Goal: Information Seeking & Learning: Learn about a topic

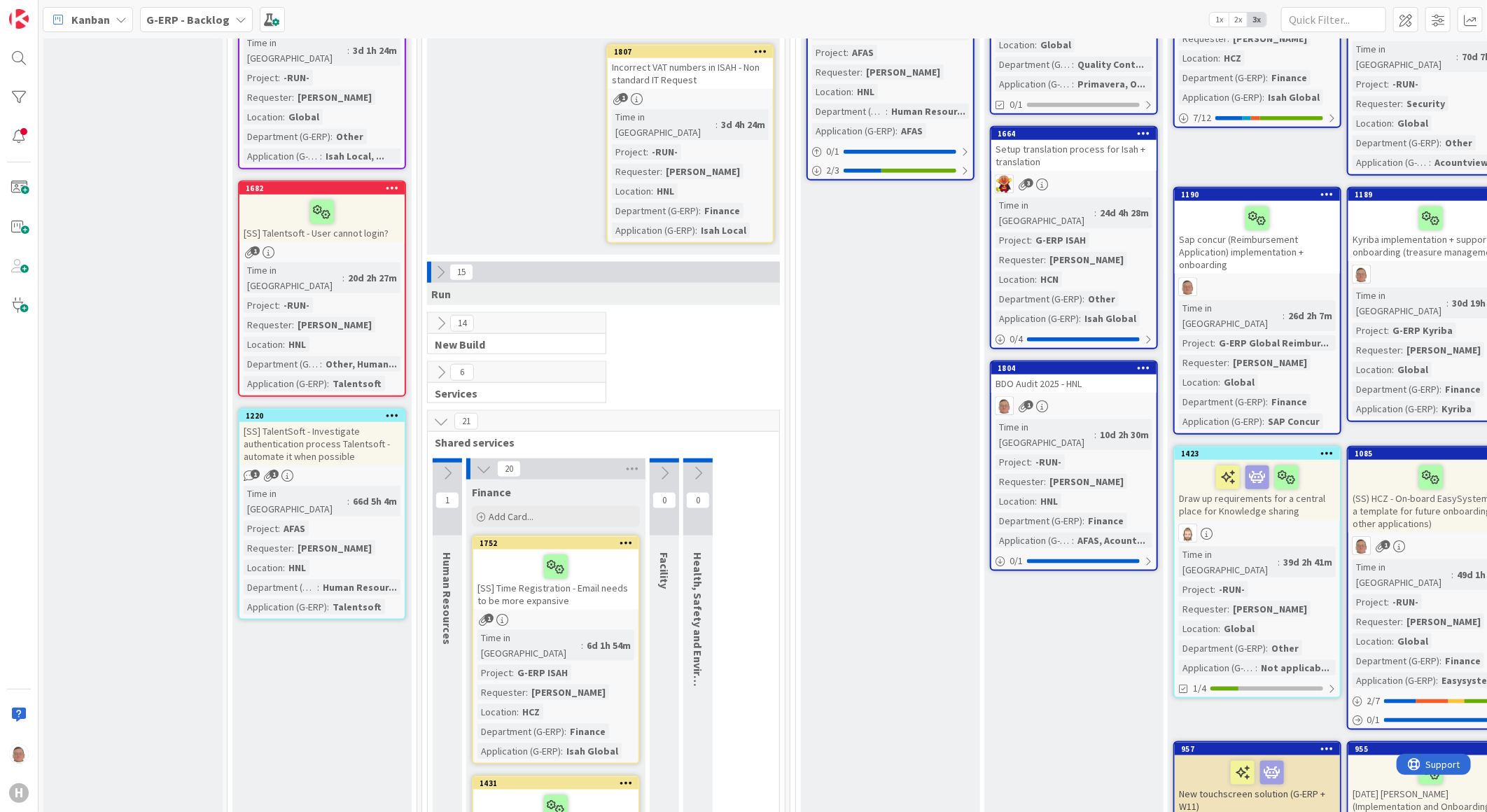
scroll to position [778, 0]
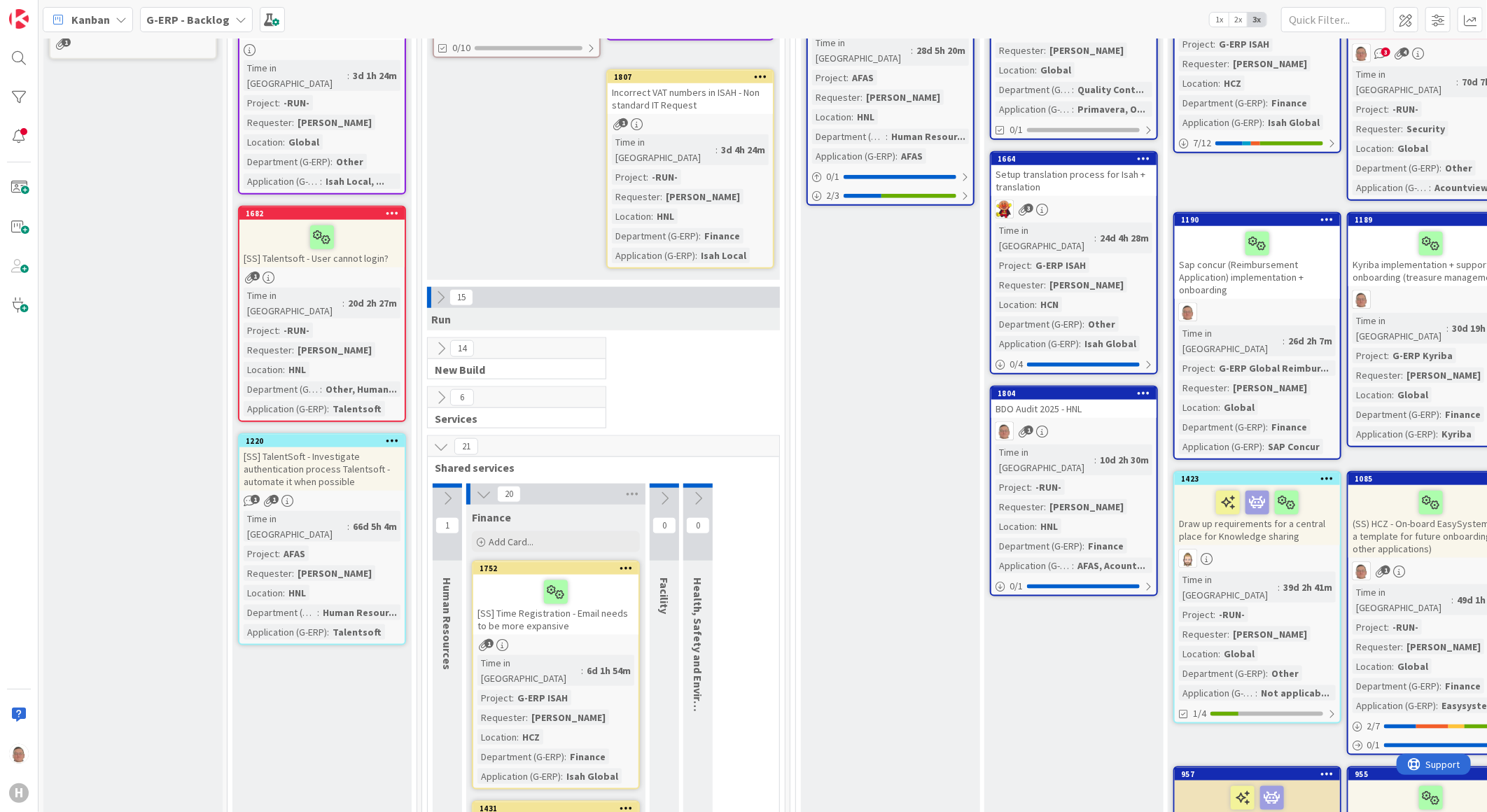
click at [483, 487] on icon at bounding box center [484, 495] width 15 height 15
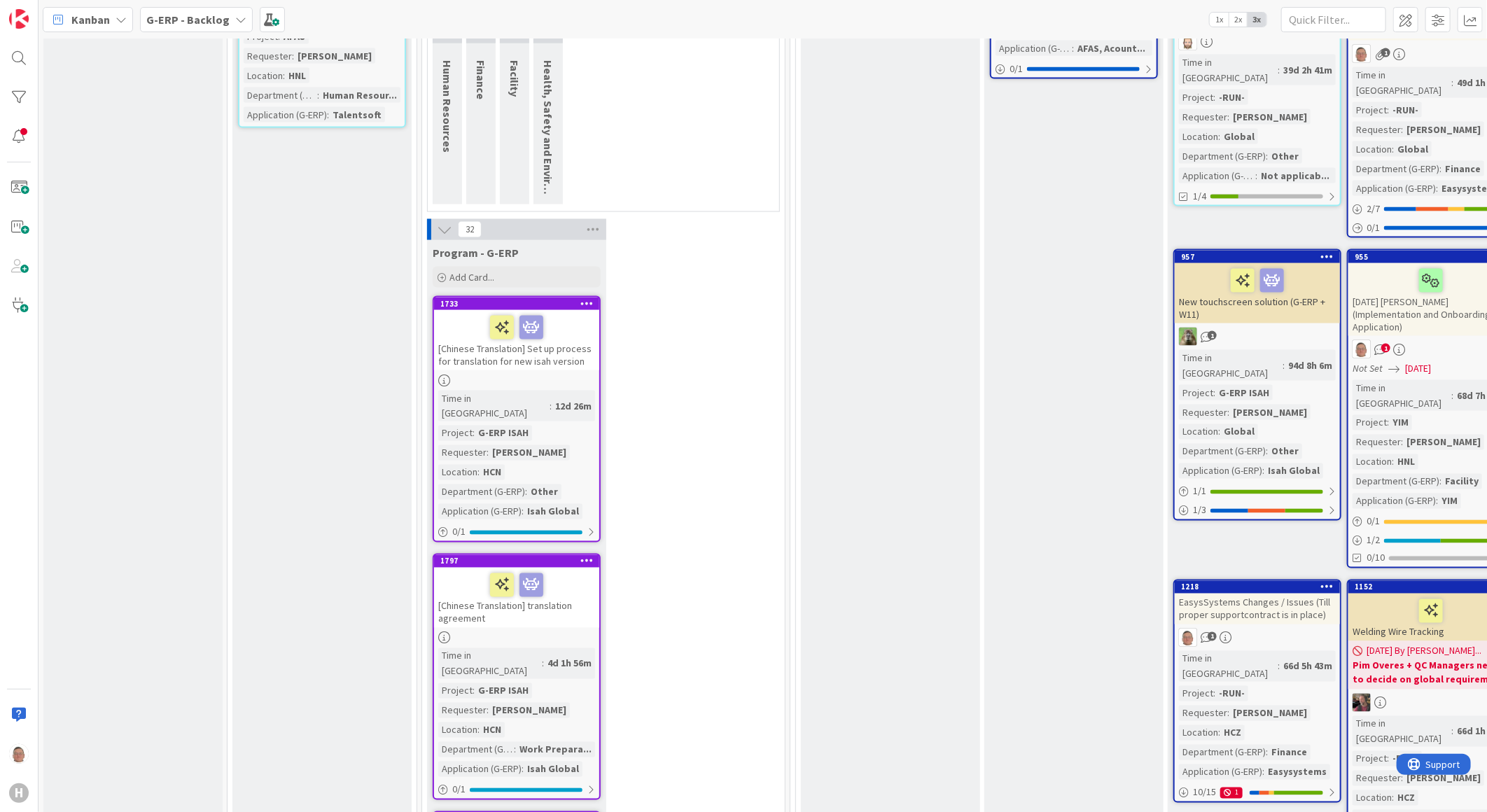
scroll to position [856, 0]
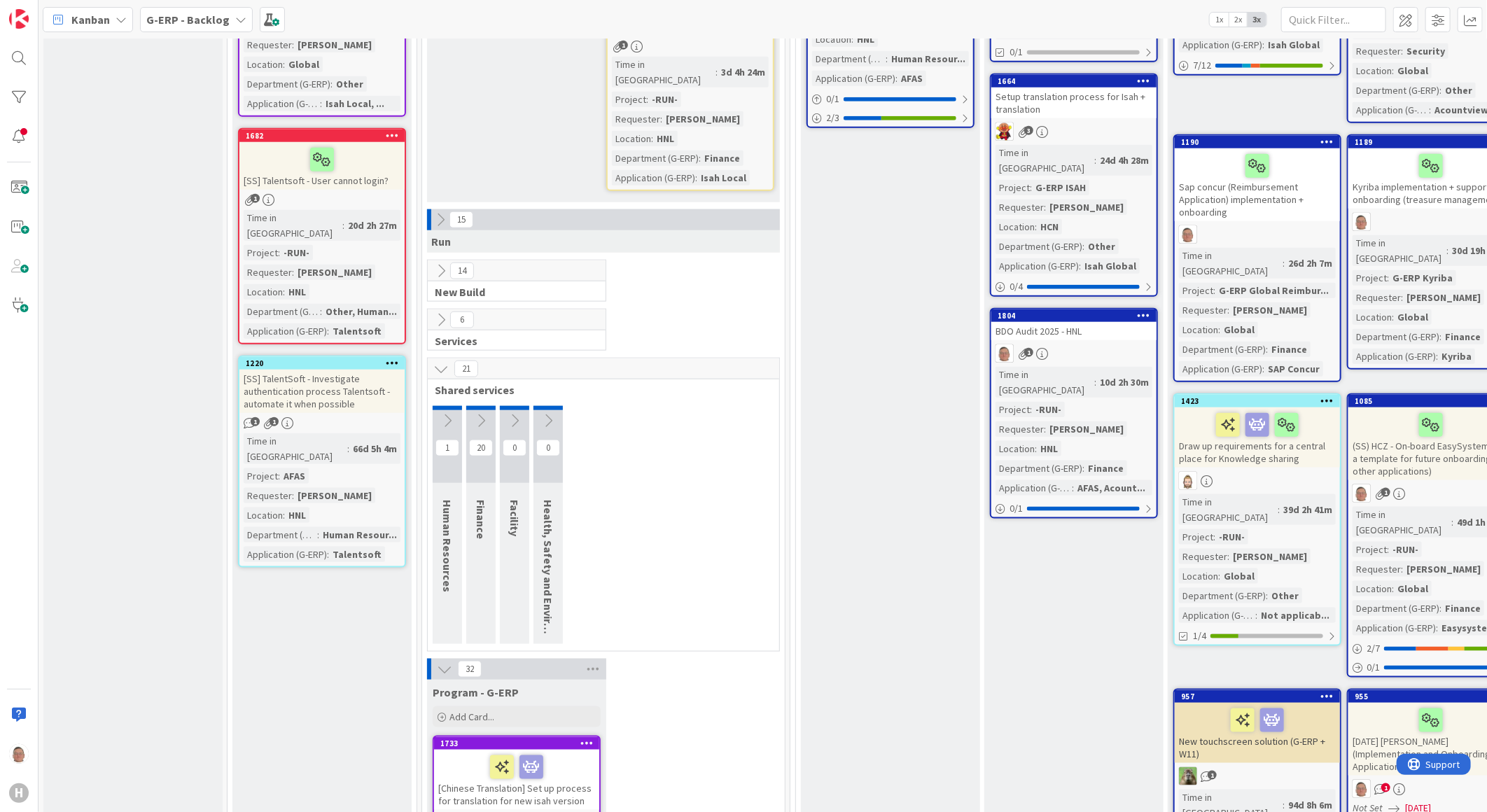
click at [446, 613] on icon at bounding box center [445, 669] width 15 height 15
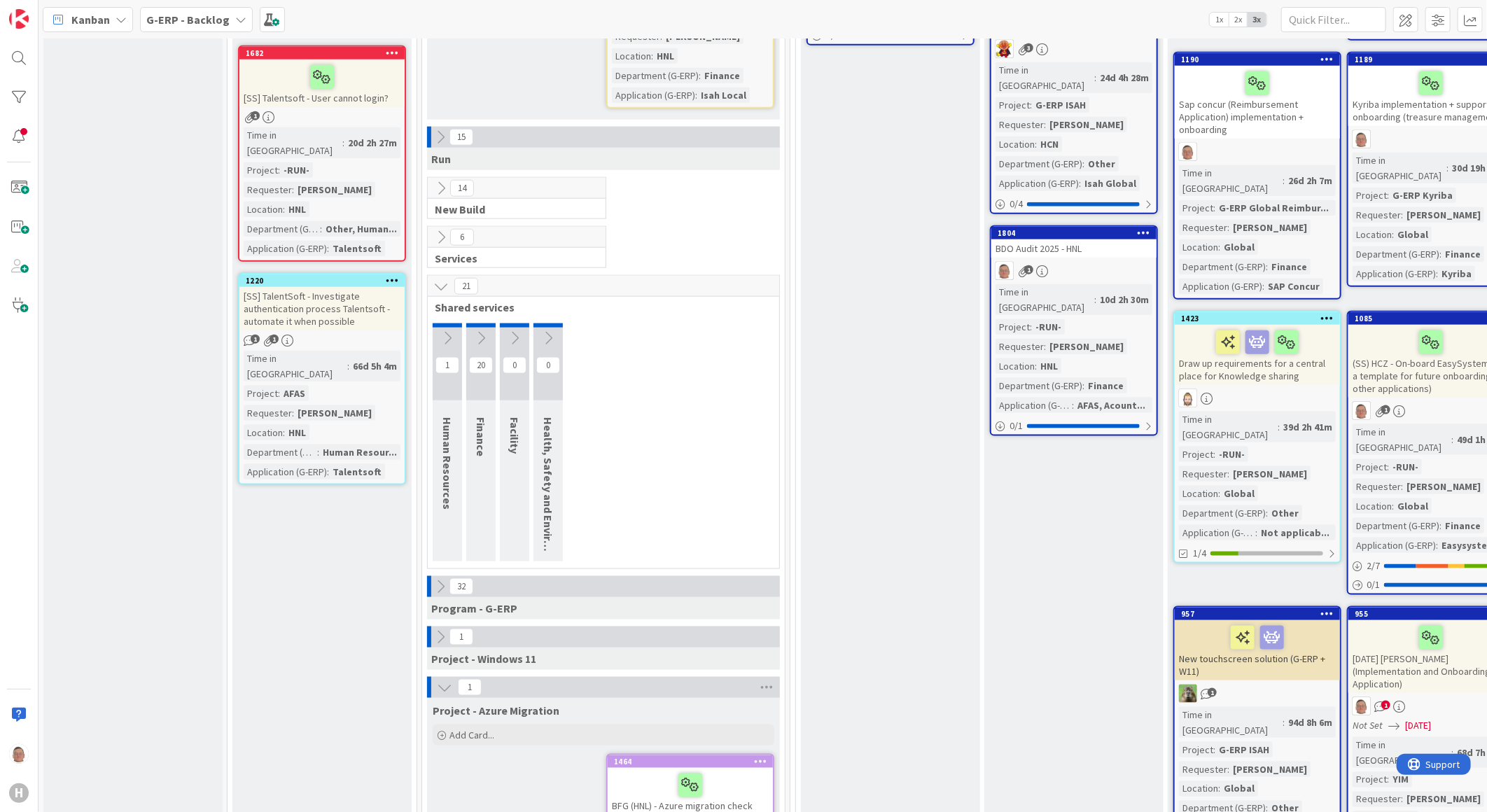
scroll to position [1011, 0]
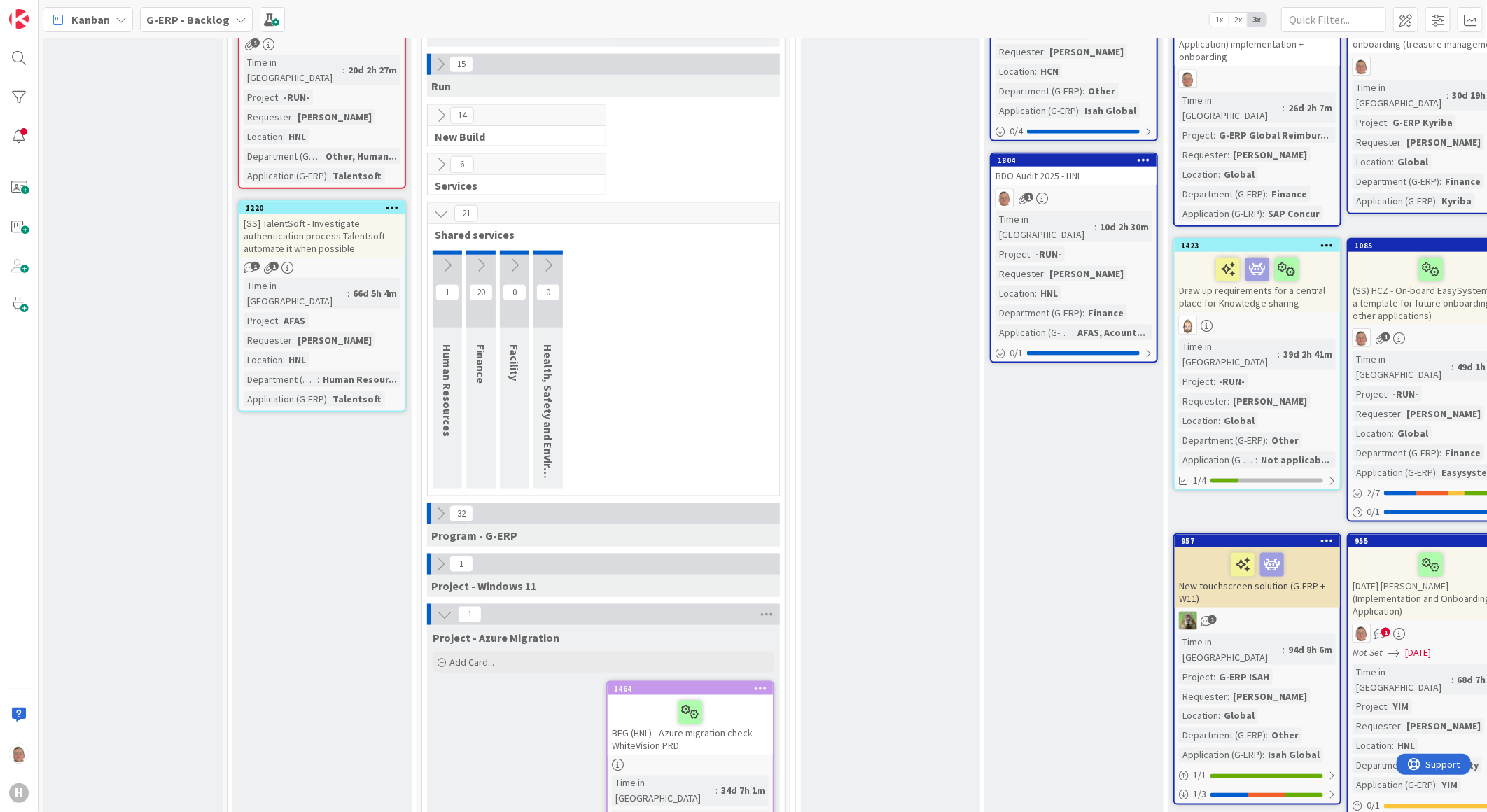
click at [440, 607] on icon at bounding box center [445, 615] width 15 height 15
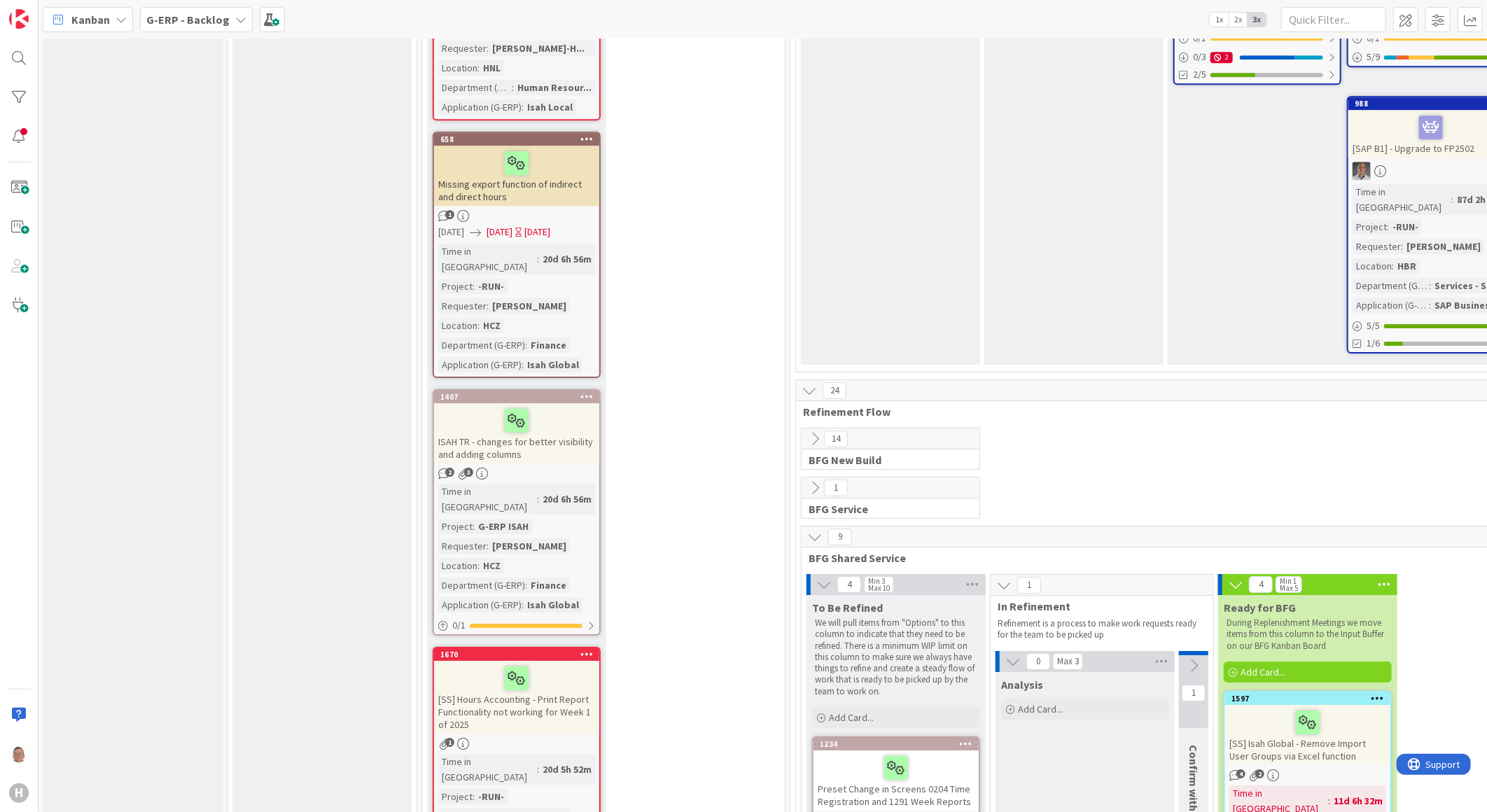
scroll to position [2723, 0]
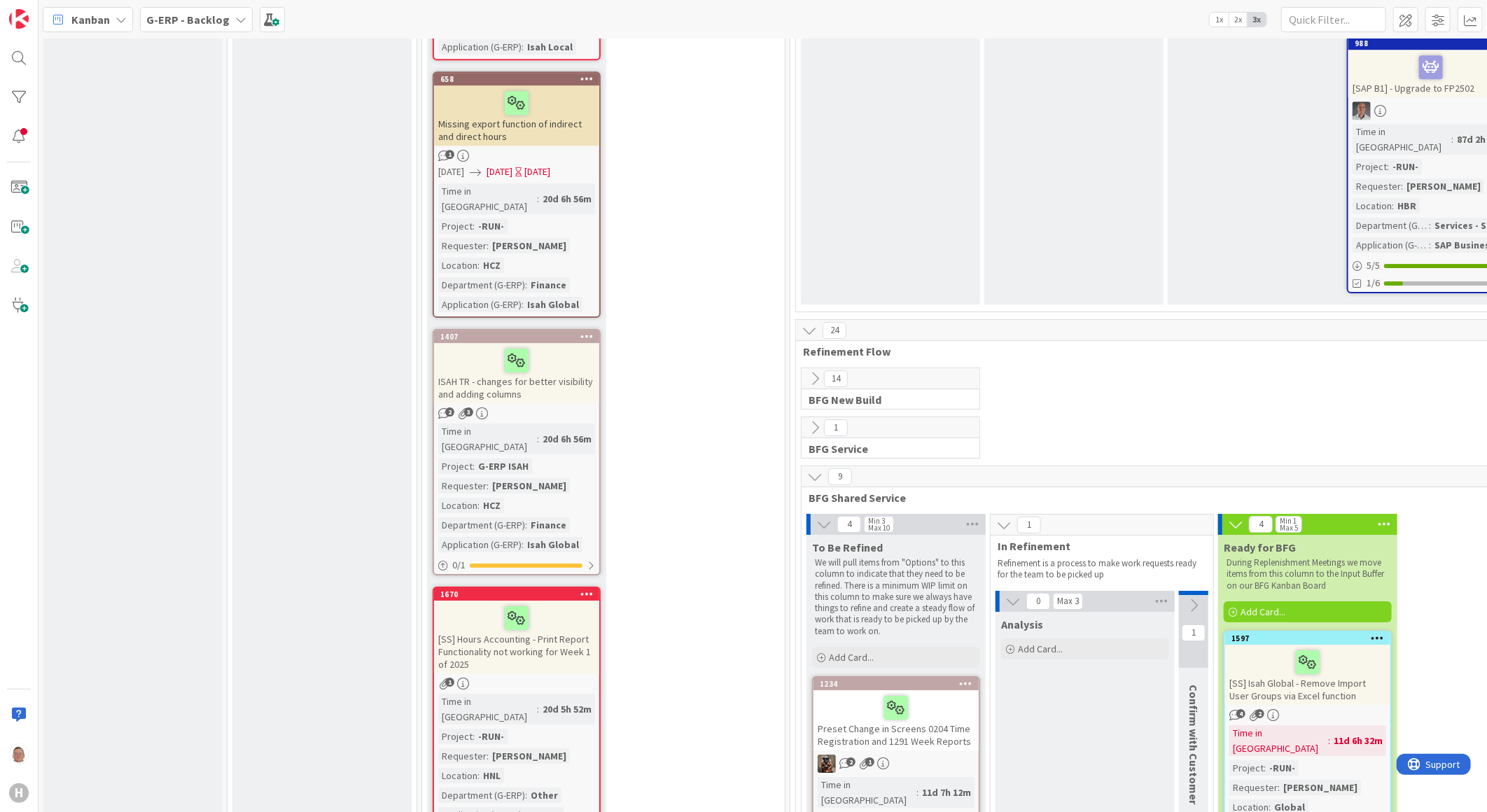
click at [565, 601] on div "[SS] Hours Accounting - Print Report Functionality not working for Week 1 of 20…" at bounding box center [516, 637] width 165 height 73
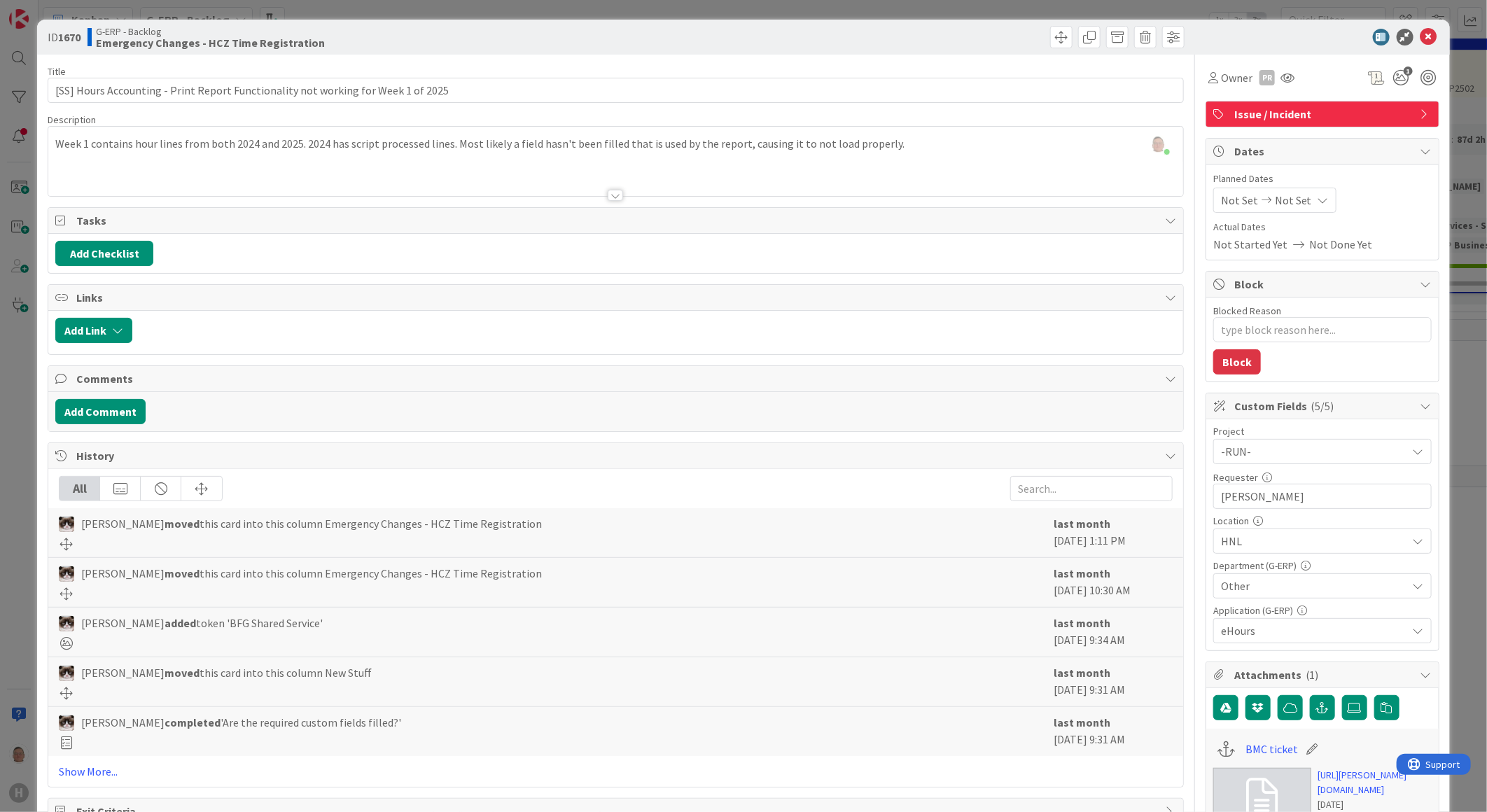
click at [608, 197] on div at bounding box center [615, 195] width 15 height 11
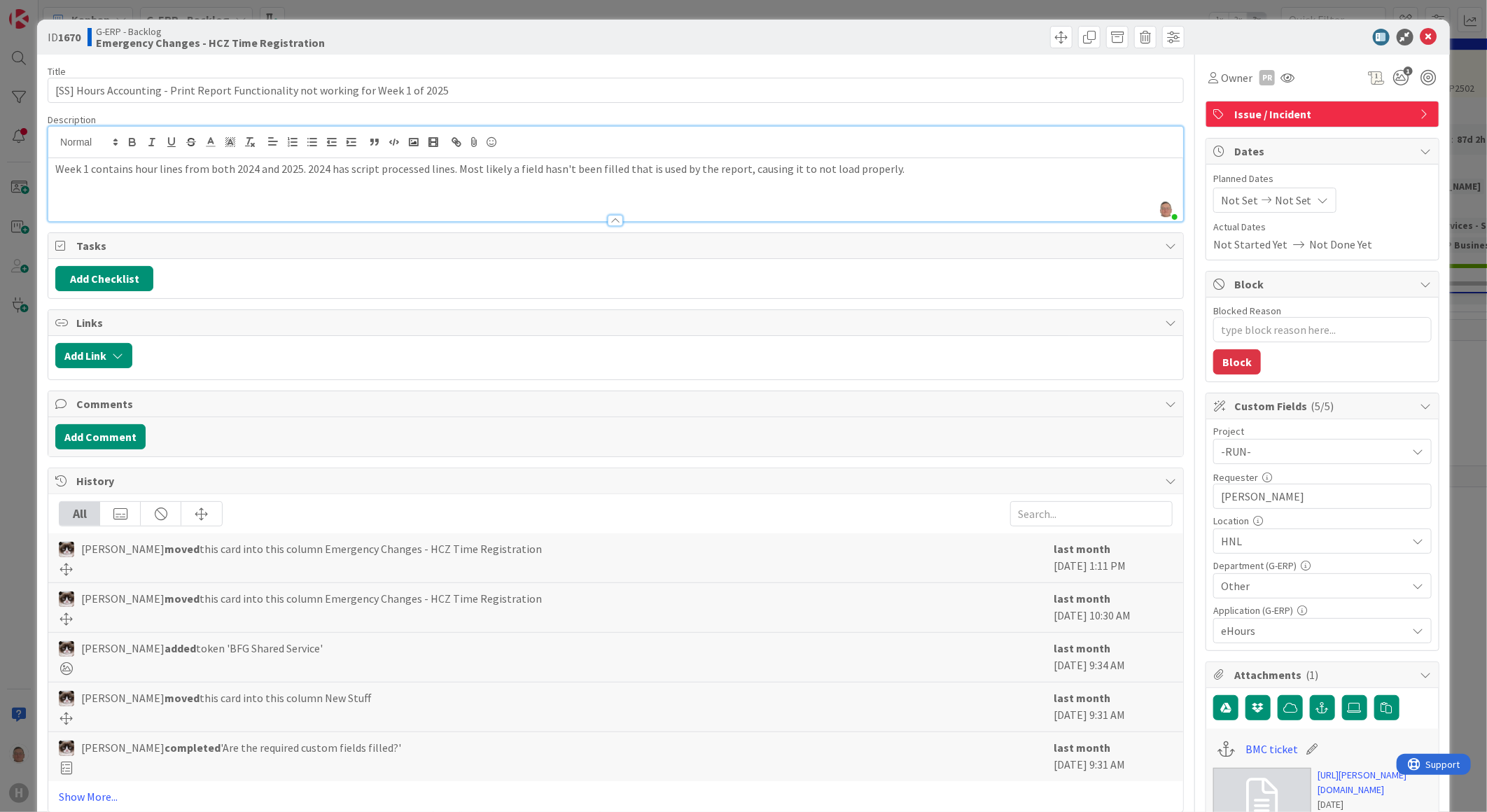
click at [620, 178] on div "Week 1 contains hour lines from both 2024 and 2025. 2024 has script processed l…" at bounding box center [616, 190] width 1135 height 63
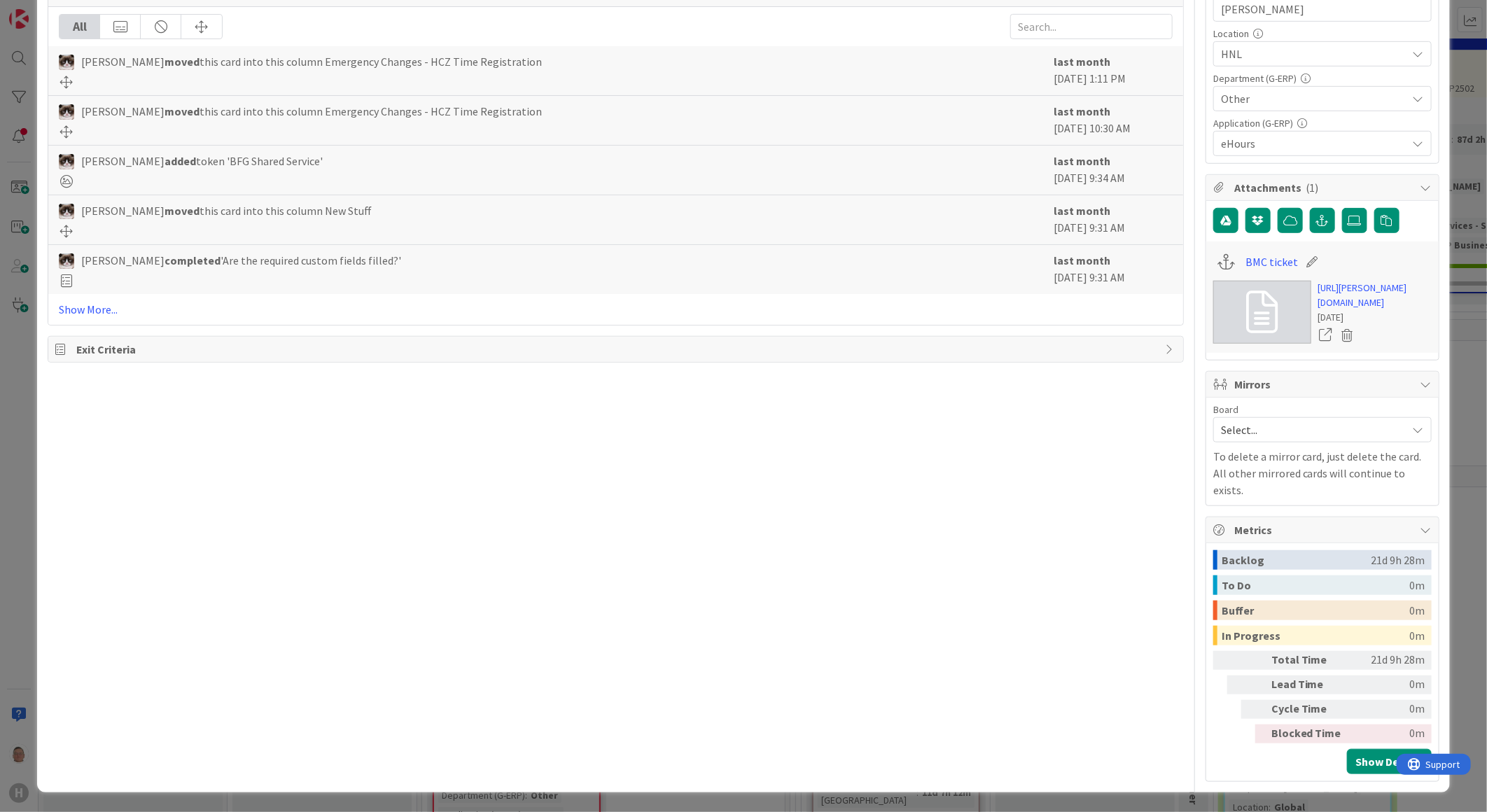
scroll to position [516, 0]
click at [91, 301] on link "Show More..." at bounding box center [616, 310] width 1114 height 17
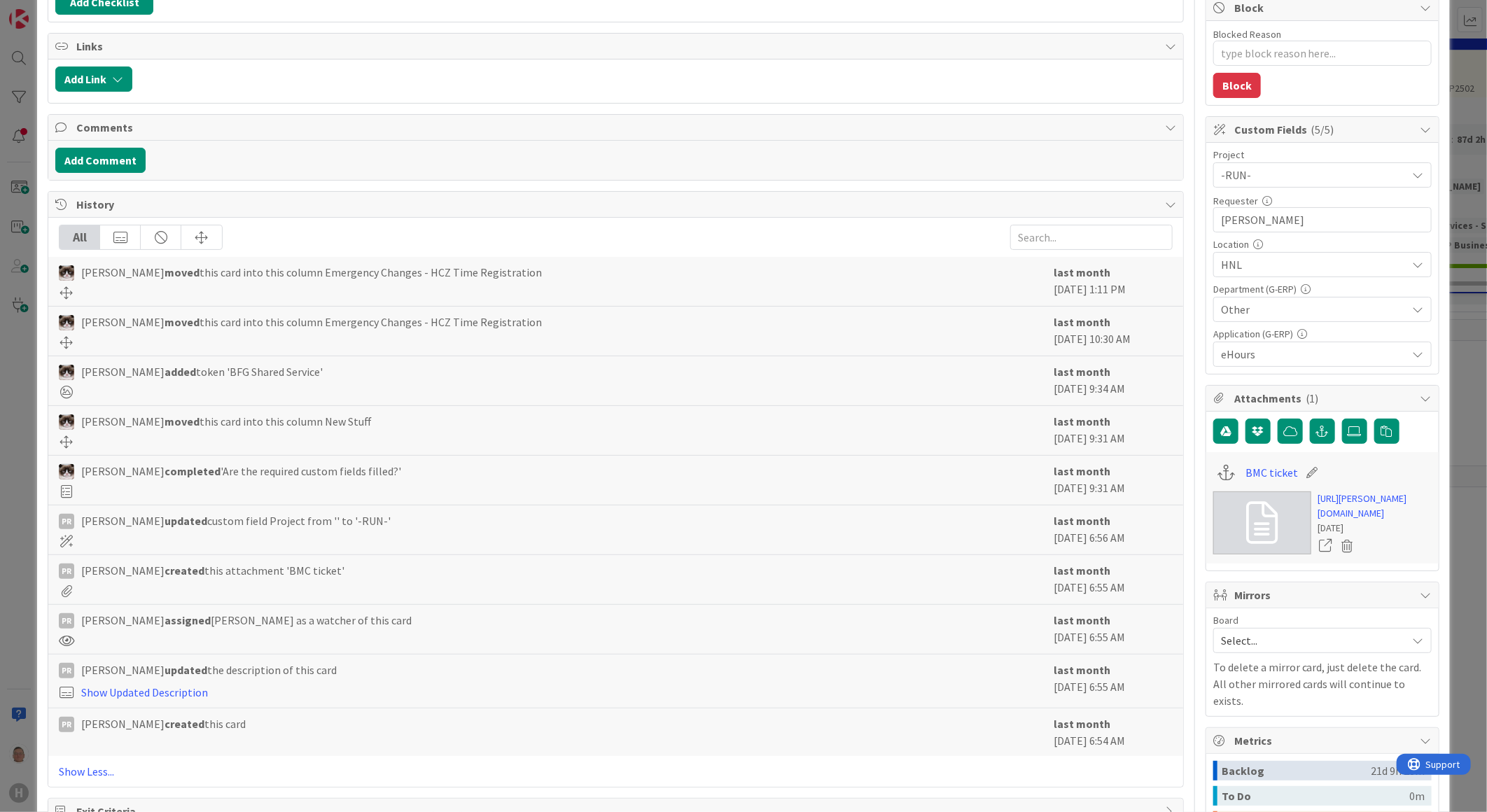
scroll to position [0, 0]
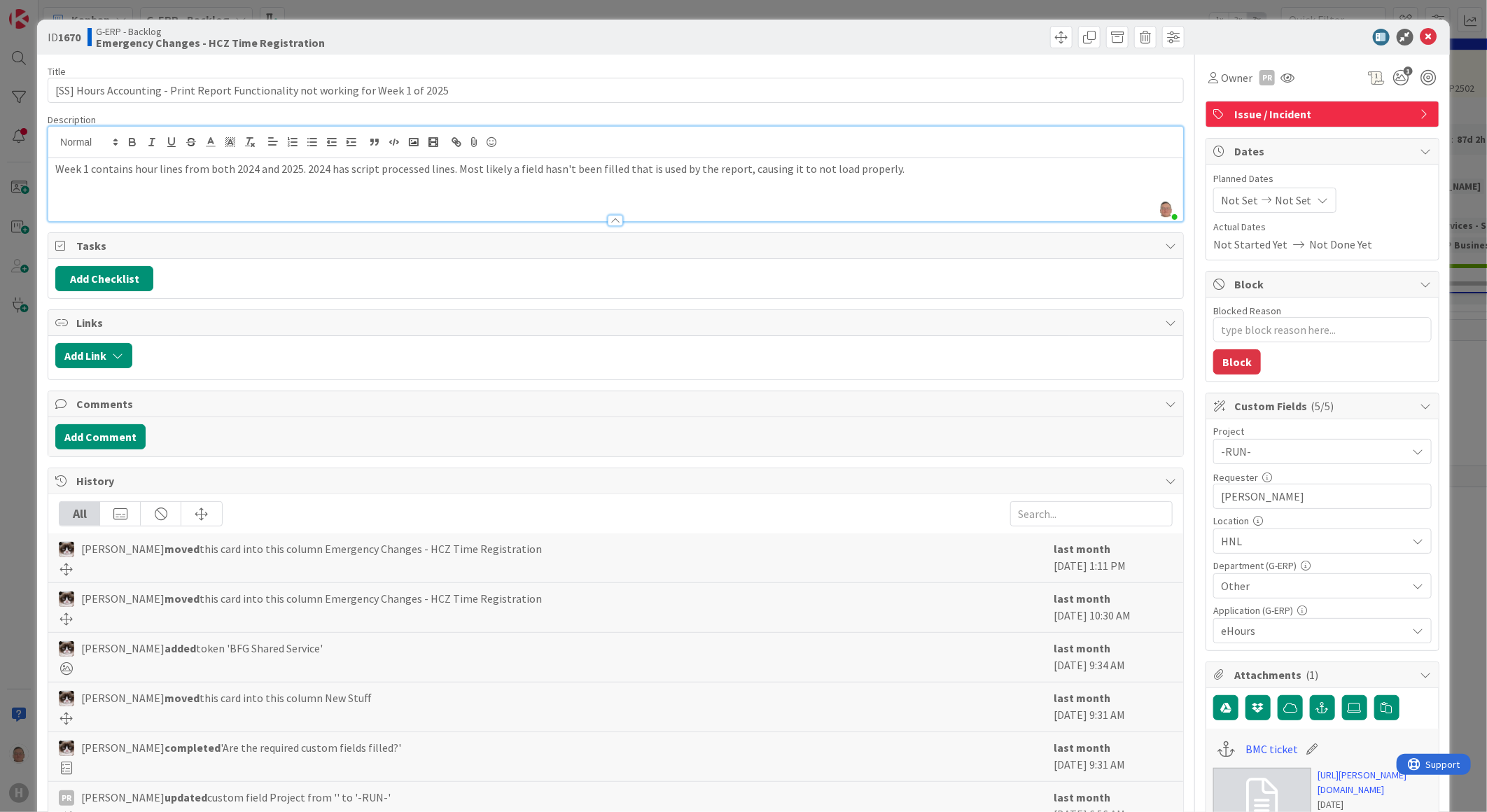
click at [60, 404] on icon at bounding box center [63, 404] width 14 height 11
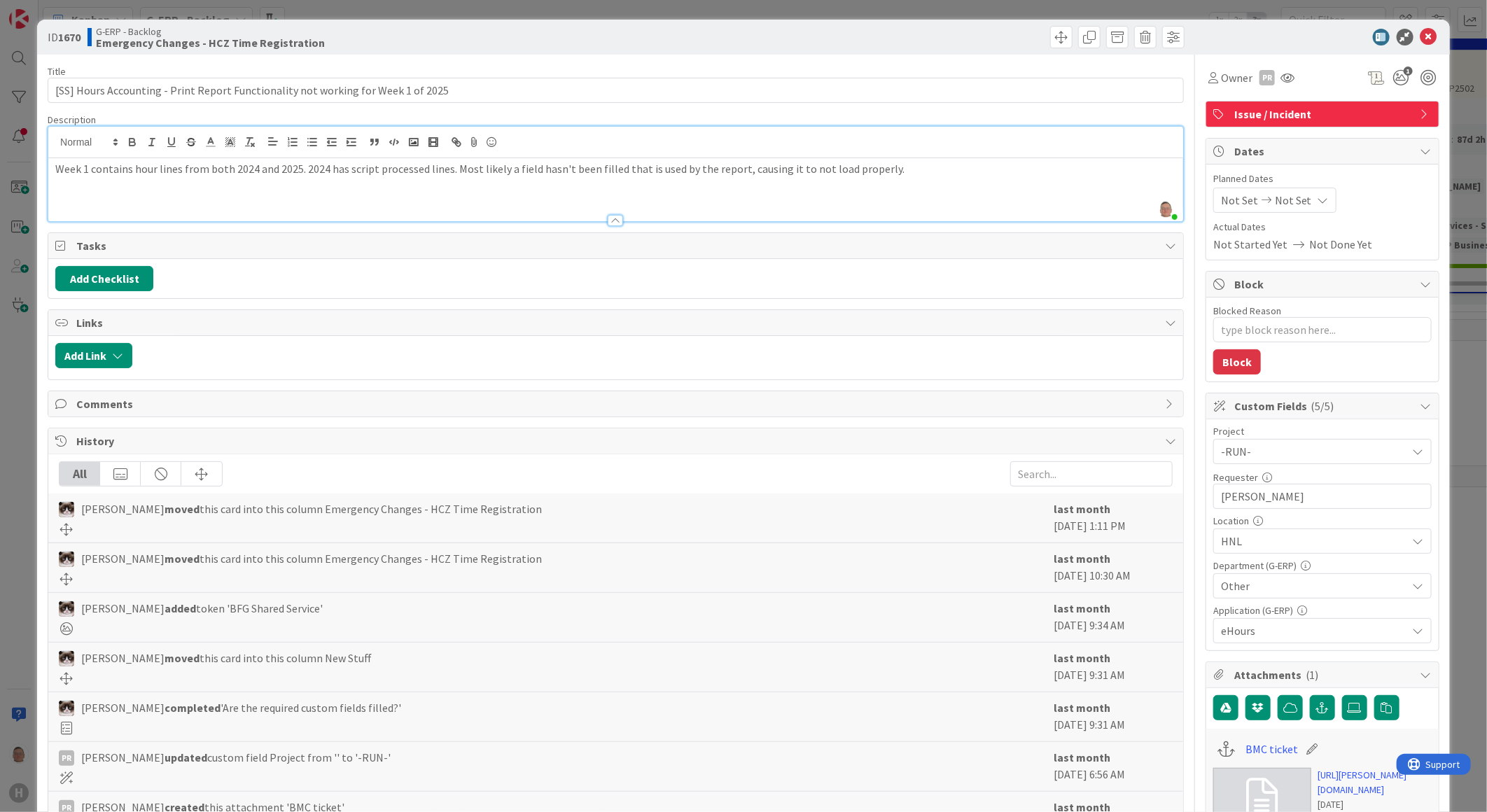
click at [60, 404] on icon at bounding box center [63, 404] width 14 height 11
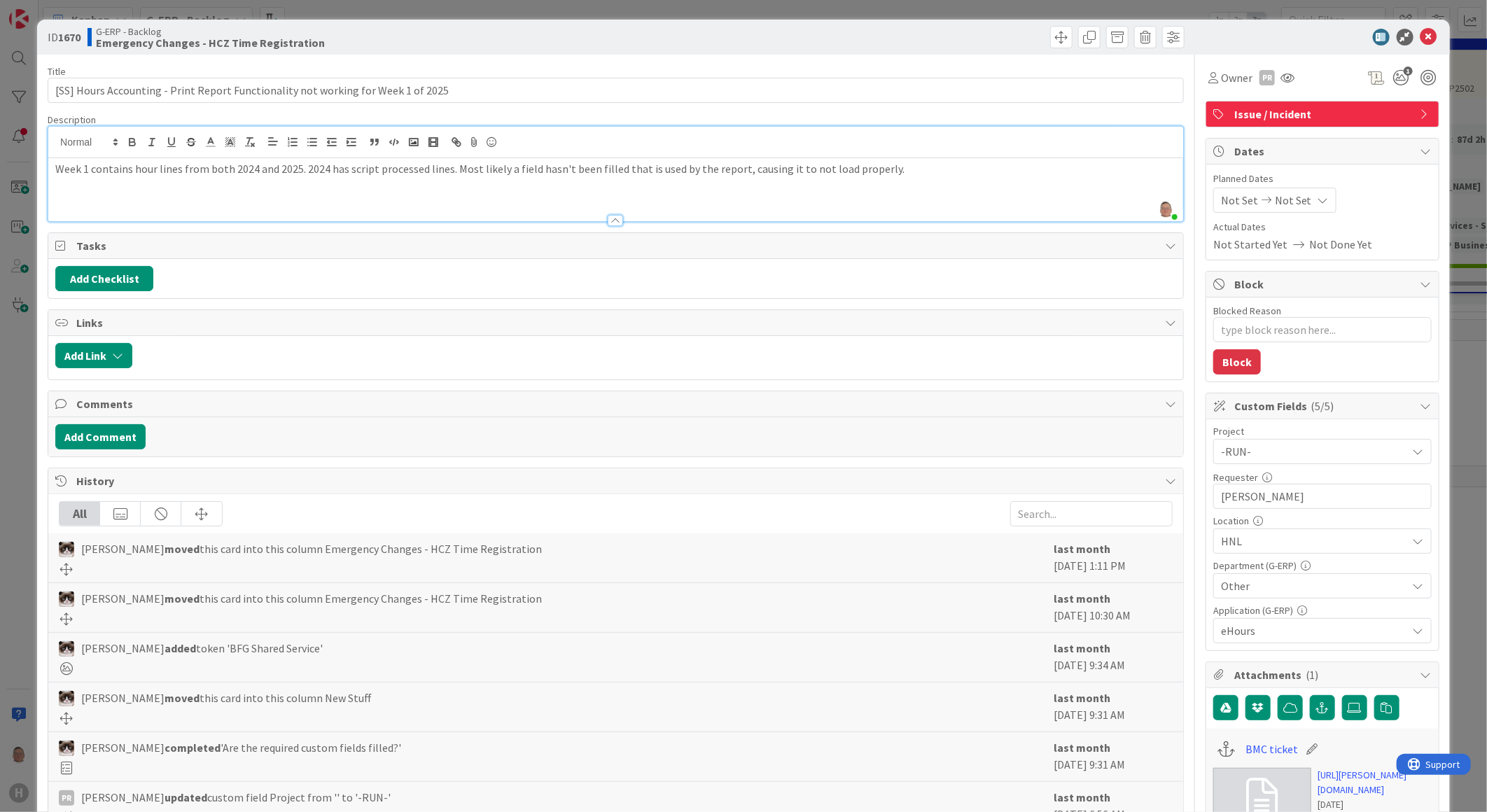
click at [1176, 585] on span "Other" at bounding box center [1314, 586] width 186 height 17
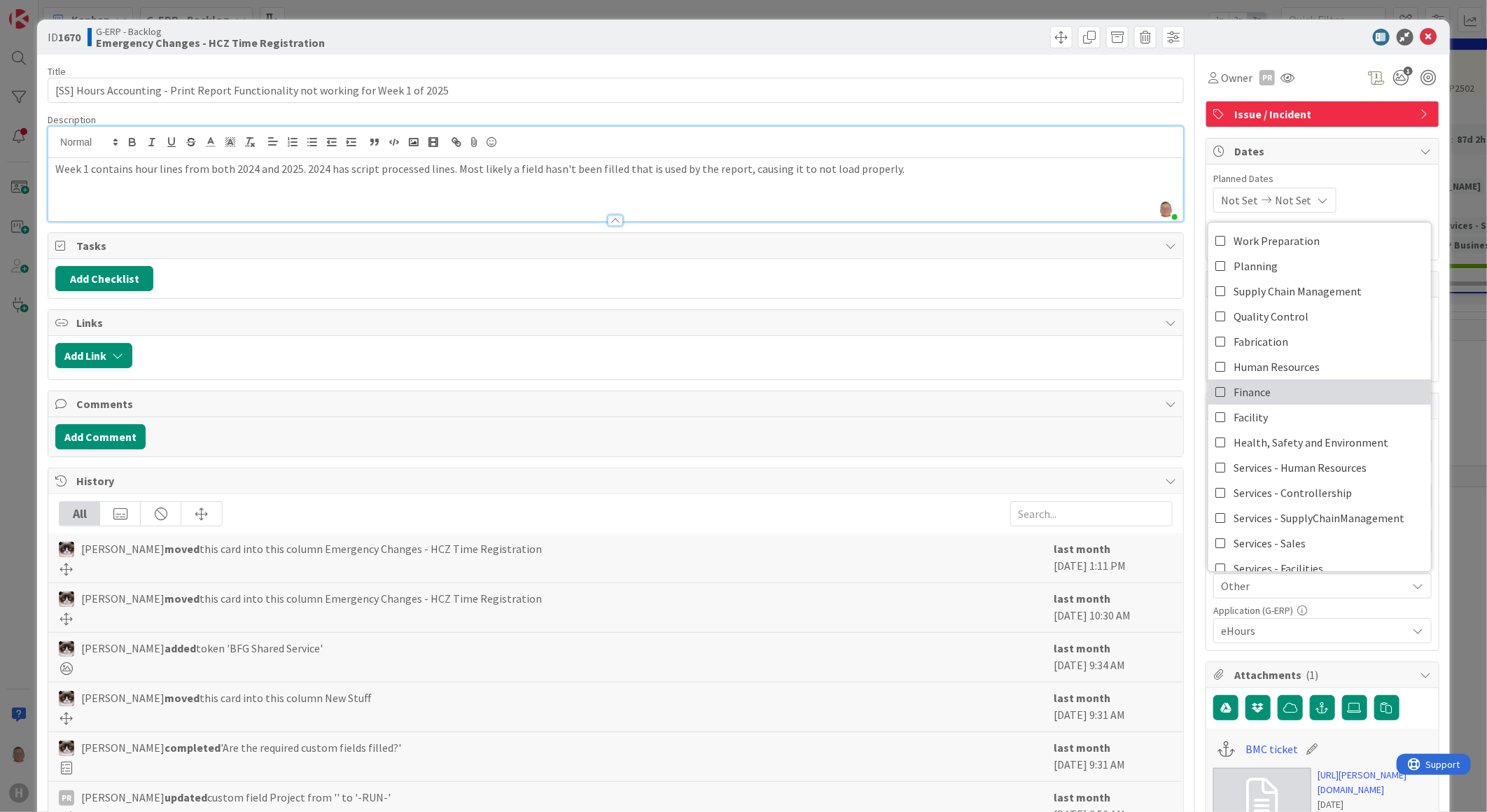
click at [1176, 394] on span "Finance" at bounding box center [1252, 392] width 37 height 21
click at [880, 46] on div at bounding box center [902, 37] width 565 height 22
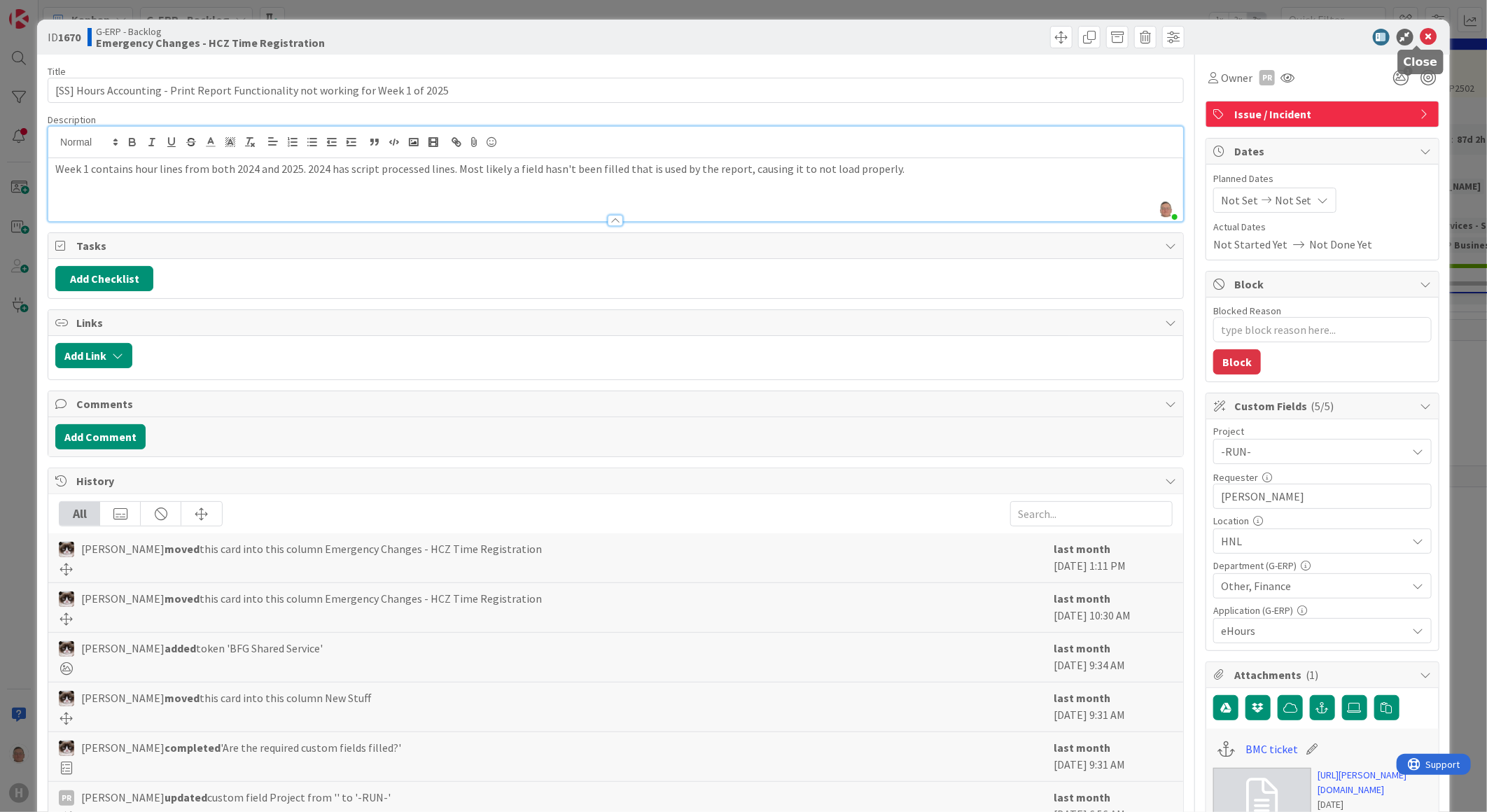
click at [1176, 37] on icon at bounding box center [1429, 37] width 17 height 17
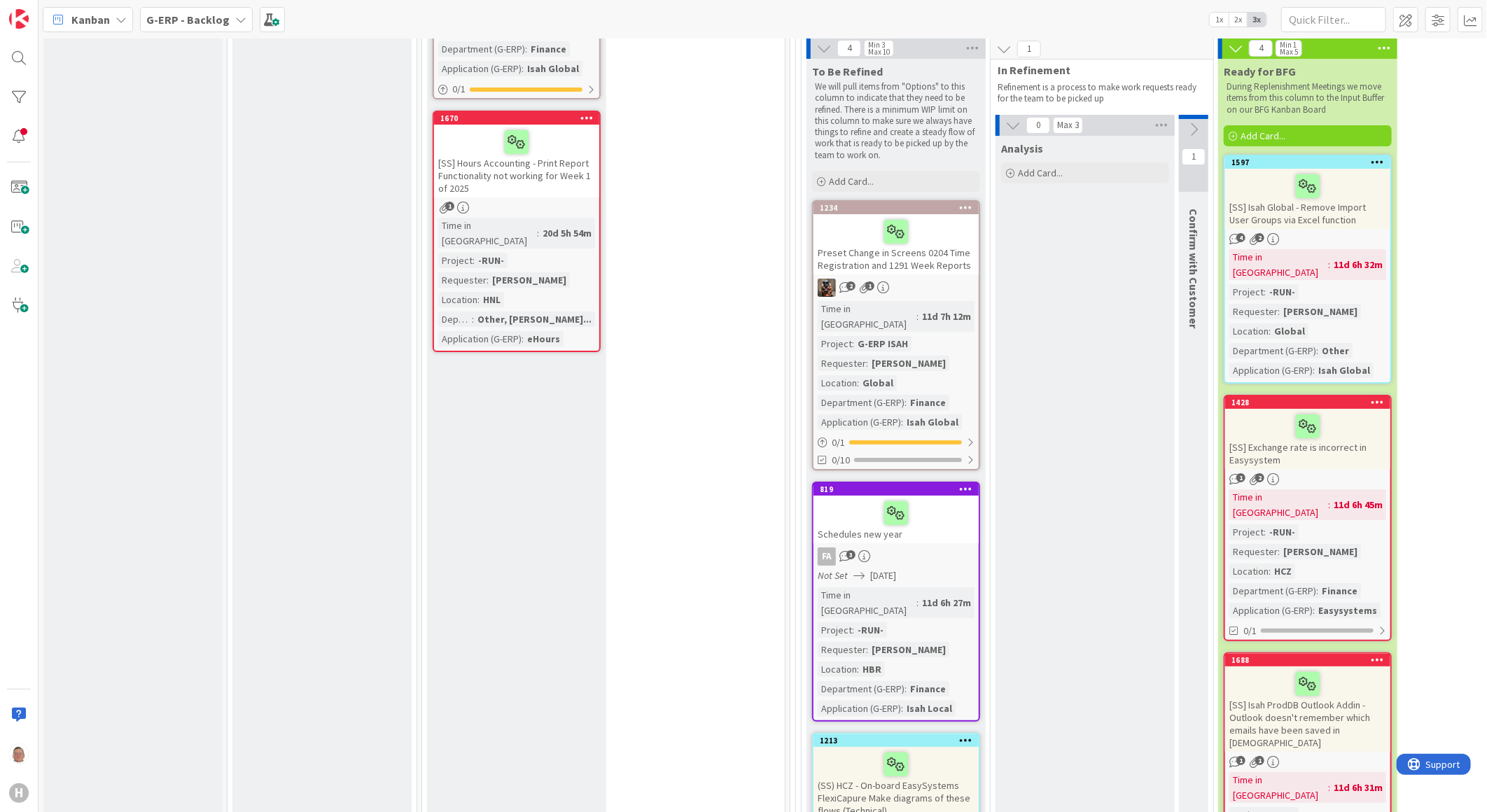
scroll to position [3267, 0]
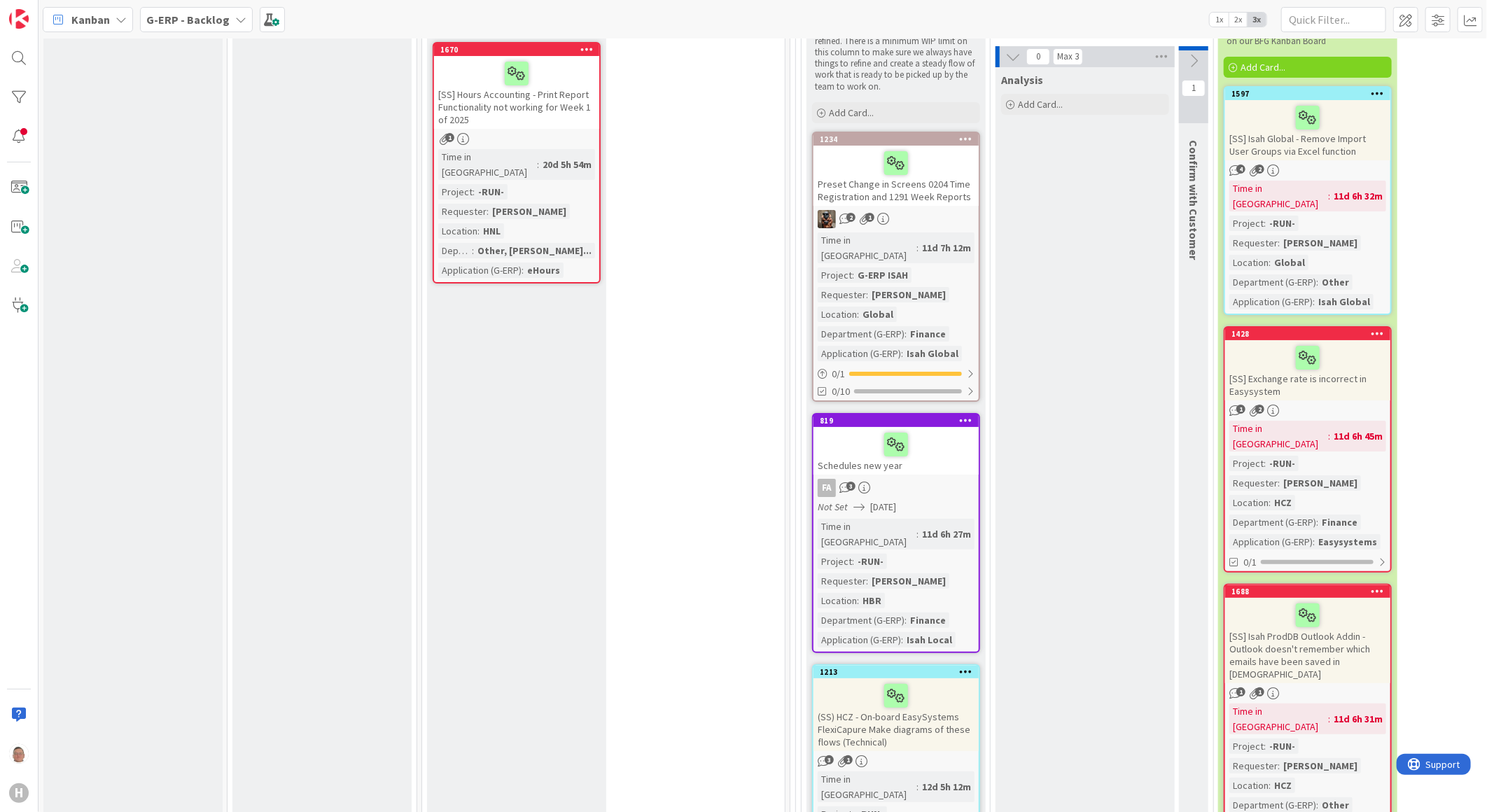
click at [957, 613] on div at bounding box center [896, 696] width 157 height 30
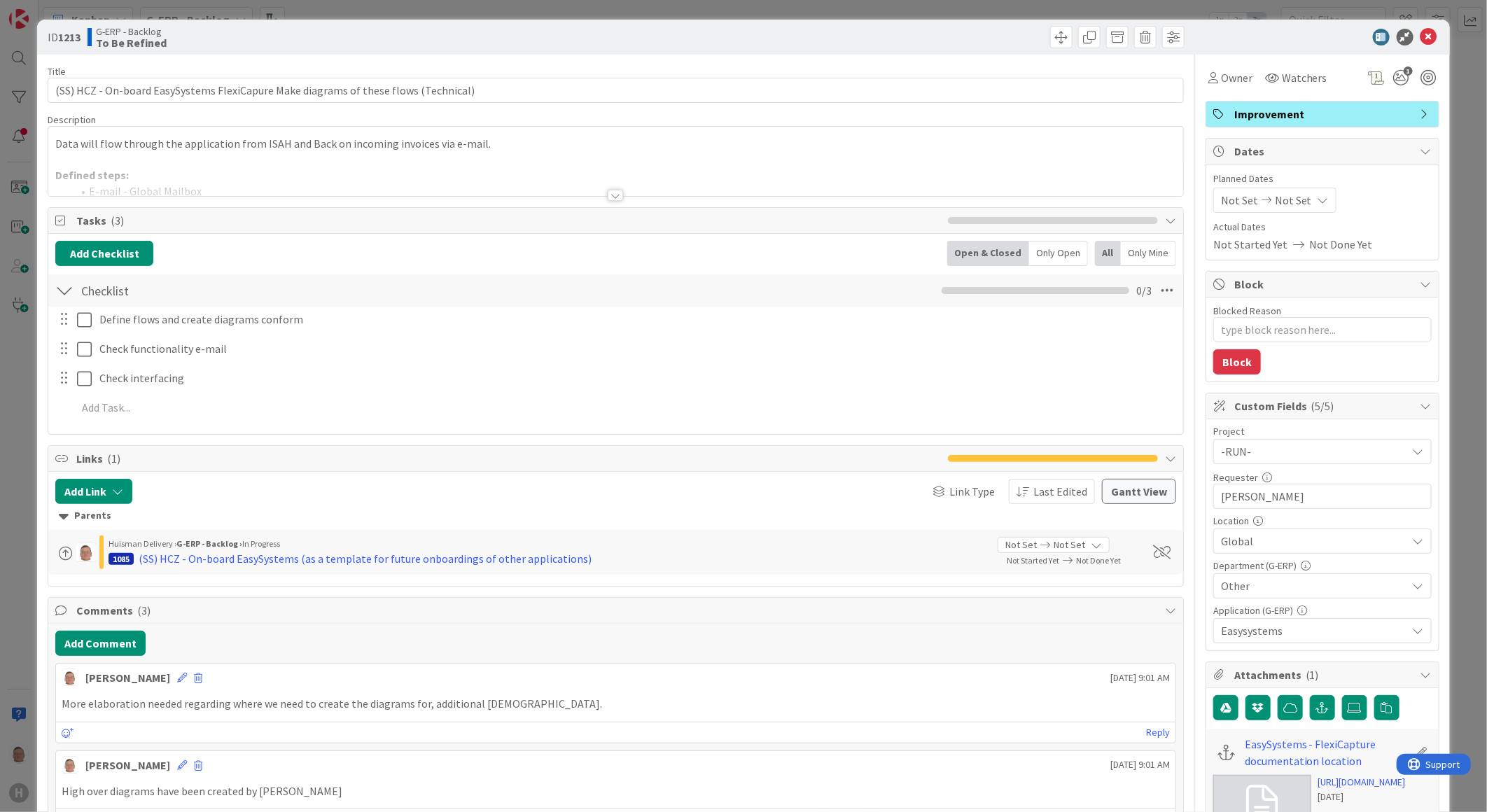
click at [1176, 589] on span "Other" at bounding box center [1314, 586] width 186 height 17
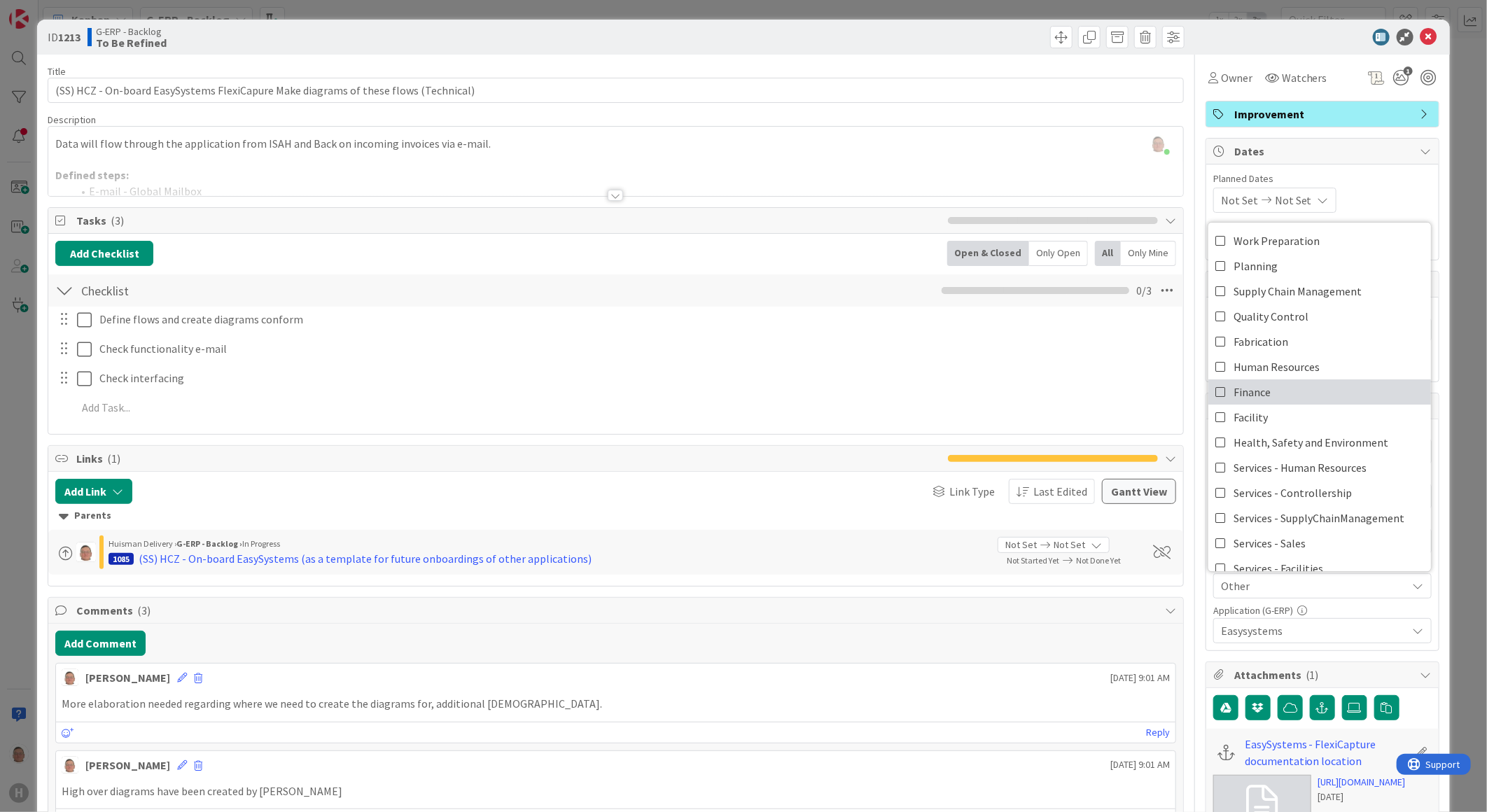
click at [1176, 395] on span "Finance" at bounding box center [1252, 392] width 37 height 21
click at [1176, 32] on icon at bounding box center [1429, 37] width 17 height 17
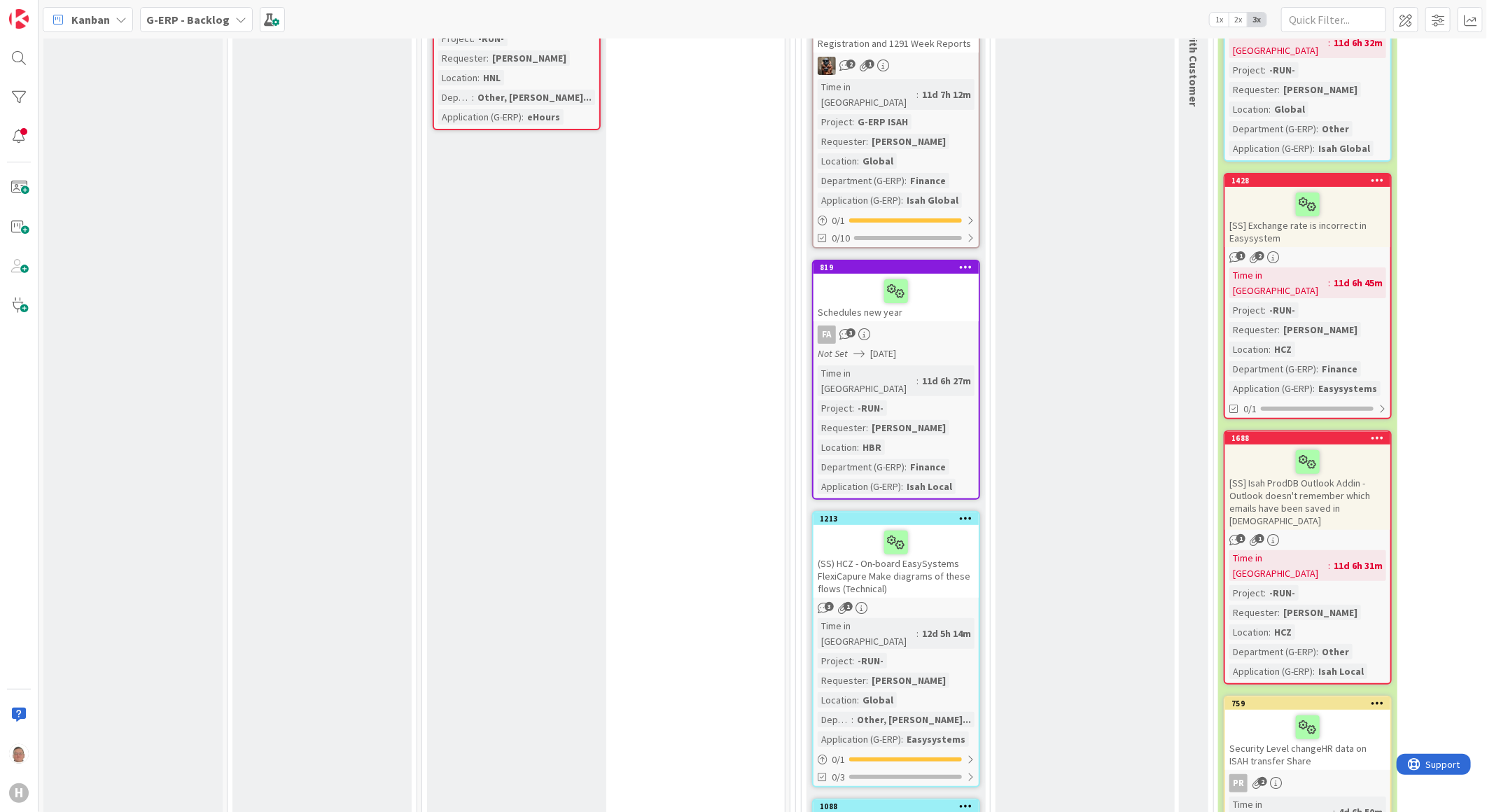
scroll to position [3475, 0]
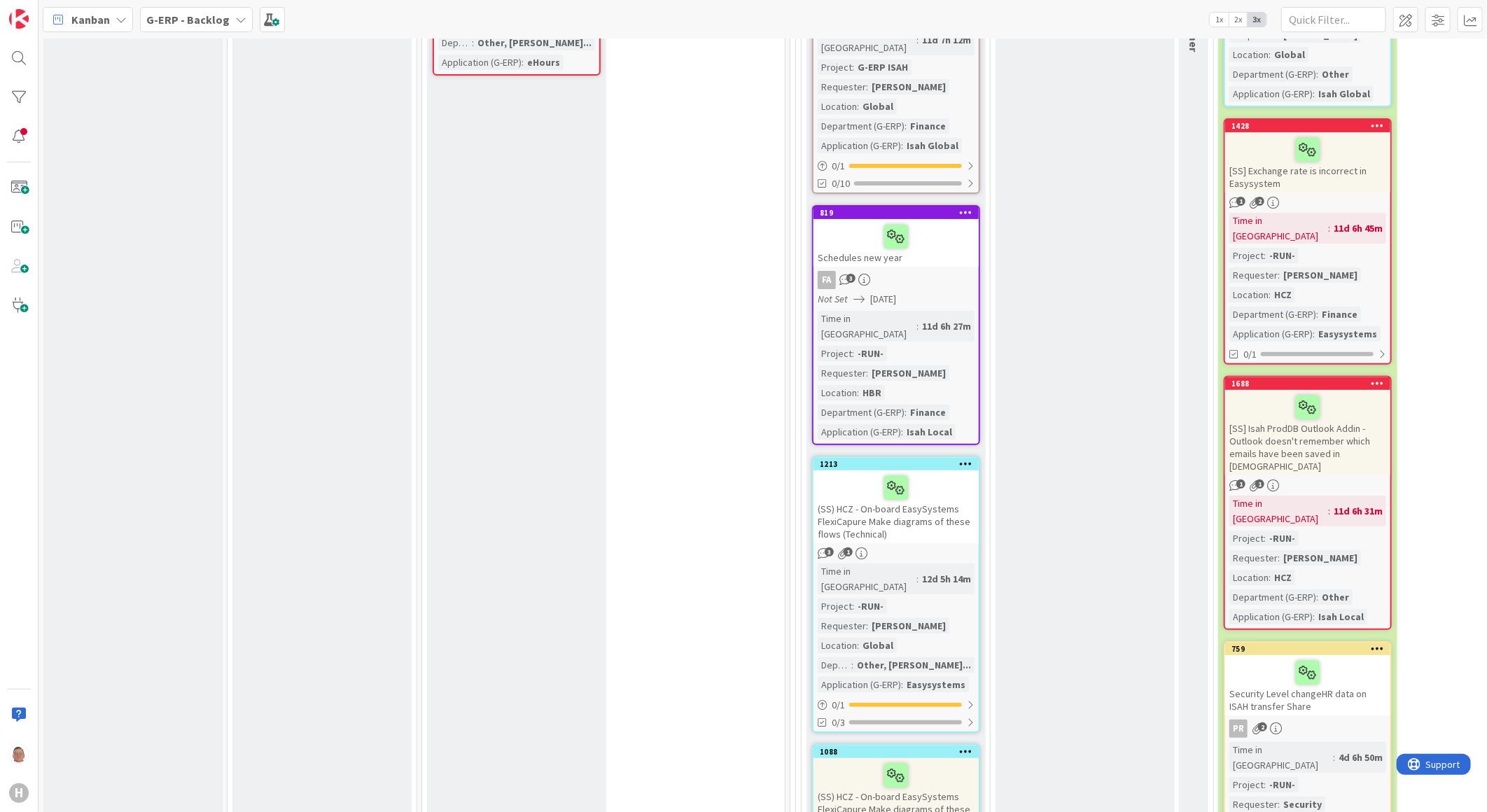
click at [925, 613] on div "(SS) HCZ - On-board EasySystems FlexiCapure Make diagrams of these flows (Type …" at bounding box center [896, 795] width 165 height 73
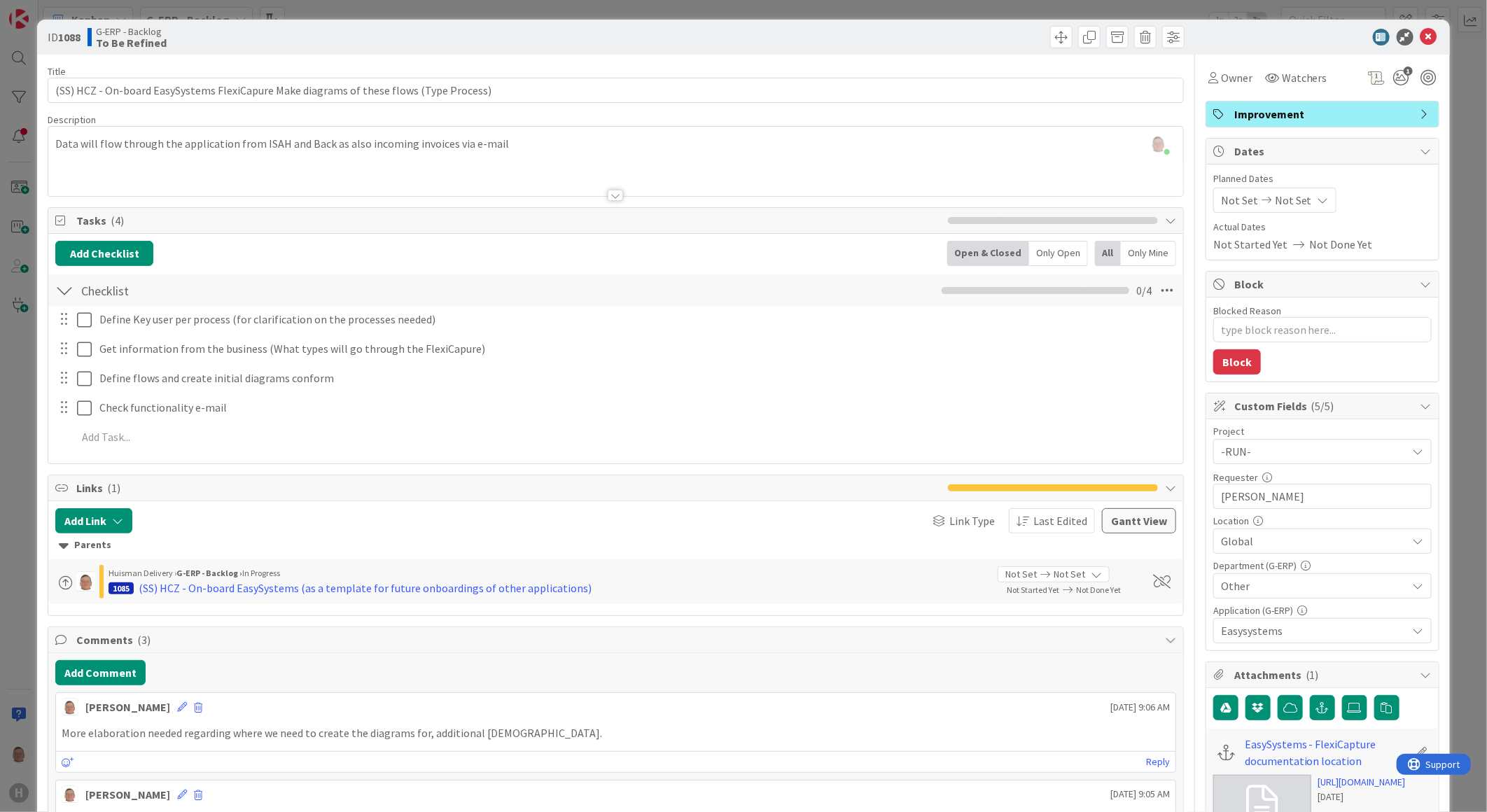
click at [1176, 582] on span "Other" at bounding box center [1314, 586] width 186 height 17
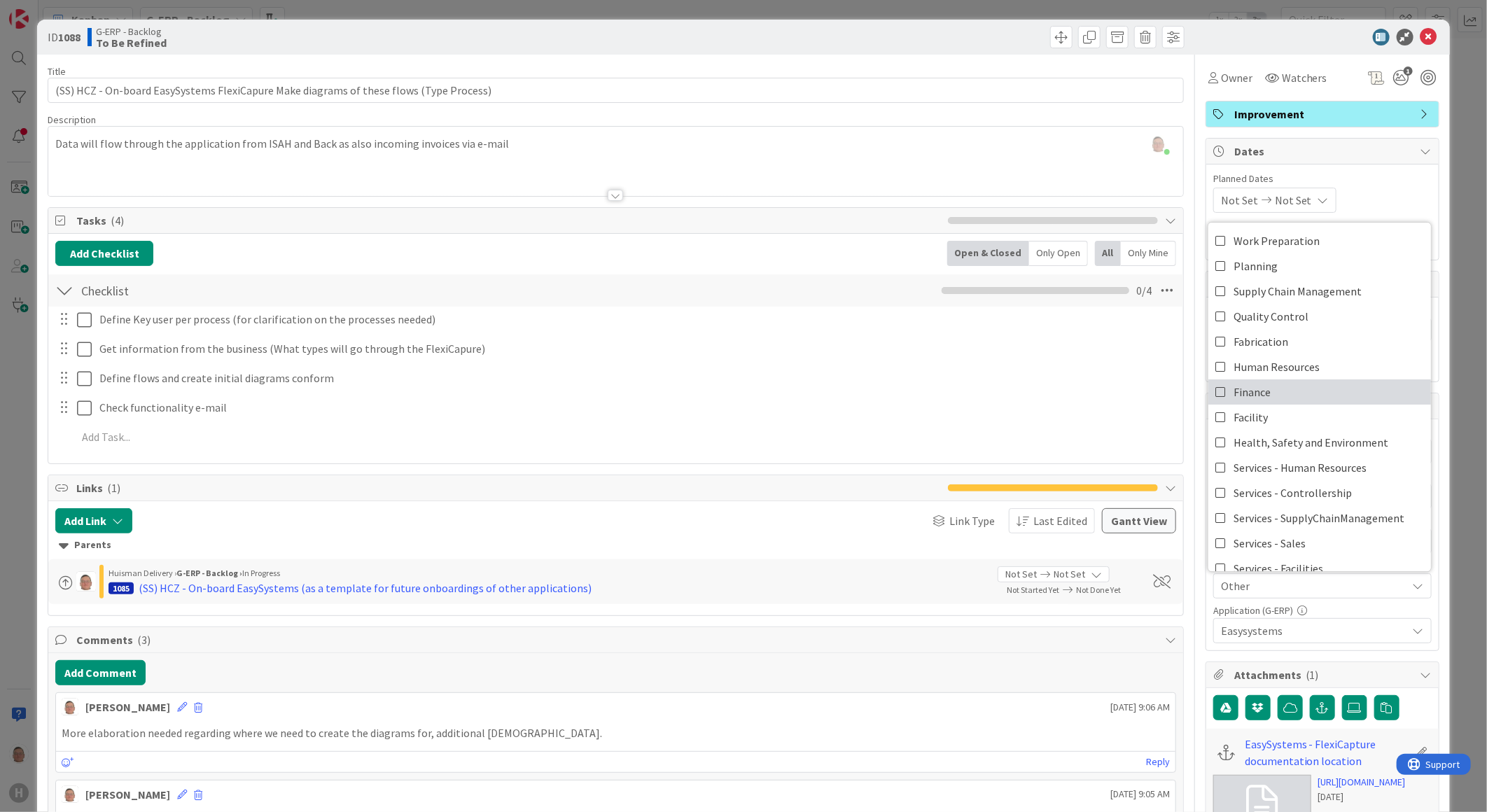
click at [1176, 393] on span "Finance" at bounding box center [1252, 392] width 37 height 21
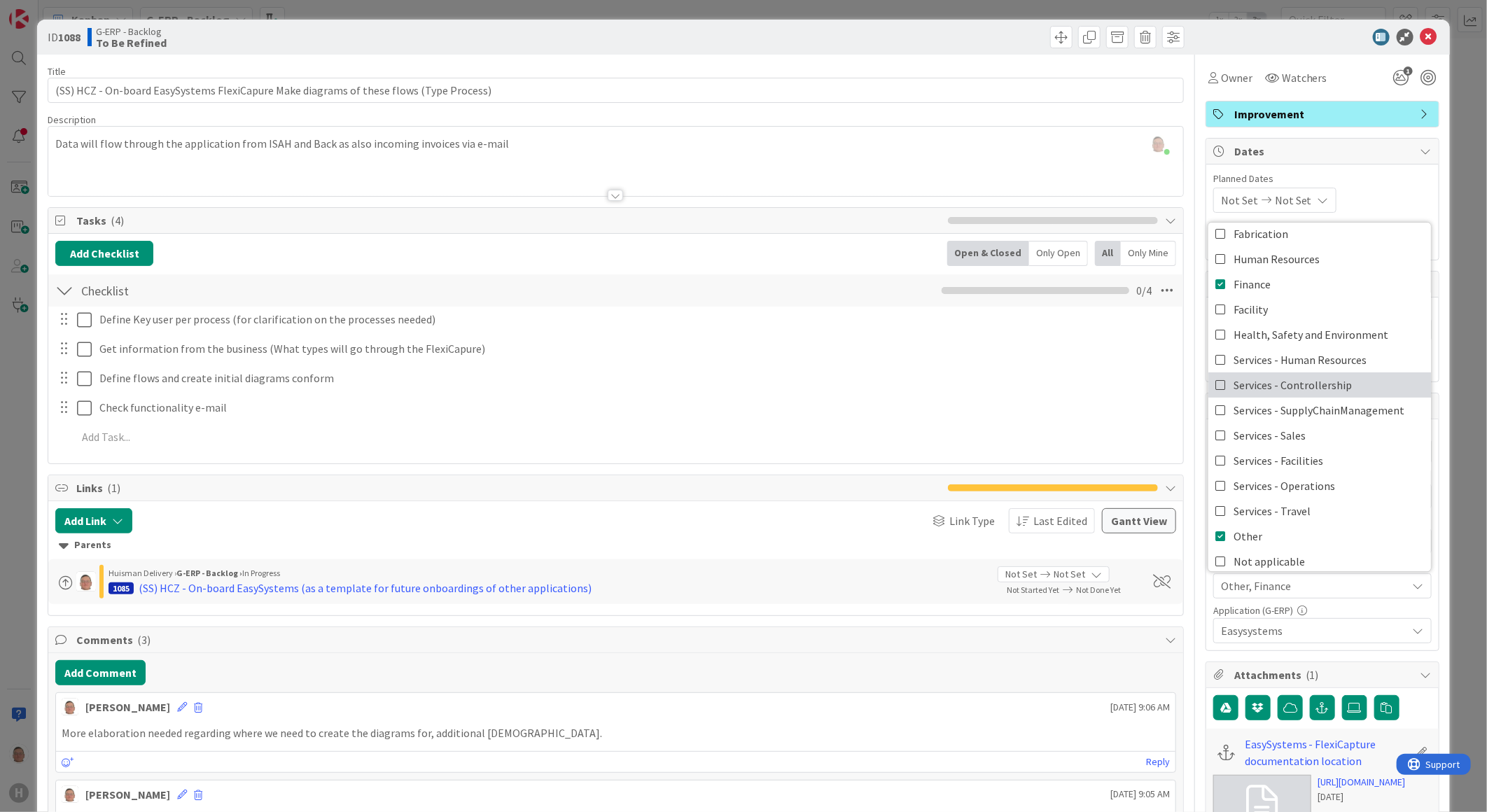
scroll to position [115, 0]
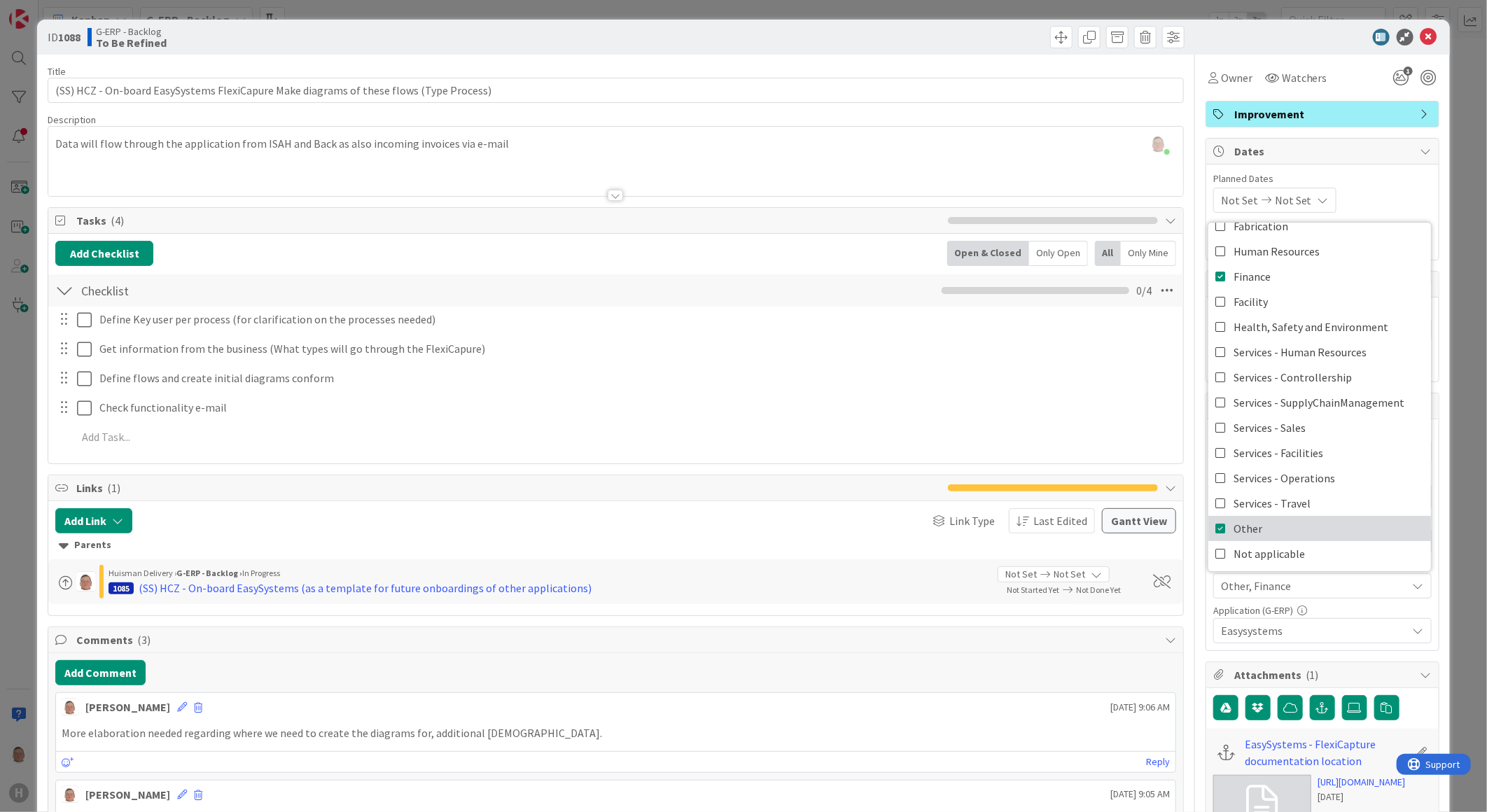
click at [1176, 529] on span "Other" at bounding box center [1247, 529] width 29 height 21
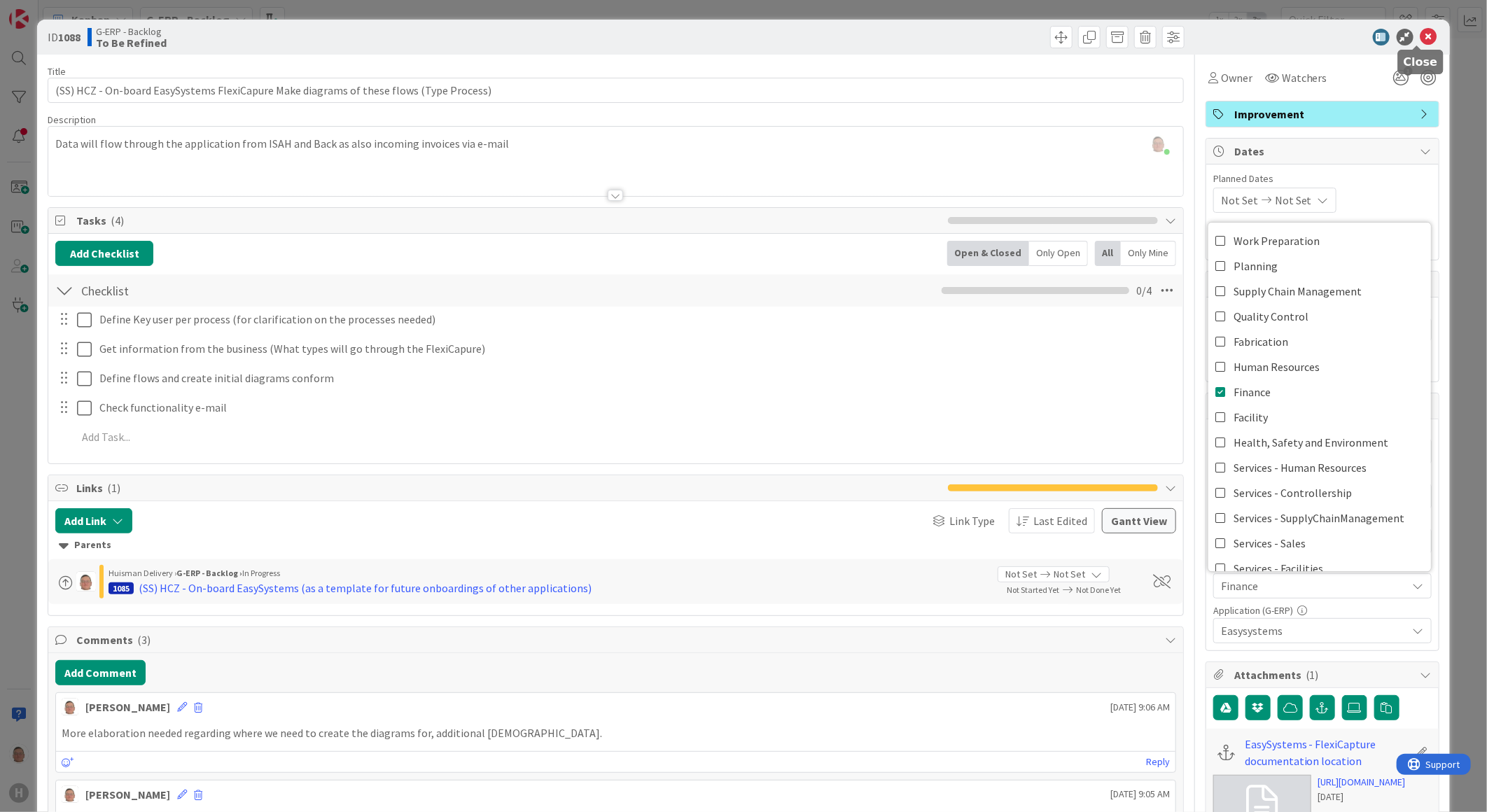
click at [1176, 29] on icon at bounding box center [1429, 37] width 17 height 17
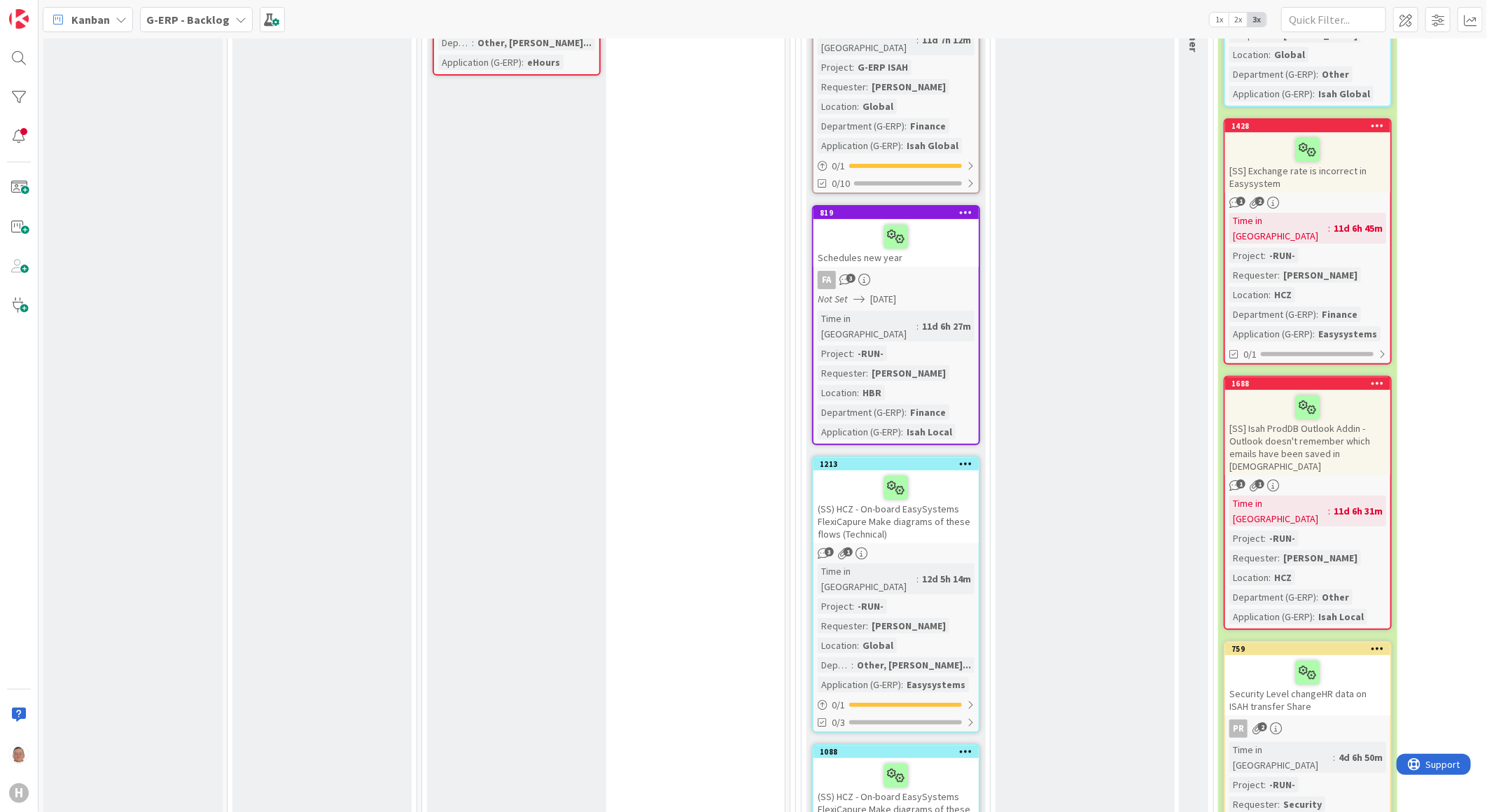
click at [944, 471] on div "(SS) HCZ - On-board EasySystems FlexiCapure Make diagrams of these flows (Techn…" at bounding box center [896, 507] width 165 height 73
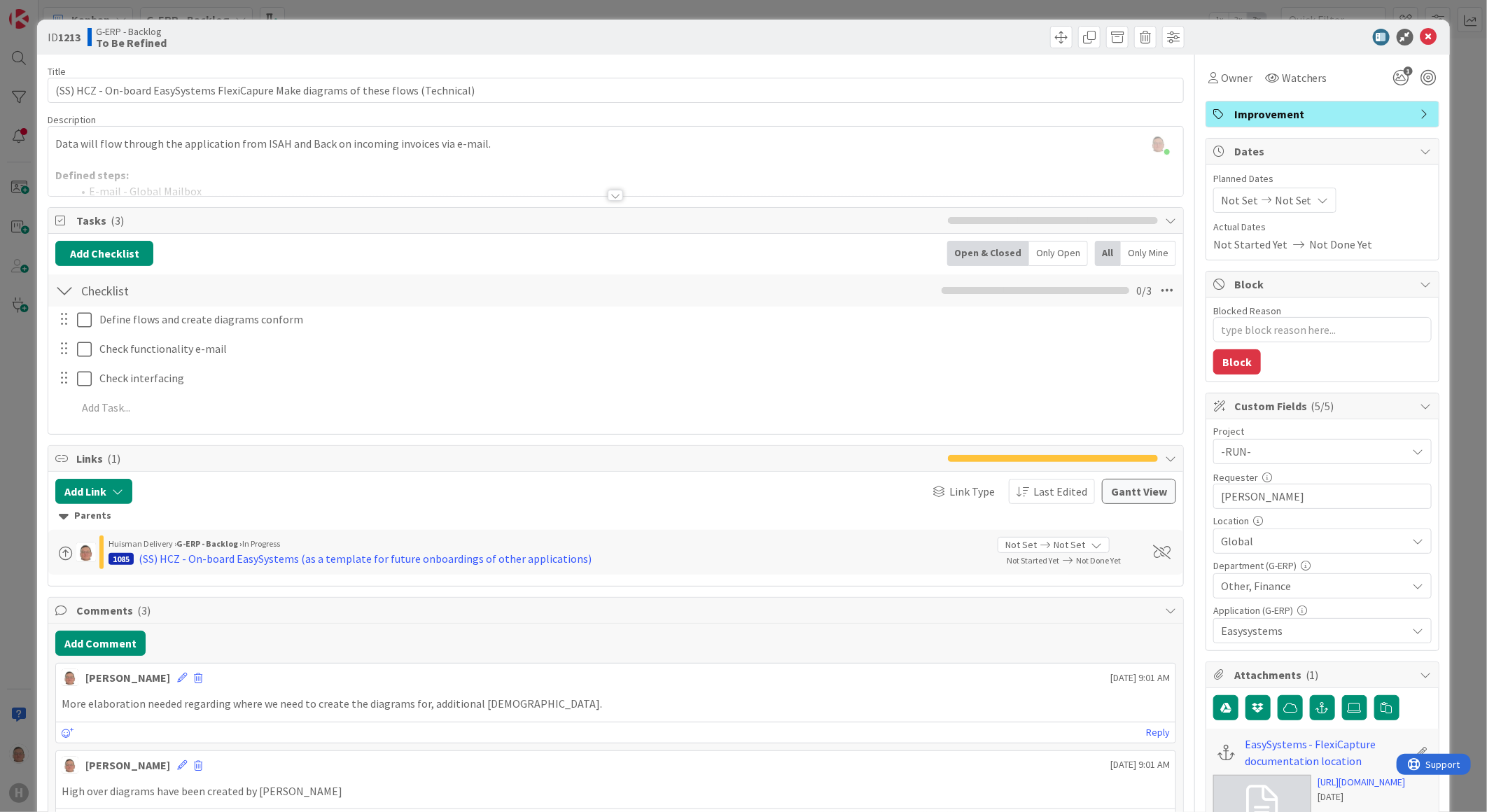
click at [1176, 589] on span "Other, Finance" at bounding box center [1314, 586] width 186 height 17
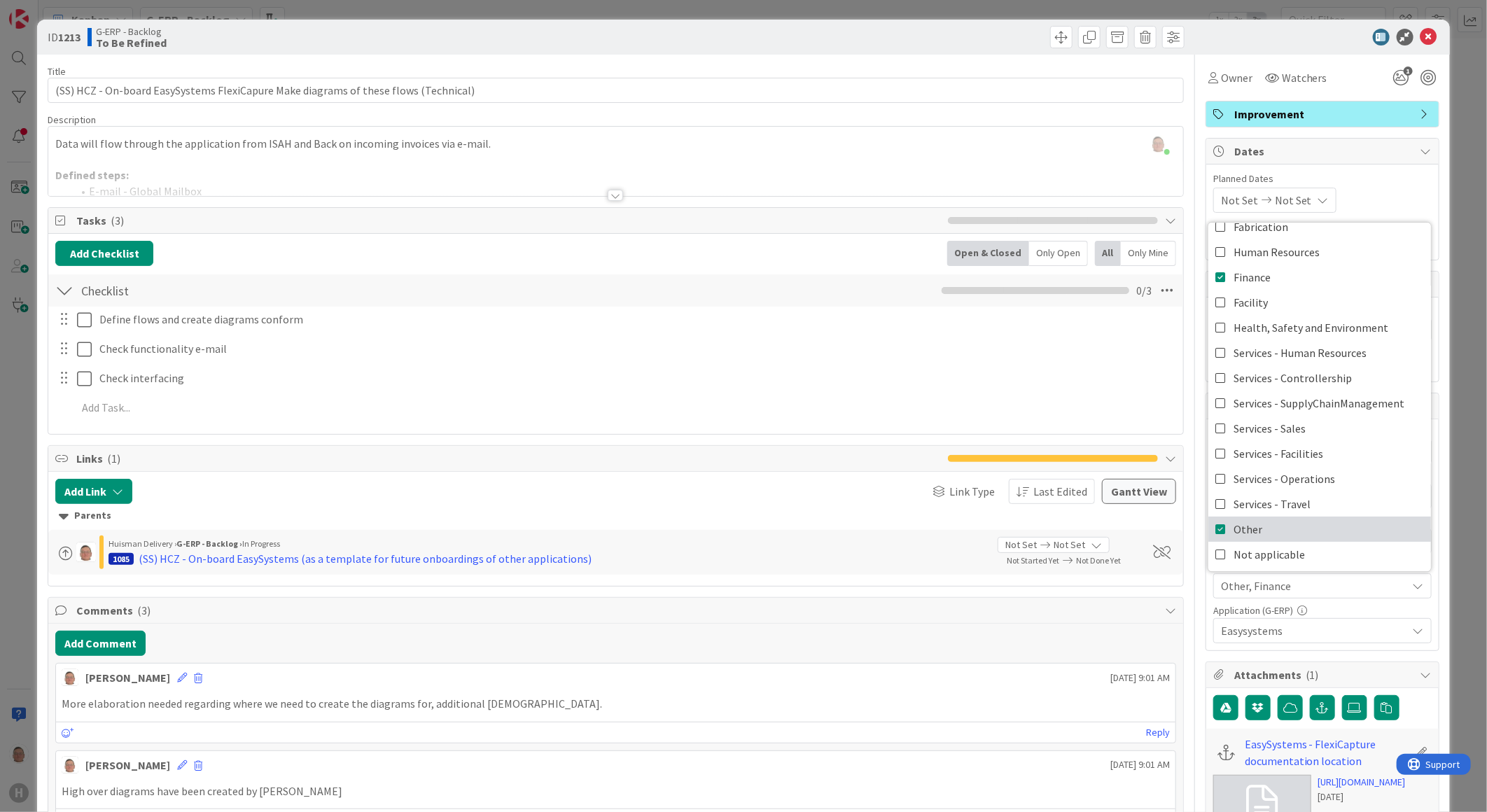
scroll to position [115, 0]
click at [1176, 528] on span "Other" at bounding box center [1247, 529] width 29 height 21
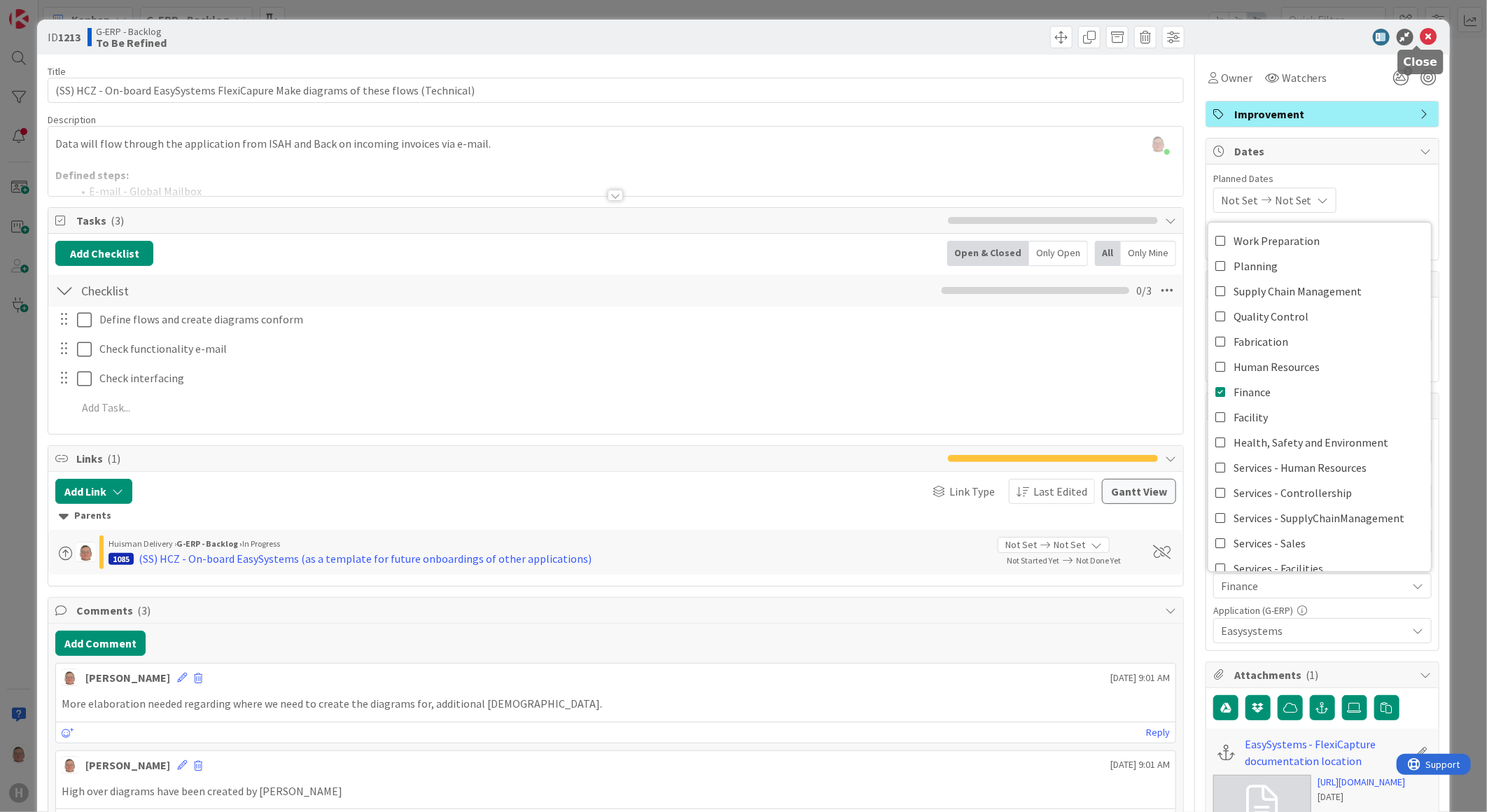
click at [1176, 38] on icon at bounding box center [1429, 37] width 17 height 17
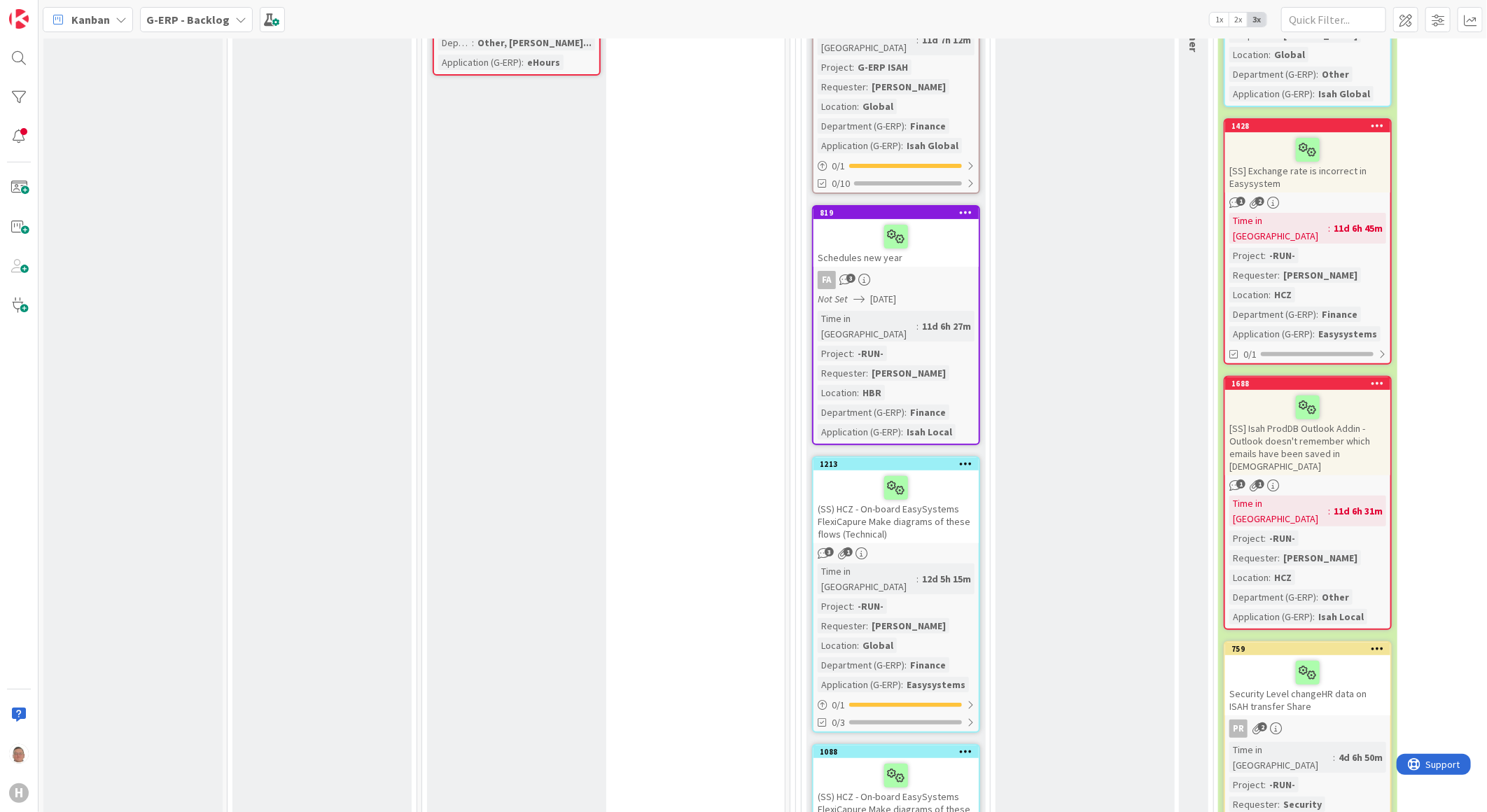
click at [1176, 613] on div "Security Level changeHR data on ISAH transfer Share" at bounding box center [1307, 686] width 165 height 60
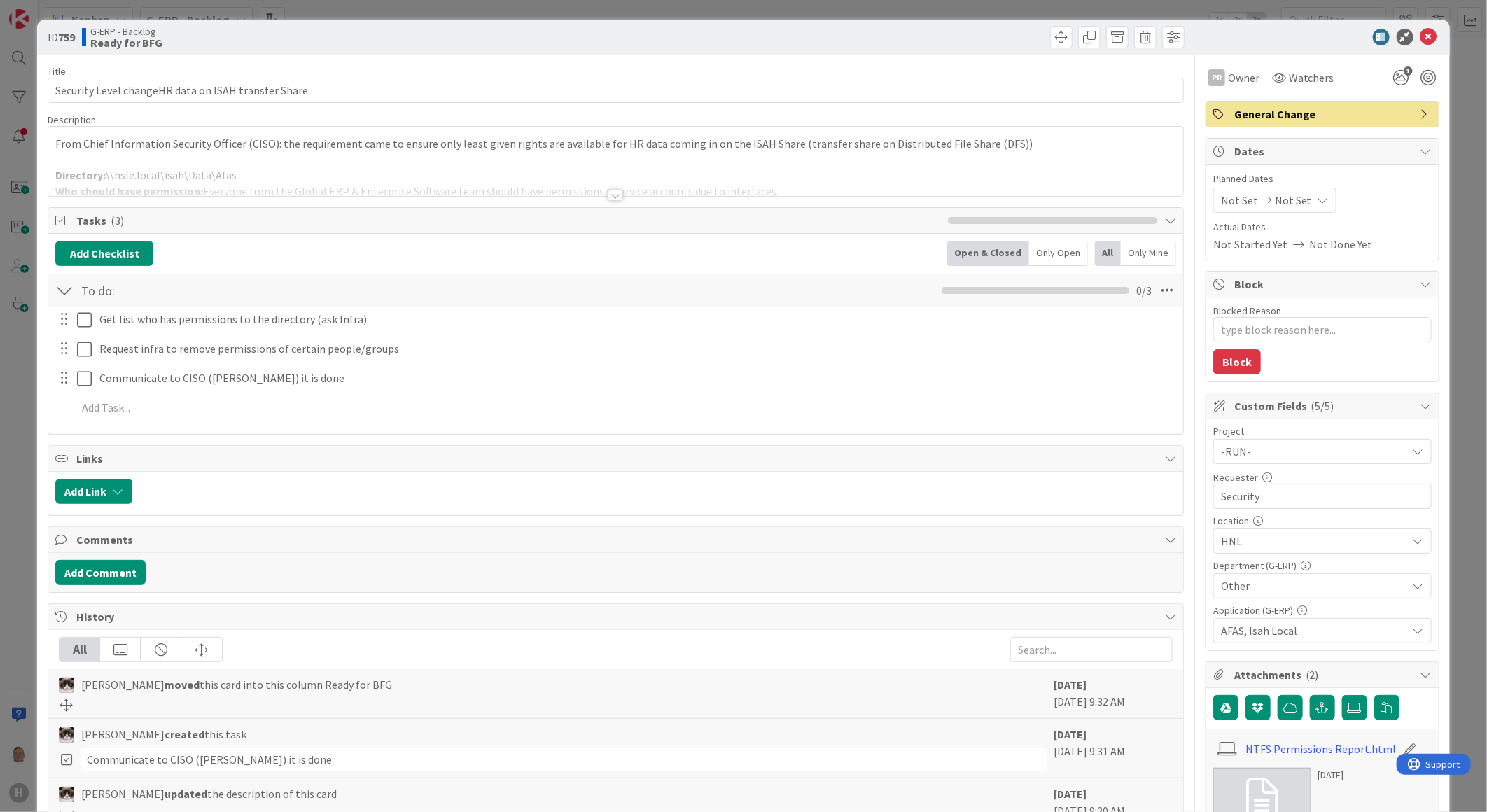
click at [1176, 582] on span "Other" at bounding box center [1314, 586] width 186 height 17
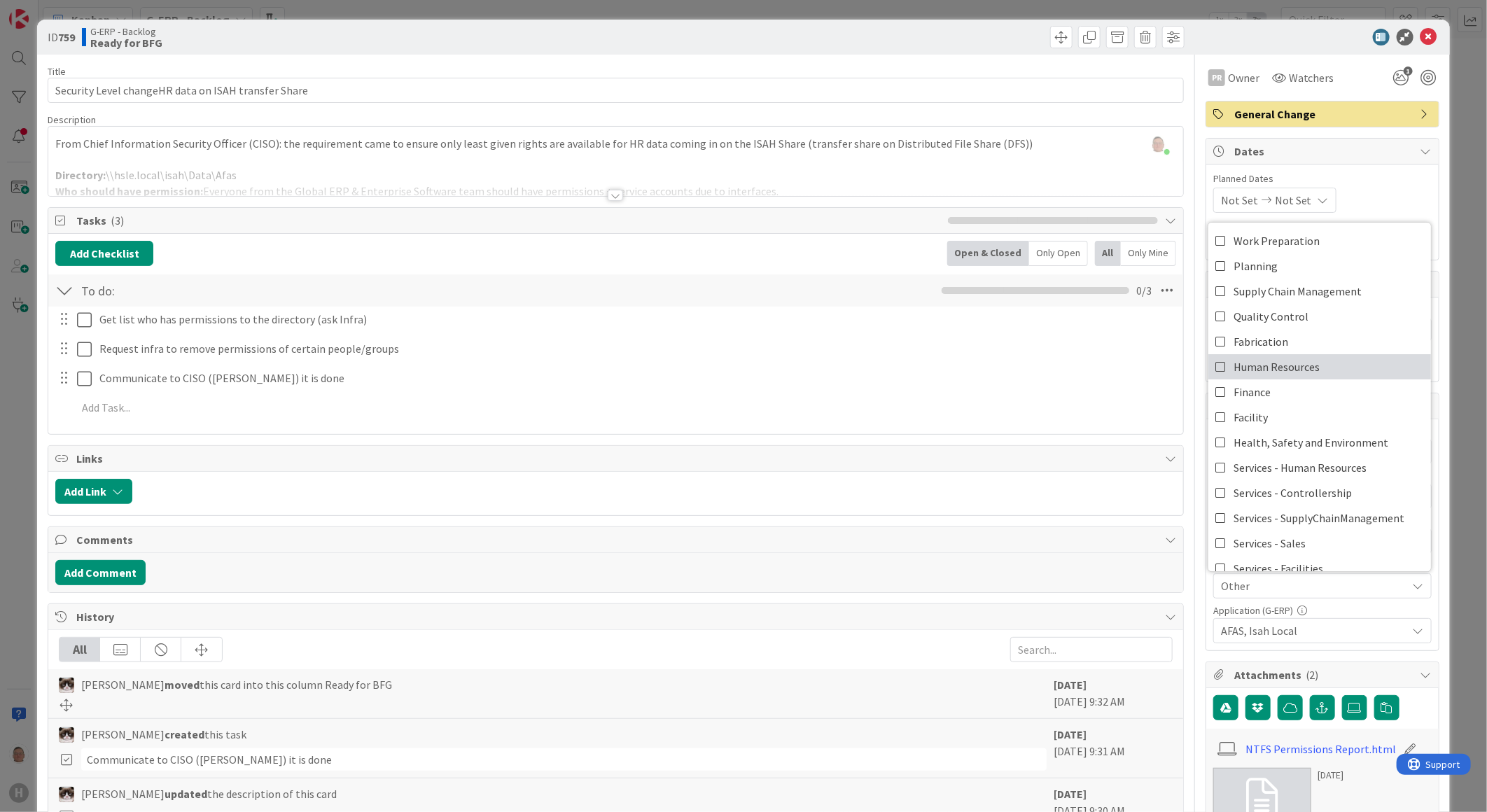
click at [1176, 373] on span "Human Resources" at bounding box center [1276, 367] width 86 height 21
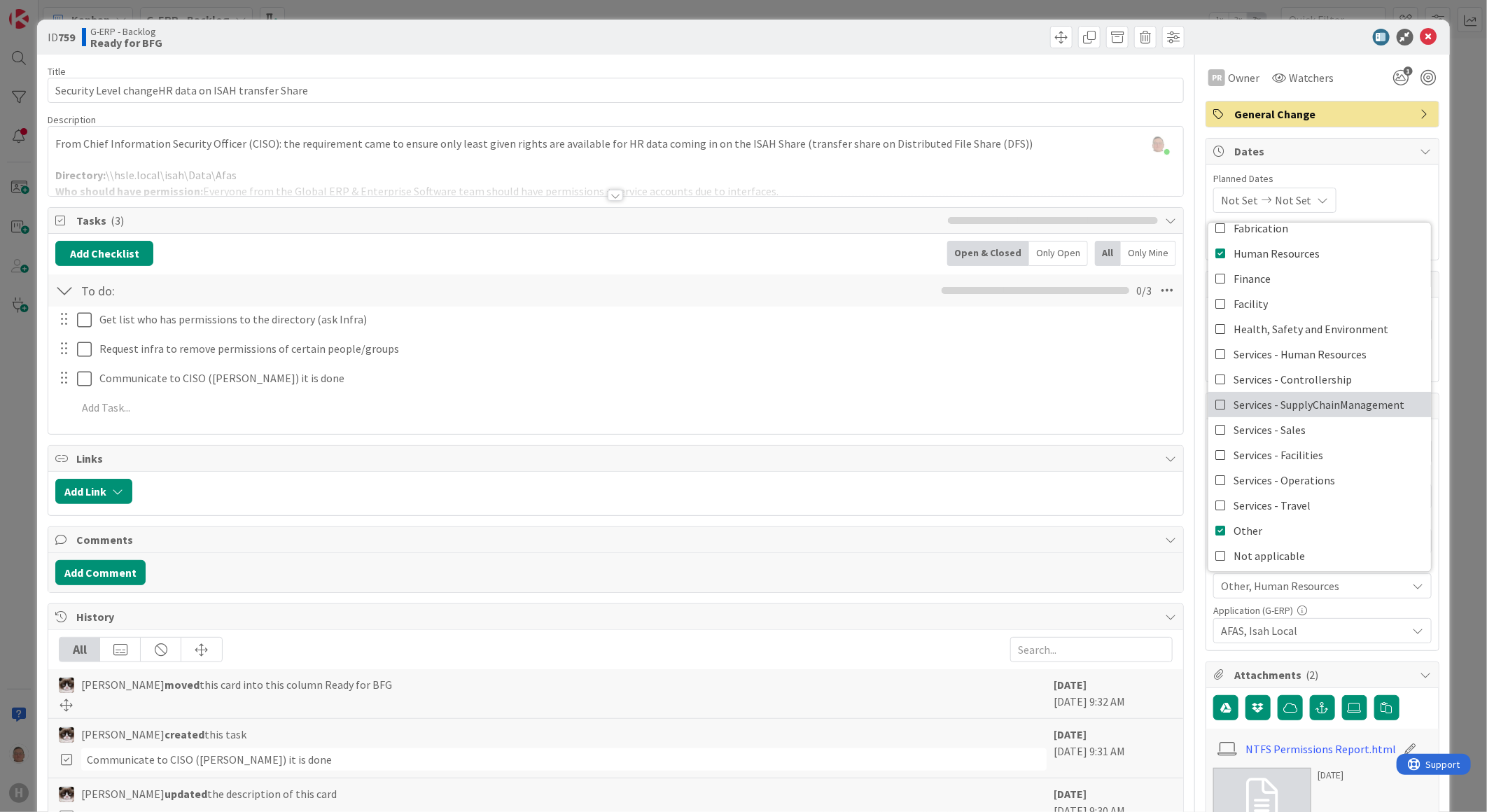
scroll to position [115, 0]
click at [1176, 531] on span "Other" at bounding box center [1247, 529] width 29 height 21
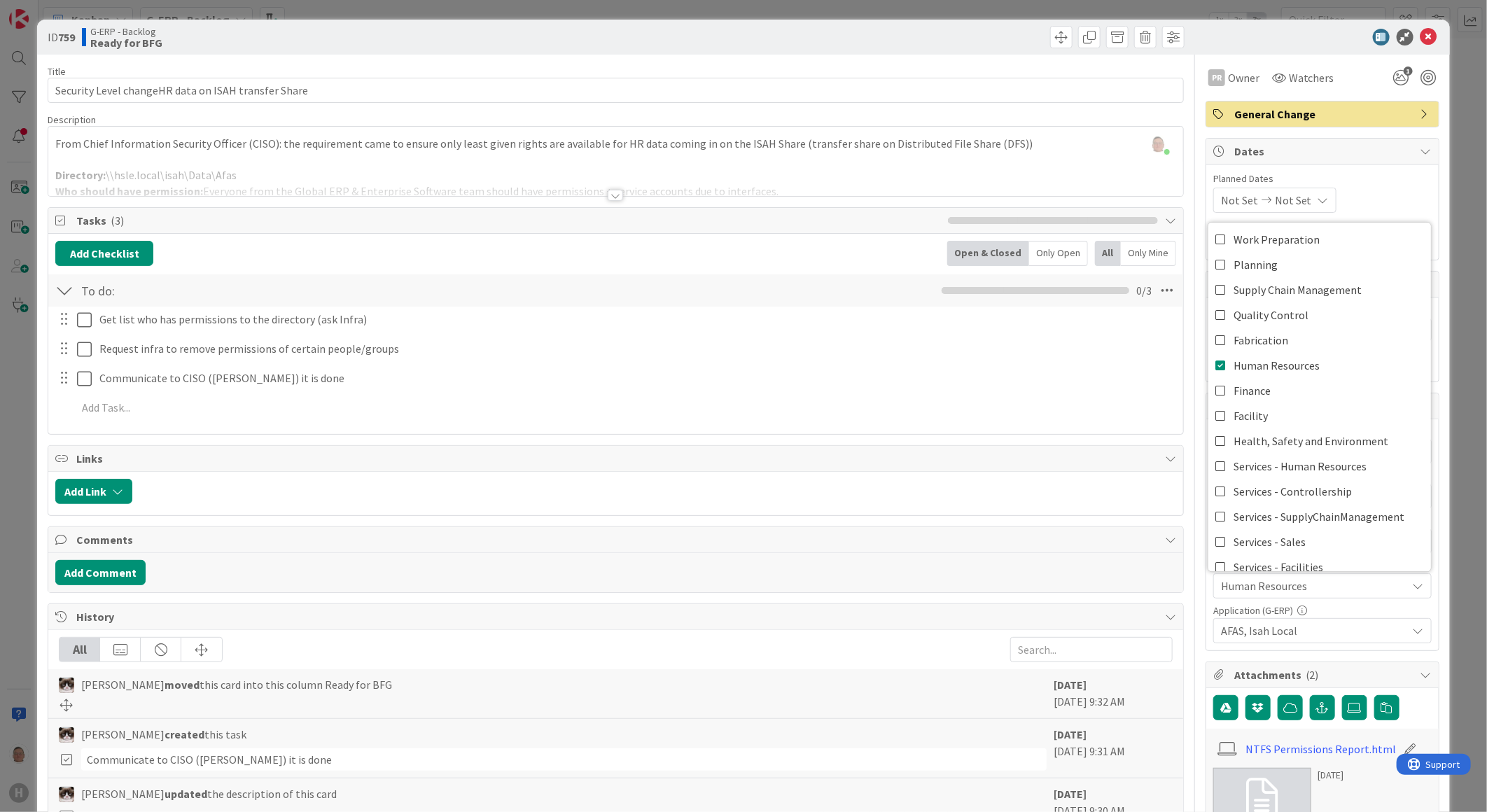
scroll to position [0, 0]
click at [1176, 33] on icon at bounding box center [1429, 37] width 17 height 17
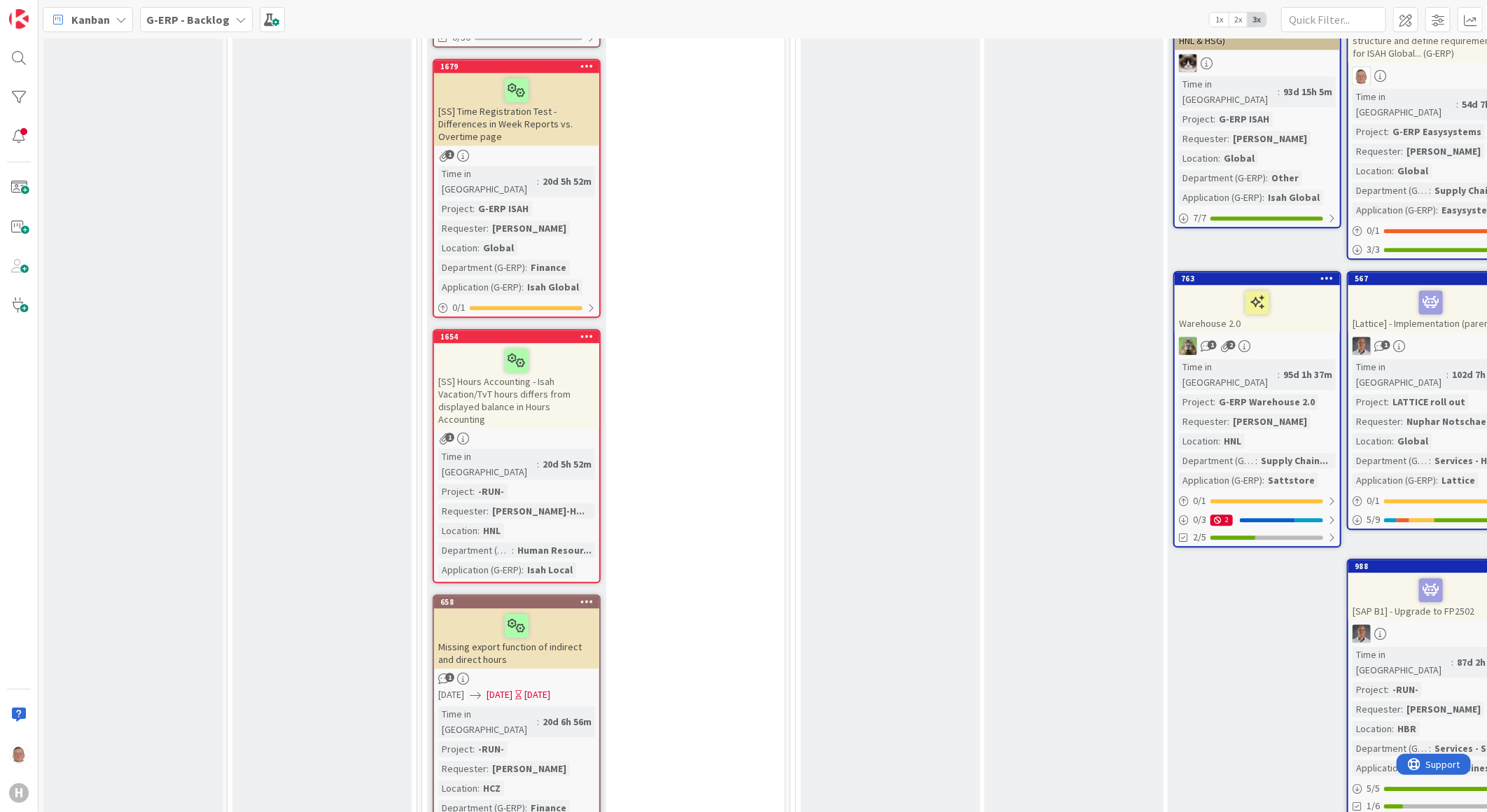
scroll to position [2230, 0]
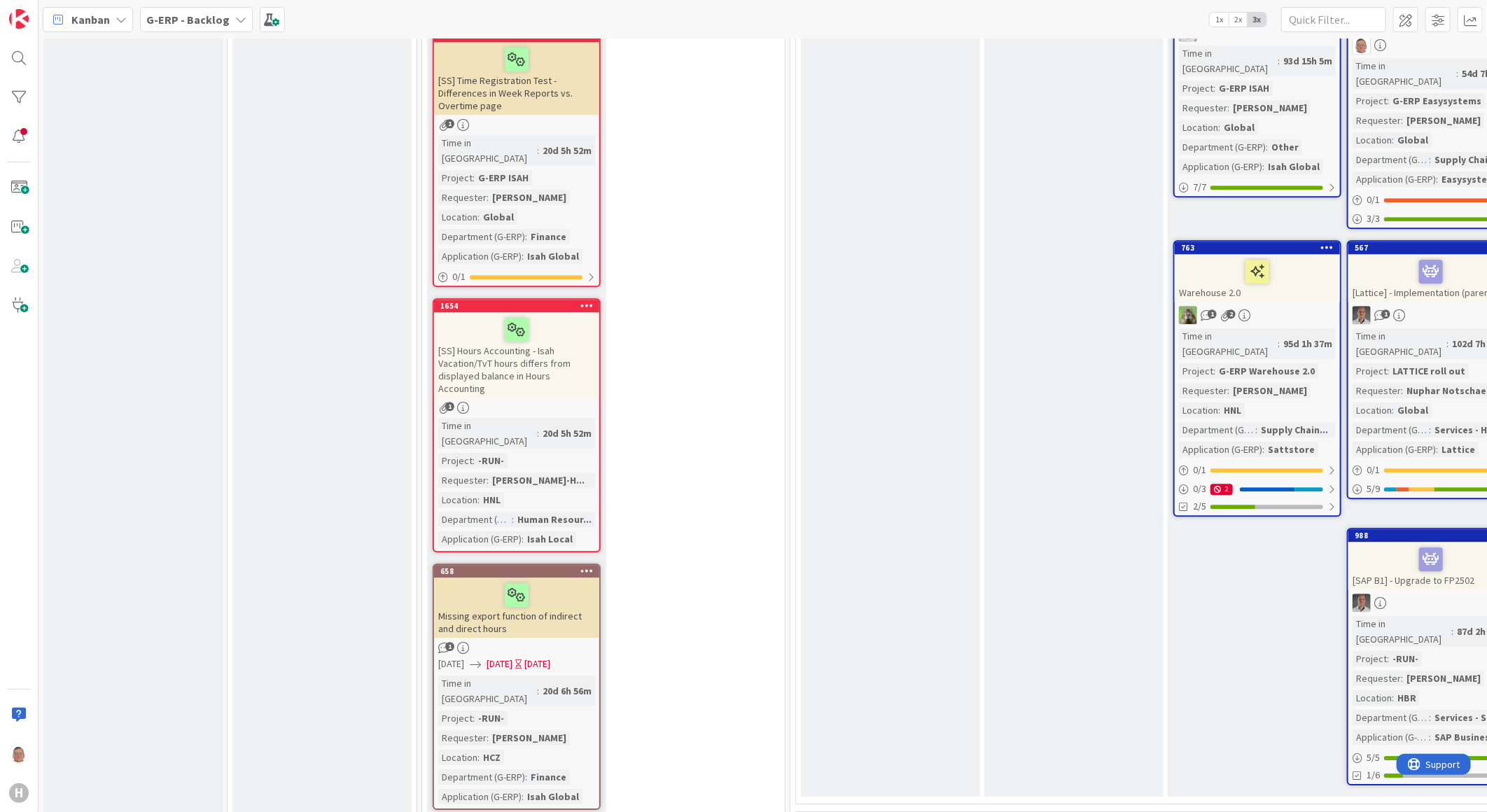
click at [563, 313] on div "[SS] Hours Accounting - Isah Vacation/TvT hours differs from displayed balance …" at bounding box center [516, 355] width 165 height 86
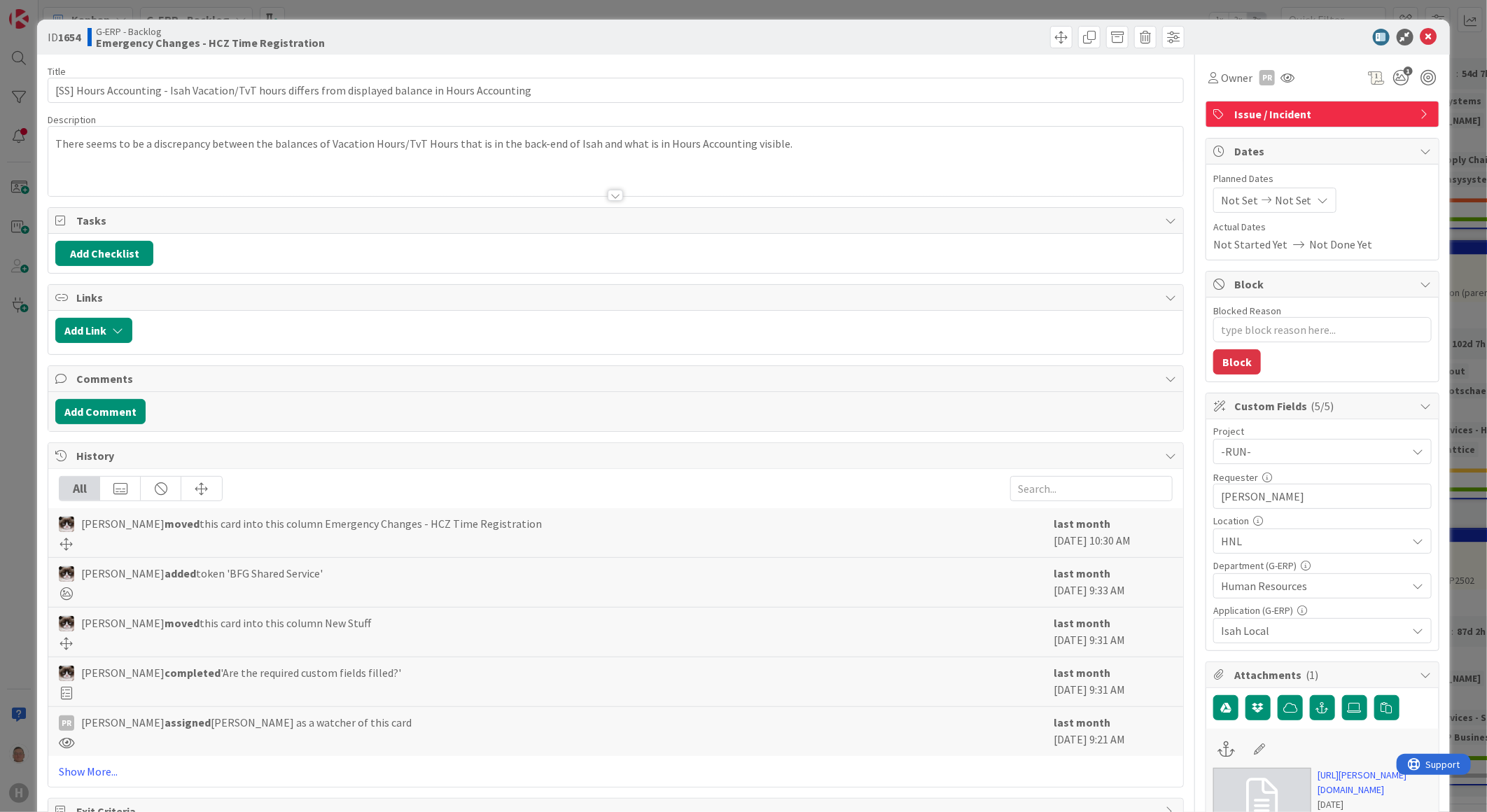
click at [1176, 589] on span "Human Resources" at bounding box center [1314, 586] width 186 height 17
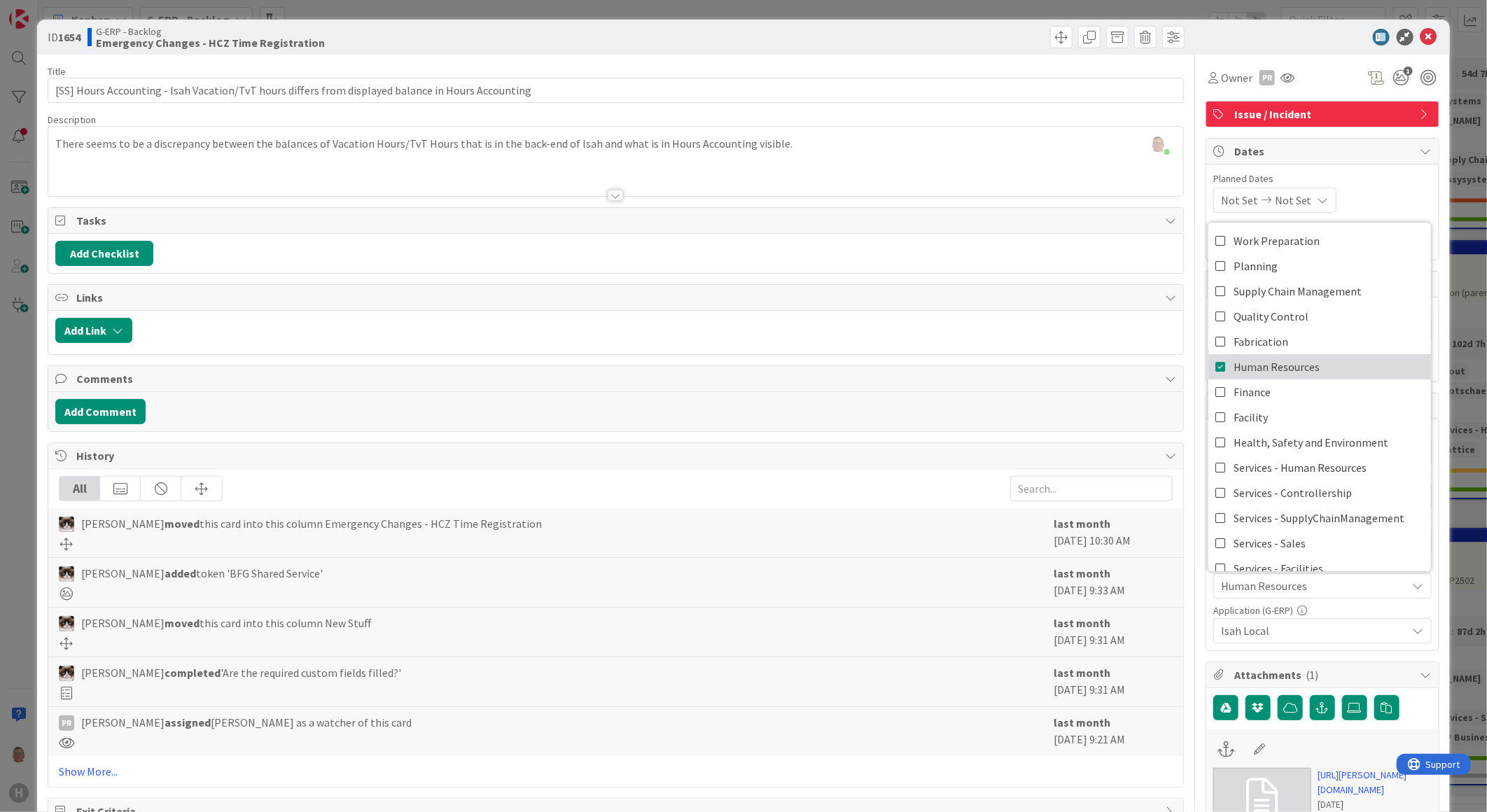
click at [1176, 372] on link "Human Resources" at bounding box center [1320, 367] width 223 height 25
click at [1176, 390] on icon at bounding box center [1221, 392] width 11 height 21
drag, startPoint x: 1422, startPoint y: 33, endPoint x: 1288, endPoint y: 72, distance: 139.6
click at [1176, 33] on icon at bounding box center [1429, 37] width 17 height 17
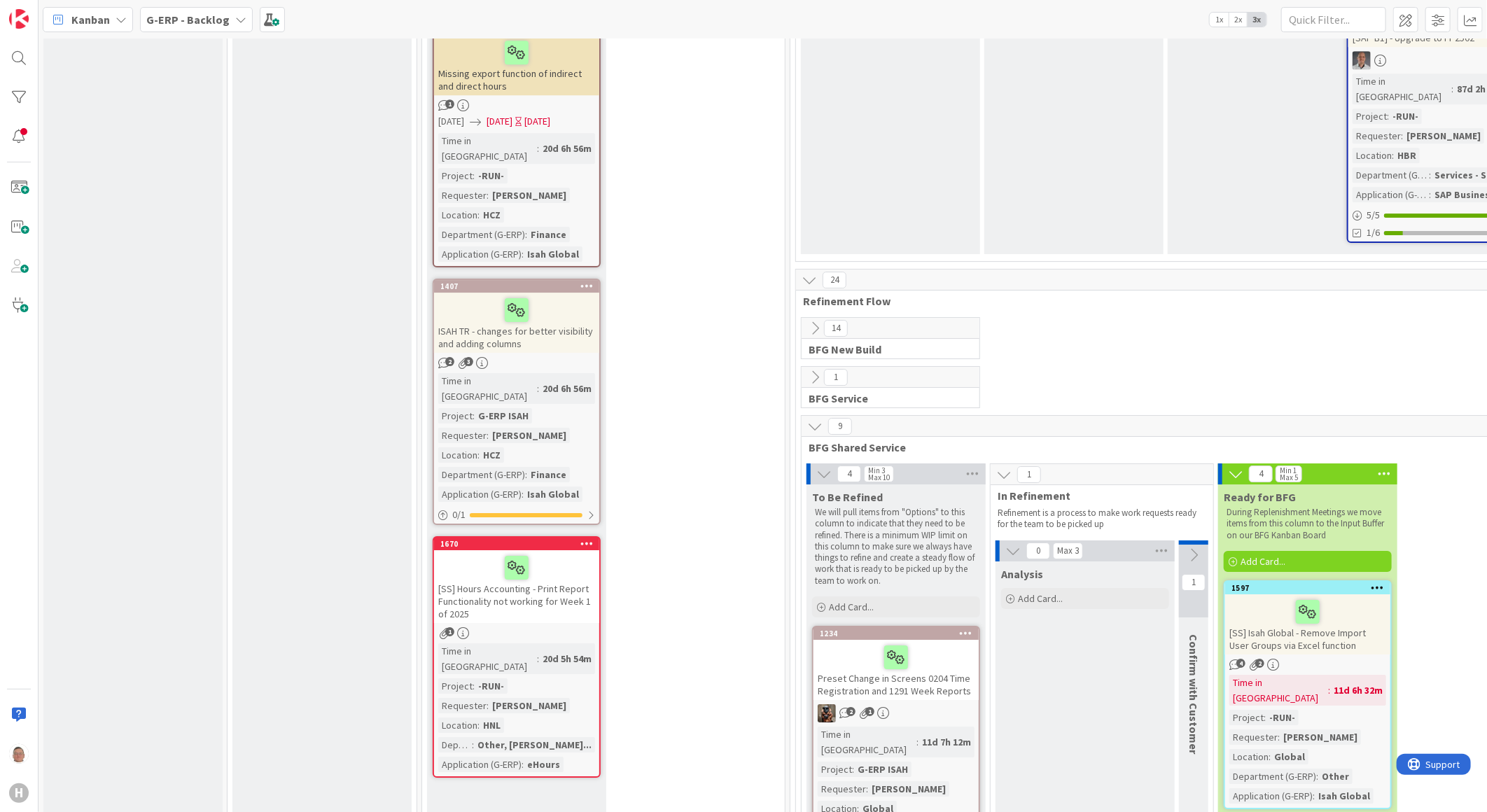
scroll to position [2775, 0]
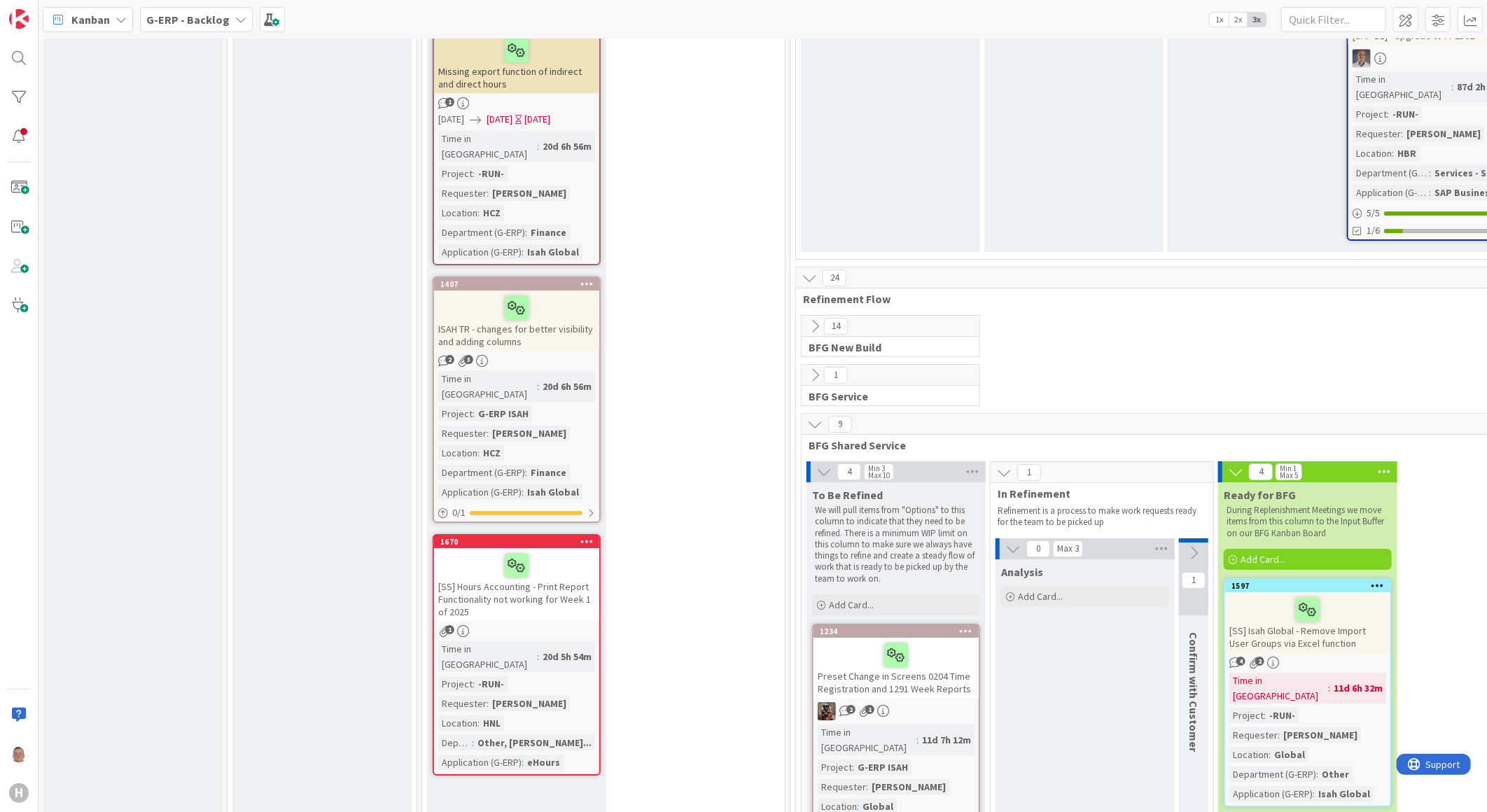
click at [574, 551] on div at bounding box center [516, 566] width 157 height 30
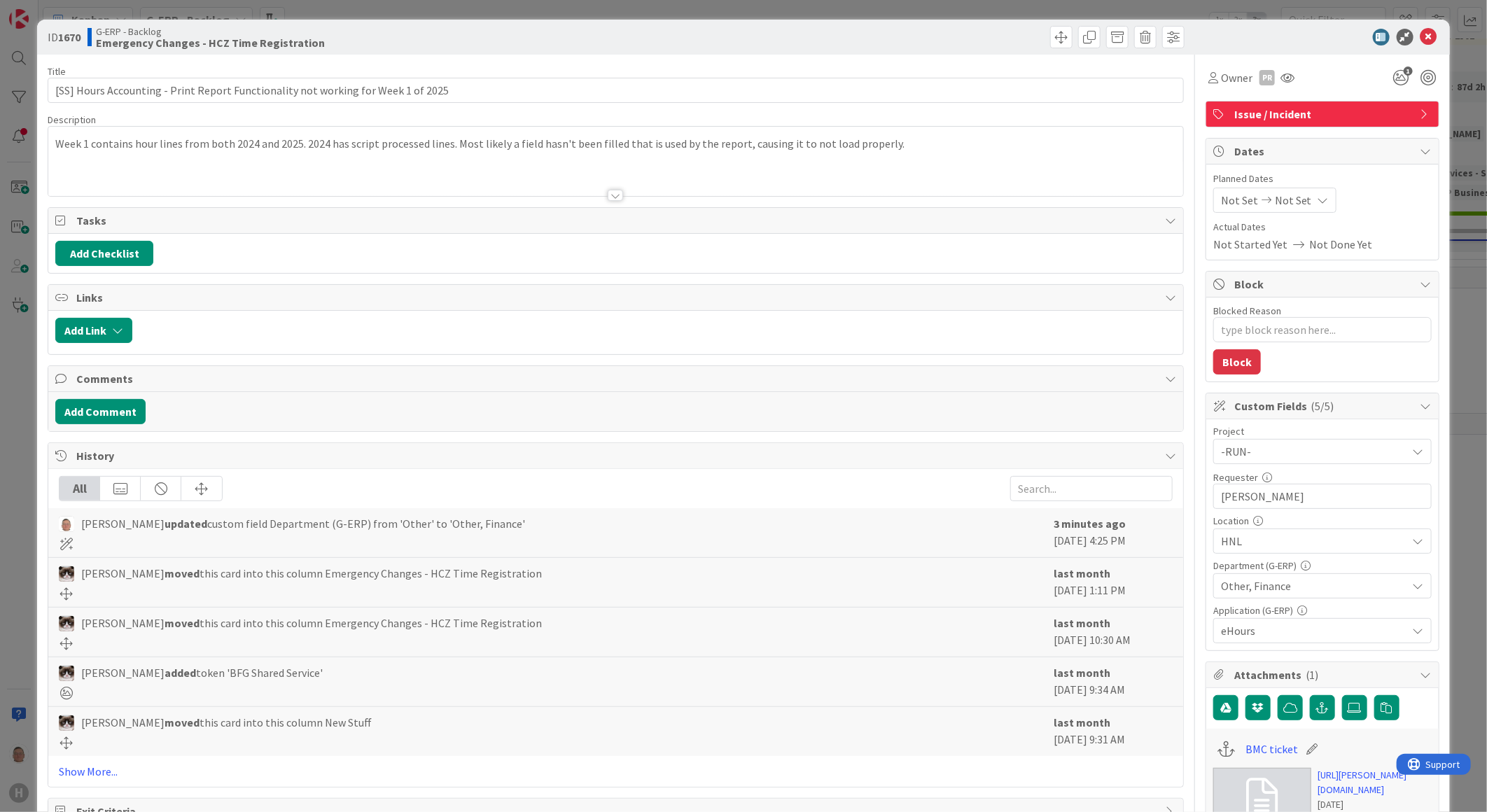
click at [1176, 587] on span "Other, Finance" at bounding box center [1314, 586] width 186 height 17
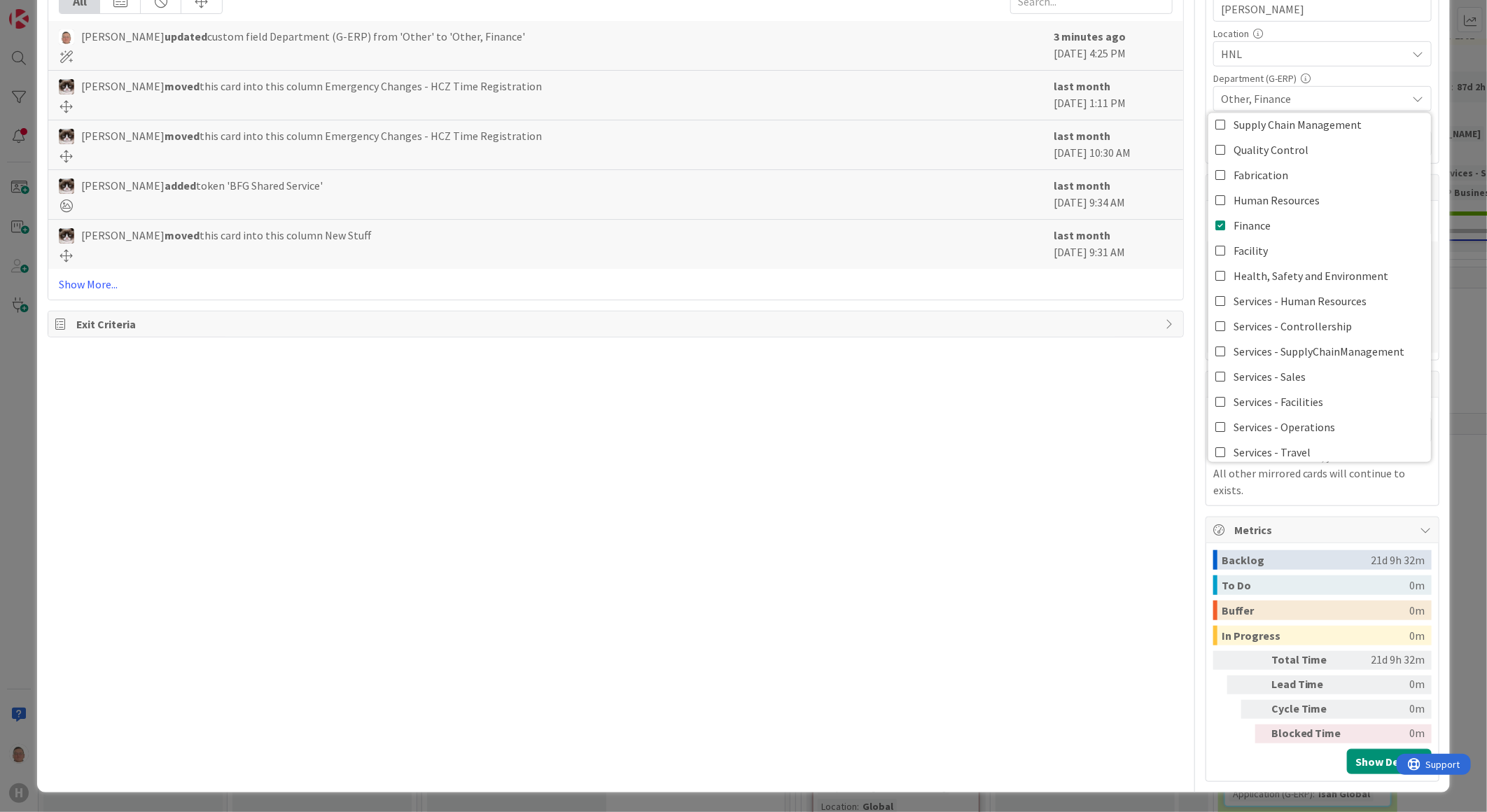
scroll to position [115, 0]
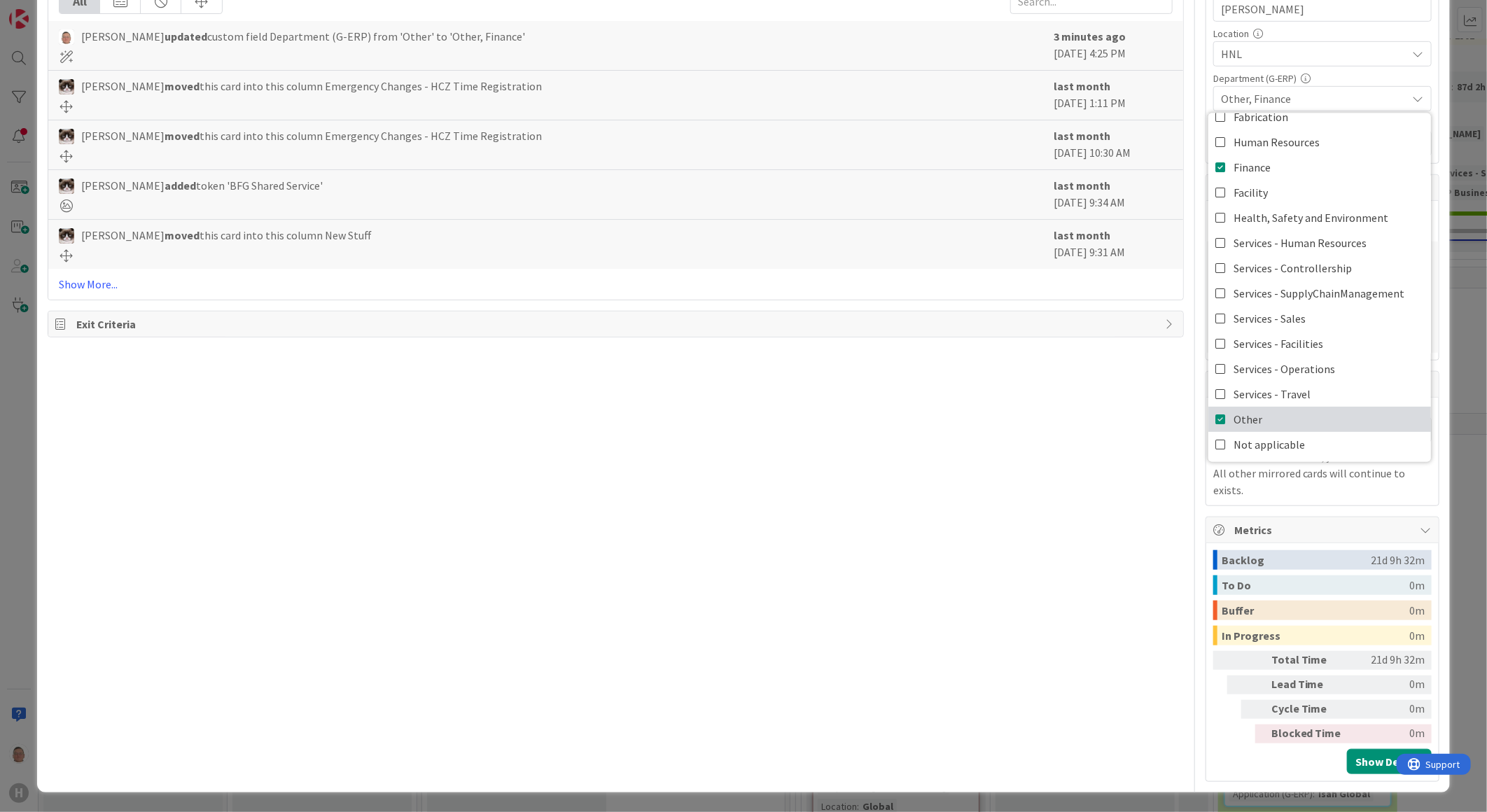
click at [1176, 409] on span "Other" at bounding box center [1247, 419] width 29 height 21
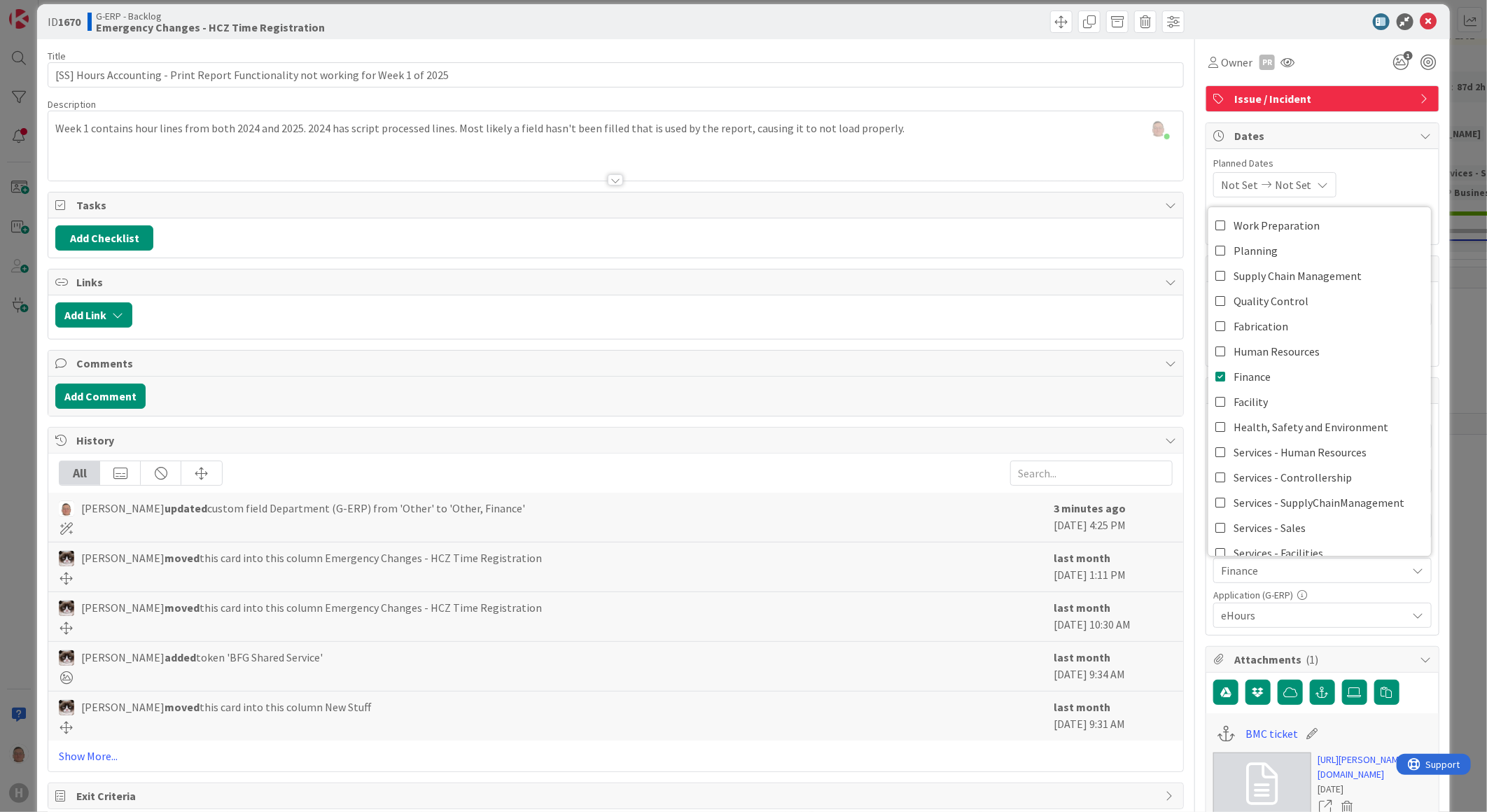
scroll to position [0, 0]
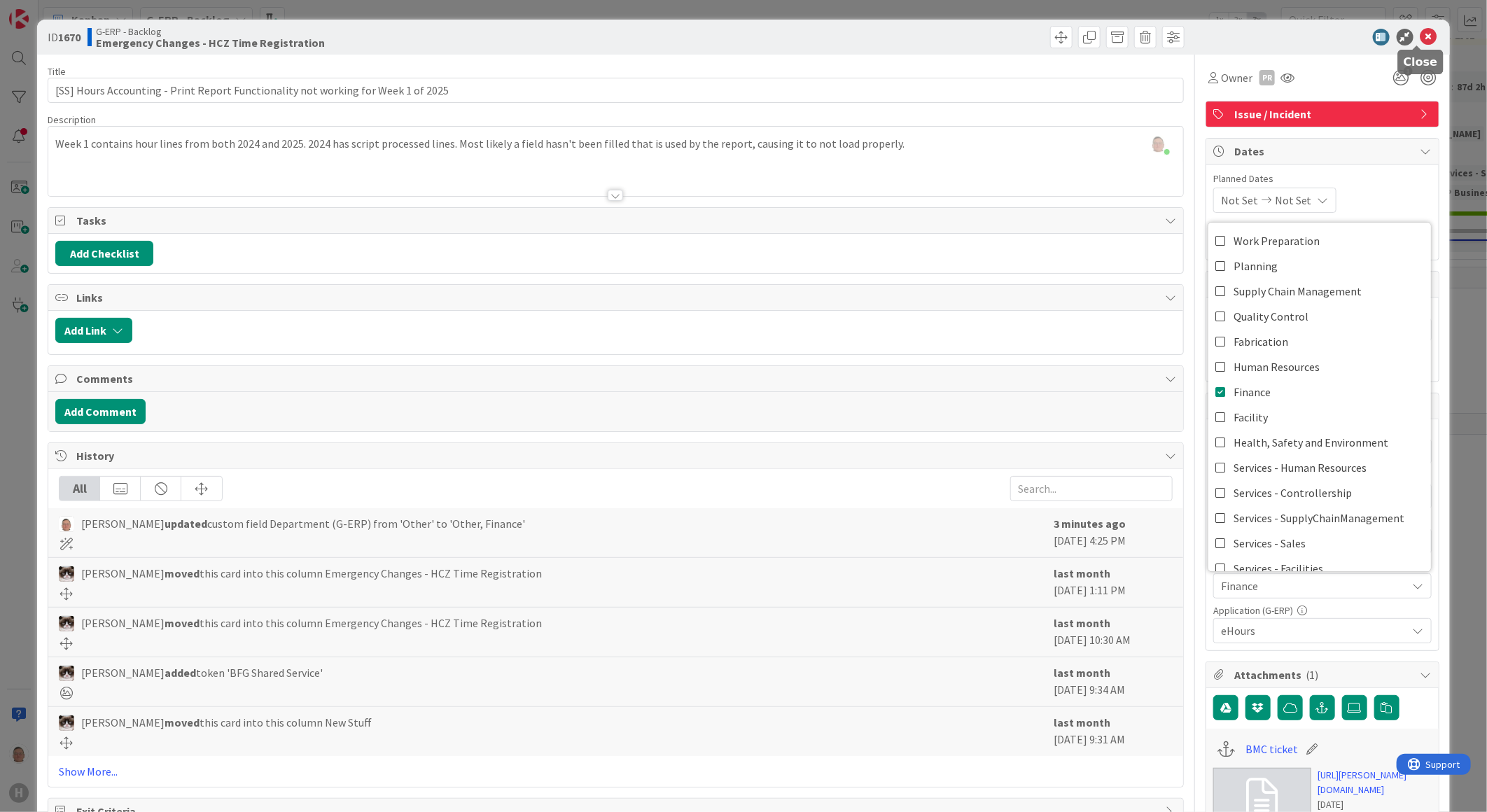
drag, startPoint x: 1417, startPoint y: 29, endPoint x: 1328, endPoint y: 147, distance: 147.8
click at [1176, 29] on icon at bounding box center [1429, 37] width 17 height 17
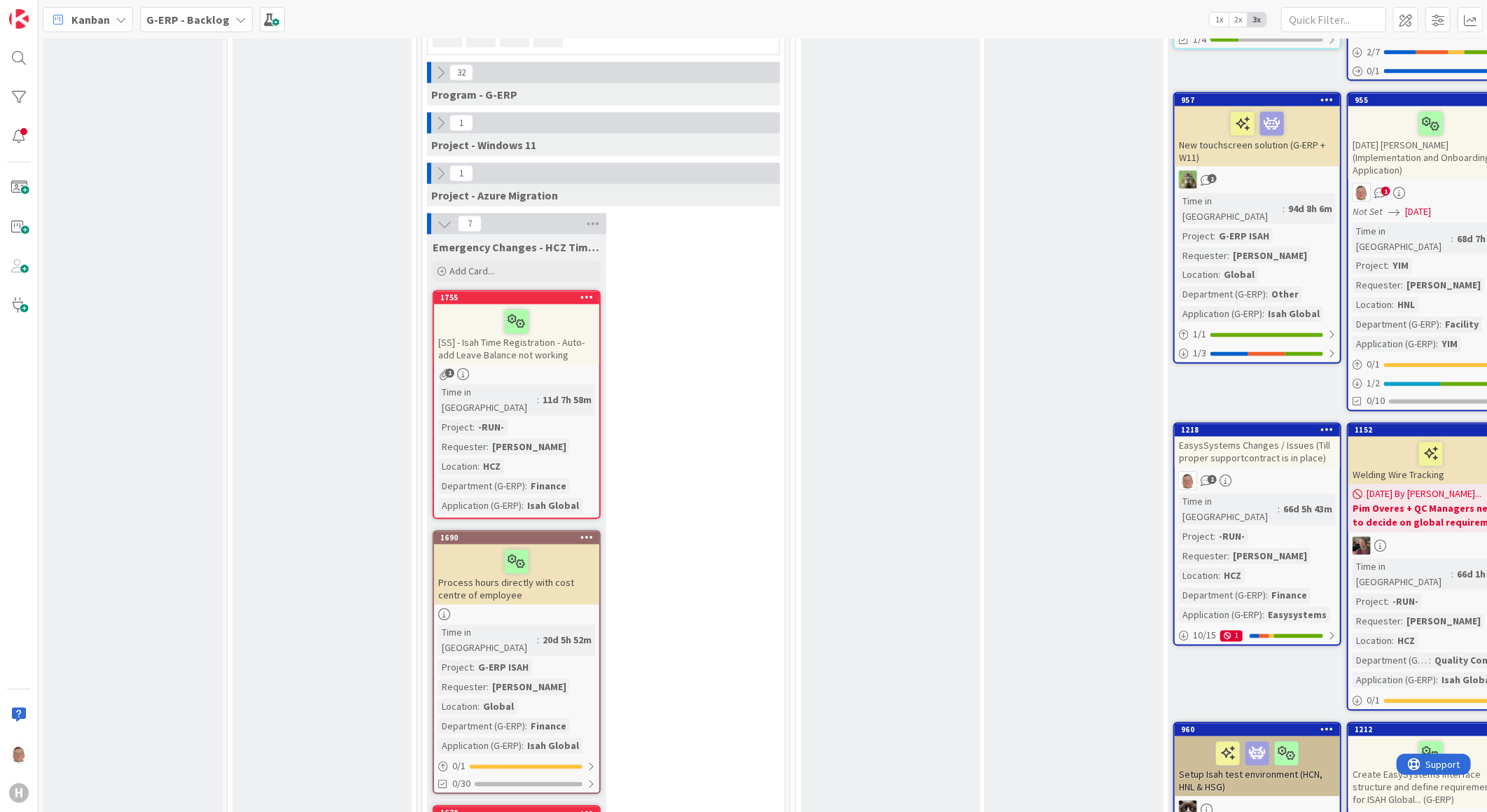
scroll to position [1141, 0]
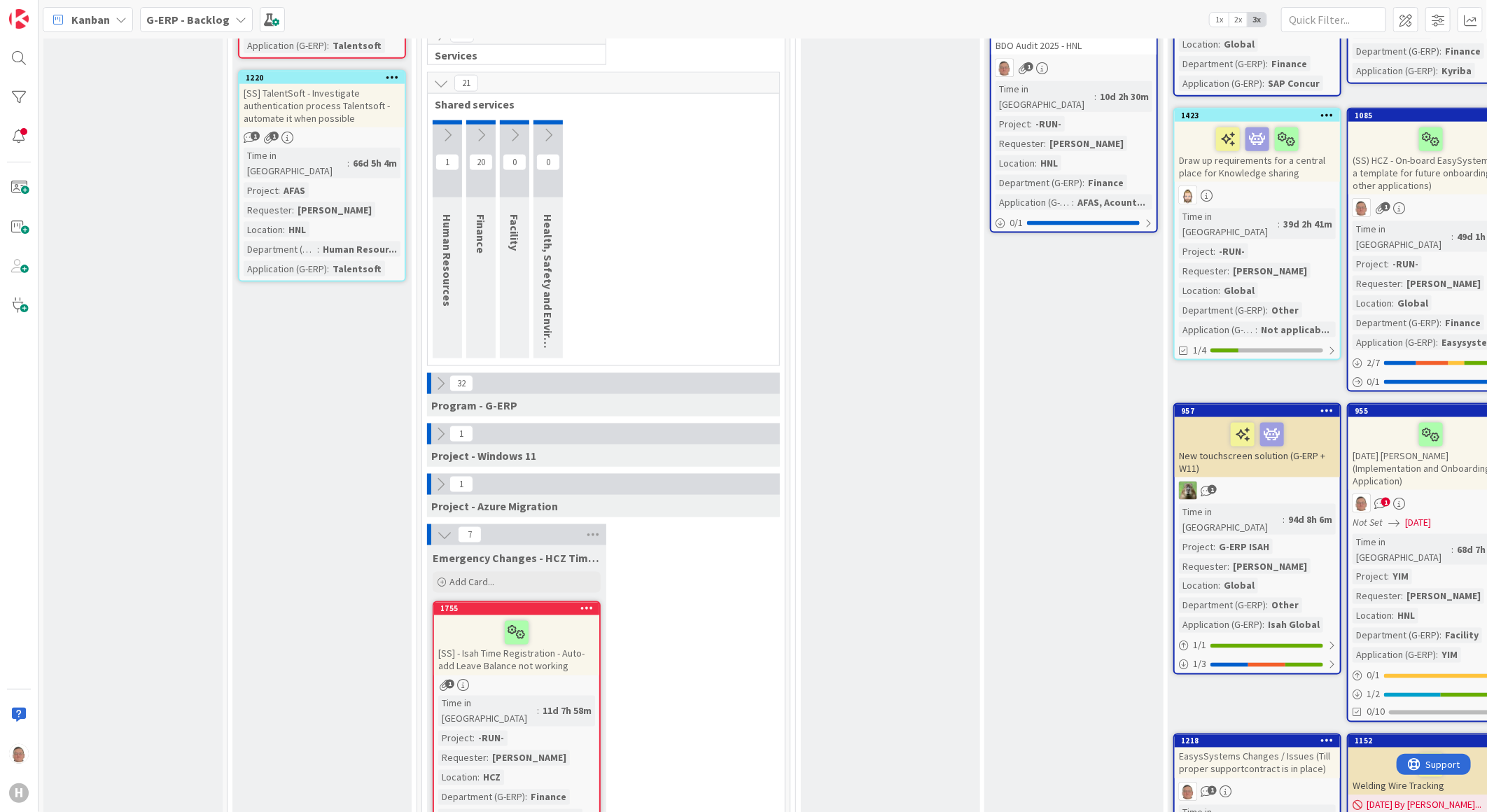
click at [445, 528] on icon at bounding box center [445, 535] width 15 height 15
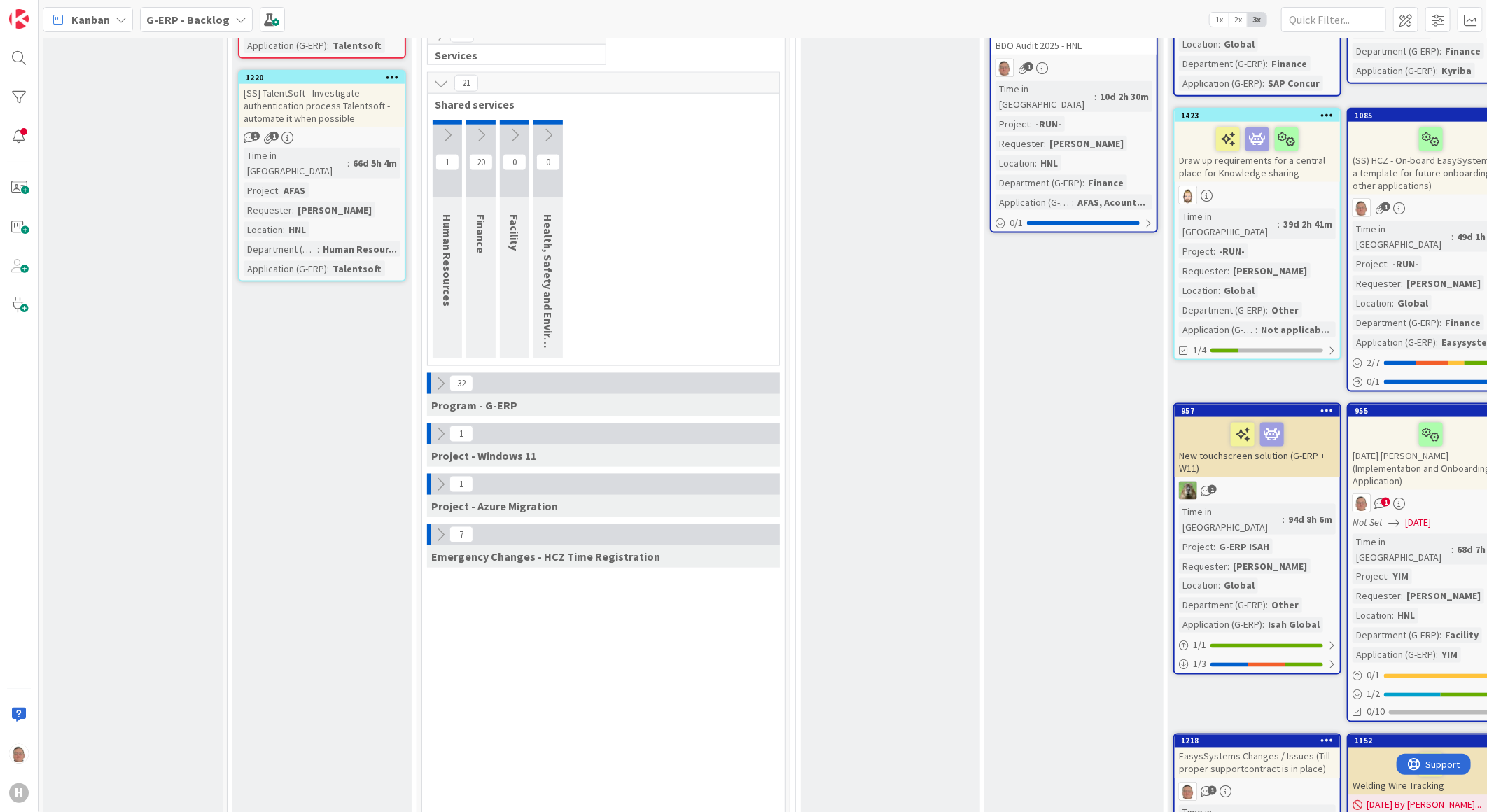
click at [479, 127] on icon at bounding box center [481, 135] width 15 height 15
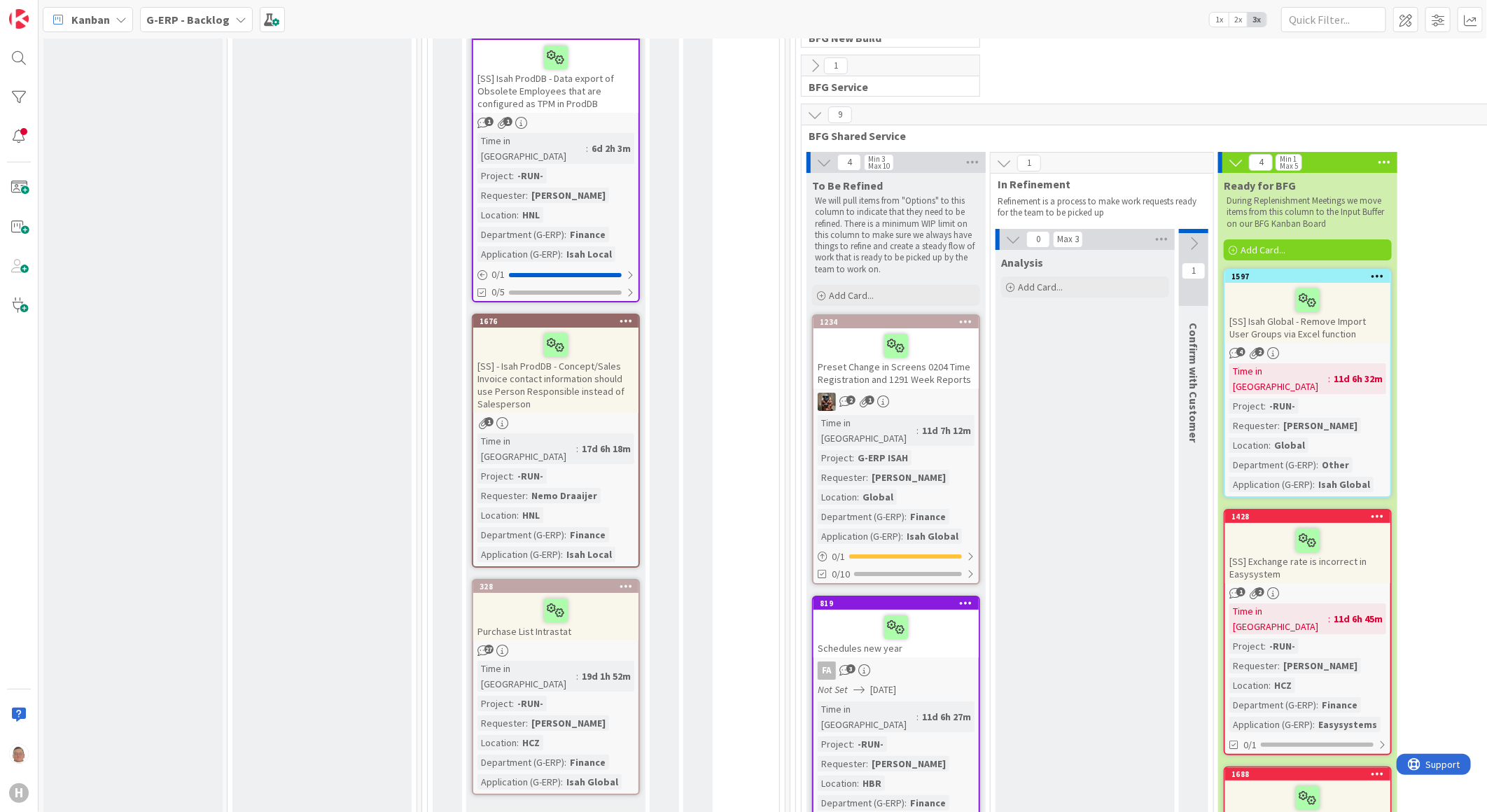
scroll to position [3086, 0]
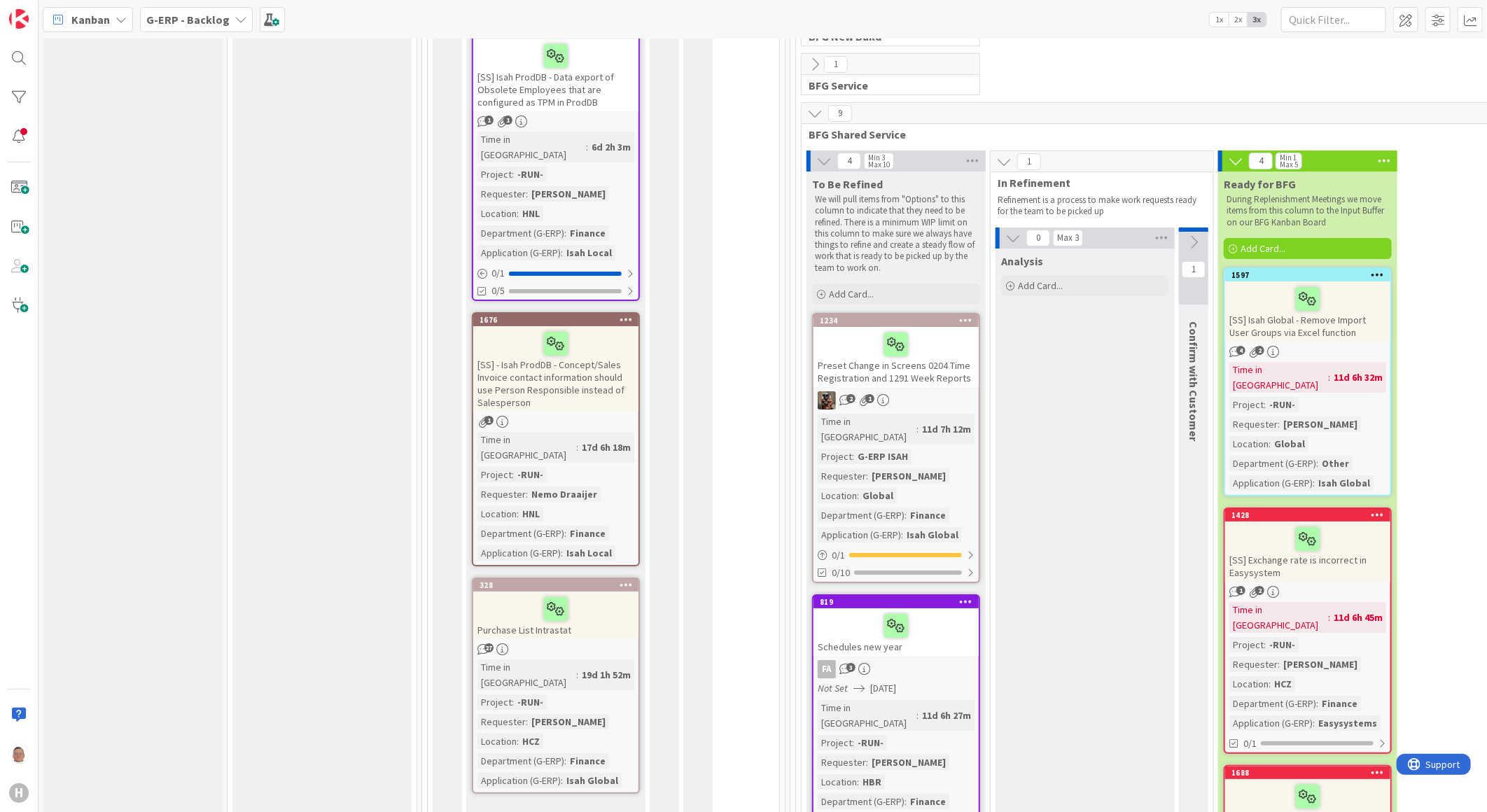
click at [614, 594] on div at bounding box center [556, 609] width 157 height 30
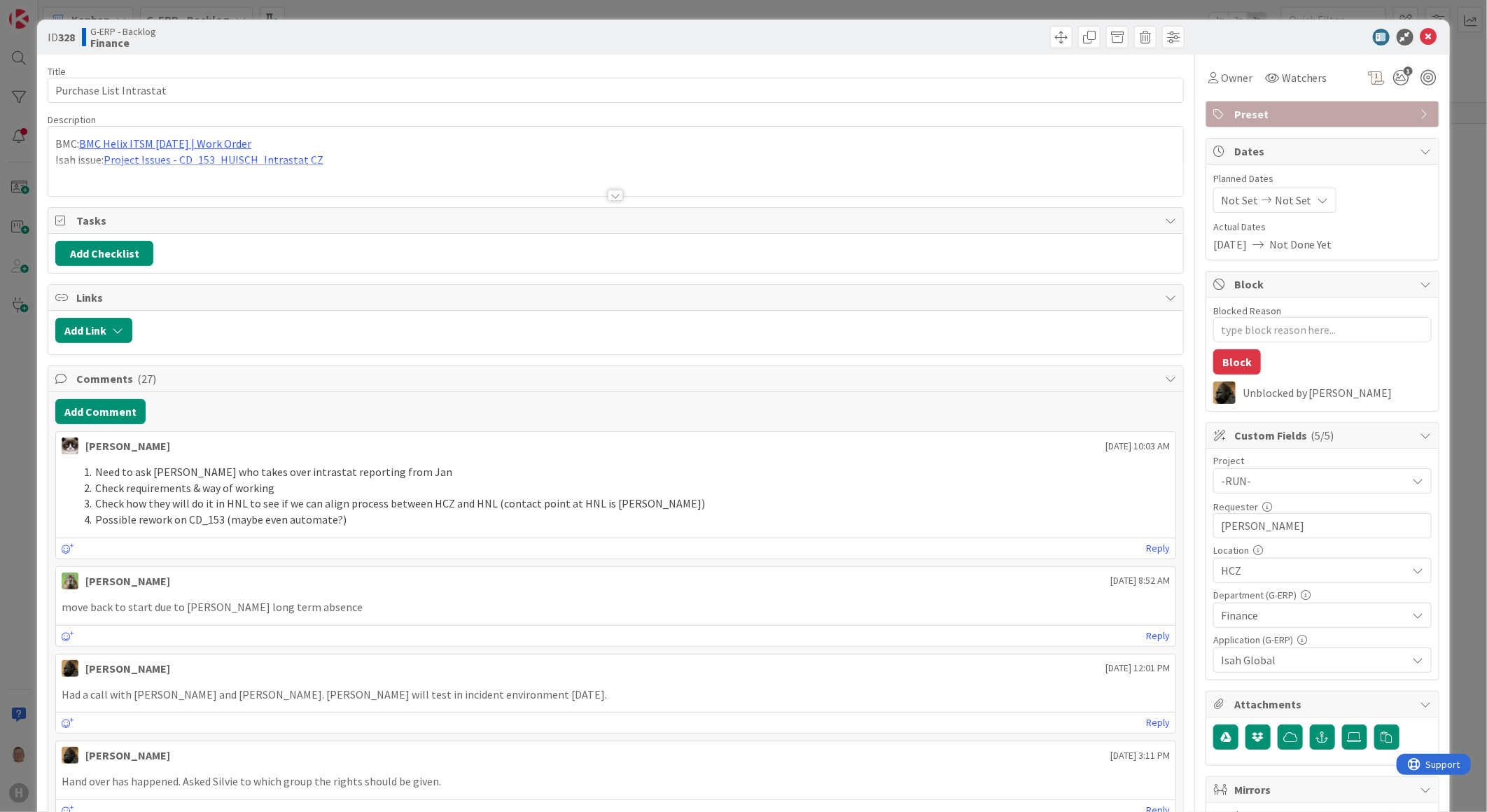
type textarea "x"
click at [1176, 613] on span "Isah Global" at bounding box center [1314, 660] width 186 height 17
click at [1176, 32] on div at bounding box center [1316, 37] width 248 height 17
click at [1176, 38] on icon at bounding box center [1429, 37] width 17 height 17
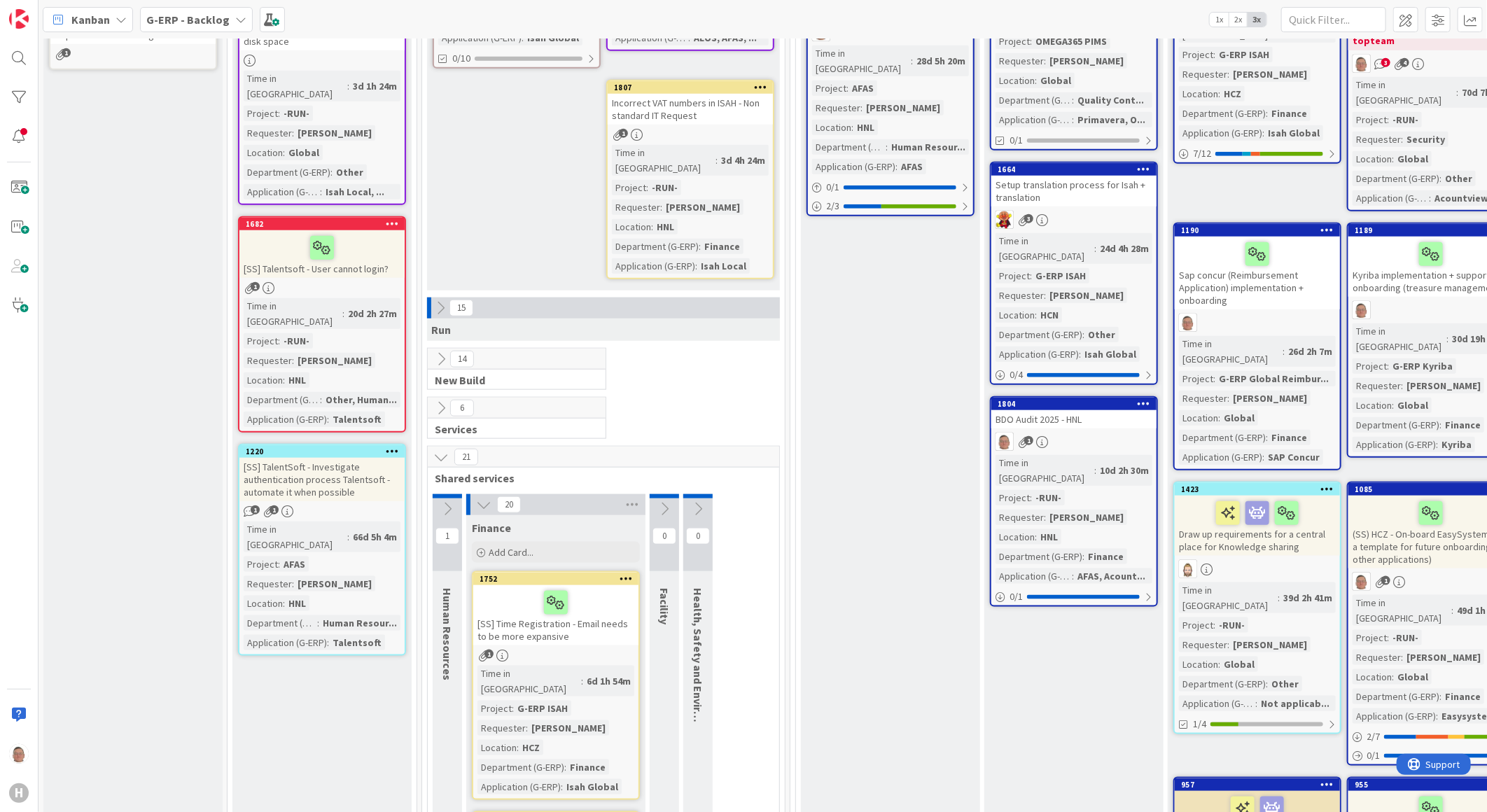
scroll to position [752, 0]
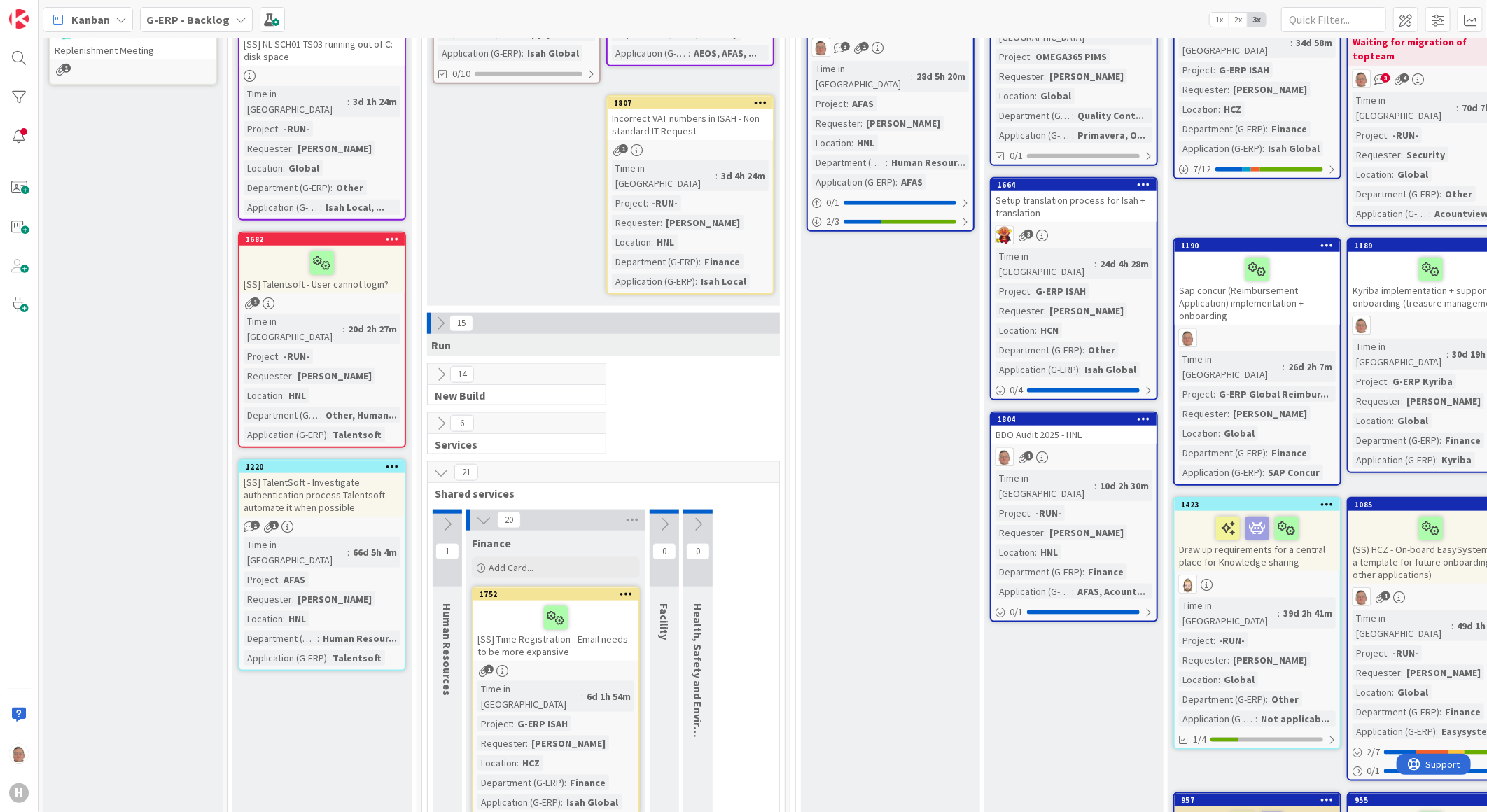
click at [445, 465] on icon at bounding box center [441, 473] width 15 height 15
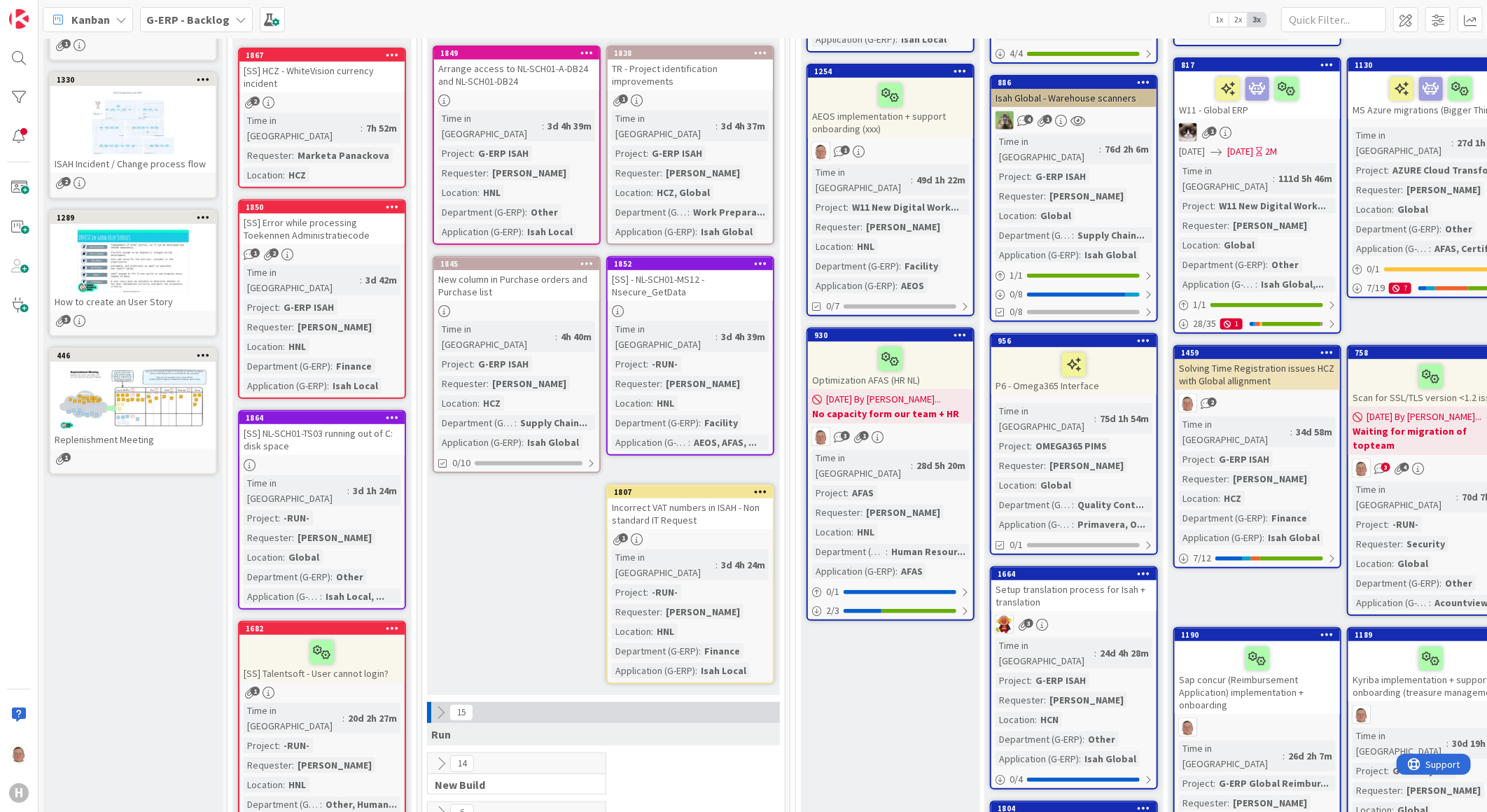
scroll to position [0, 0]
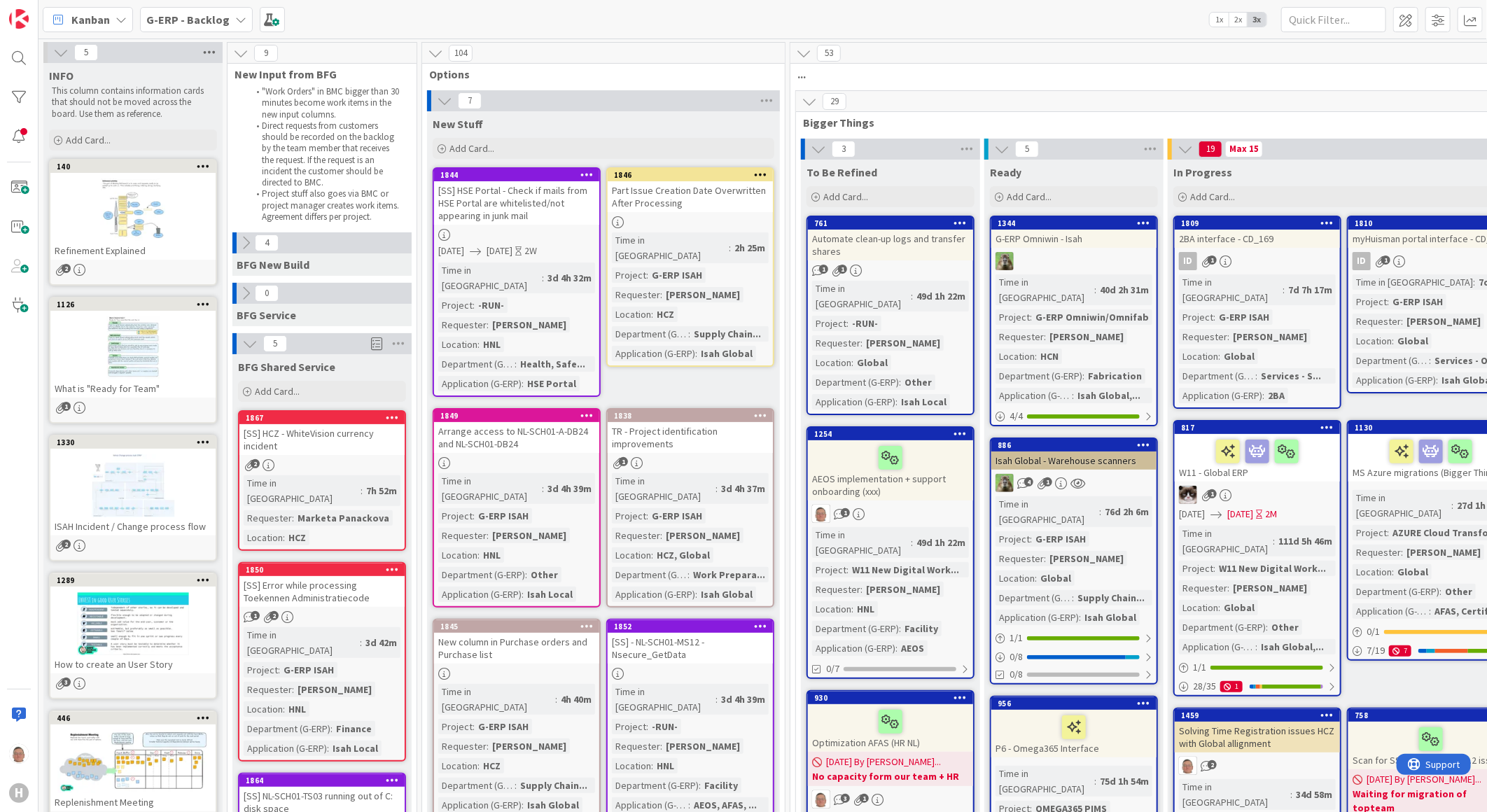
click at [207, 52] on icon at bounding box center [209, 53] width 18 height 21
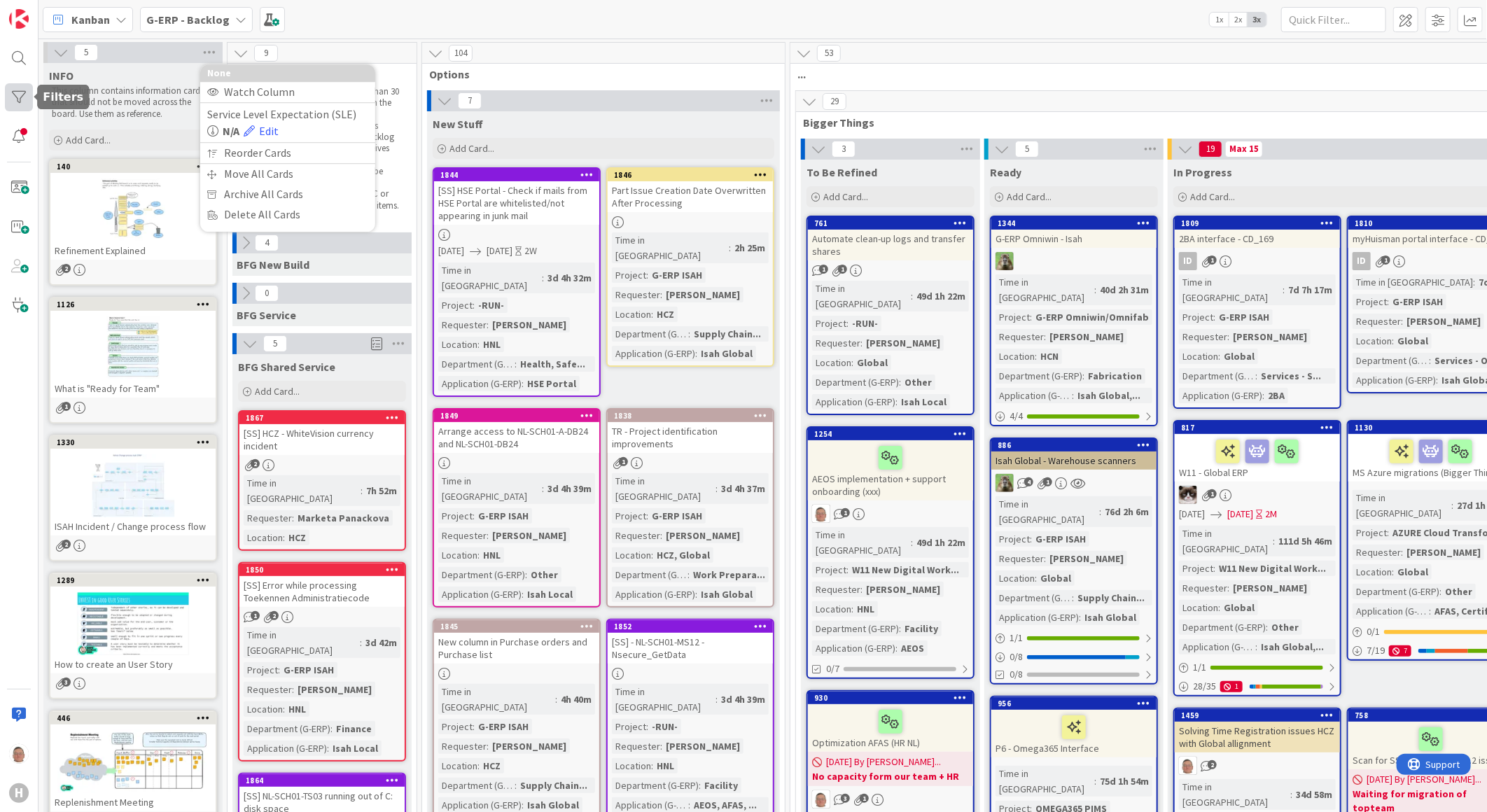
click at [18, 93] on div at bounding box center [19, 98] width 28 height 28
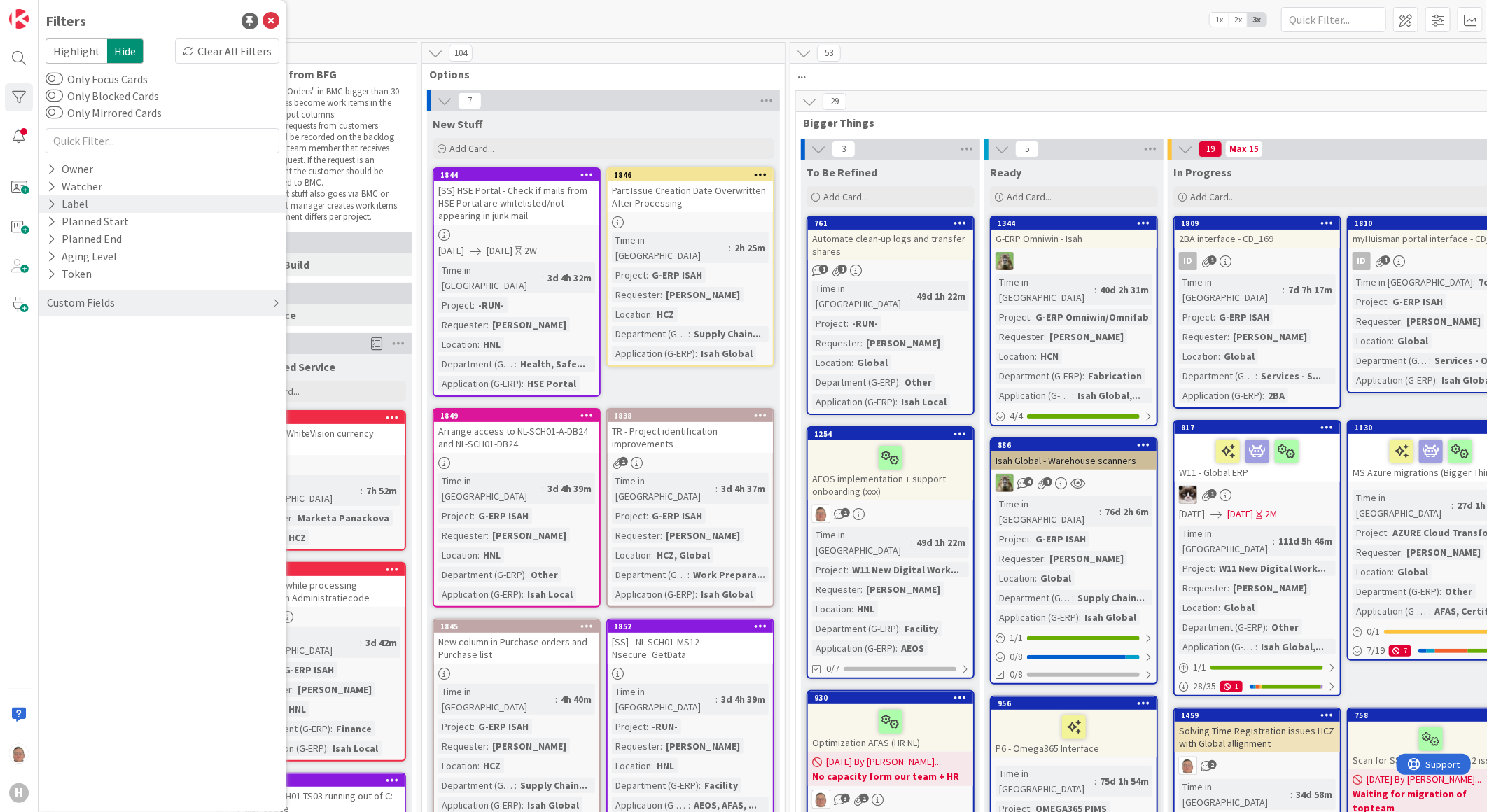
click at [52, 203] on icon at bounding box center [51, 204] width 9 height 12
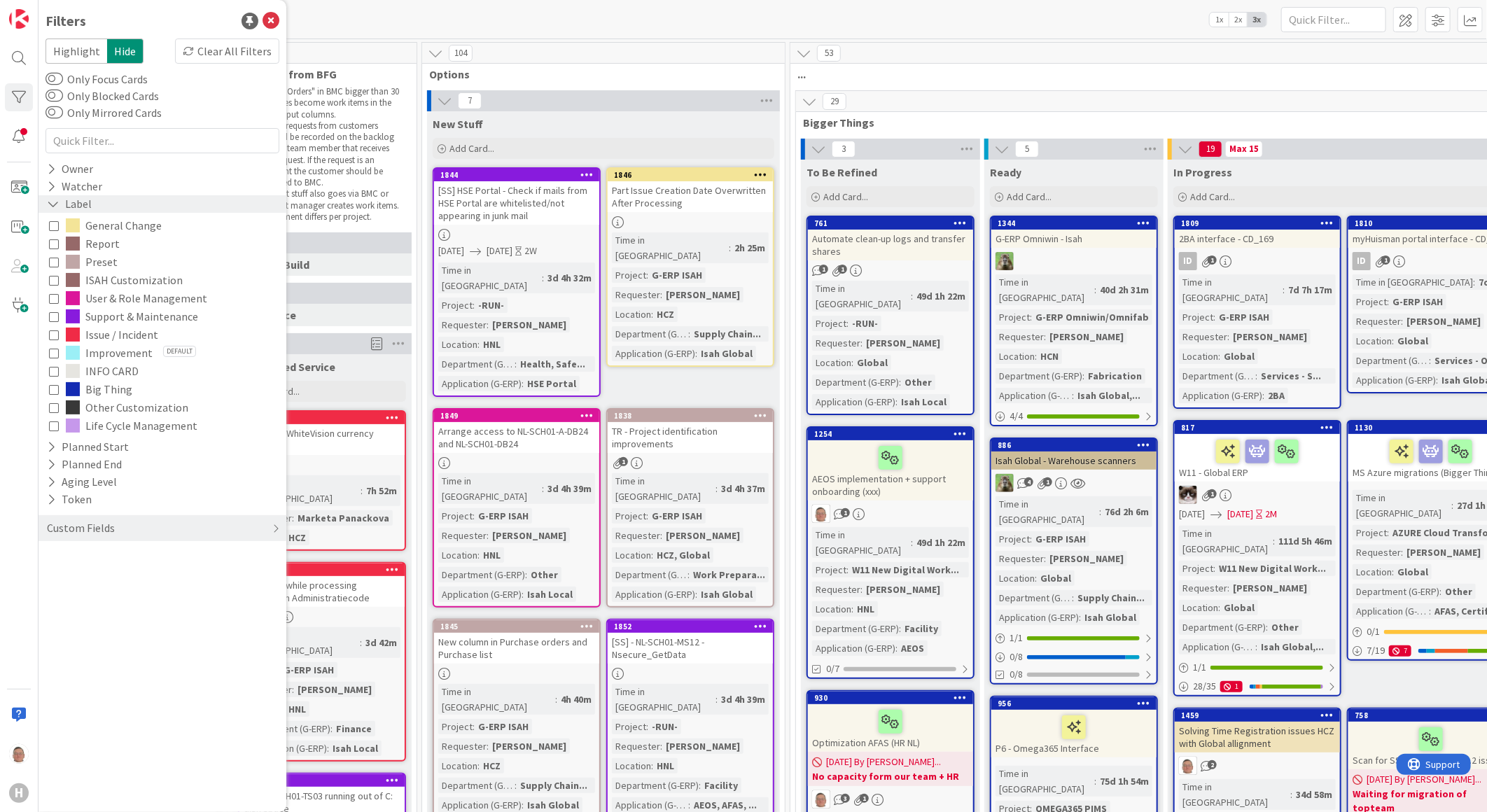
click at [52, 203] on icon at bounding box center [53, 204] width 13 height 12
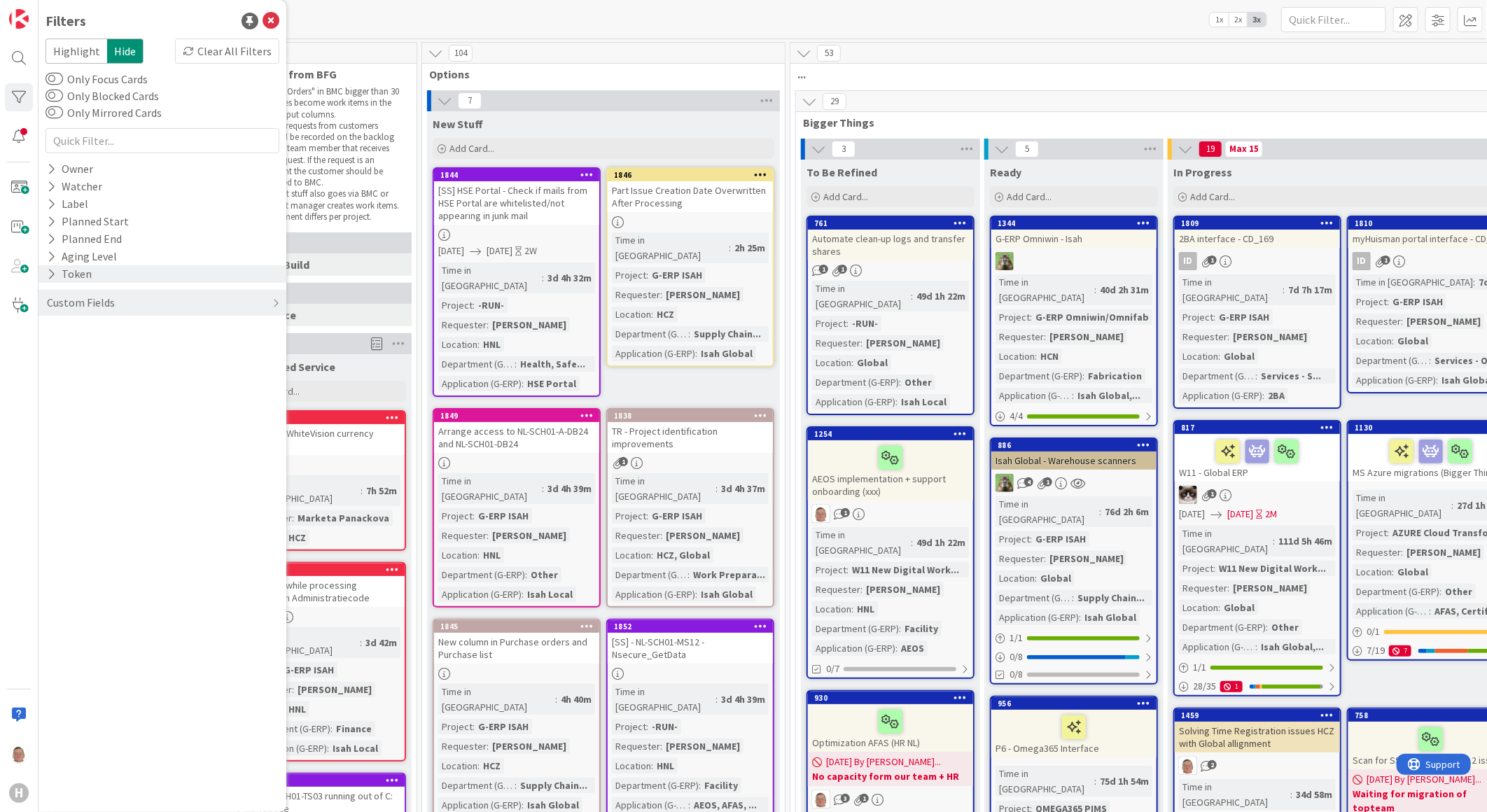
click at [48, 269] on icon at bounding box center [51, 274] width 9 height 12
click at [48, 269] on icon at bounding box center [53, 274] width 13 height 12
click at [58, 299] on div "Custom Fields" at bounding box center [81, 303] width 71 height 18
click at [53, 364] on icon at bounding box center [51, 366] width 9 height 12
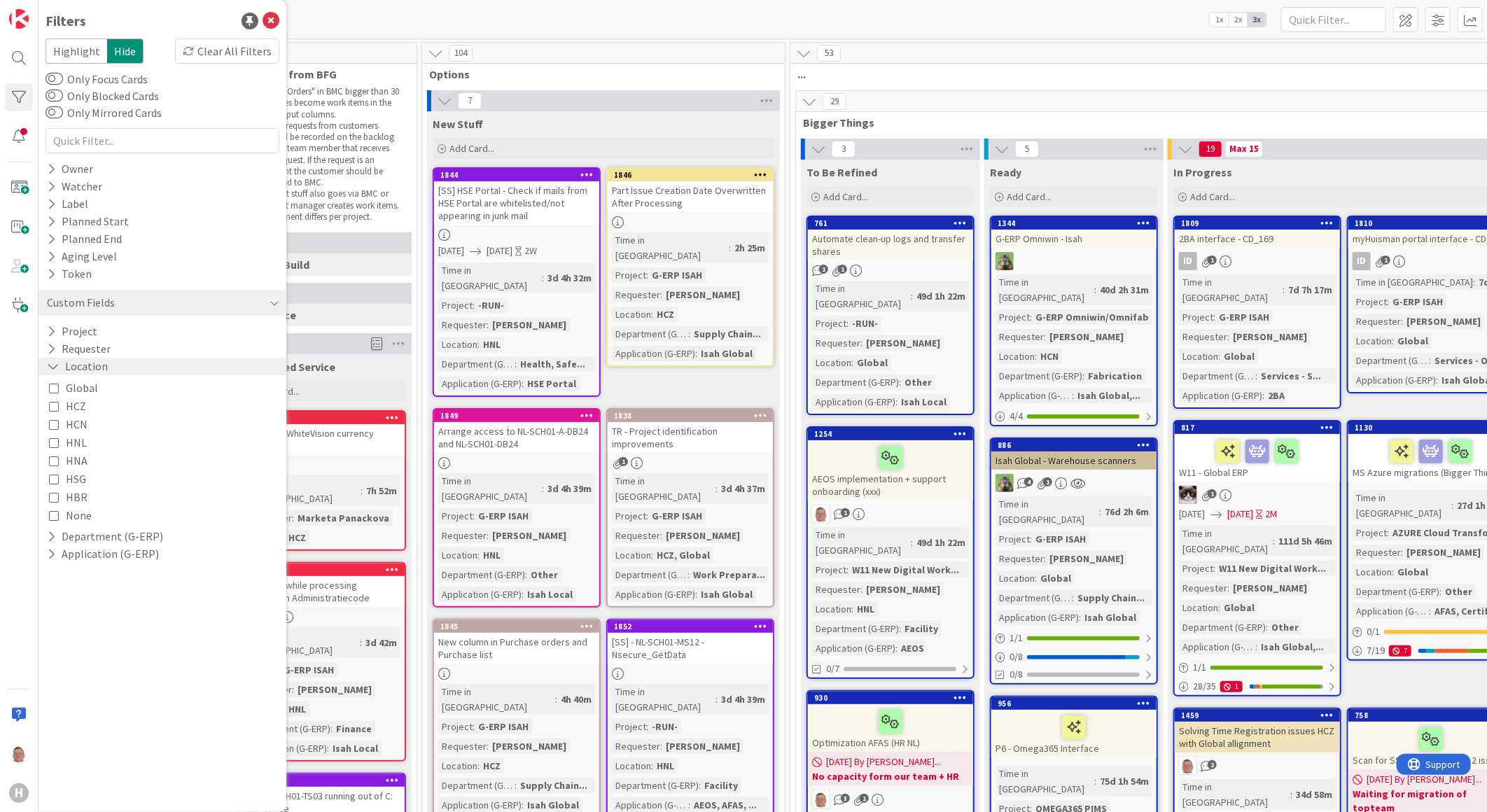
click at [53, 364] on icon at bounding box center [53, 366] width 13 height 12
click at [51, 381] on icon at bounding box center [51, 384] width 9 height 12
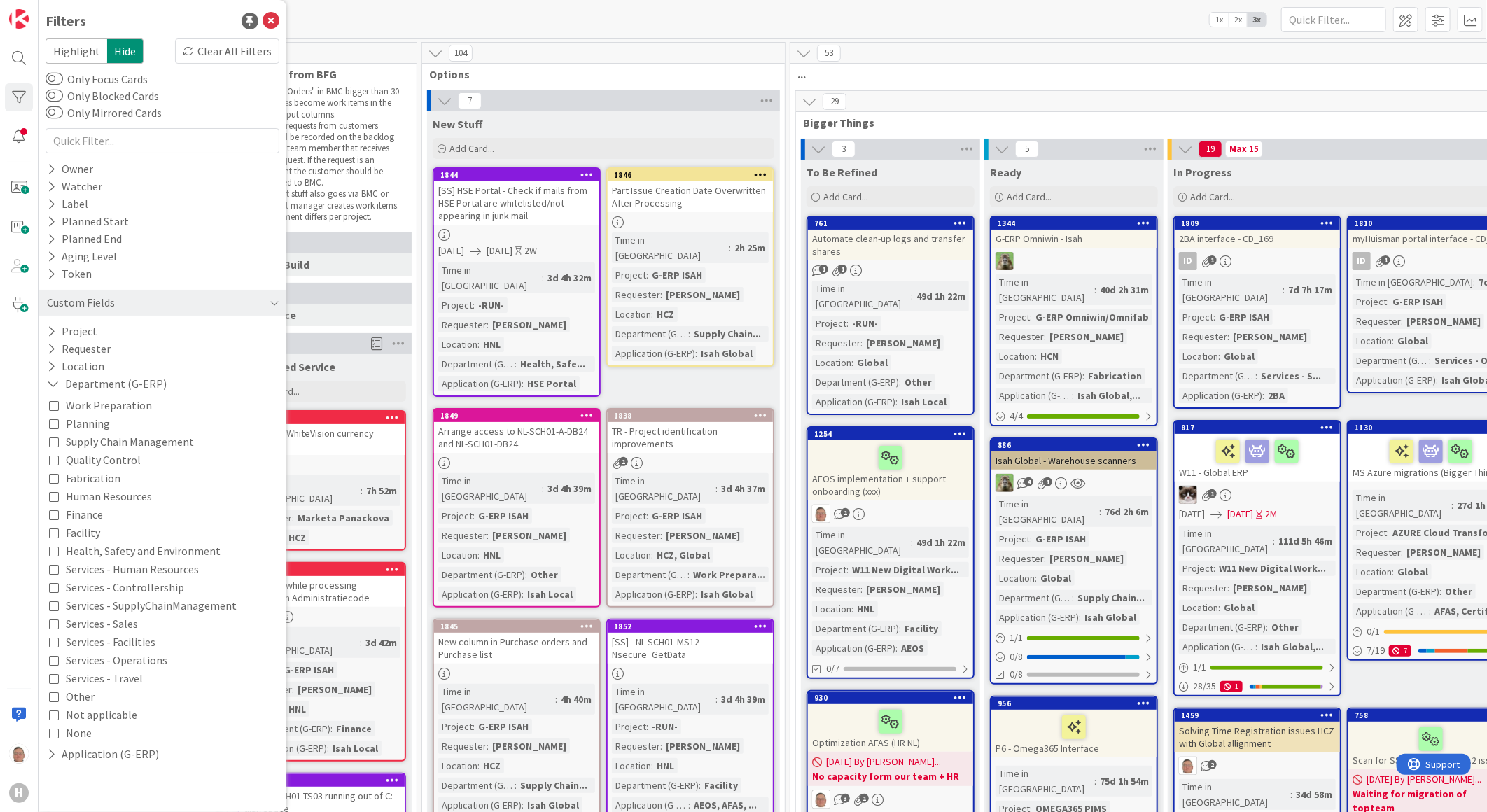
click at [54, 513] on icon at bounding box center [54, 515] width 10 height 10
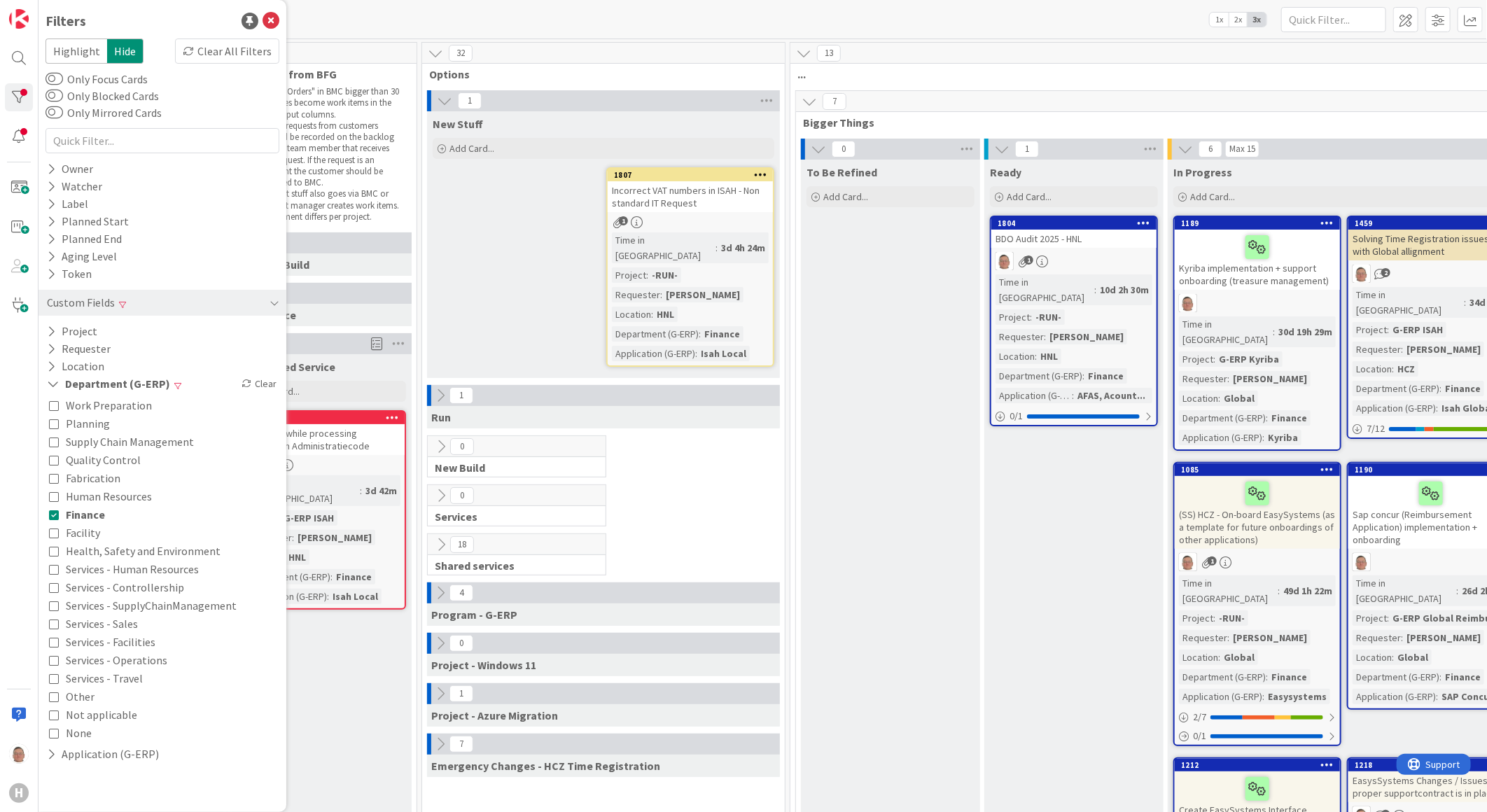
click at [964, 558] on div "To Be Refined Add Card..." at bounding box center [890, 606] width 179 height 893
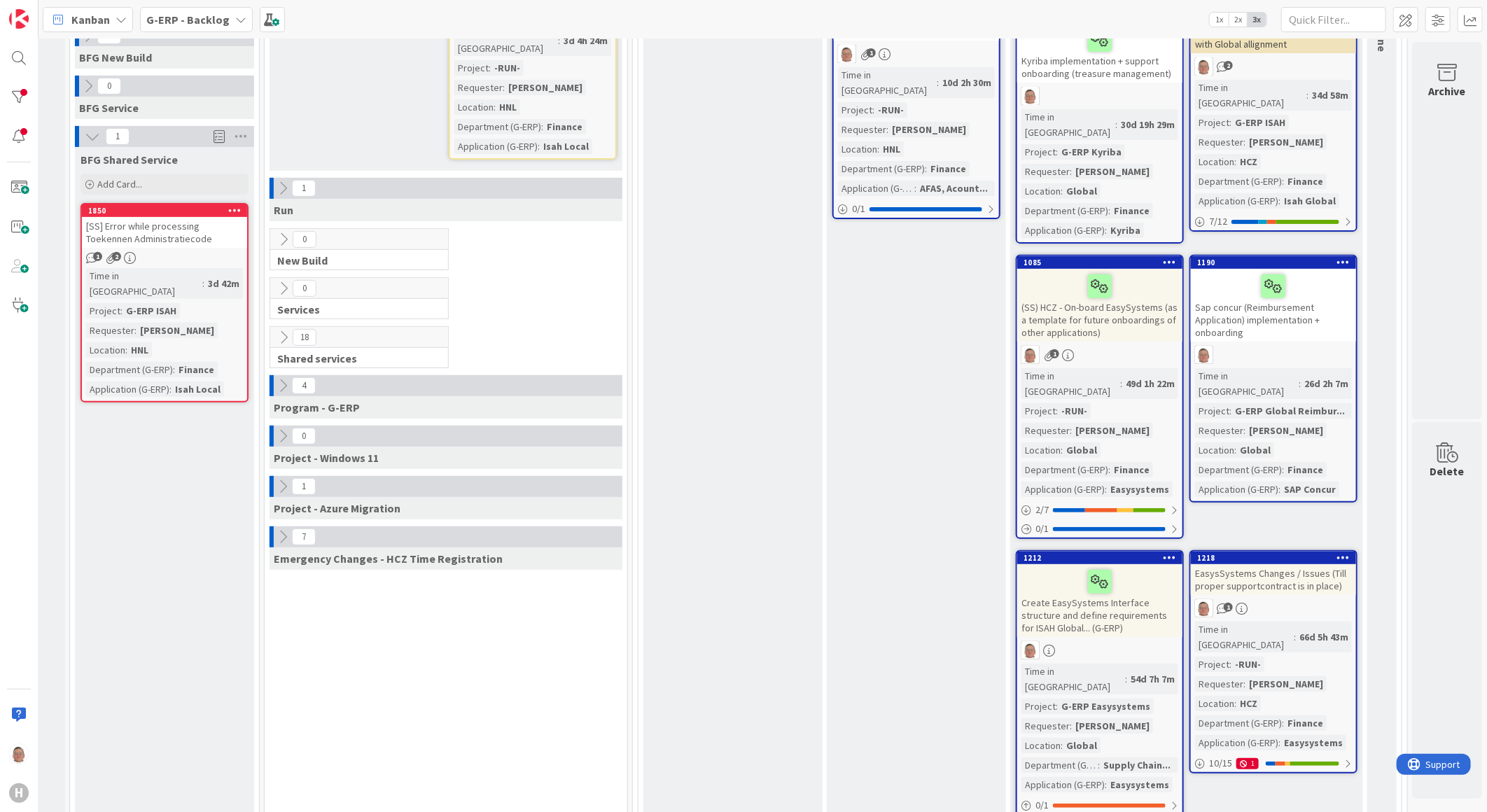
scroll to position [0, 169]
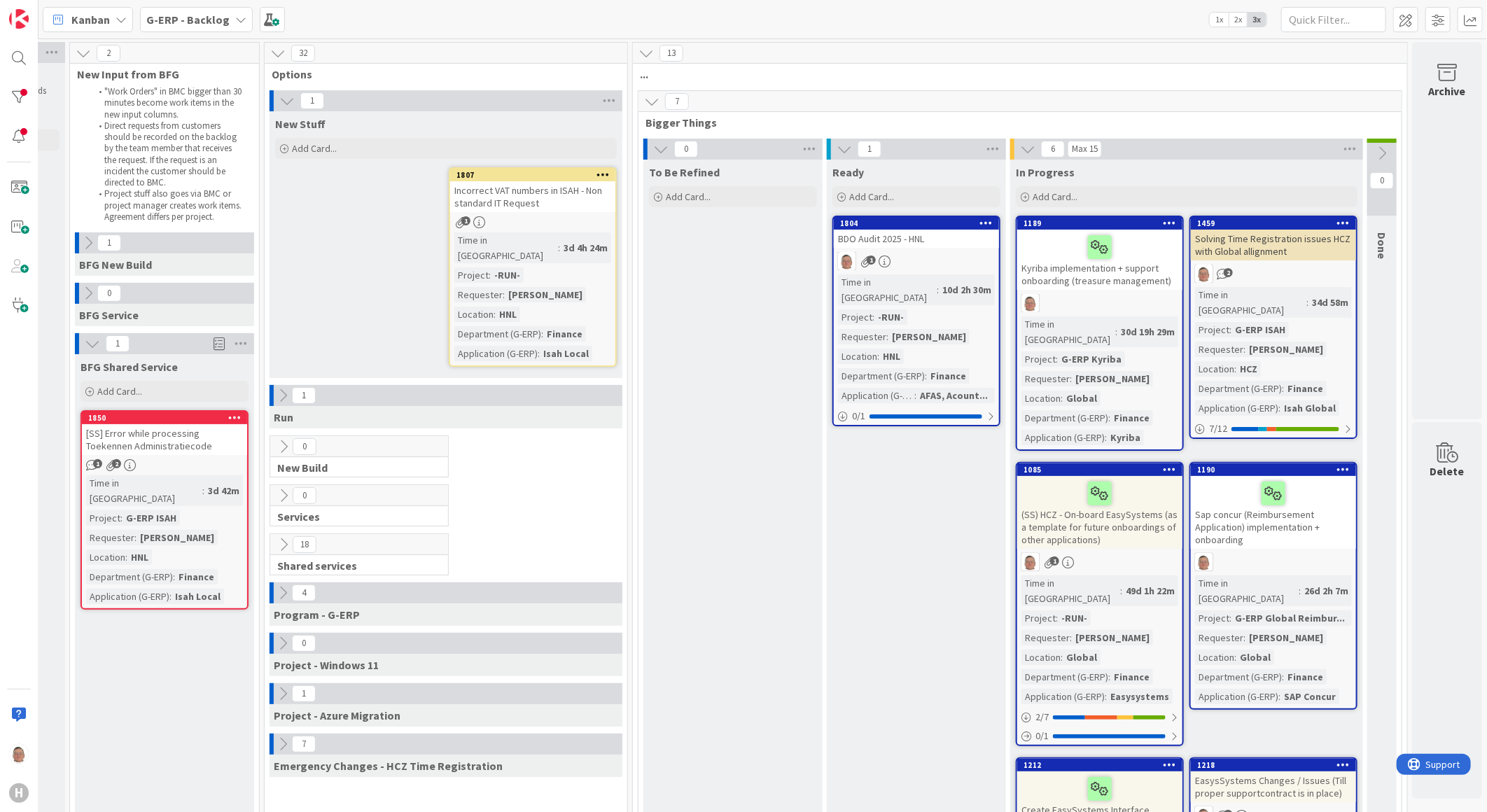
click at [644, 97] on icon at bounding box center [652, 102] width 15 height 15
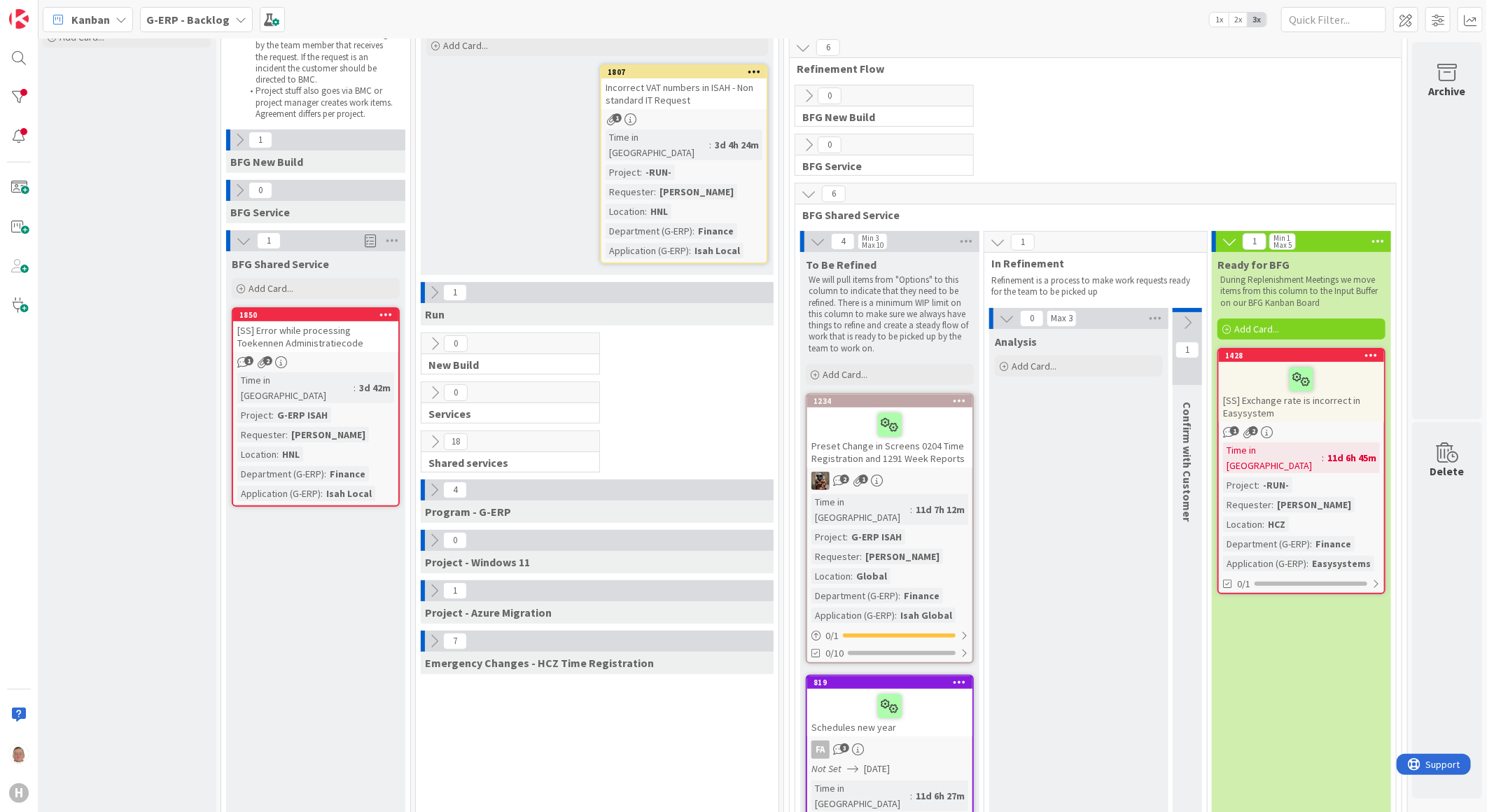
scroll to position [67, 18]
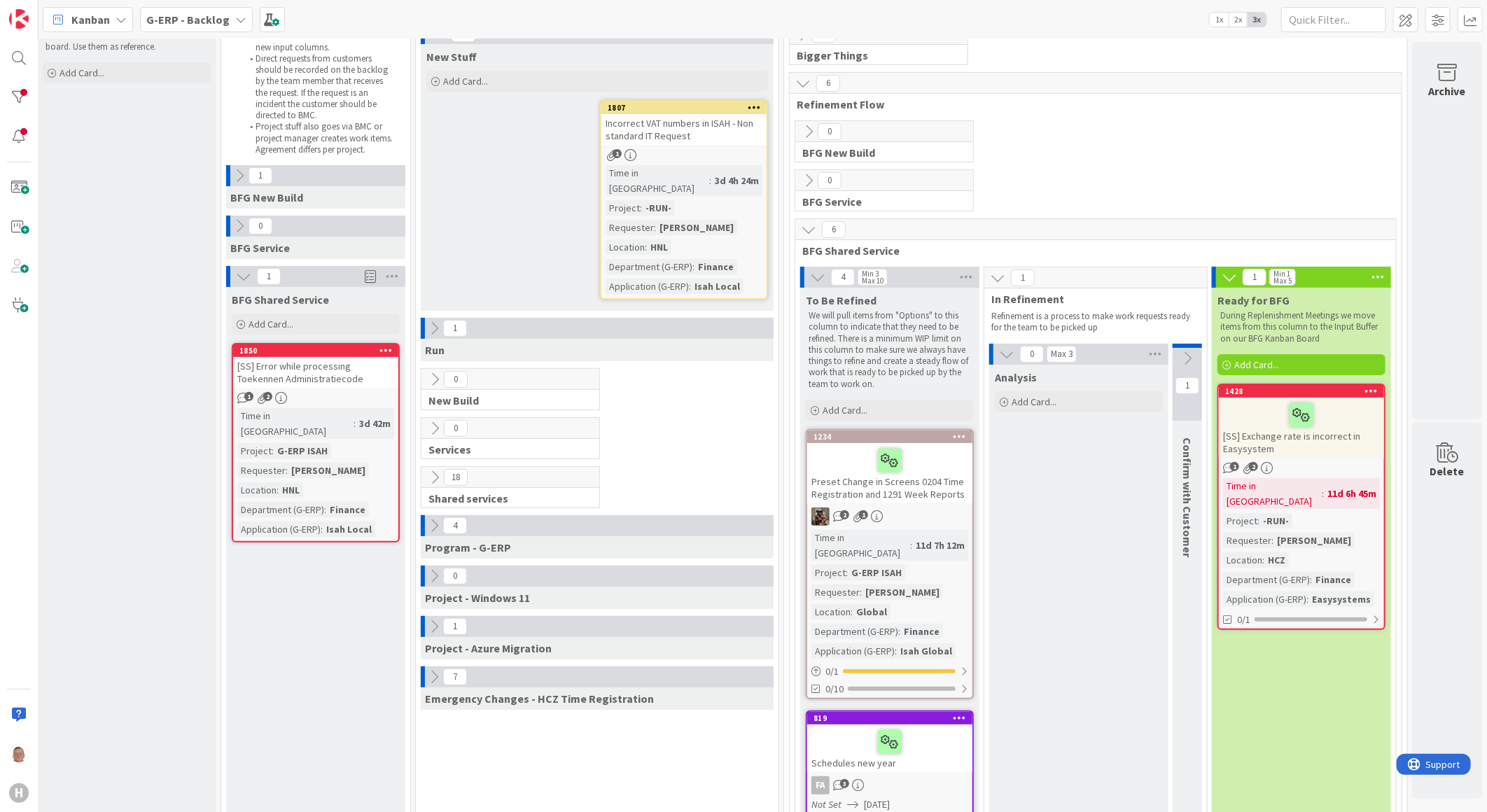
click at [810, 275] on icon at bounding box center [818, 277] width 15 height 15
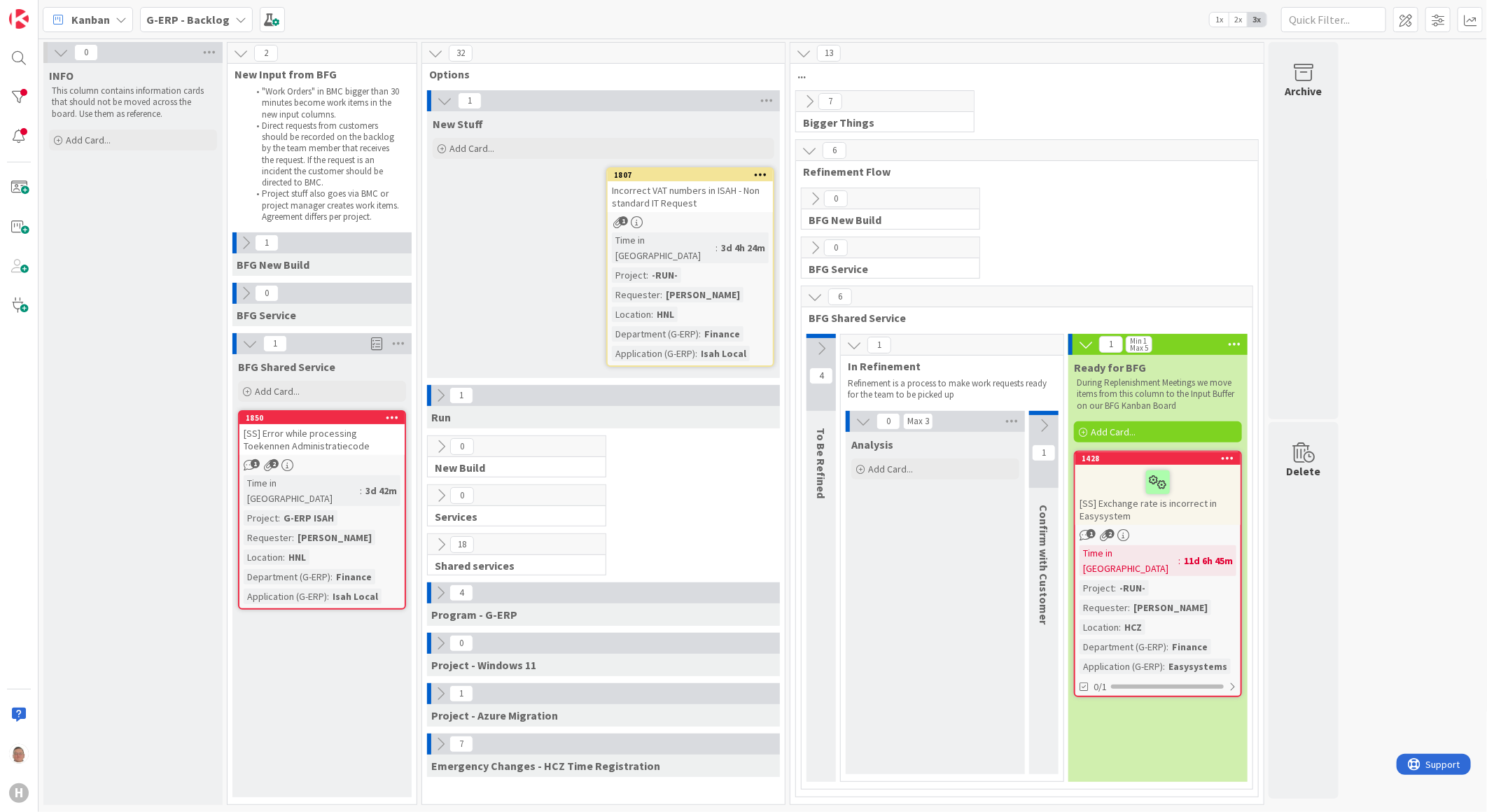
scroll to position [0, 0]
click at [823, 343] on icon at bounding box center [821, 348] width 15 height 15
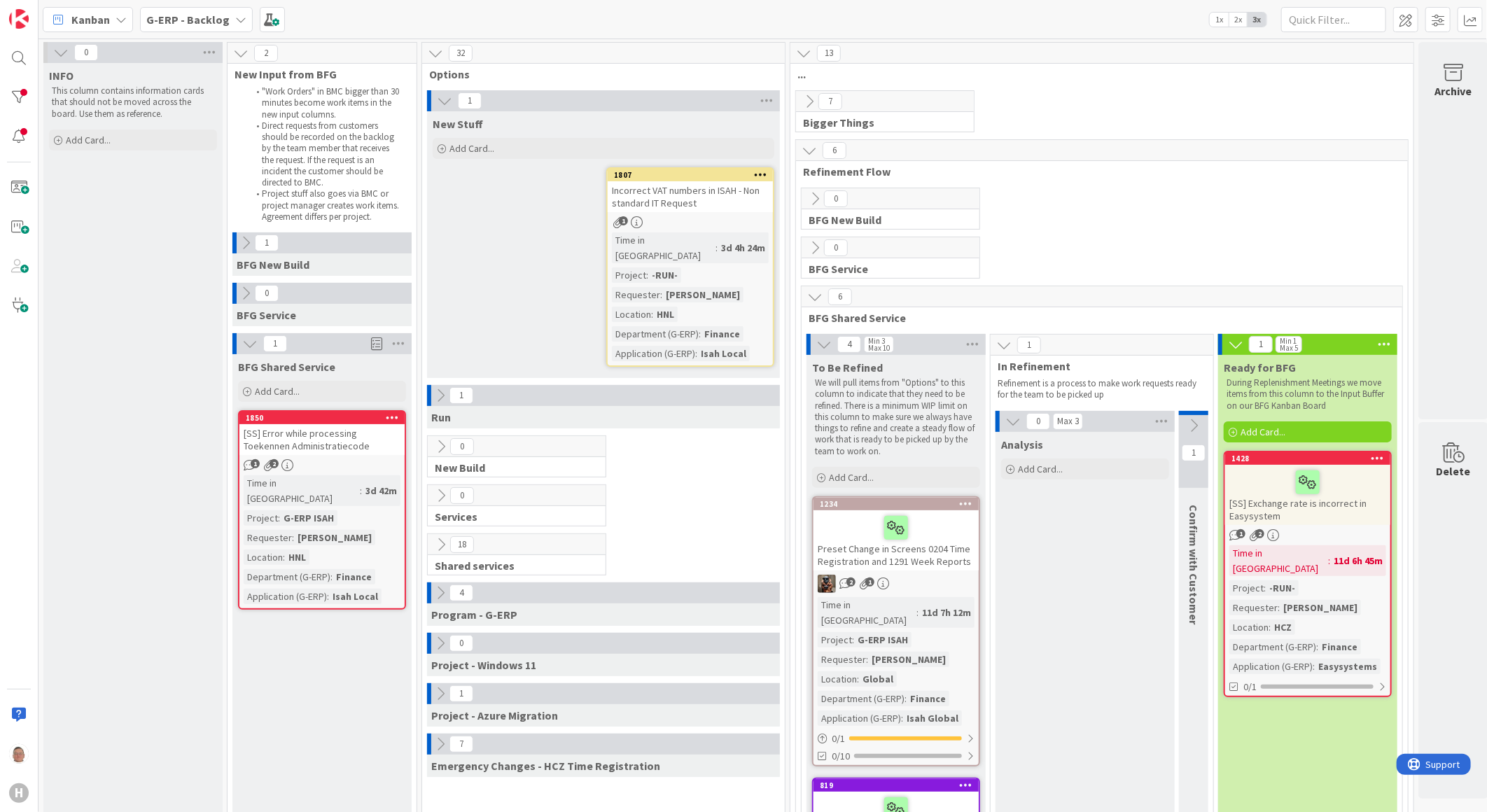
click at [438, 585] on icon at bounding box center [440, 593] width 15 height 15
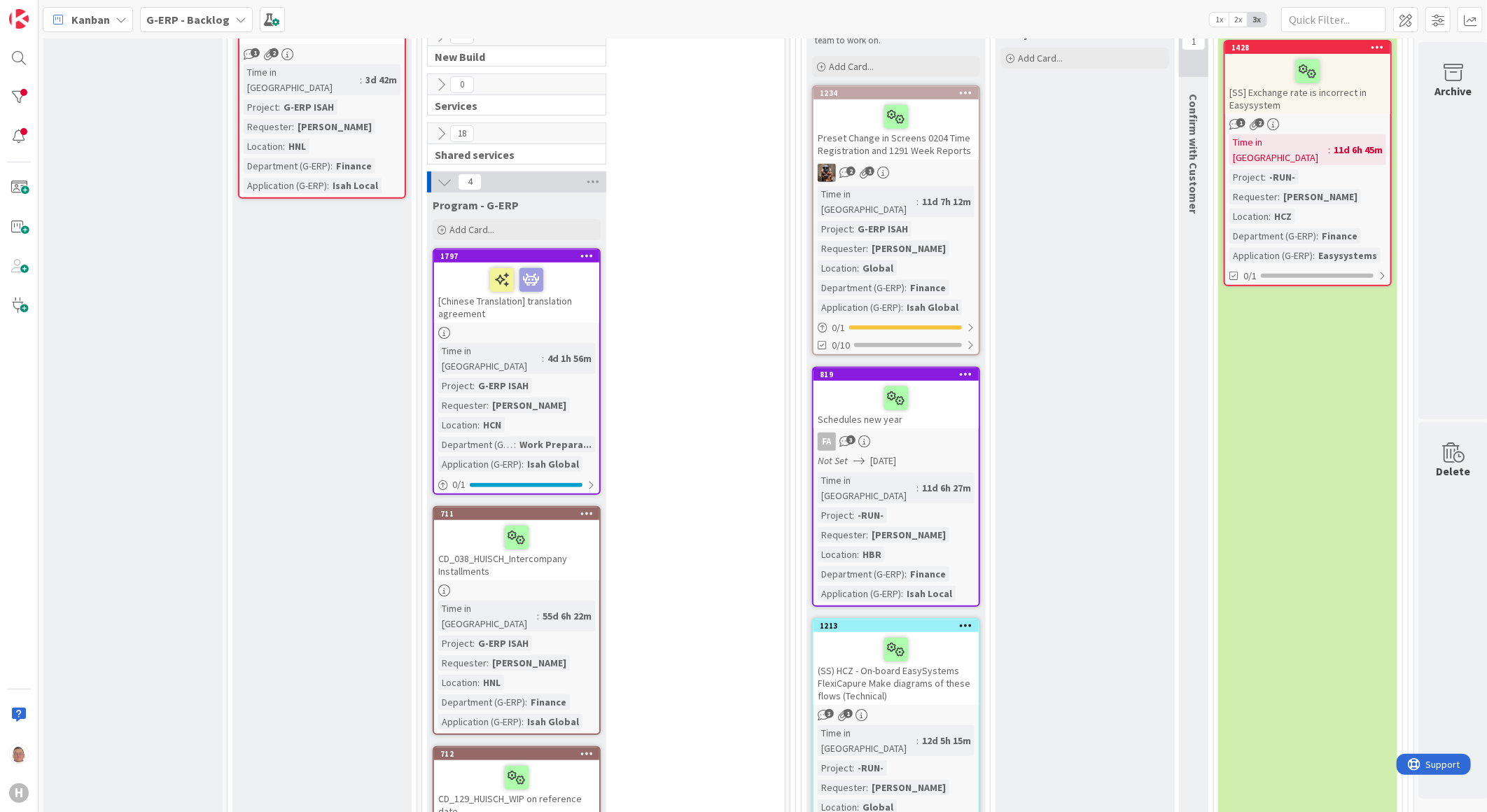
scroll to position [388, 0]
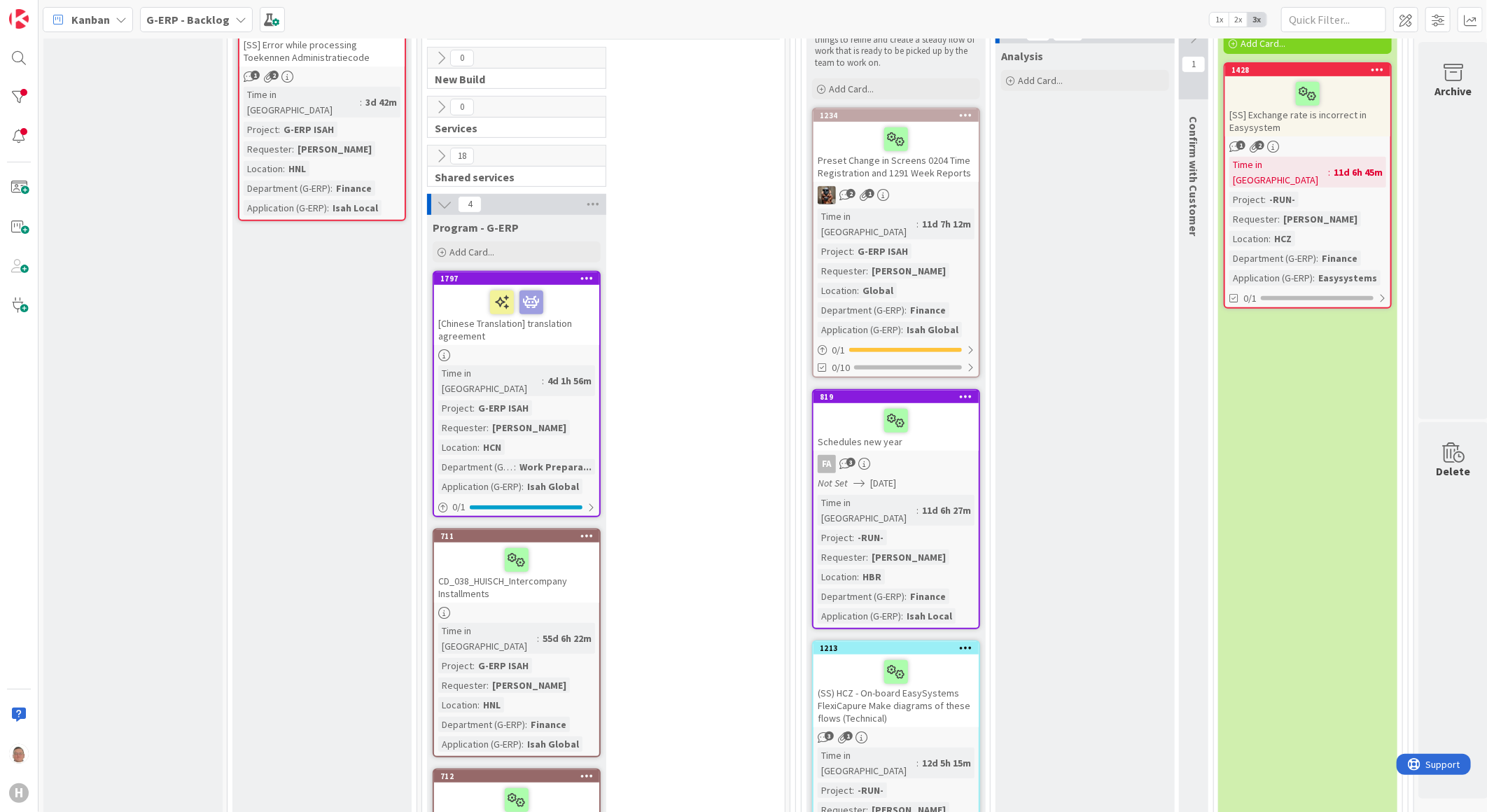
click at [438, 197] on icon at bounding box center [445, 204] width 15 height 15
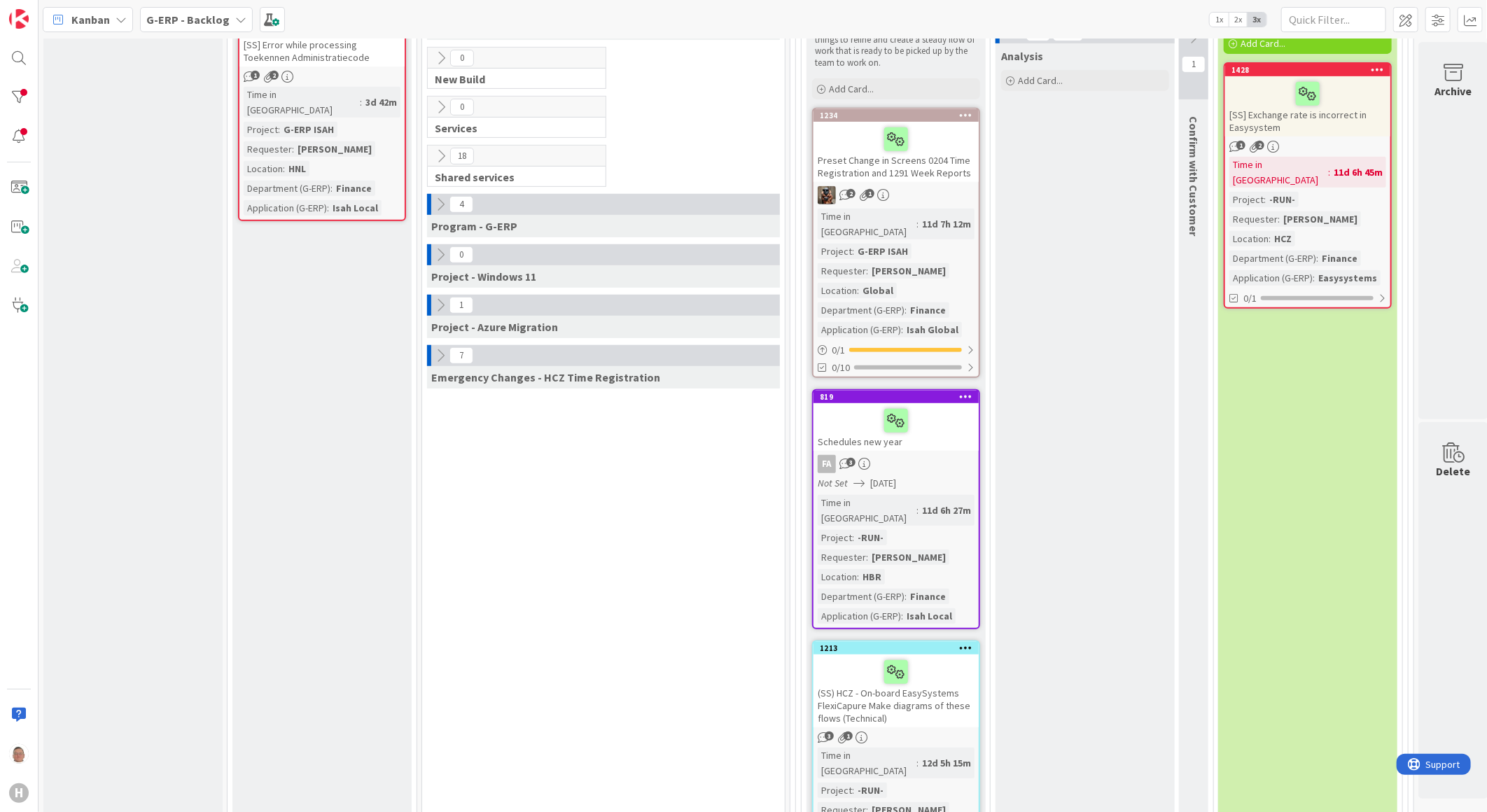
click at [443, 298] on icon at bounding box center [440, 306] width 15 height 15
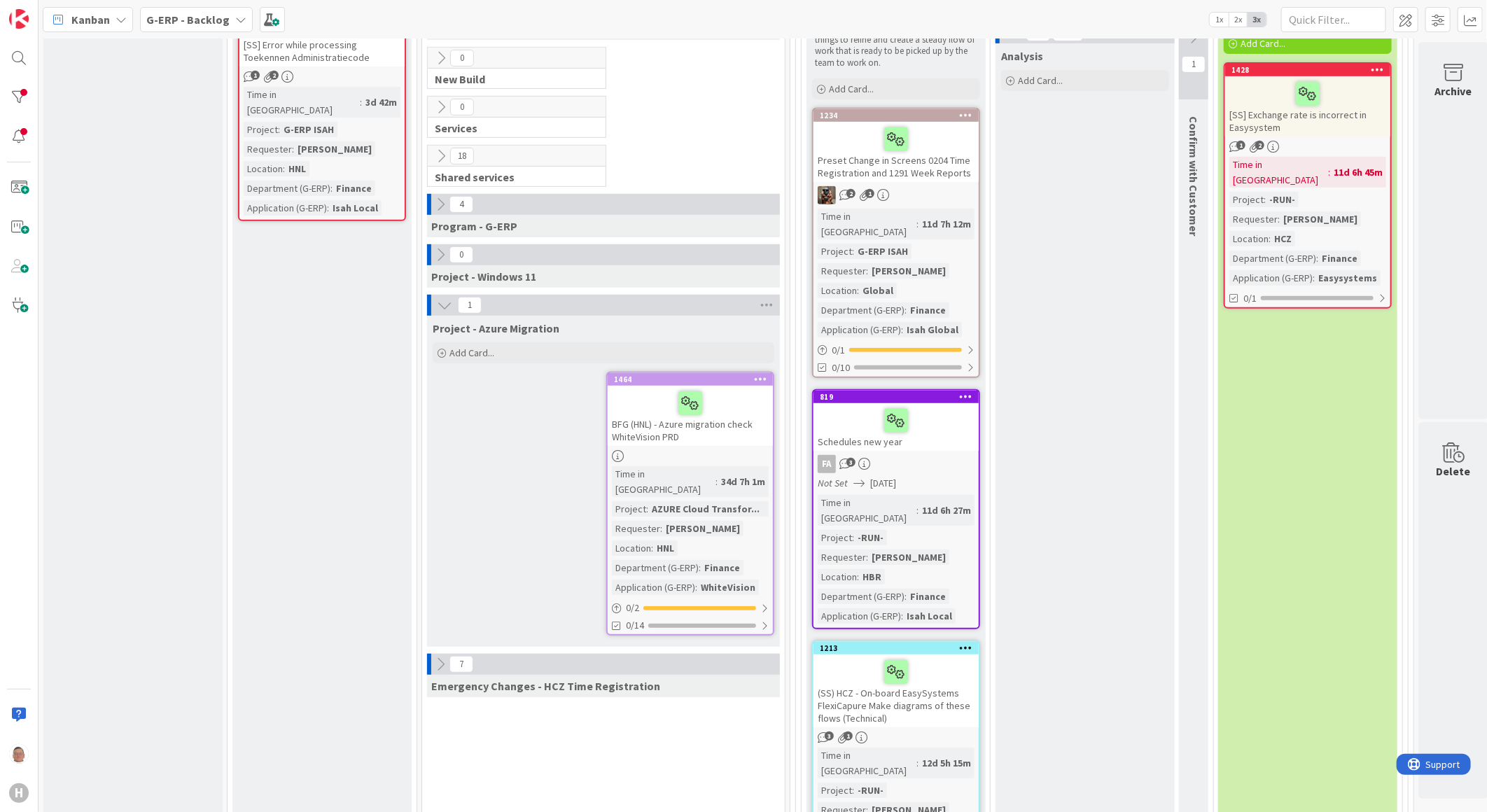
click at [443, 298] on icon at bounding box center [445, 306] width 15 height 15
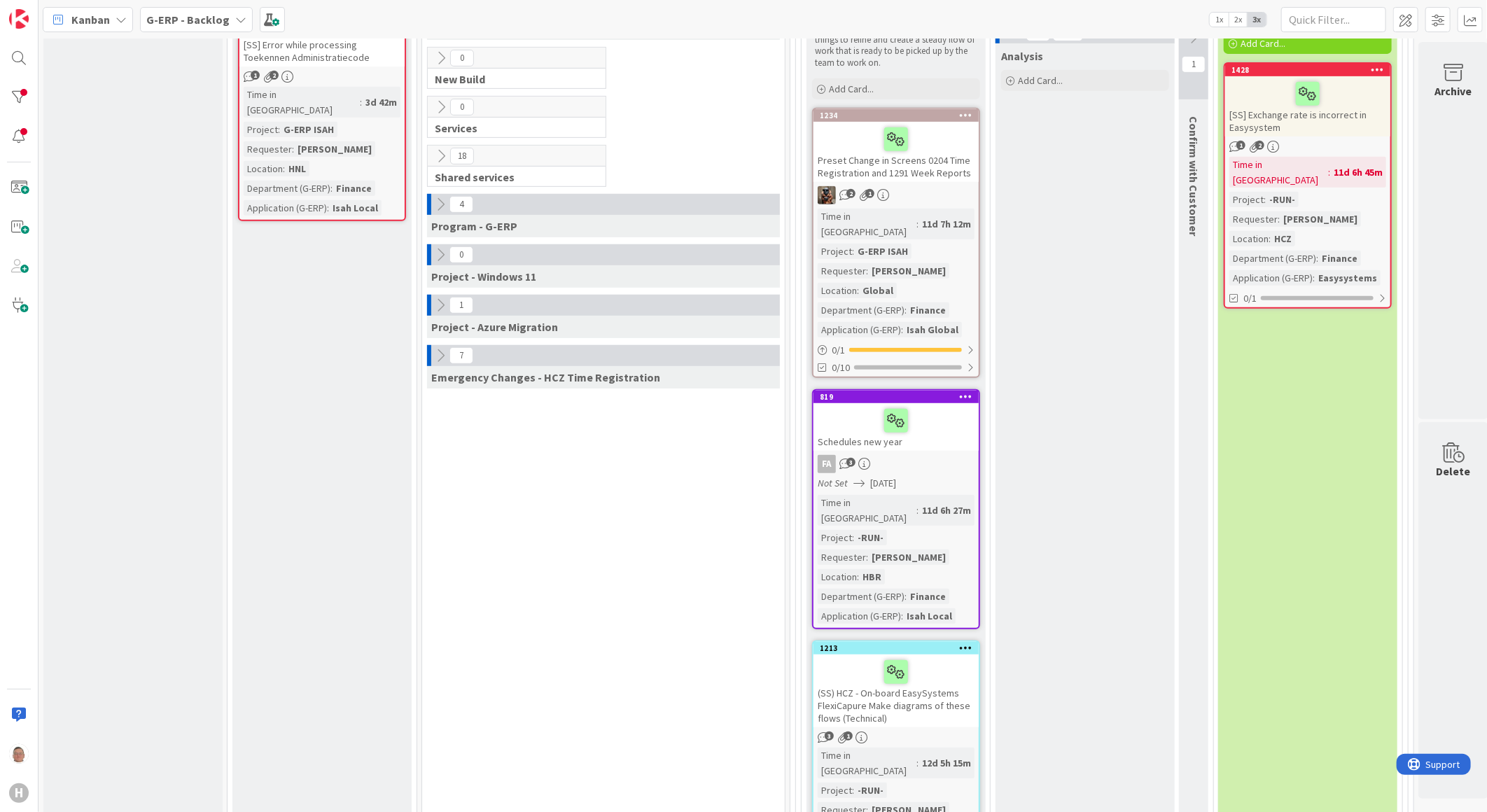
click at [443, 348] on icon at bounding box center [440, 355] width 15 height 15
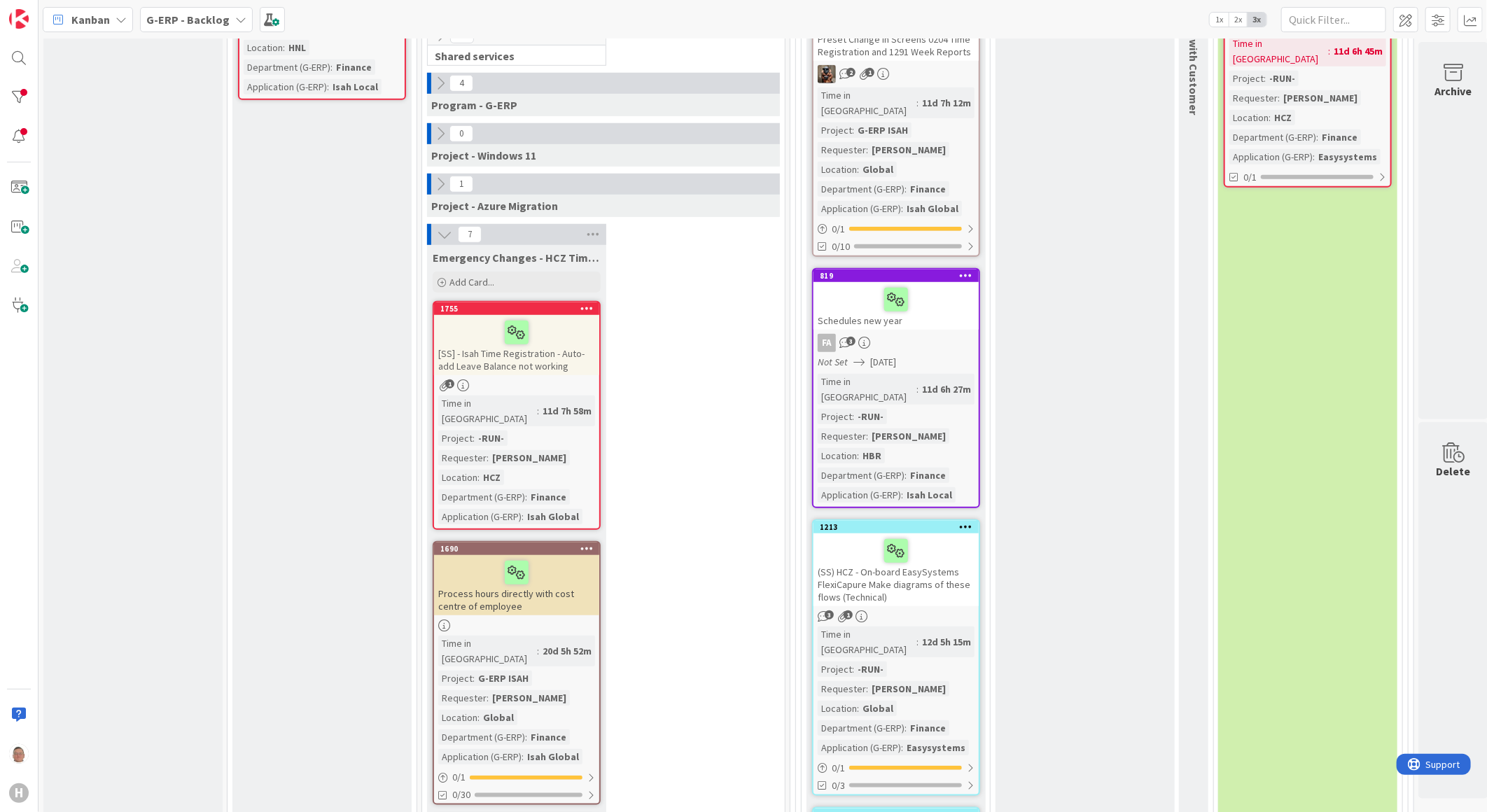
scroll to position [466, 0]
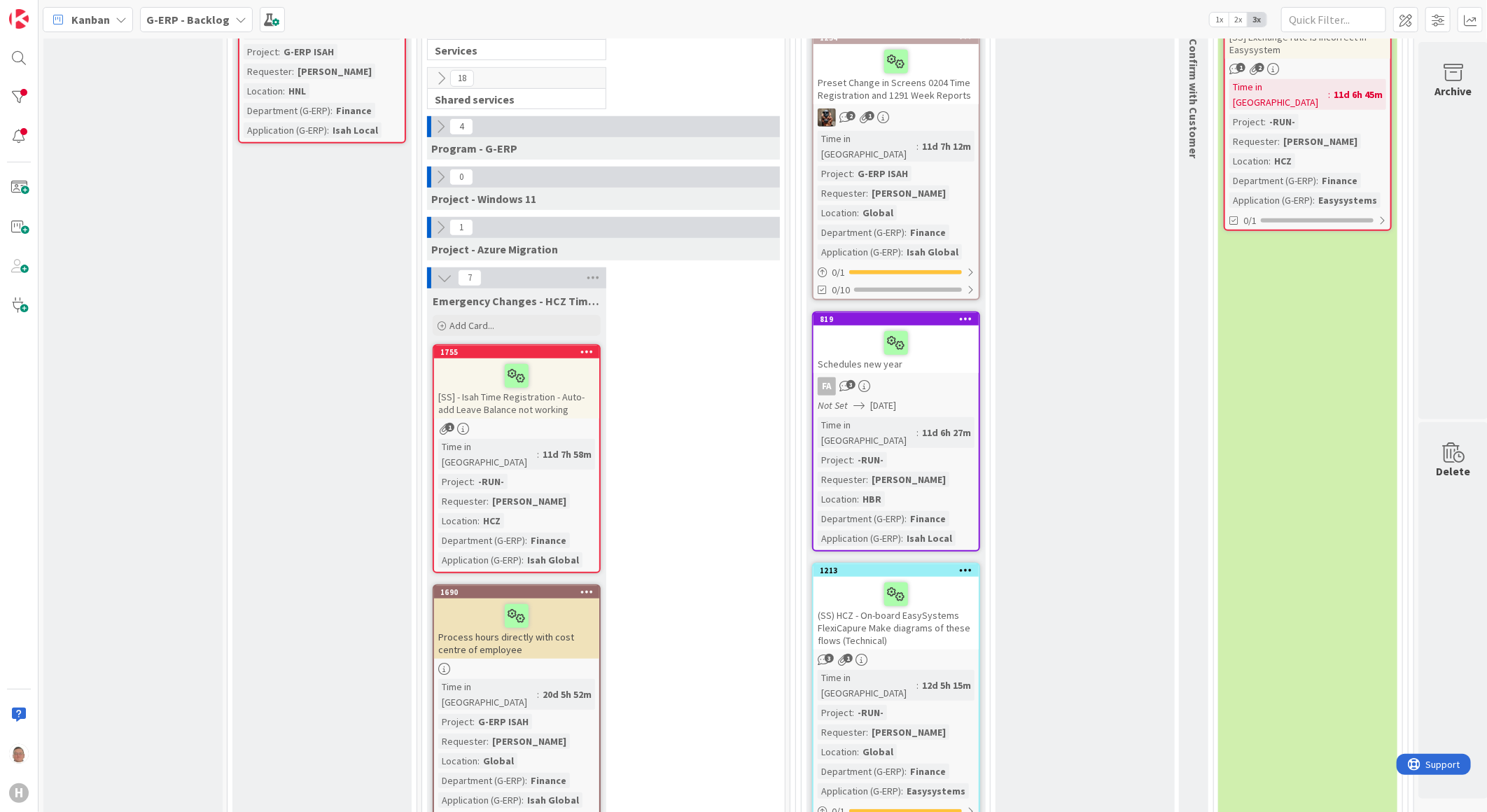
click at [445, 270] on icon at bounding box center [445, 278] width 15 height 15
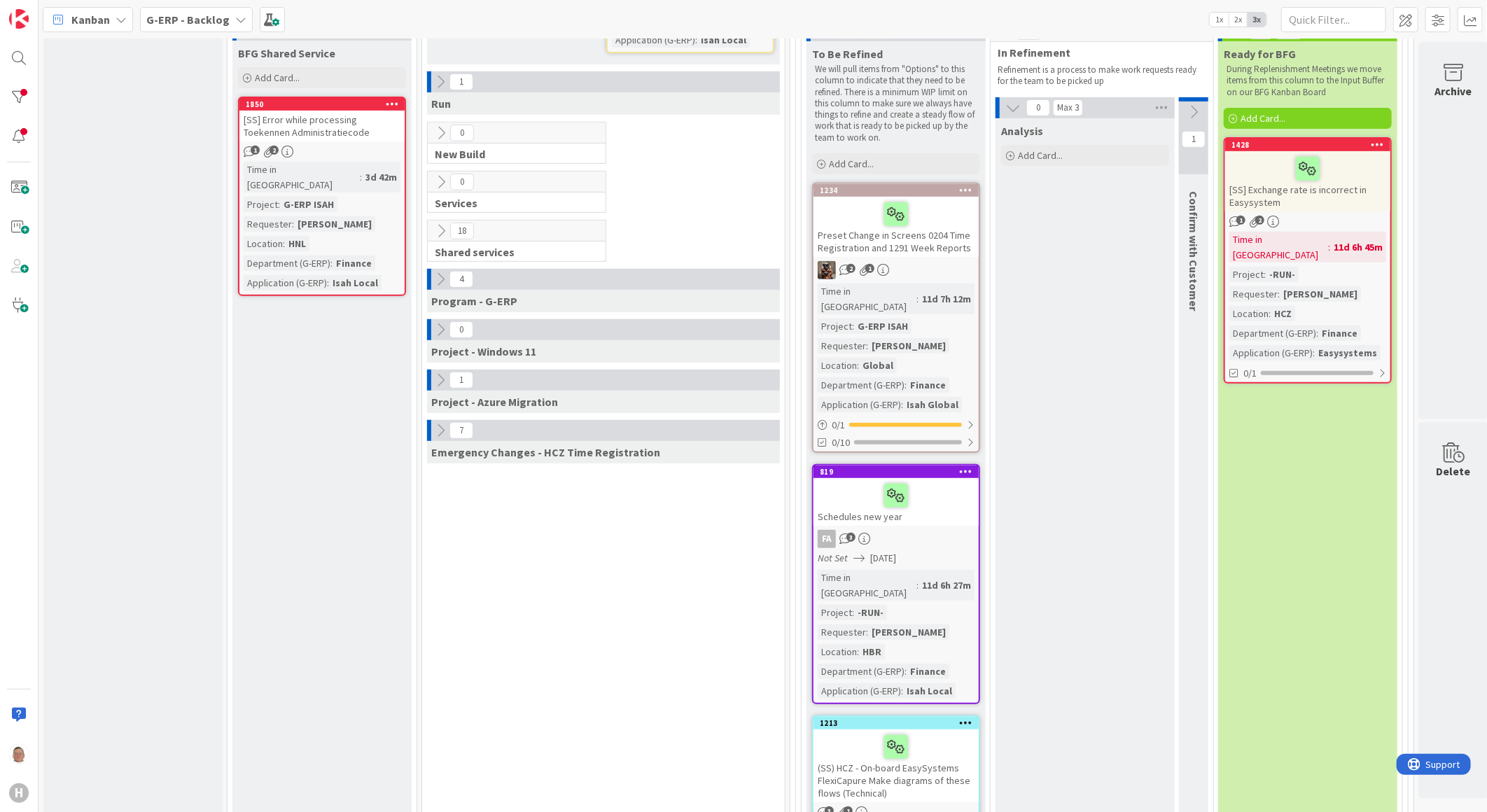
scroll to position [311, 0]
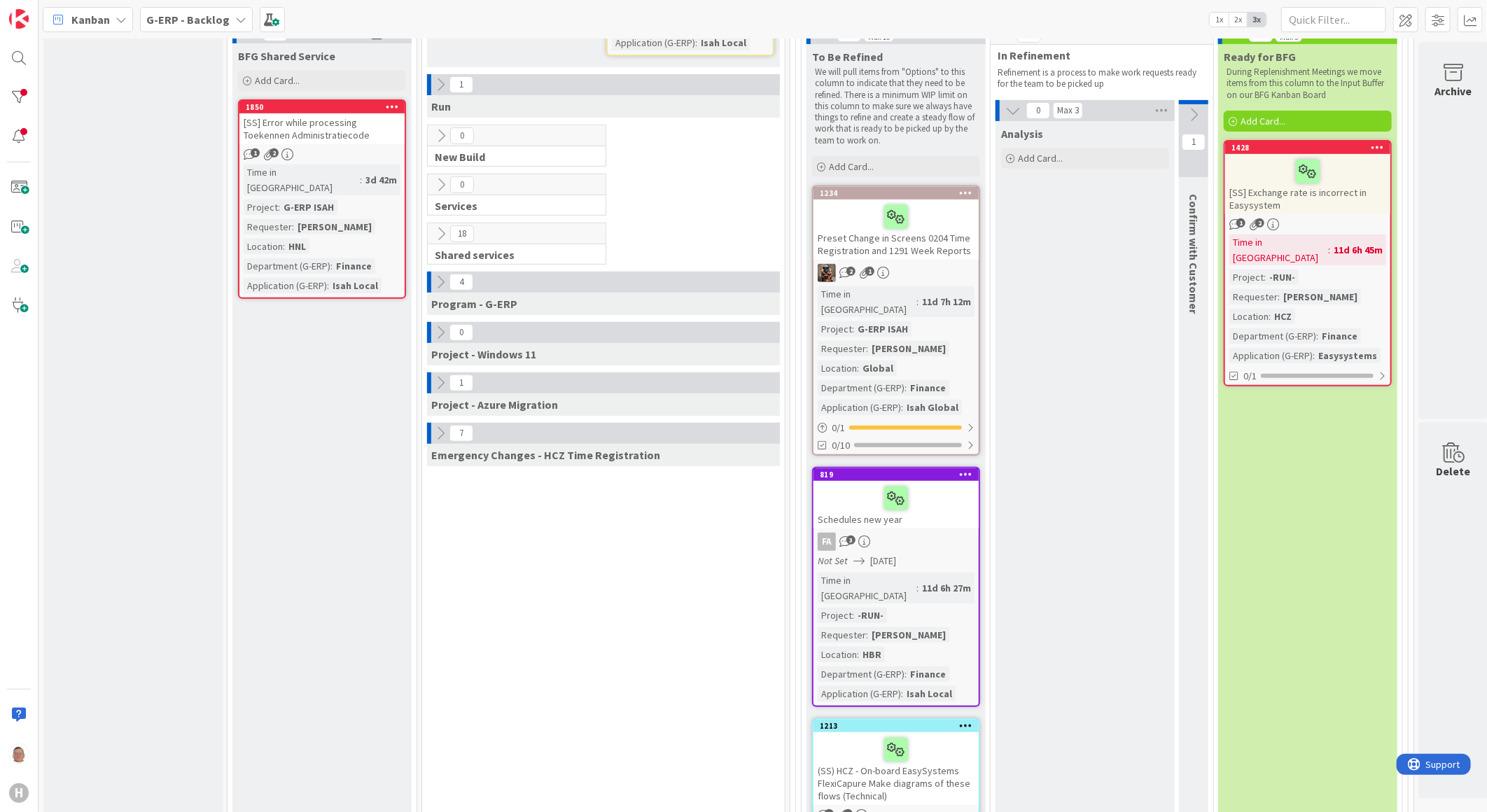
click at [444, 226] on icon at bounding box center [441, 234] width 15 height 15
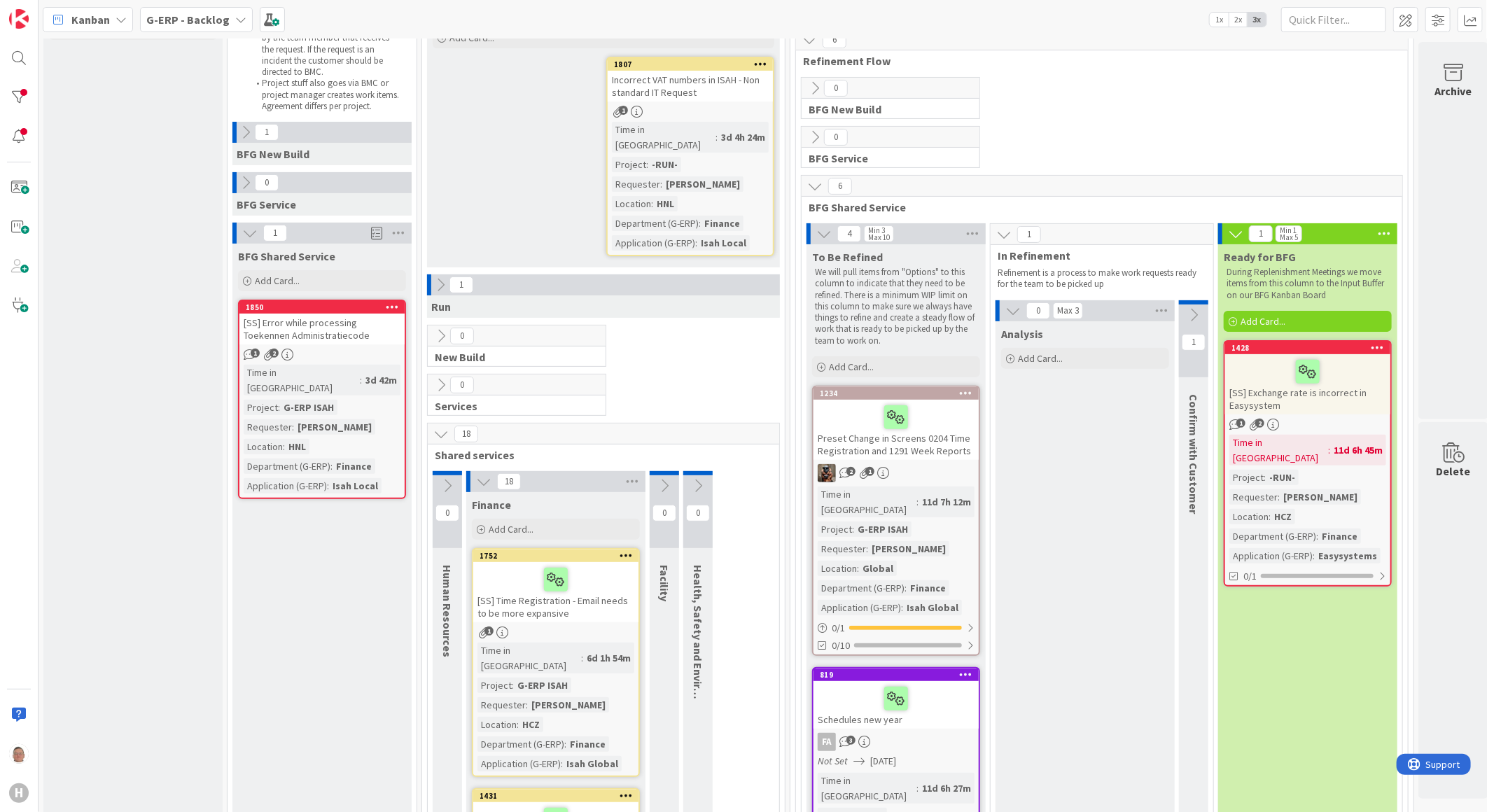
scroll to position [0, 0]
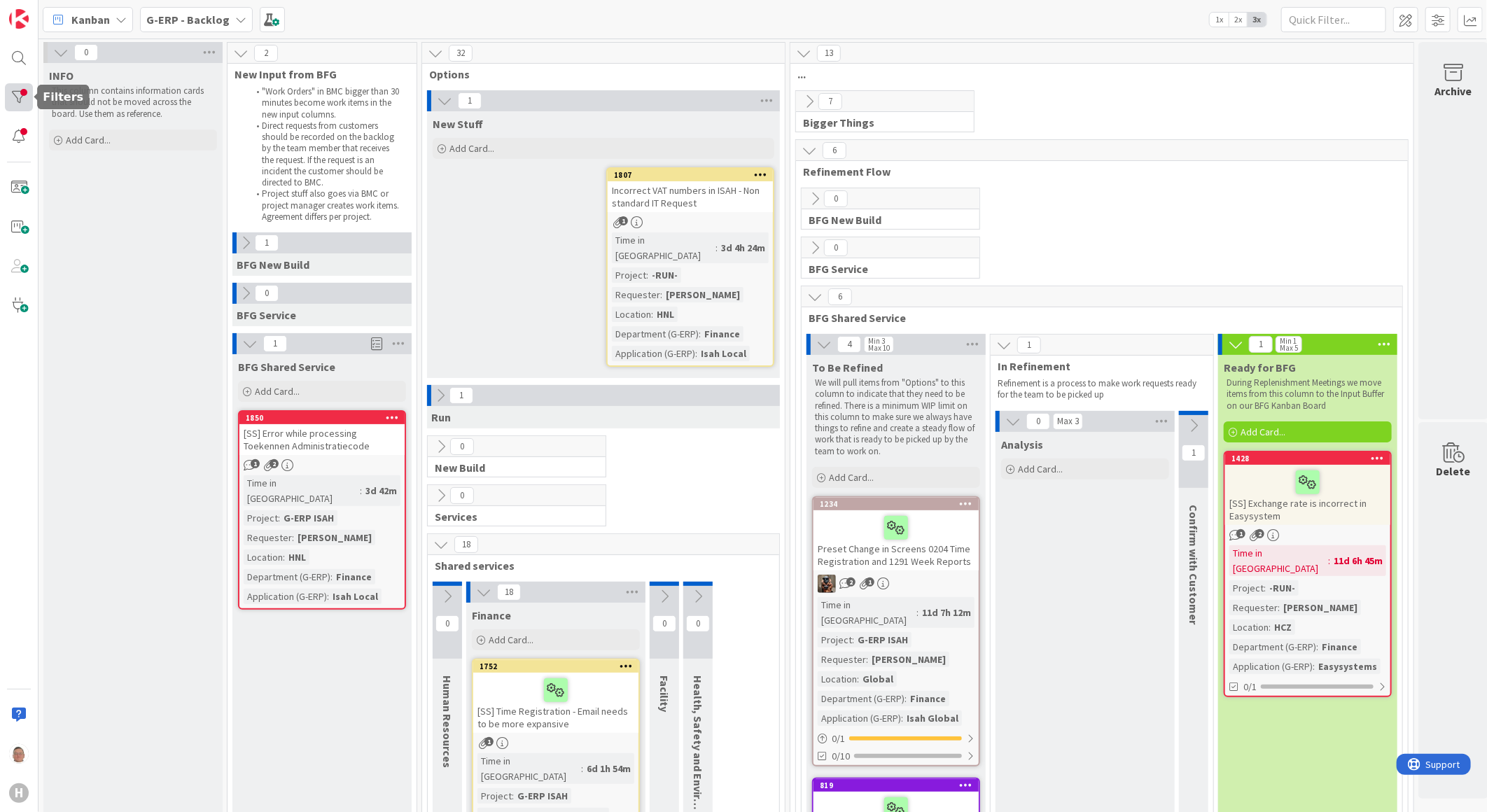
click at [17, 99] on div at bounding box center [19, 98] width 28 height 28
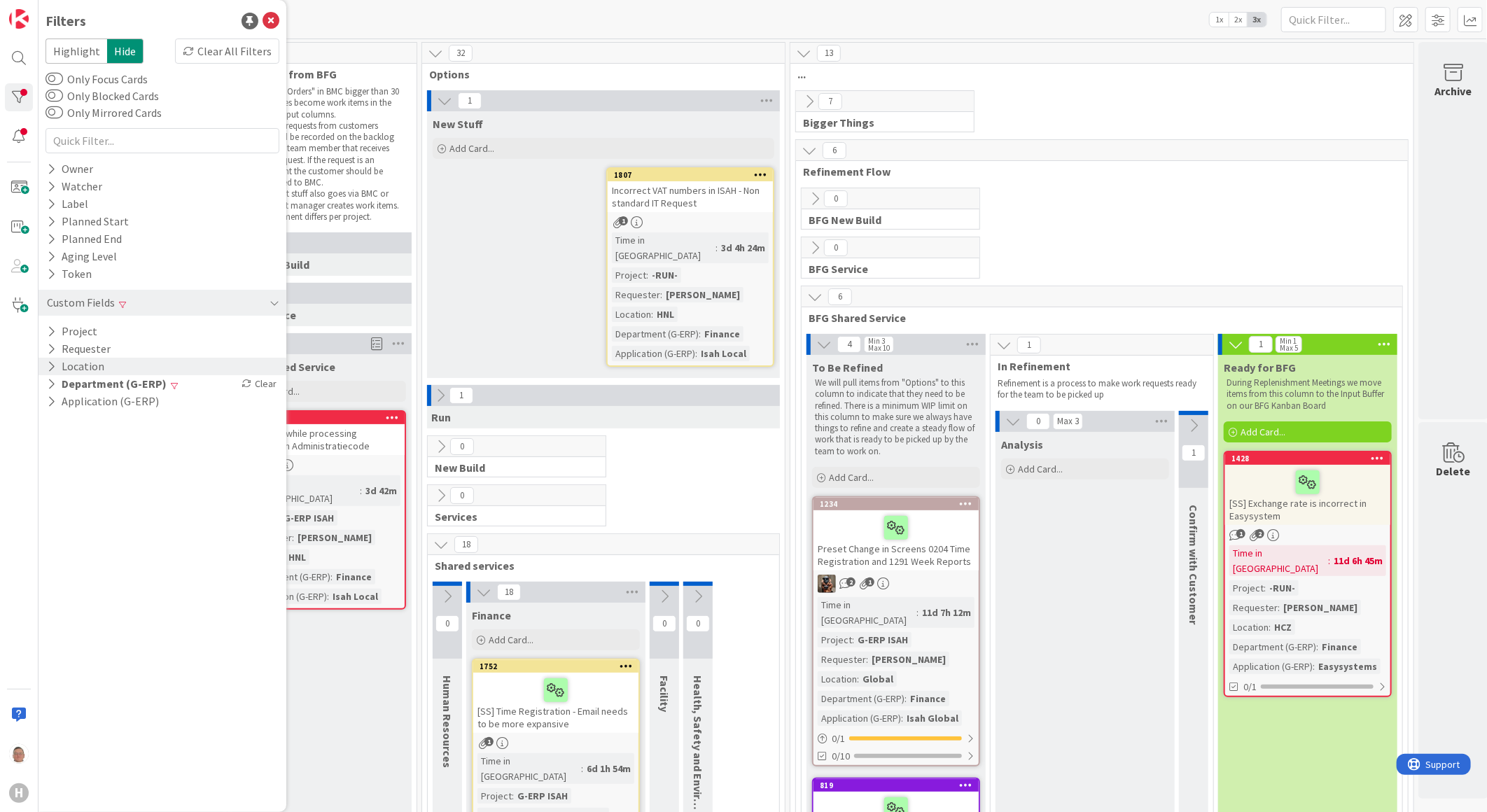
click at [53, 365] on icon at bounding box center [51, 366] width 9 height 12
click at [53, 424] on icon at bounding box center [54, 424] width 10 height 10
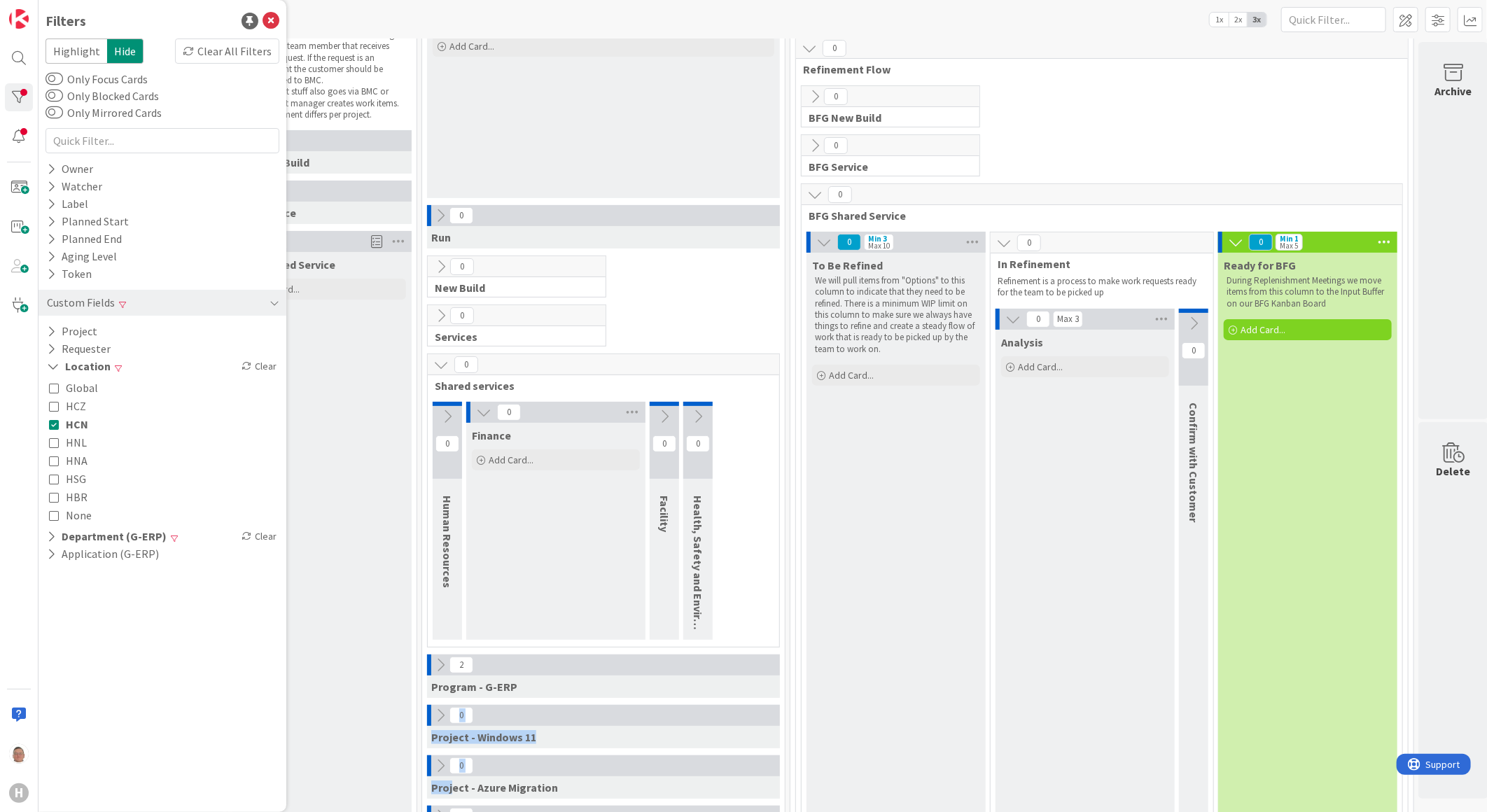
drag, startPoint x: 603, startPoint y: 799, endPoint x: 450, endPoint y: 787, distance: 153.5
click at [450, 613] on div "0 New Stuff Add Card... 0 Run 0 New Build 0 Services 0 Shared services 0 Human …" at bounding box center [603, 422] width 357 height 868
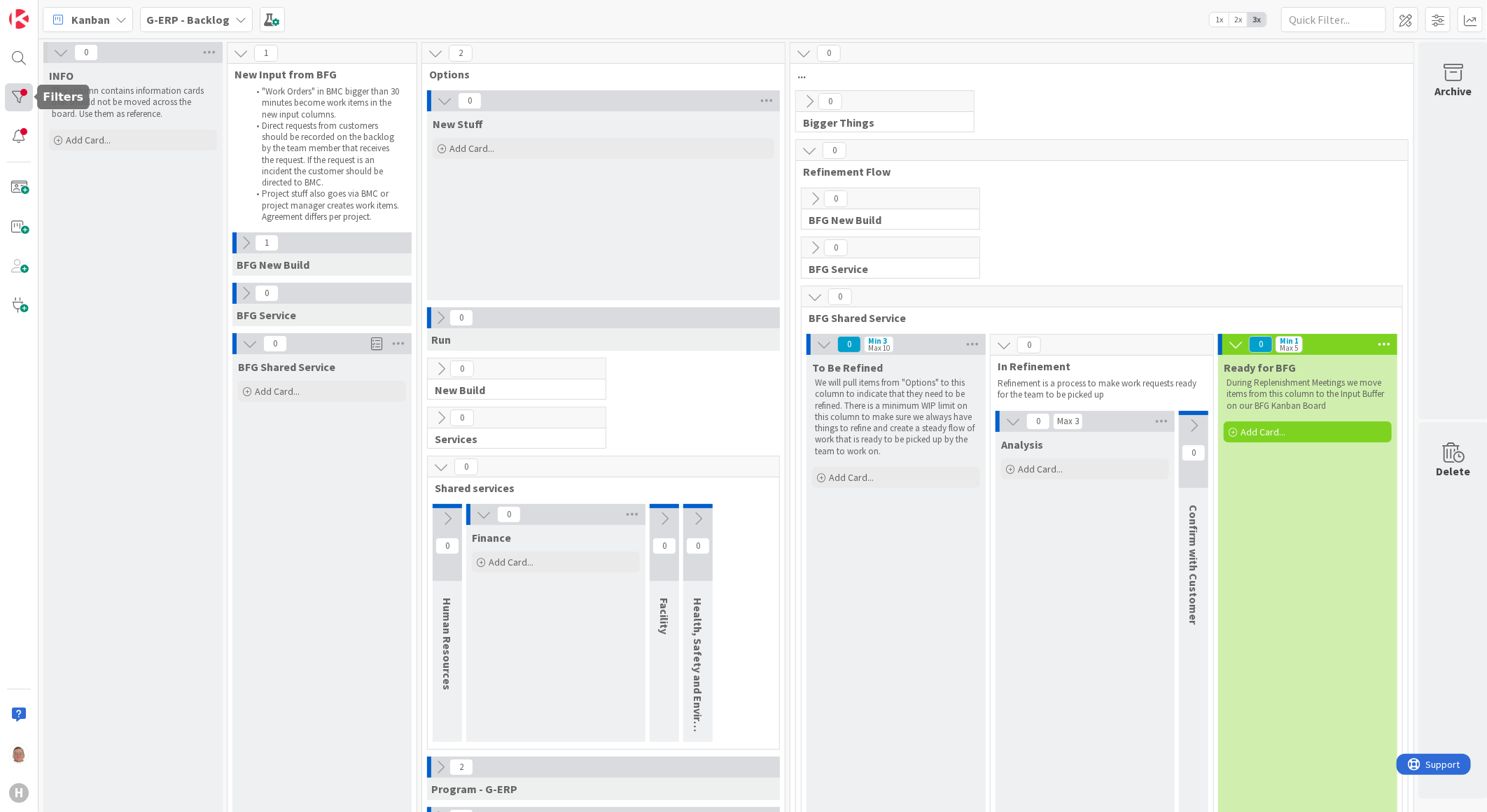
click at [17, 91] on div at bounding box center [19, 98] width 28 height 28
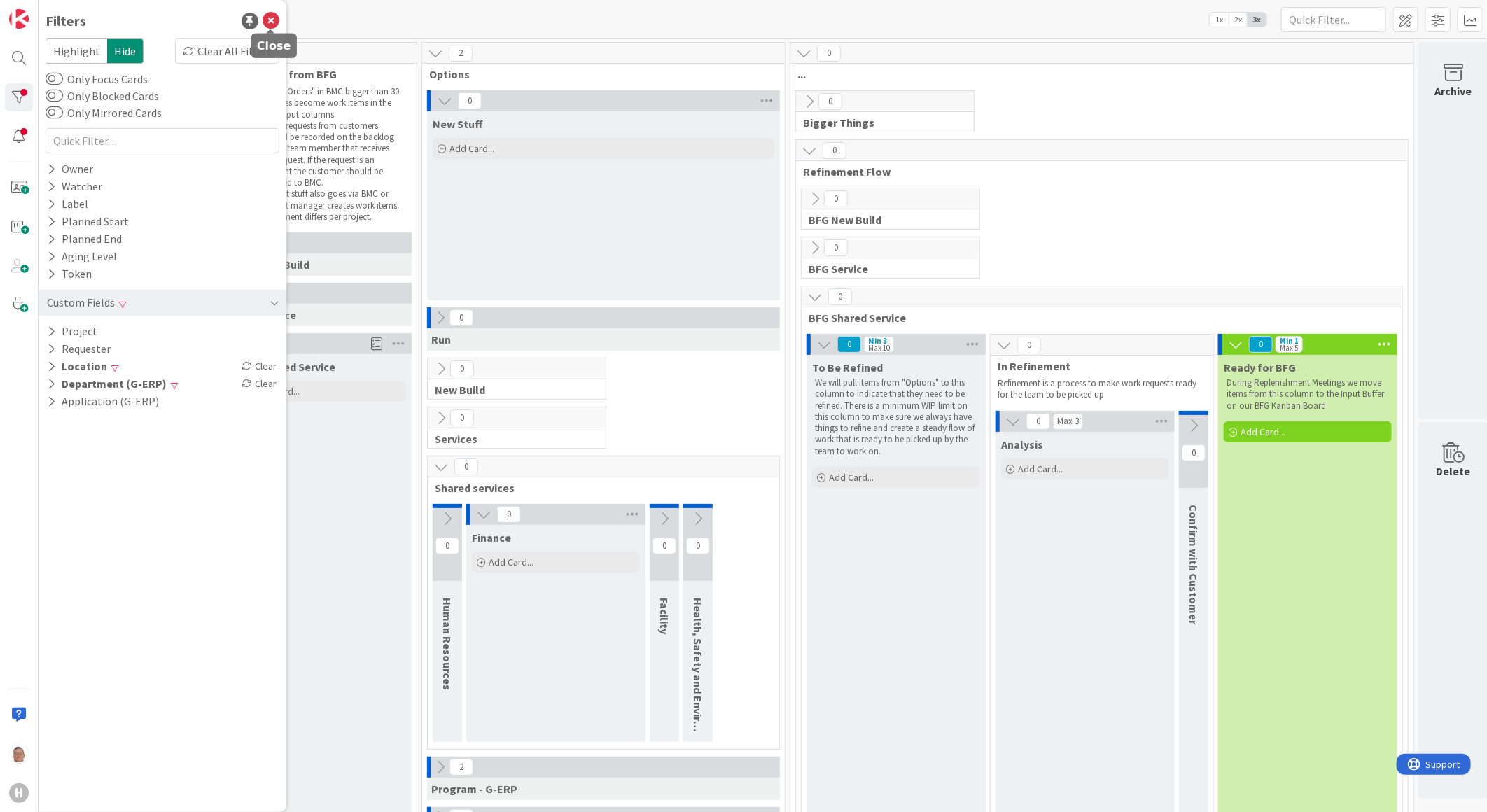
click at [270, 18] on icon at bounding box center [271, 21] width 17 height 17
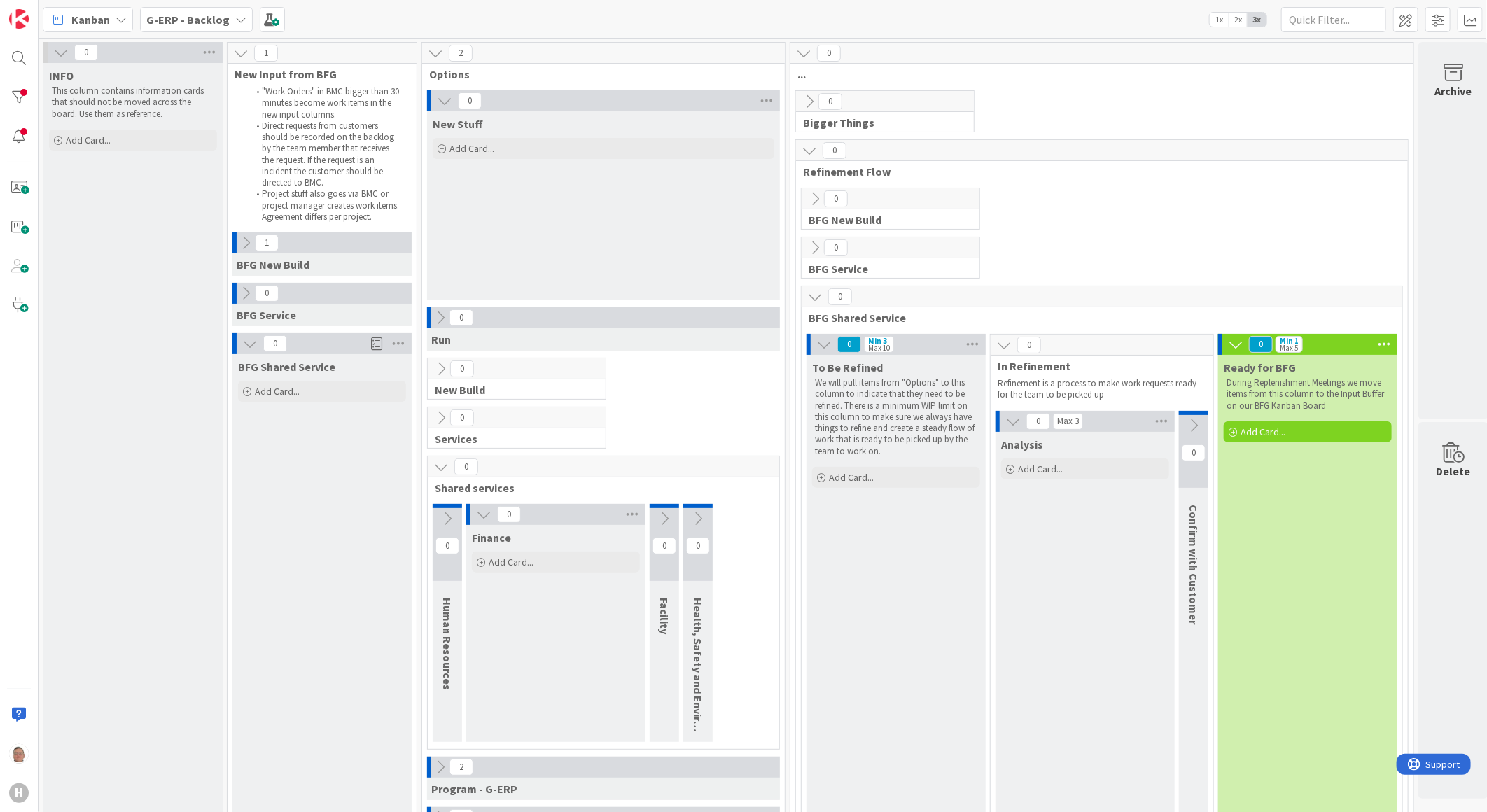
click at [124, 17] on icon at bounding box center [121, 20] width 11 height 11
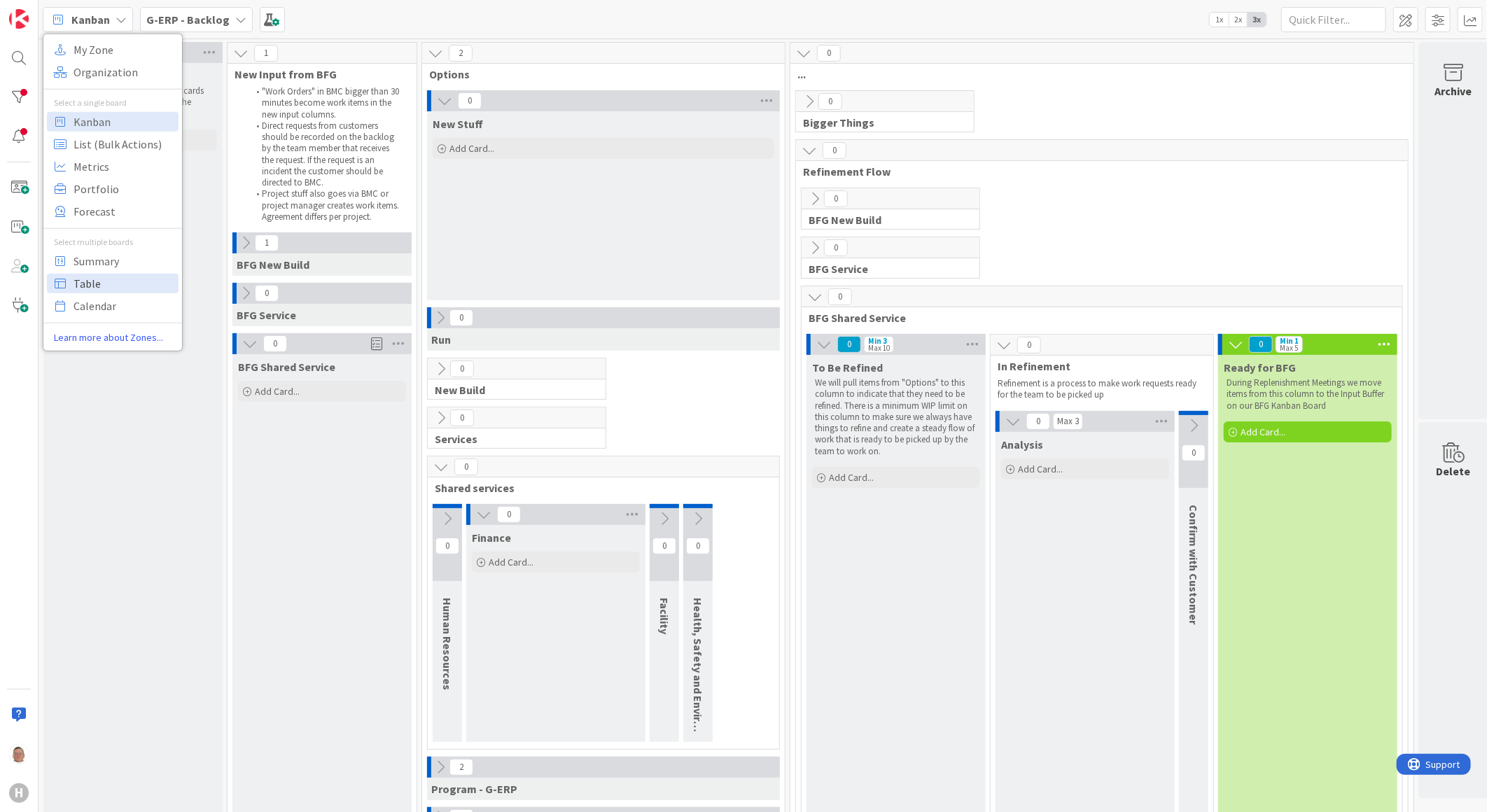
click at [65, 286] on icon at bounding box center [60, 283] width 18 height 18
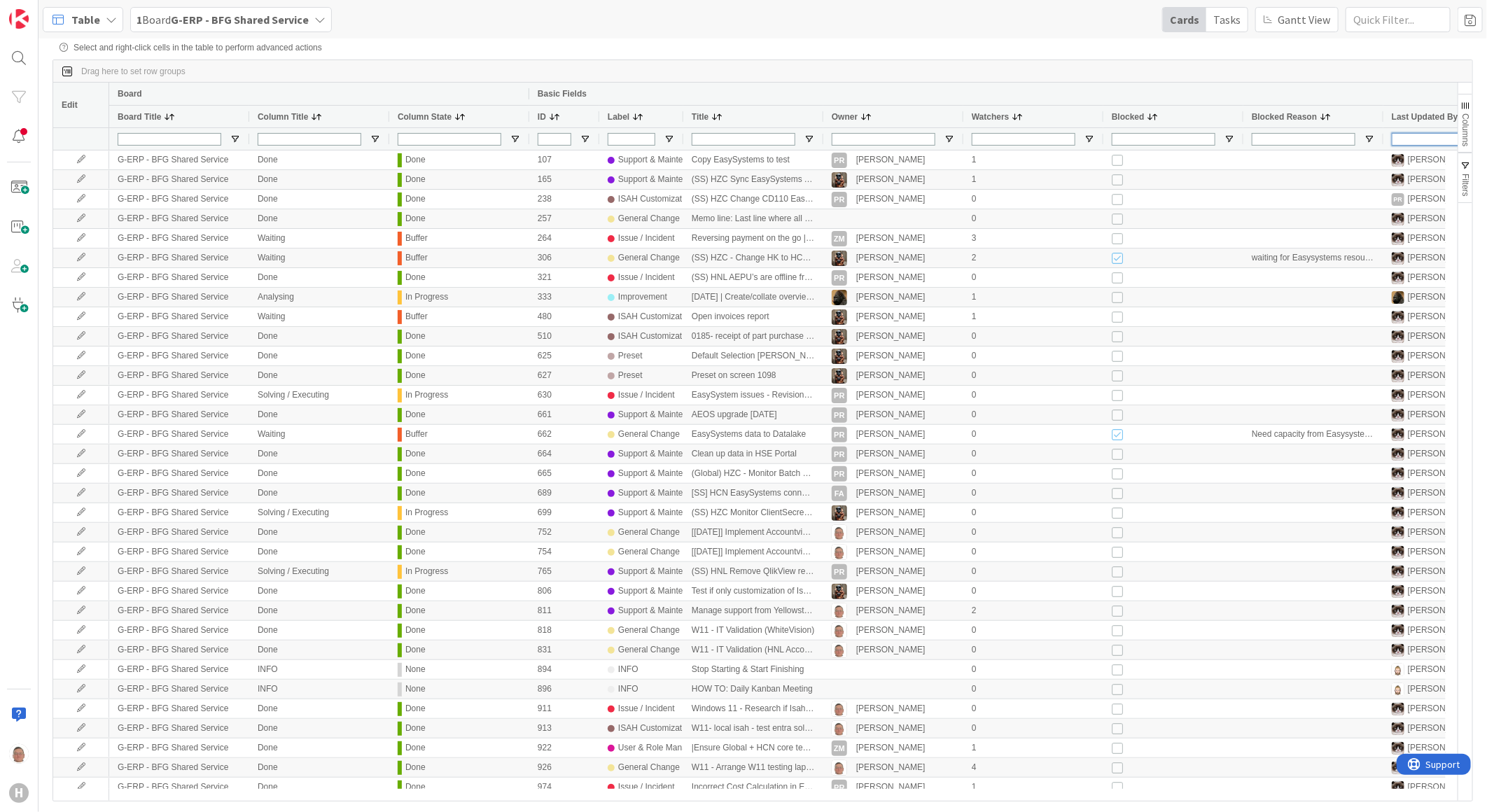
click at [1176, 136] on input "Last Updated By Filter Input" at bounding box center [1444, 139] width 104 height 13
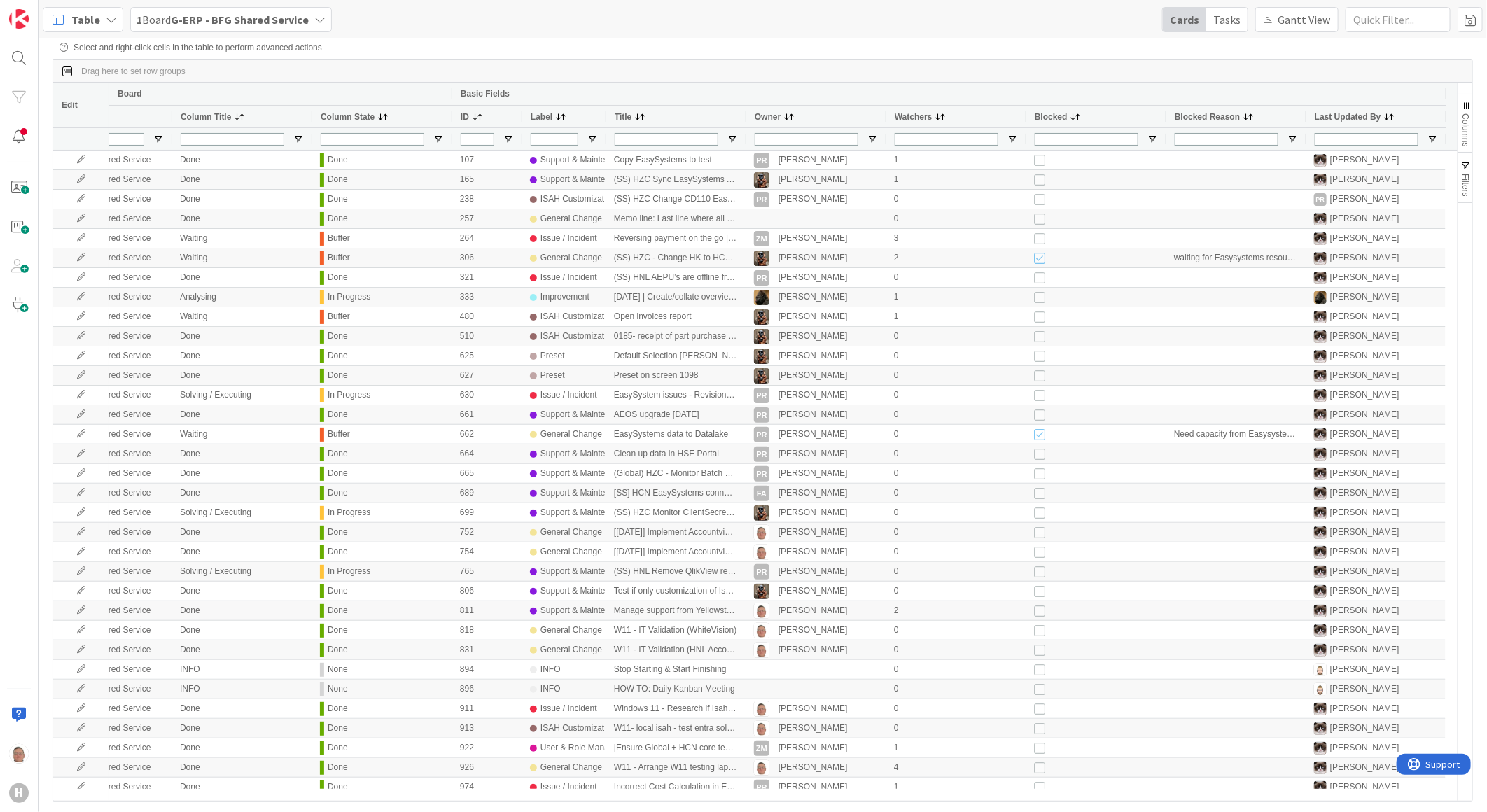
click at [1176, 124] on span "Columns" at bounding box center [1465, 129] width 10 height 33
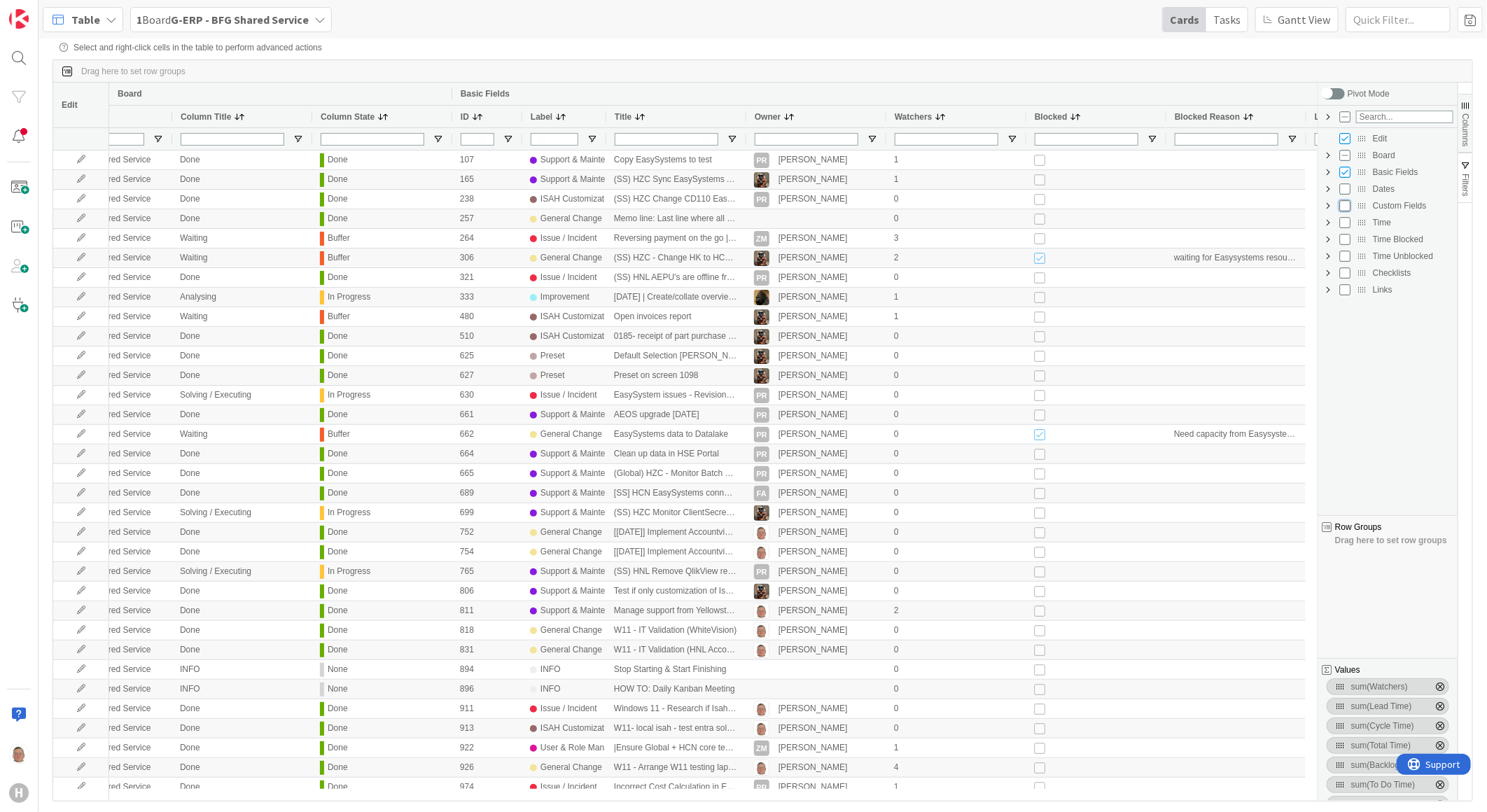
click at [1176, 211] on input "Press SPACE to toggle visibility (hidden)" at bounding box center [1345, 206] width 11 height 11
click at [1176, 207] on input "Press SPACE to toggle visibility (visible)" at bounding box center [1345, 206] width 11 height 11
checkbox input "false"
click at [1176, 207] on div "Custom Fields" at bounding box center [1388, 206] width 131 height 17
click at [1176, 209] on span "Custom Fields Column Group" at bounding box center [1328, 206] width 11 height 11
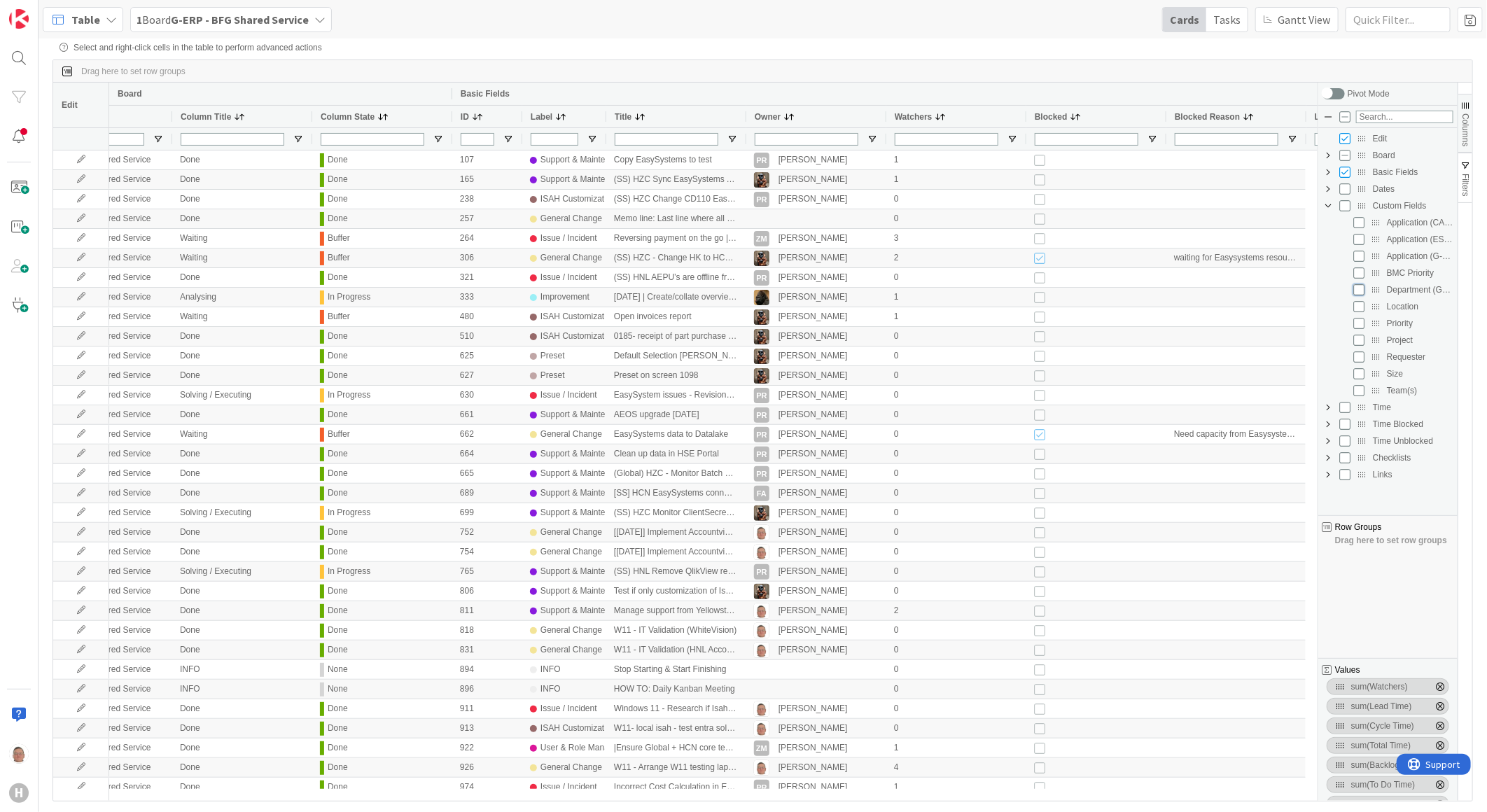
click at [1176, 294] on input "Press SPACE to toggle visibility (hidden)" at bounding box center [1359, 290] width 11 height 11
checkbox input "true"
checkbox input "false"
click at [214, 20] on b "G-ERP - BFG Shared Service" at bounding box center [240, 20] width 138 height 14
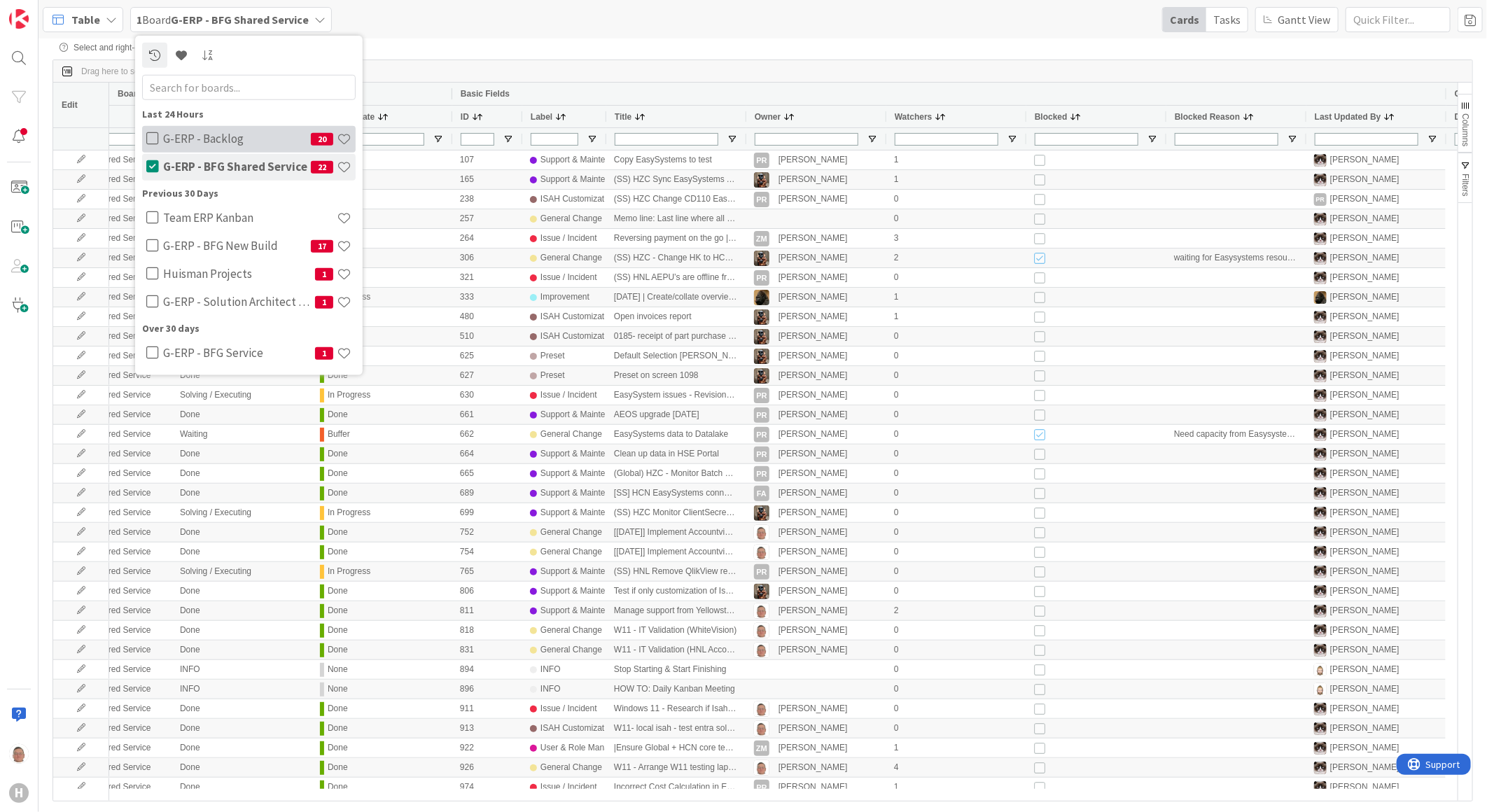
click at [155, 138] on icon at bounding box center [152, 138] width 13 height 14
click at [517, 32] on div "Table 2 Boards Last 24 Hours G-ERP - Backlog 20 G-ERP - BFG Shared Service 22 P…" at bounding box center [763, 19] width 1448 height 39
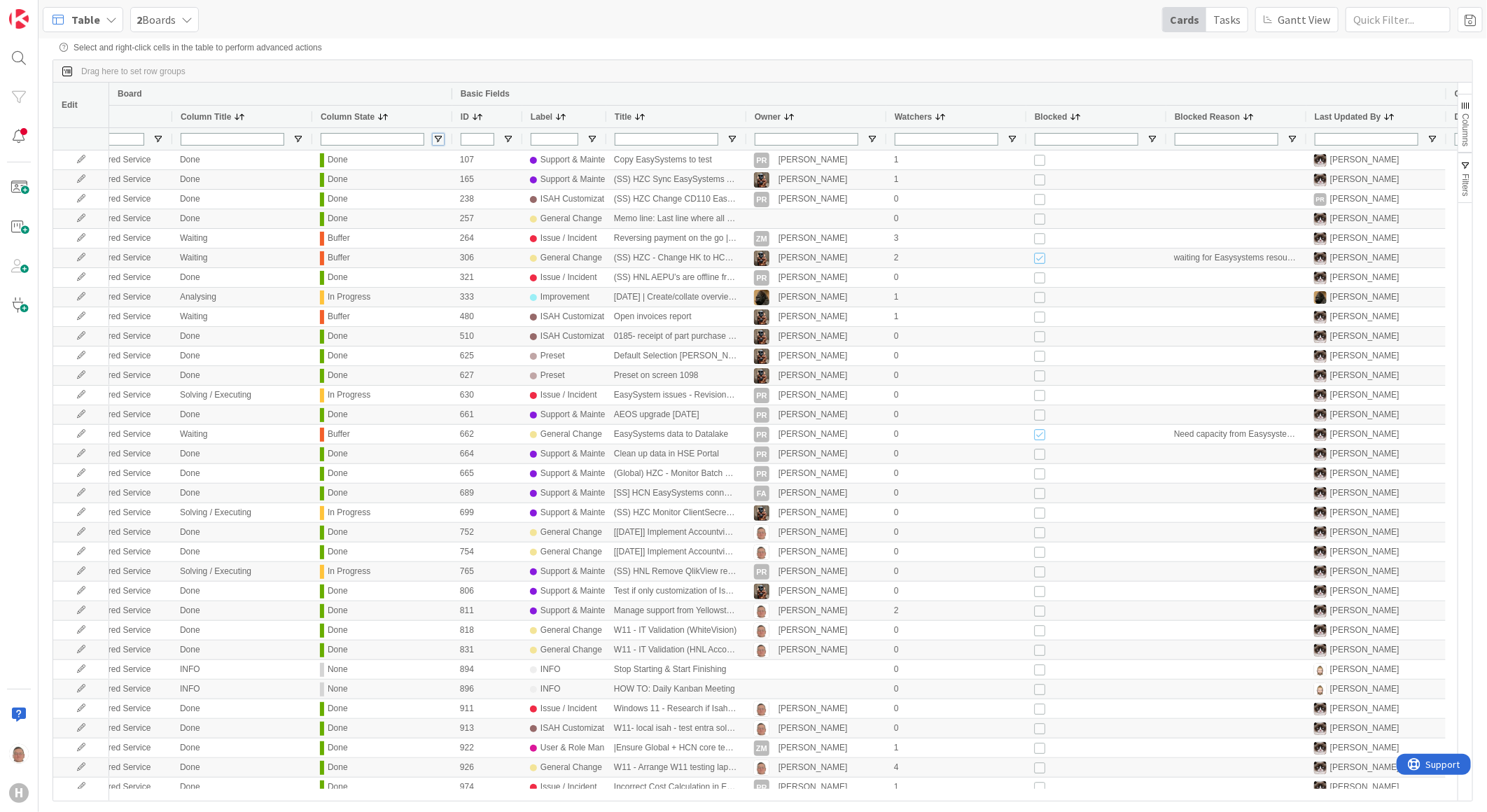
click at [438, 138] on span "Open Filter Menu" at bounding box center [438, 139] width 11 height 11
click at [439, 287] on input "Filter List" at bounding box center [440, 282] width 11 height 11
checkbox input "false"
type input "(6) Archive,Backlog,Buffer,In Progress,None,Start"
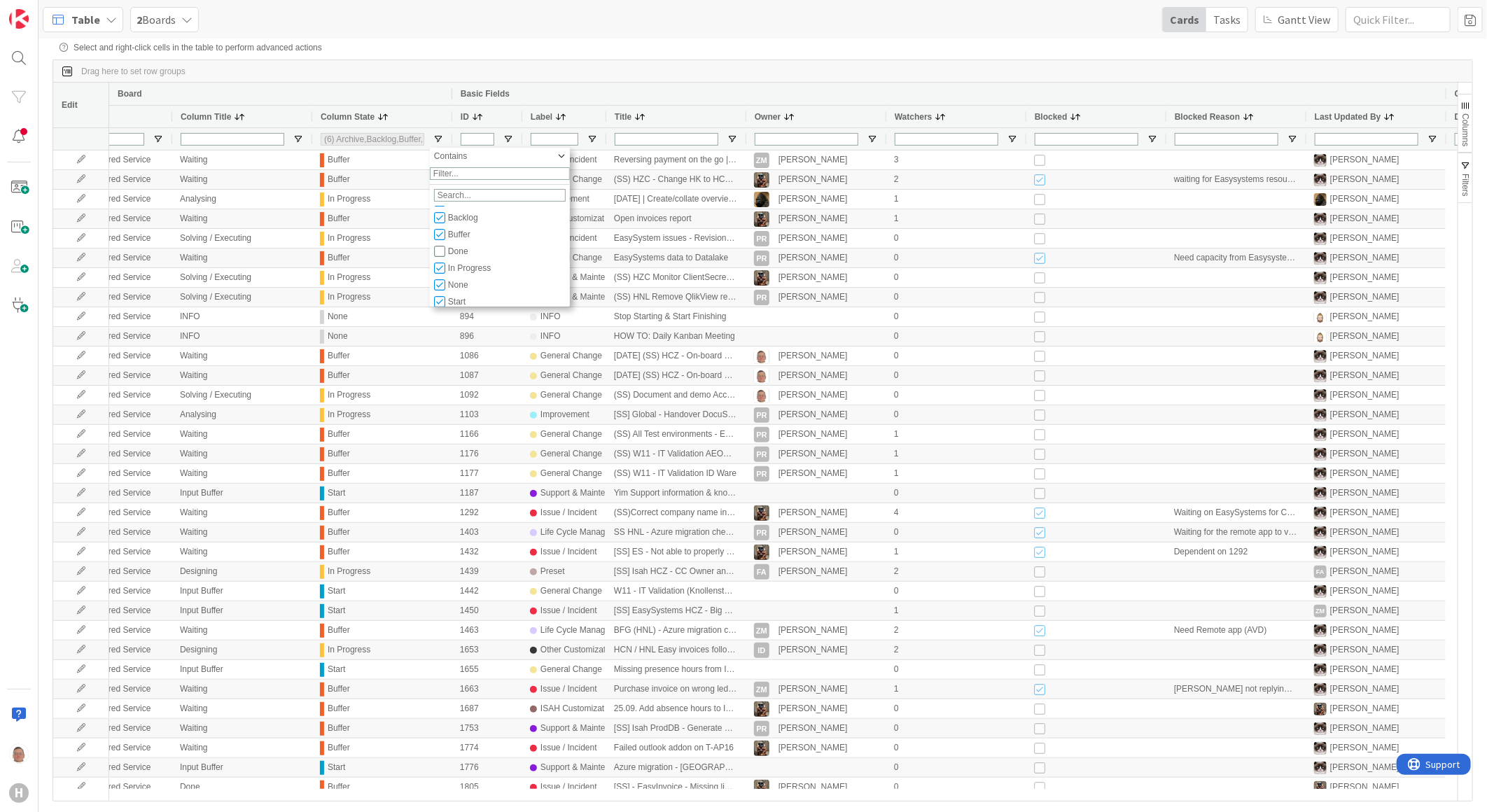
scroll to position [33, 0]
click at [653, 23] on div "Table 2 Boards Cards Tasks [PERSON_NAME] View" at bounding box center [763, 19] width 1448 height 39
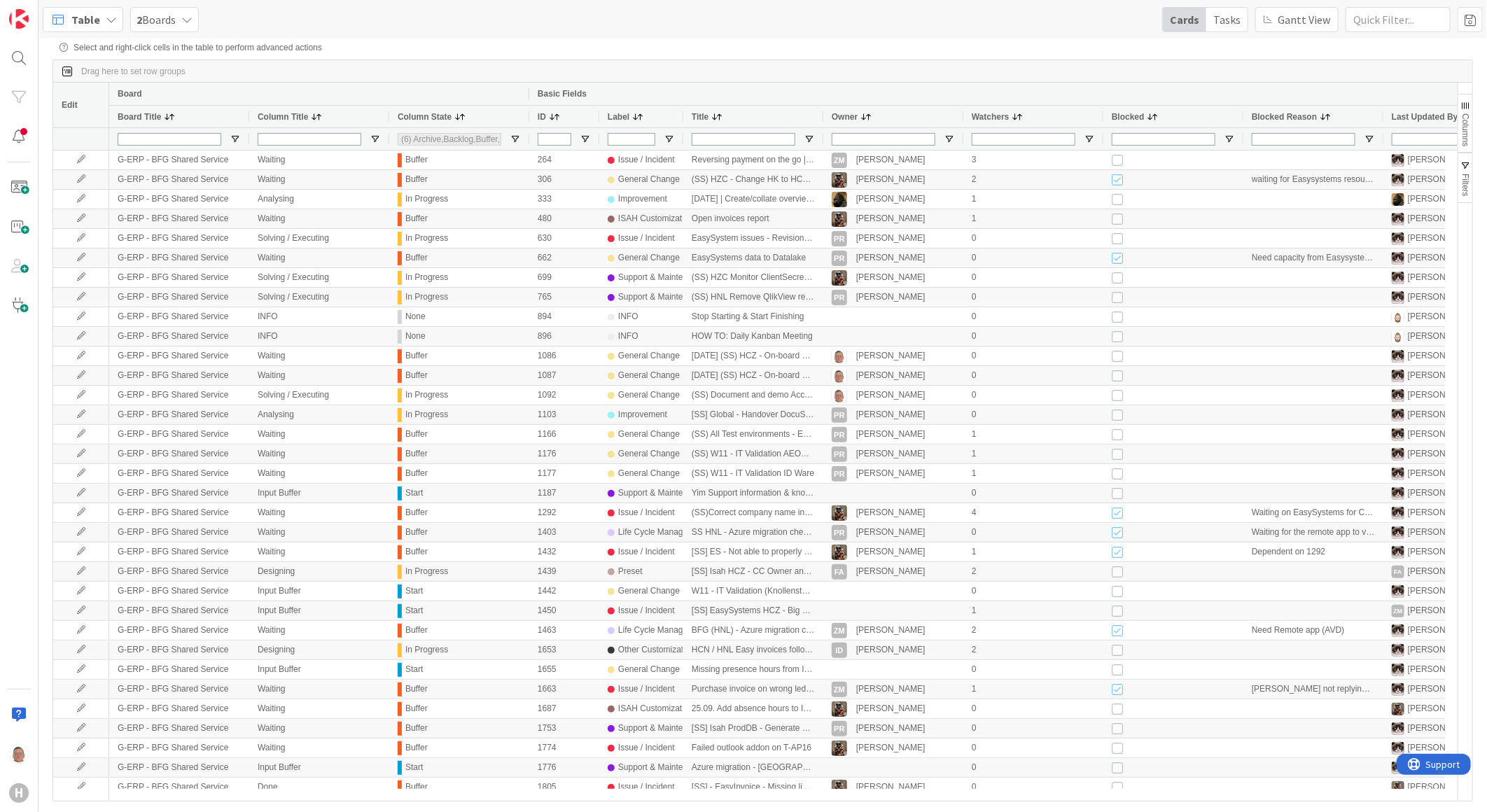
scroll to position [0, 67]
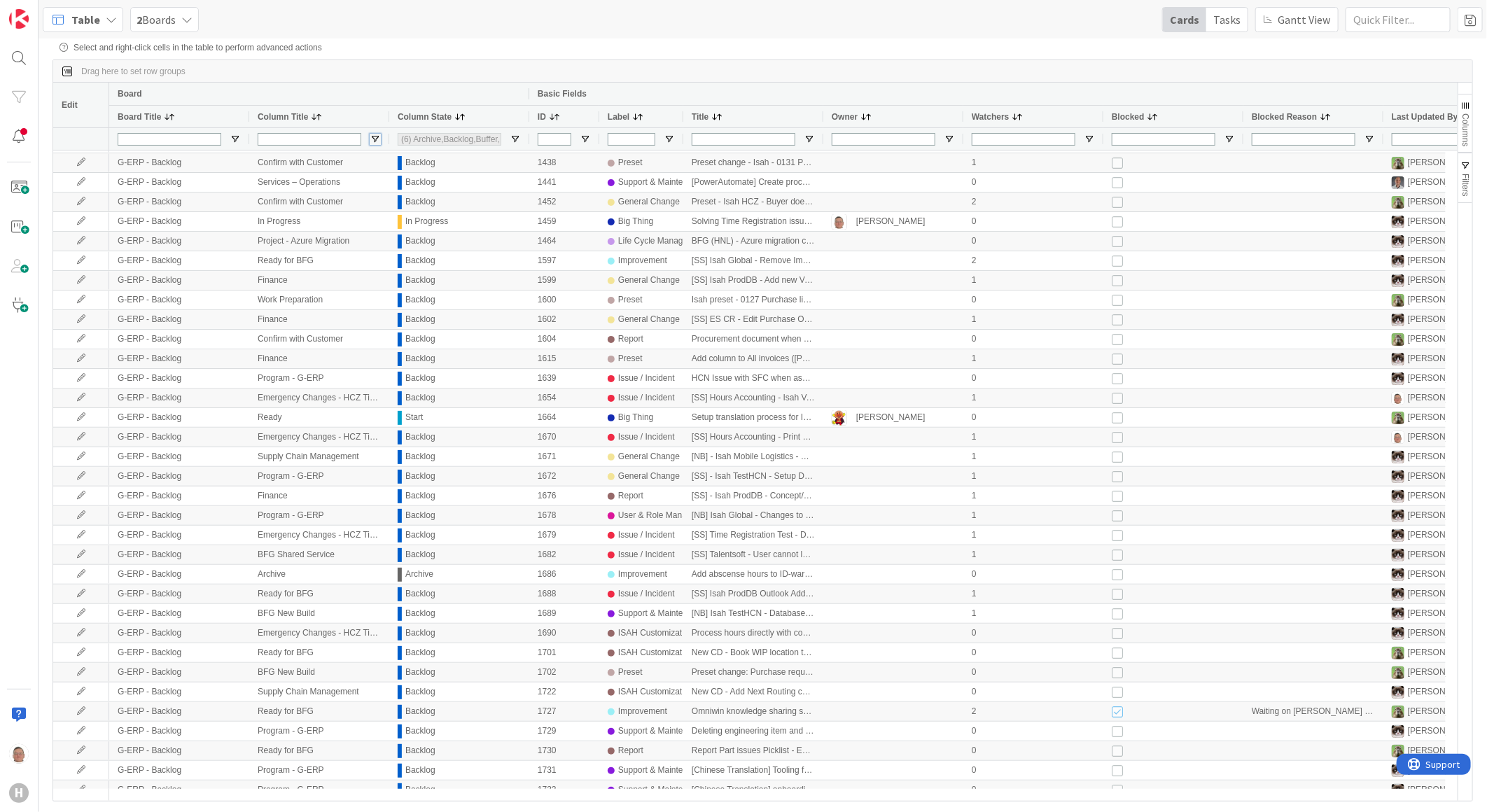
click at [376, 136] on span "Open Filter Menu" at bounding box center [375, 139] width 11 height 11
click at [375, 70] on div "Drag here to set row groups" at bounding box center [763, 72] width 1420 height 22
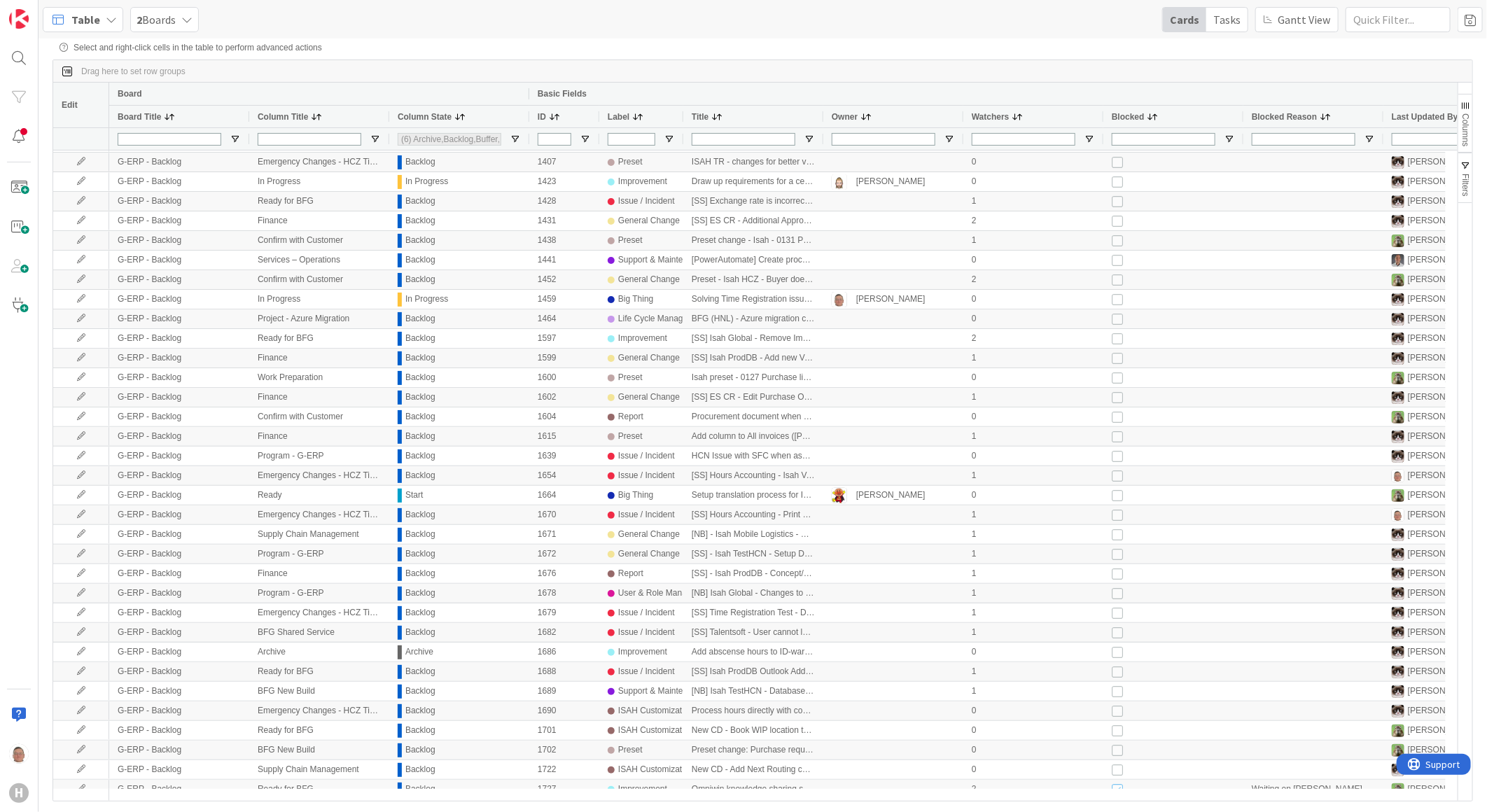
click at [102, 21] on div "Table" at bounding box center [83, 20] width 81 height 25
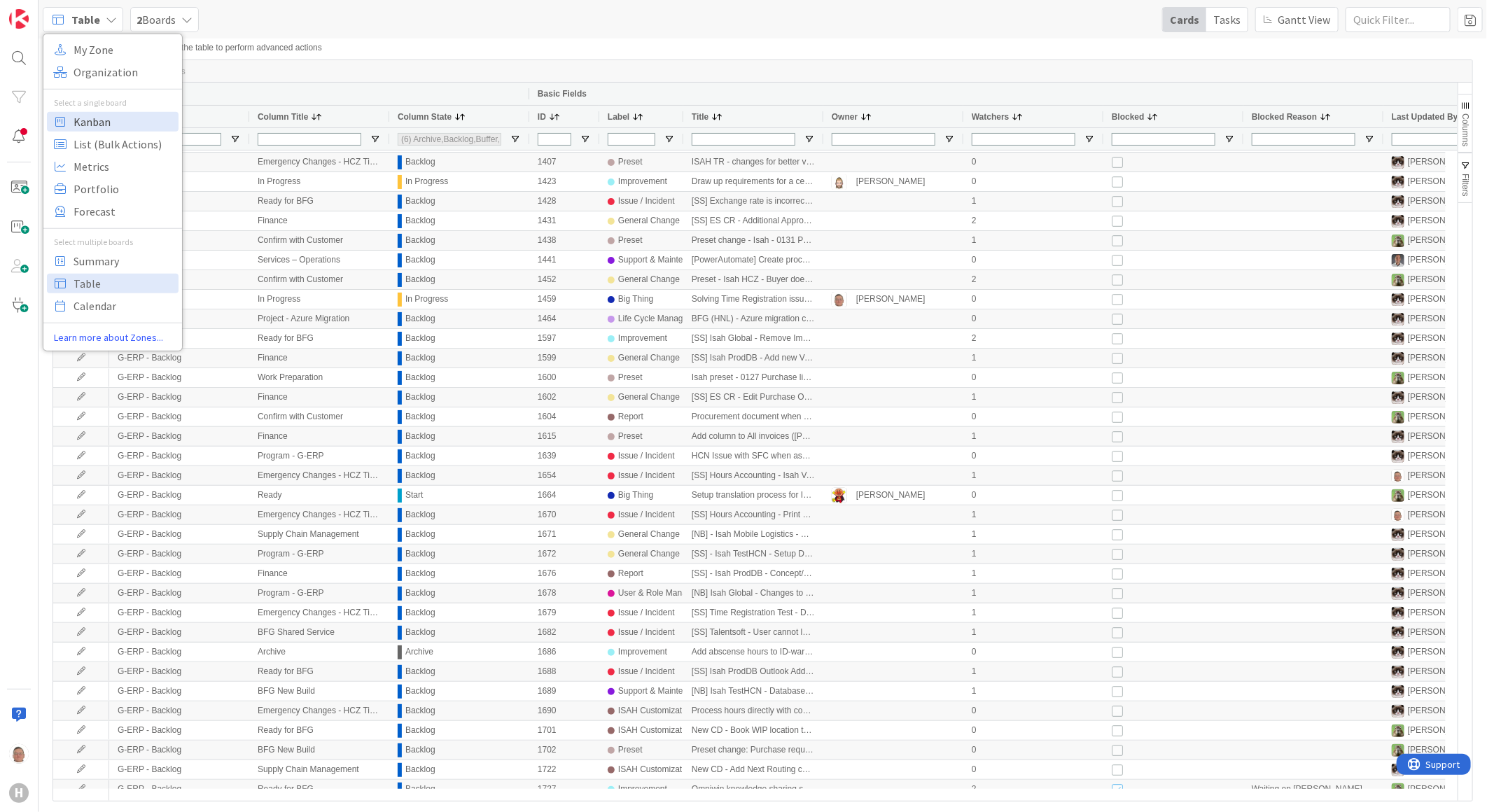
click at [93, 121] on span "Kanban" at bounding box center [124, 122] width 101 height 21
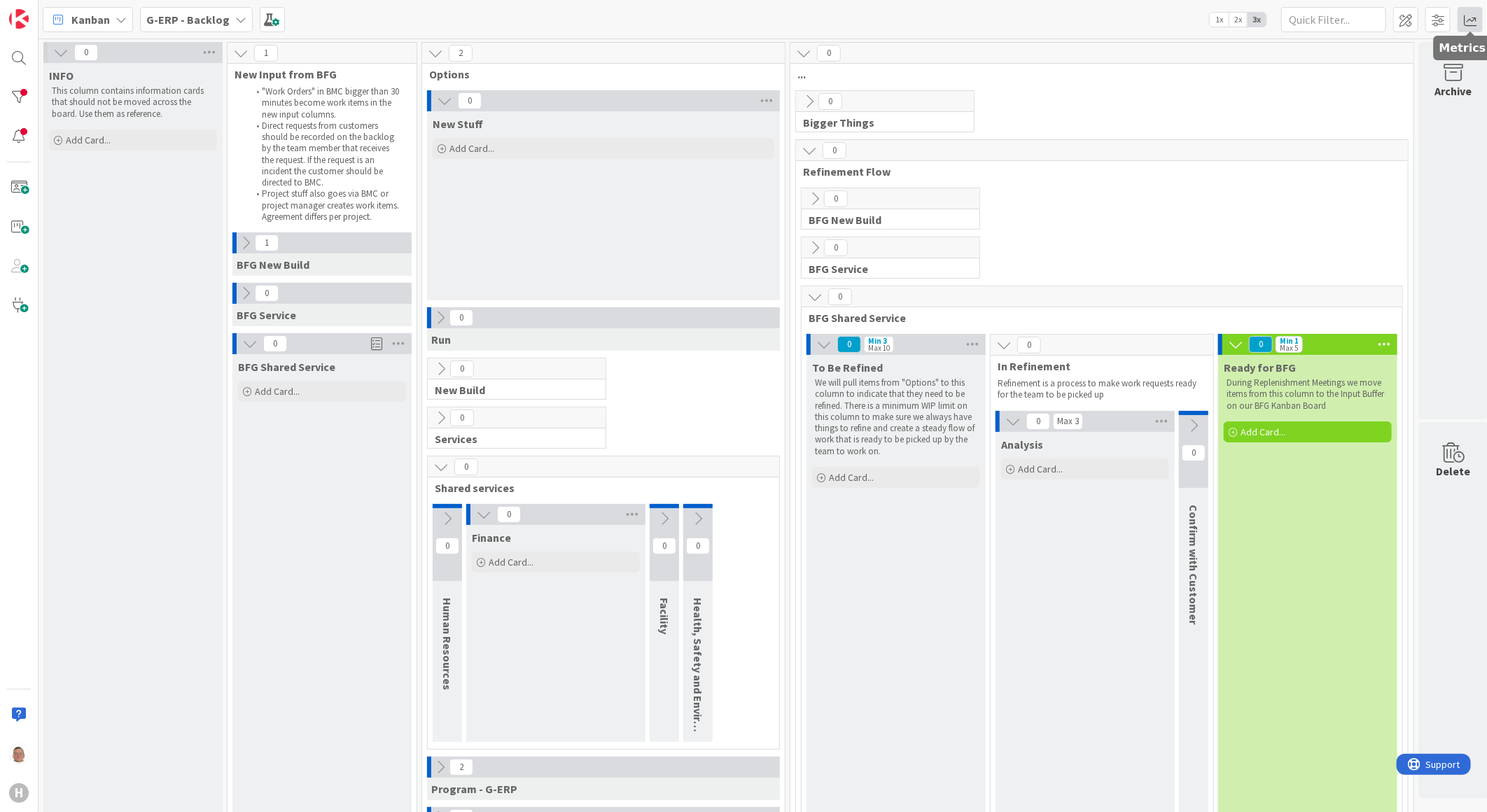
click at [1176, 17] on span at bounding box center [1470, 20] width 25 height 25
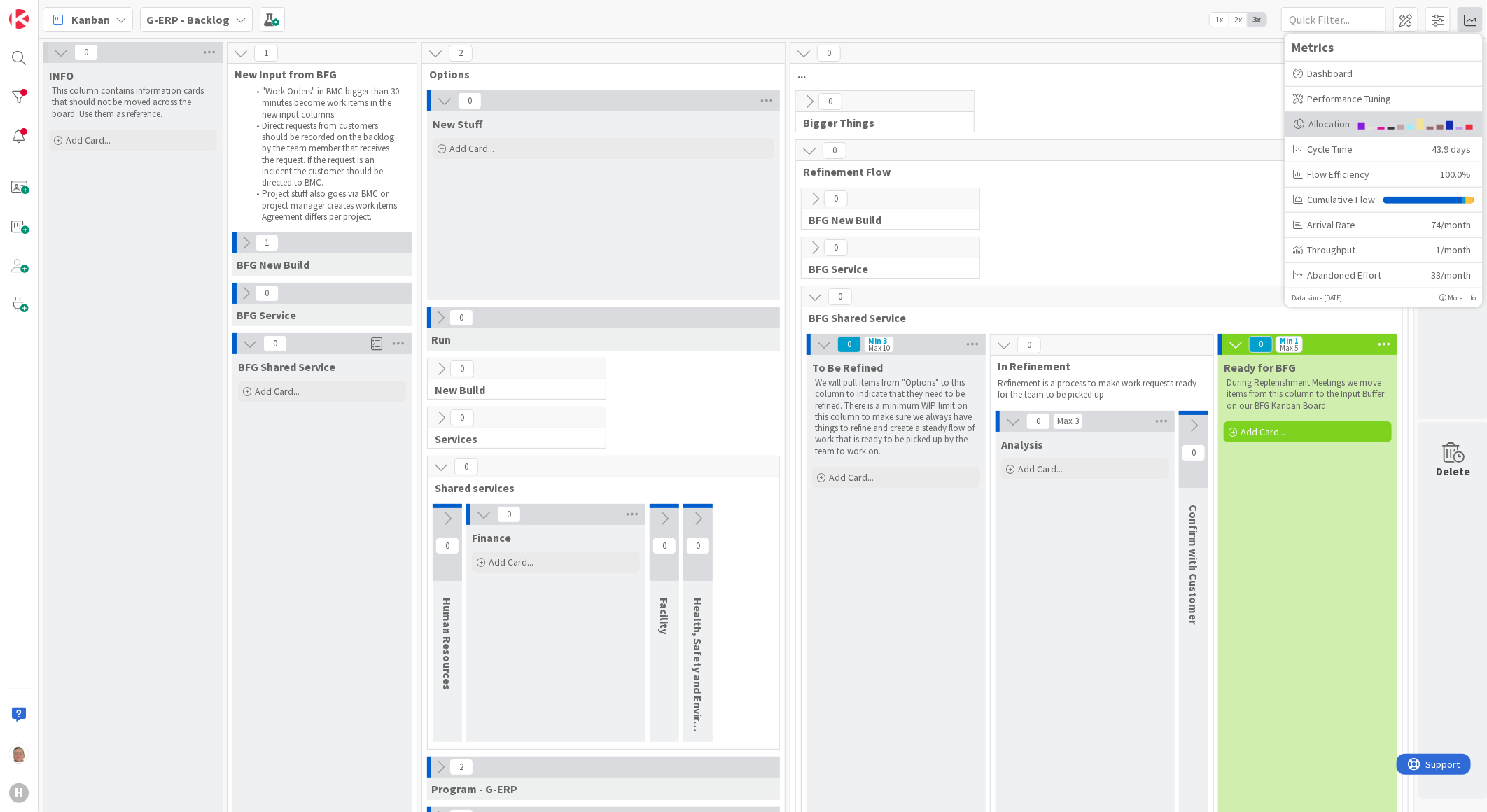
click at [1176, 120] on div "Allocation" at bounding box center [1321, 123] width 57 height 15
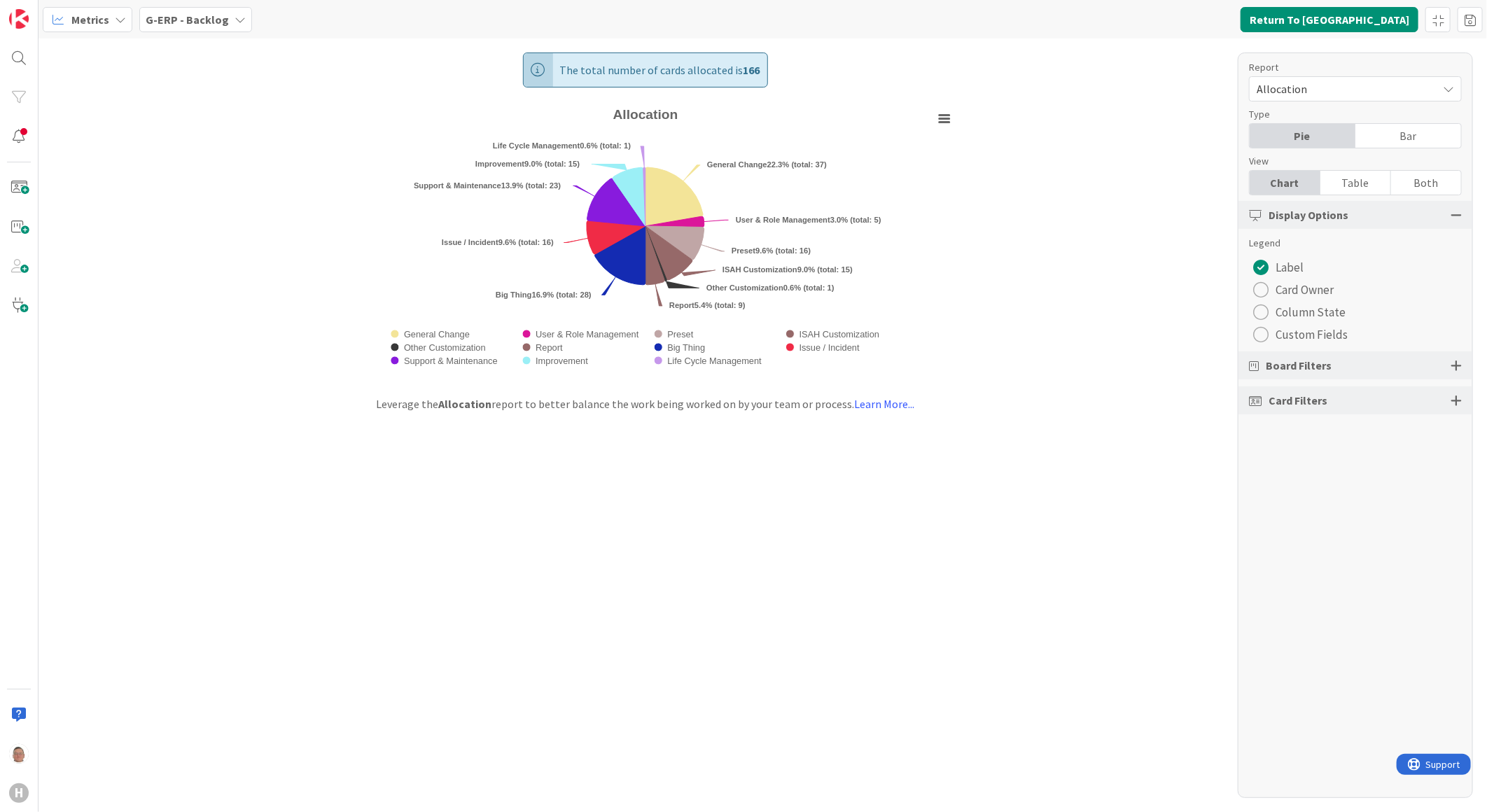
click at [1176, 337] on button "Custom Fields" at bounding box center [1300, 335] width 103 height 22
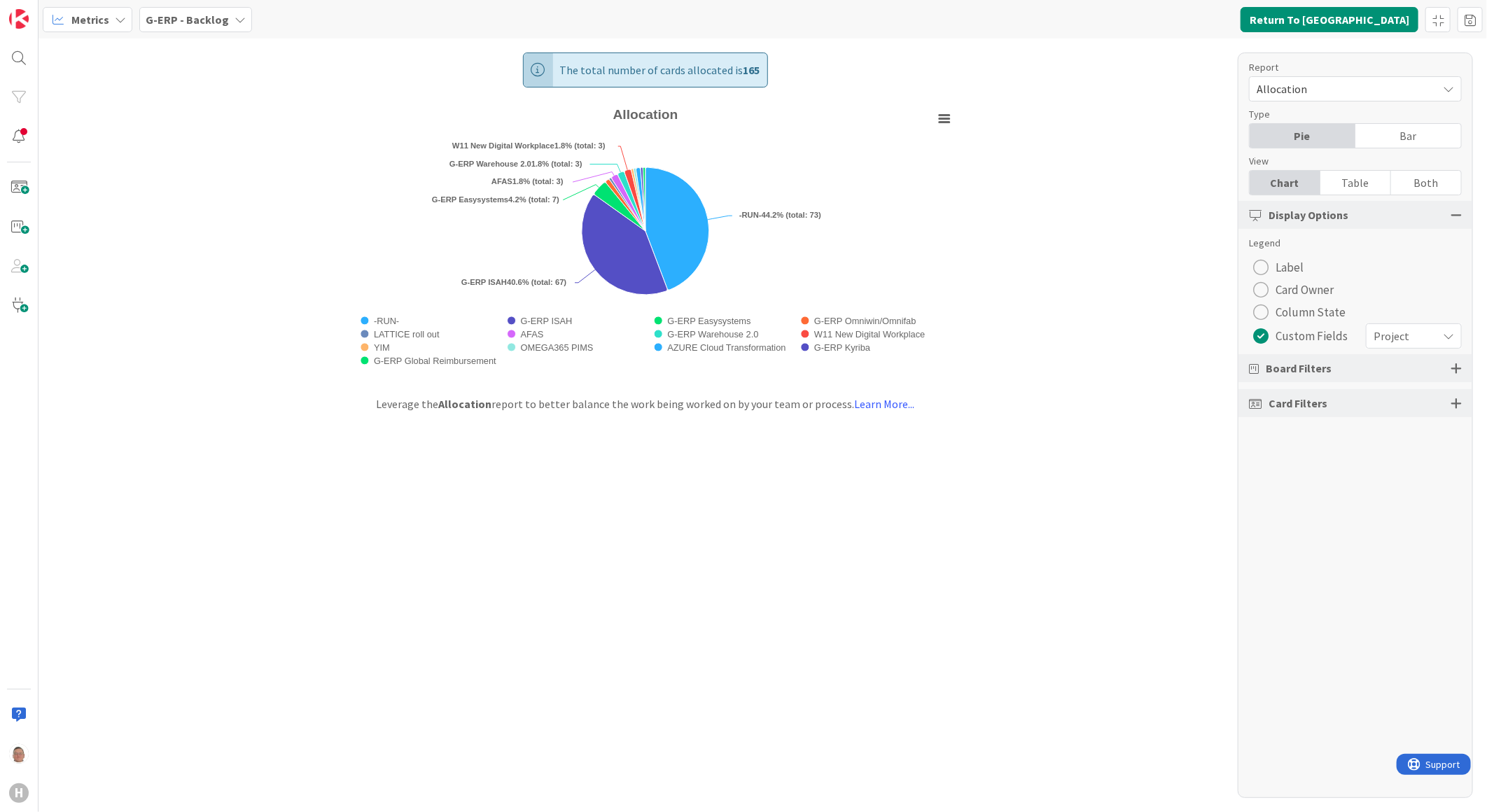
click at [1176, 334] on icon at bounding box center [1449, 336] width 11 height 11
click at [1176, 333] on div "Project" at bounding box center [1414, 337] width 95 height 25
click at [1176, 334] on div "Project" at bounding box center [1414, 336] width 96 height 25
click at [1176, 542] on div "Report Allocation Type Pie Bar View Chart Table Both Display Options Legend Lab…" at bounding box center [1355, 426] width 235 height 746
click at [25, 136] on div at bounding box center [19, 136] width 28 height 28
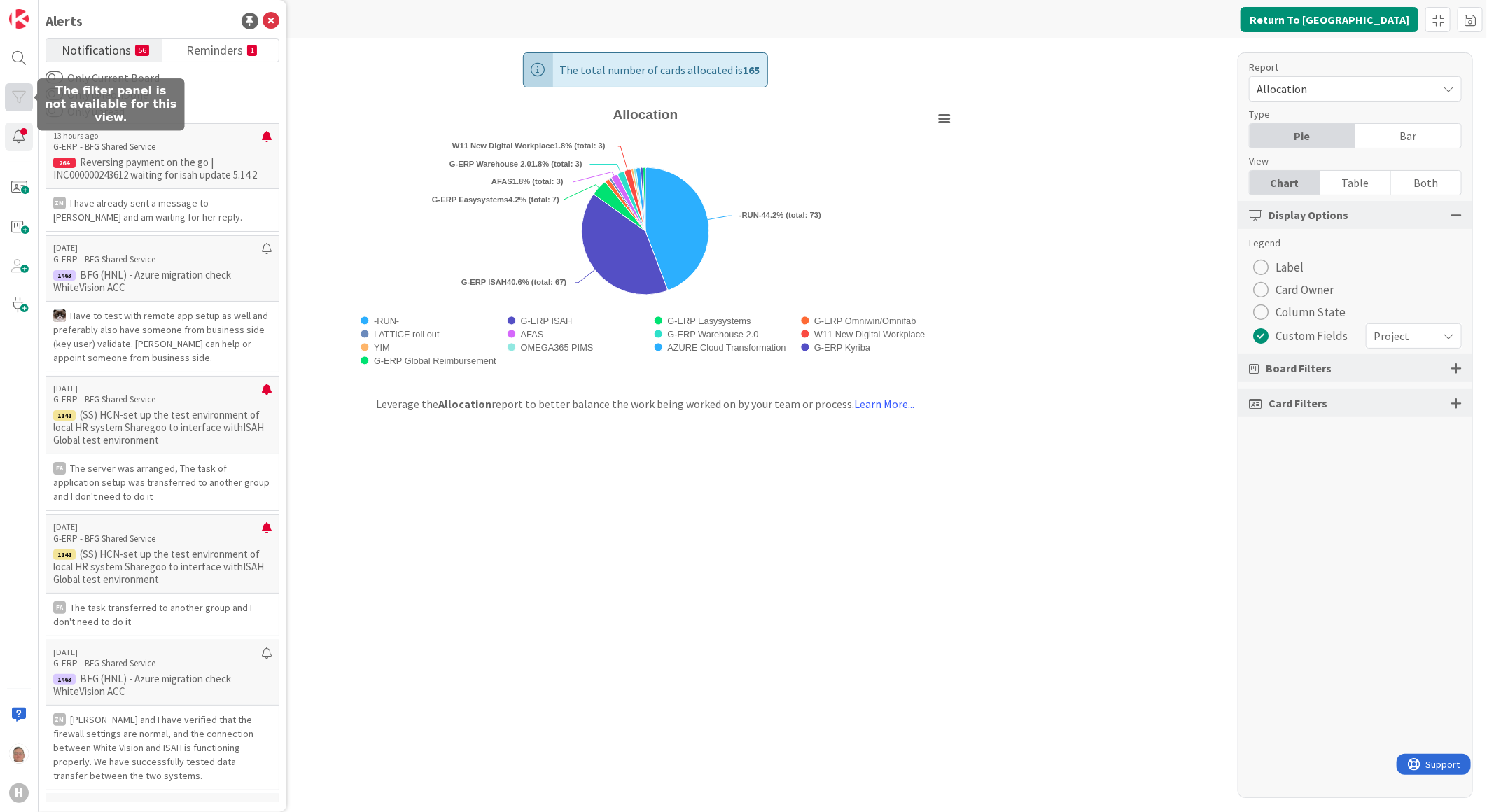
click at [22, 99] on div at bounding box center [19, 98] width 28 height 28
click at [391, 63] on div "The total number of cards allocated is 165 Created with Highcharts 11.4.3 Chart…" at bounding box center [646, 210] width 686 height 343
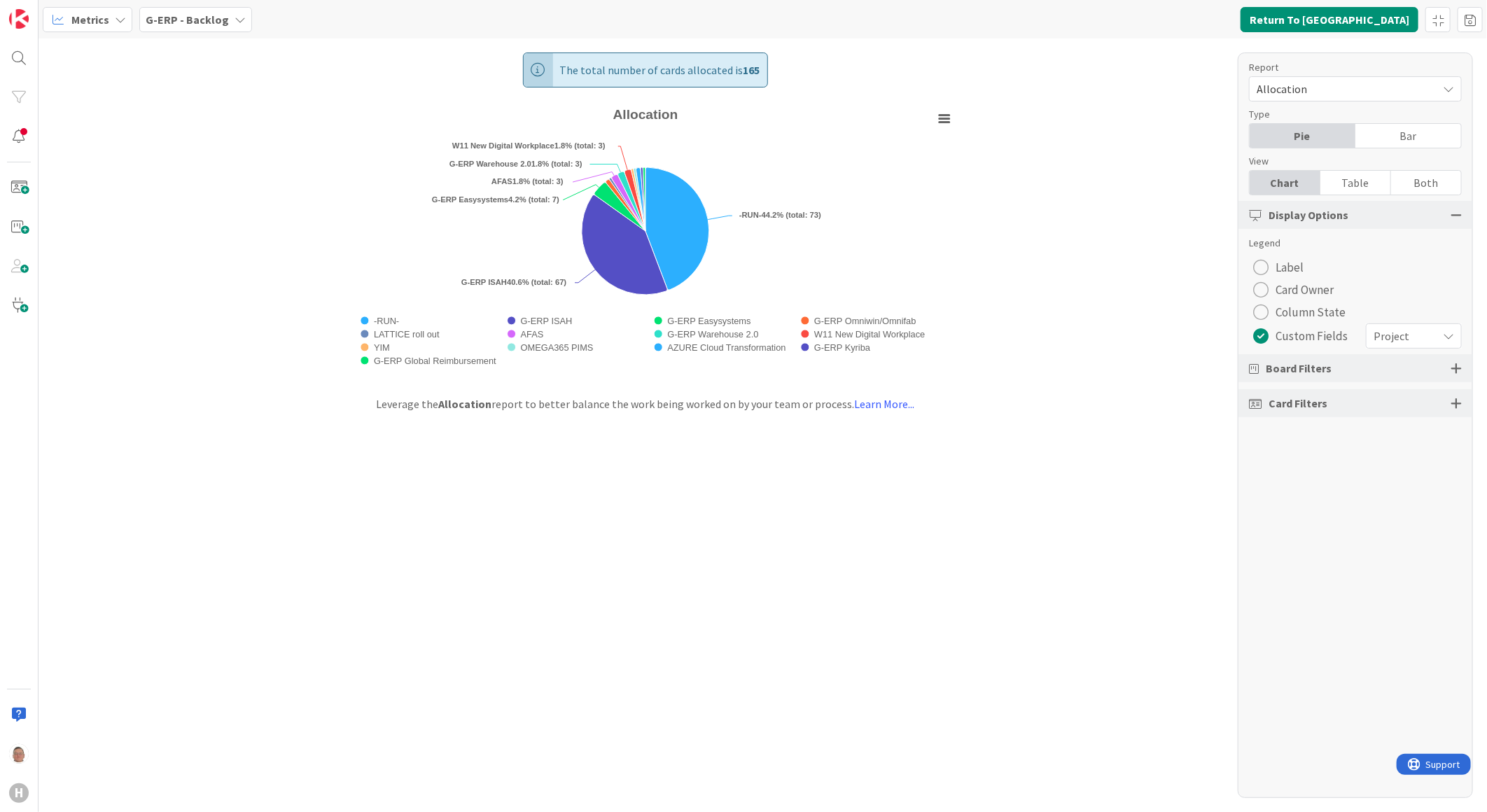
click at [1176, 369] on div at bounding box center [1456, 368] width 11 height 13
click at [1176, 495] on div at bounding box center [1456, 496] width 11 height 13
click at [1176, 613] on div "Select custom field..." at bounding box center [1355, 665] width 213 height 25
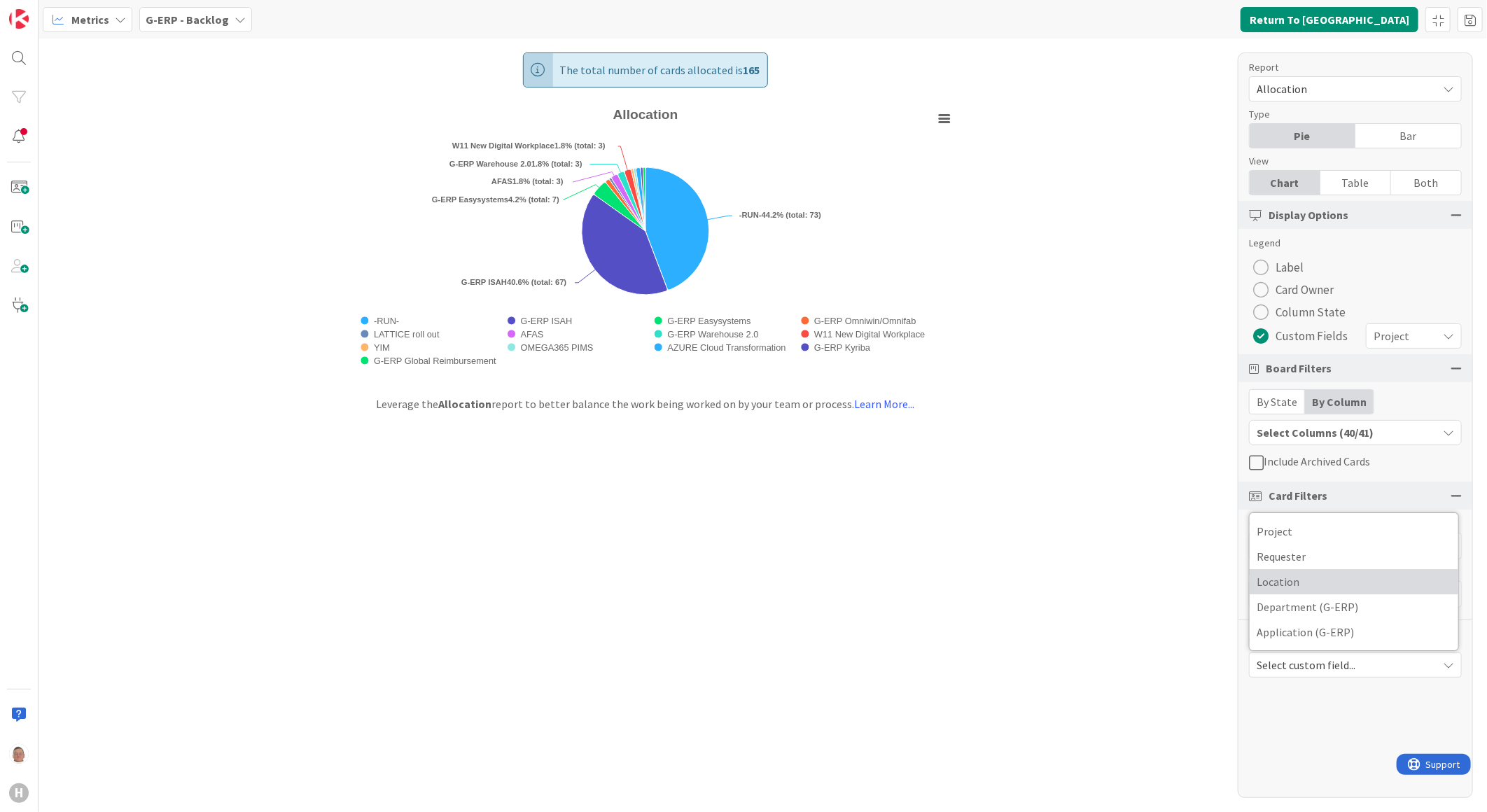
click at [1176, 585] on span "Location" at bounding box center [1354, 582] width 195 height 21
click at [1176, 613] on icon at bounding box center [1427, 682] width 11 height 11
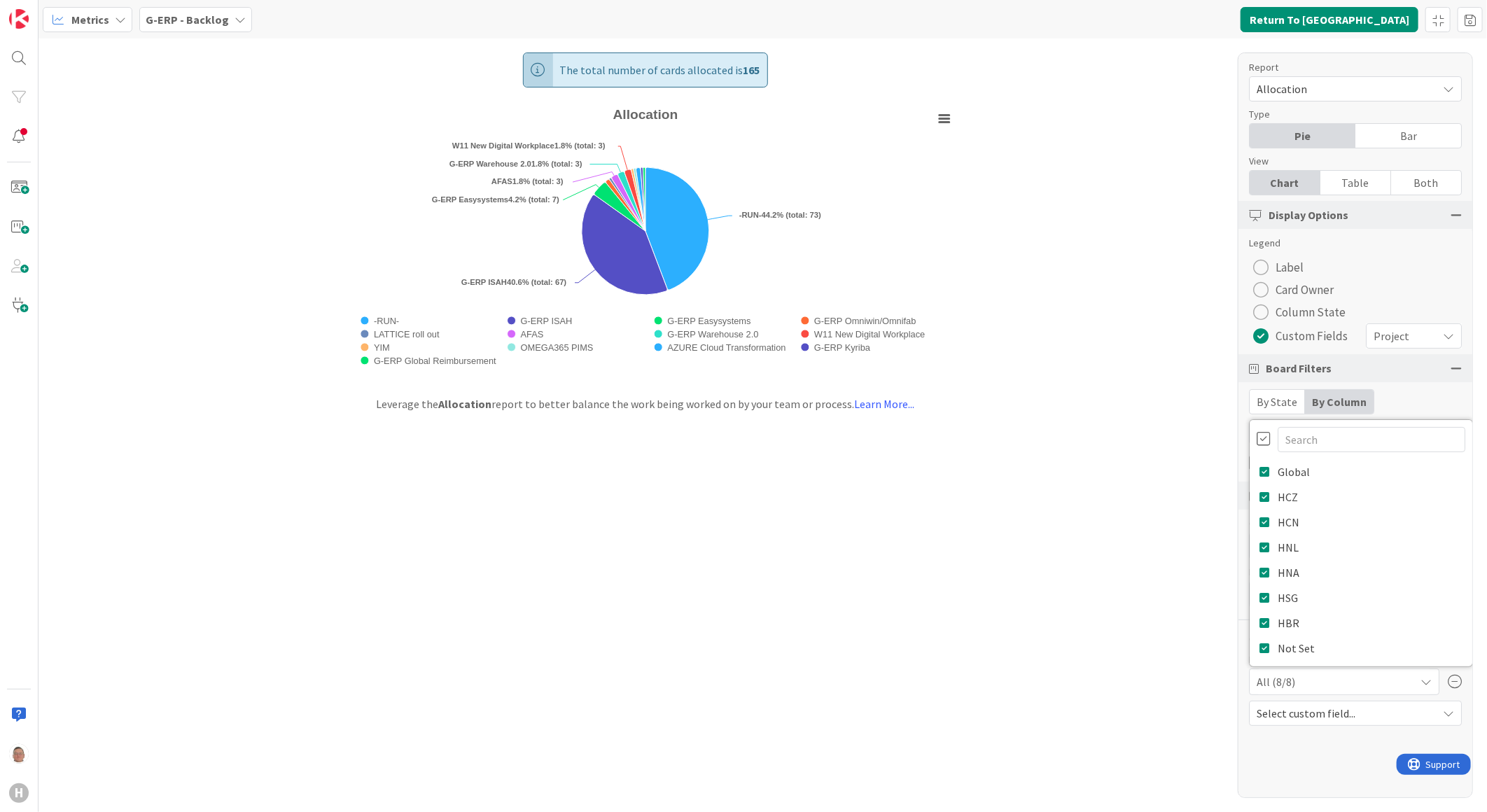
scroll to position [0, 1]
click at [1176, 613] on span "Select custom field..." at bounding box center [1342, 714] width 173 height 20
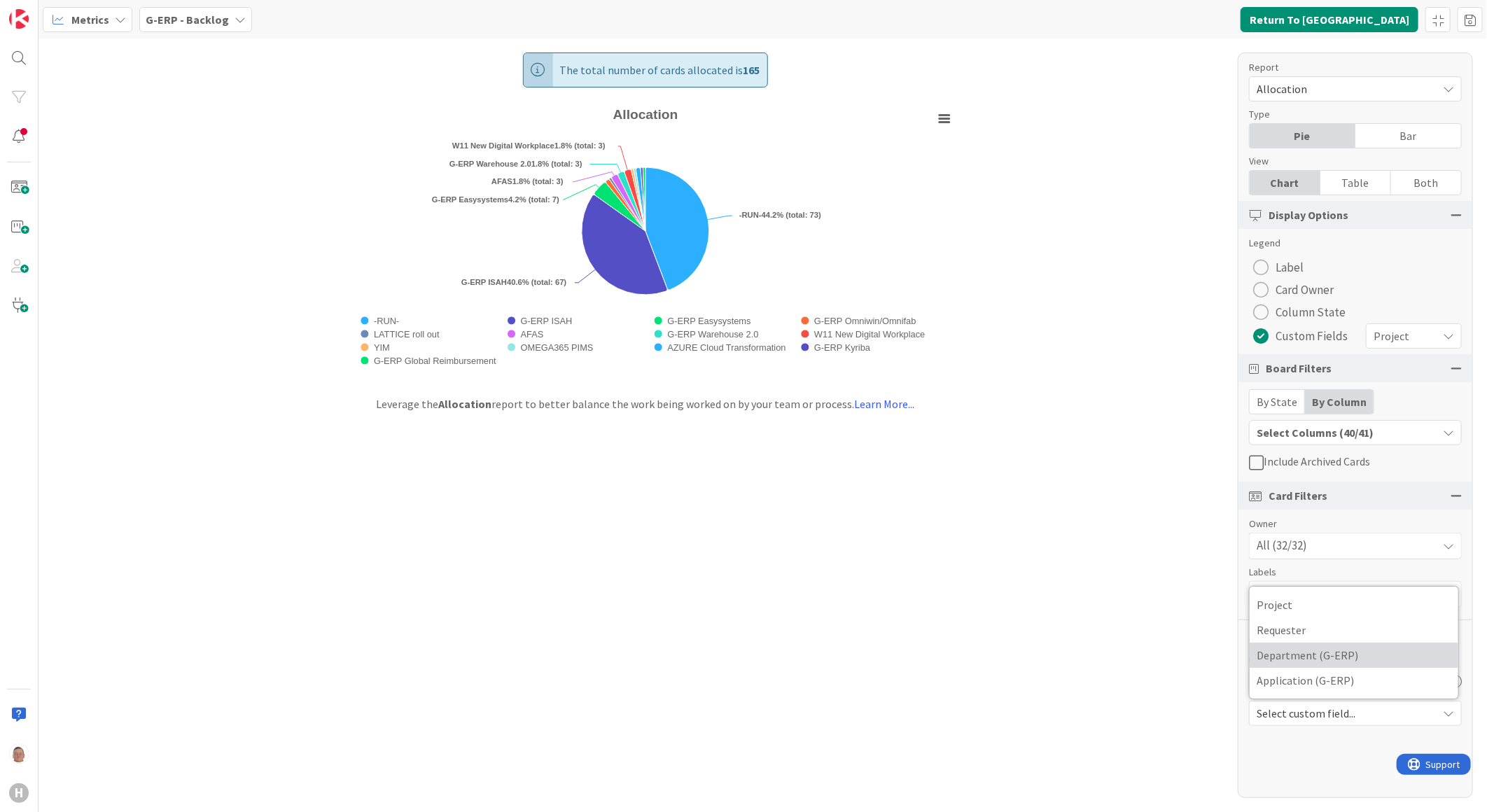
click at [1176, 613] on span "Department (G-ERP)" at bounding box center [1354, 655] width 195 height 21
click at [1176, 338] on div "Project" at bounding box center [1414, 336] width 96 height 25
click at [1176, 338] on div "Project" at bounding box center [1414, 337] width 95 height 25
click at [1176, 431] on div "Select Columns (40/41)" at bounding box center [1343, 433] width 188 height 18
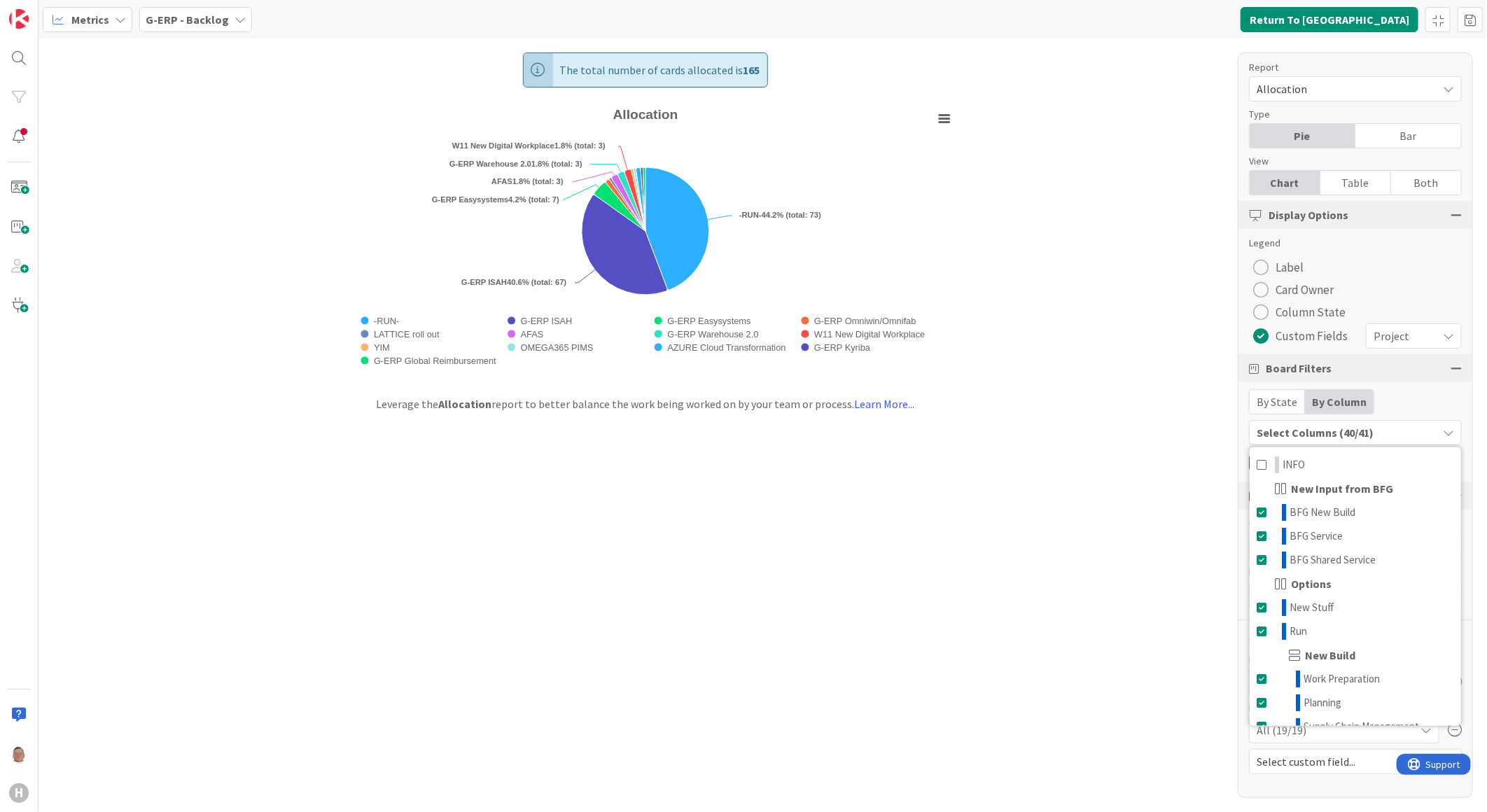
click at [1176, 431] on div "Select Columns (40/41)" at bounding box center [1343, 433] width 188 height 18
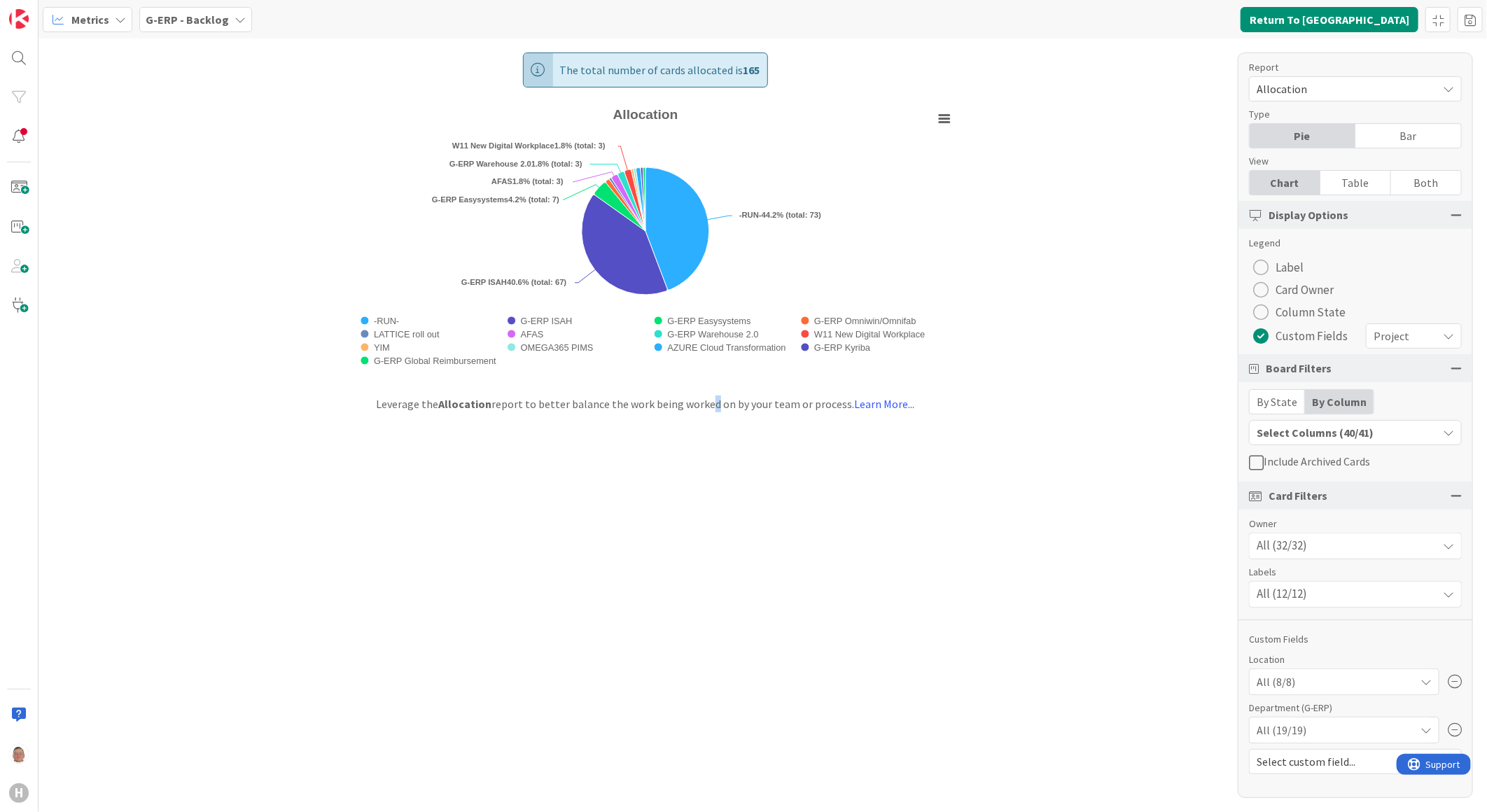
click at [701, 483] on div "The total number of cards allocated is 165 Created with Highcharts 11.4.3 Chart…" at bounding box center [763, 426] width 1448 height 774
click at [1176, 87] on span "Allocation" at bounding box center [1343, 89] width 173 height 20
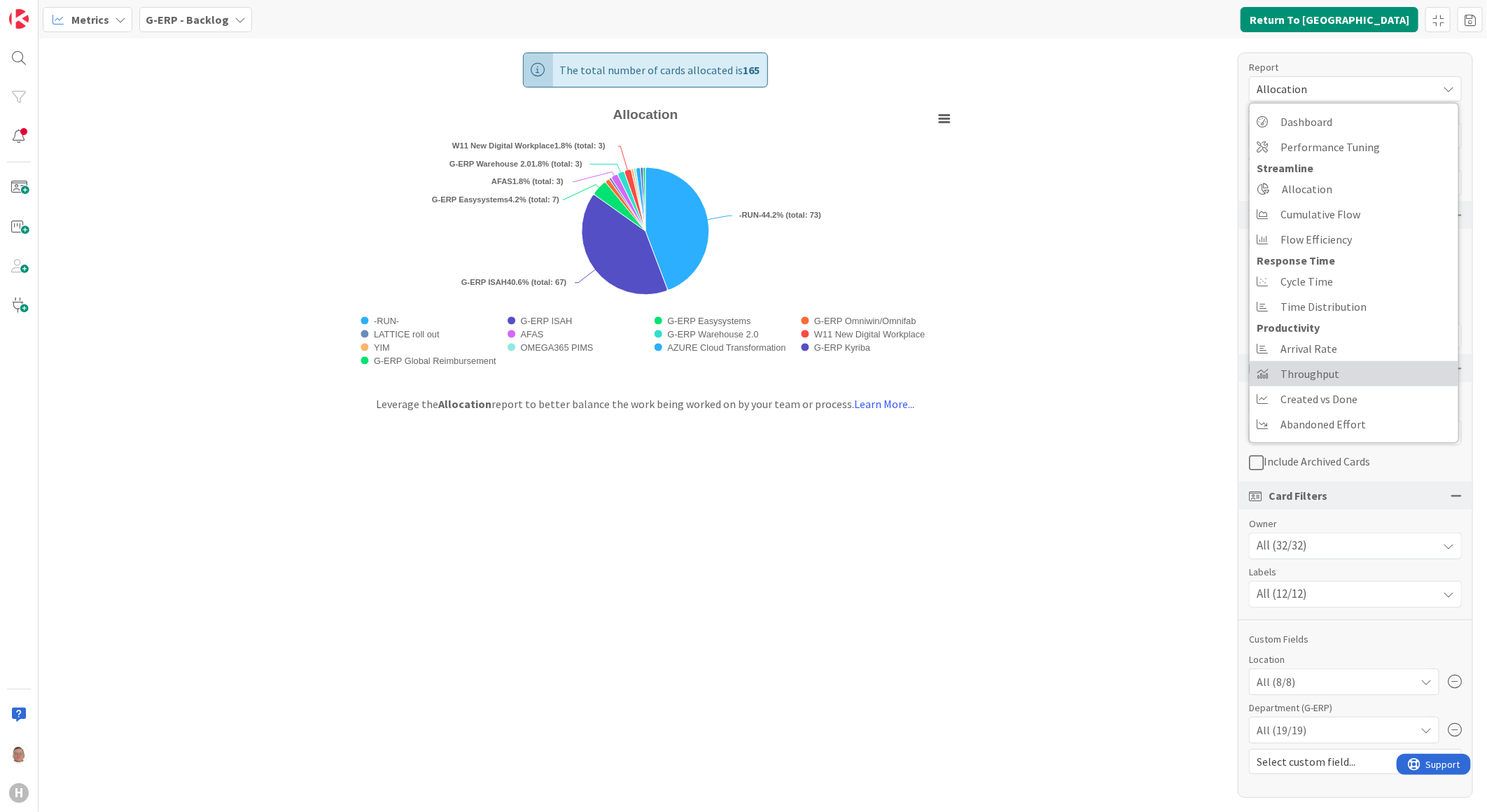
click at [1176, 373] on span "Throughput" at bounding box center [1310, 374] width 59 height 21
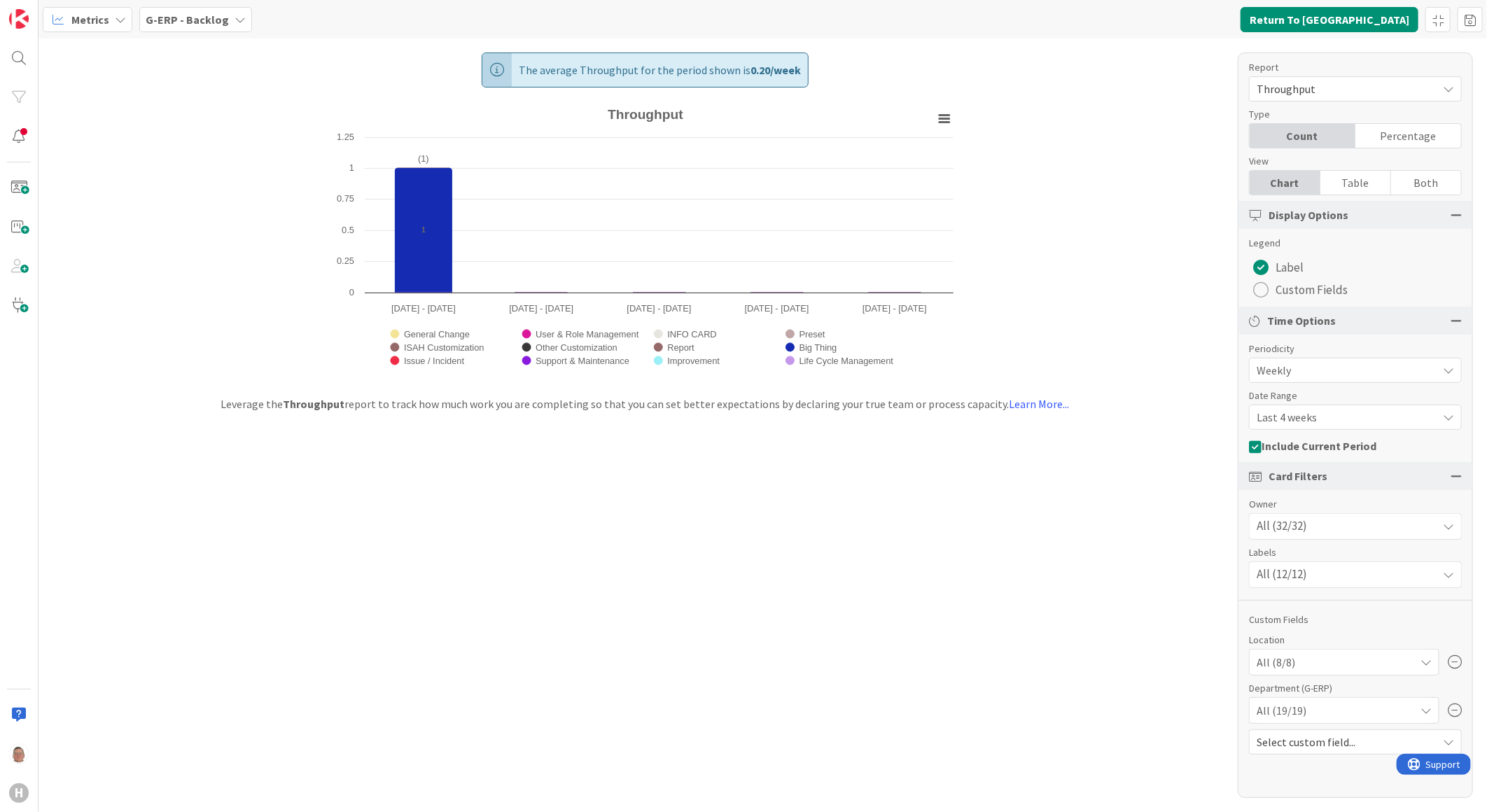
click at [227, 22] on div "G-ERP - Backlog" at bounding box center [195, 20] width 112 height 25
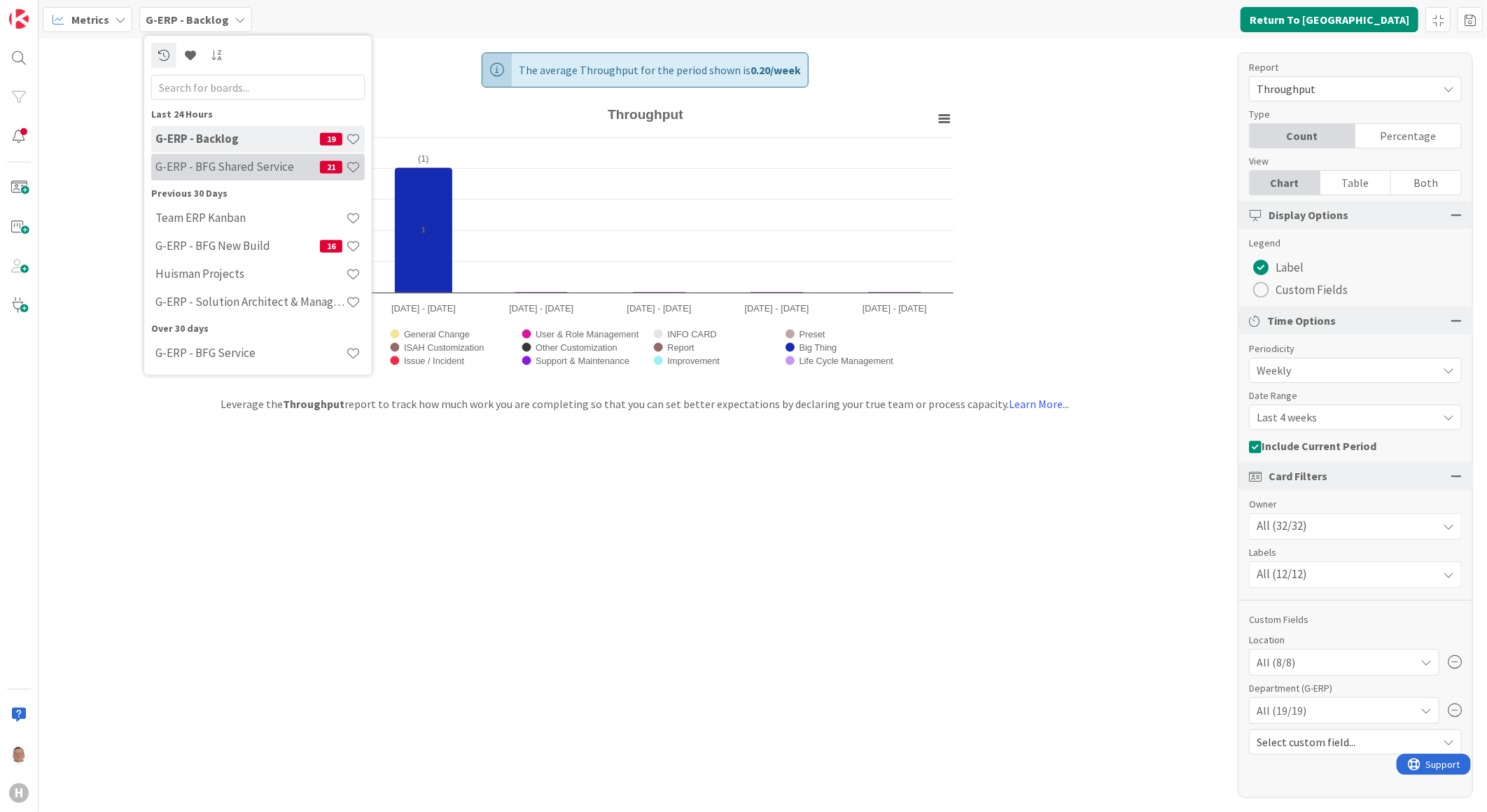
click at [212, 169] on h4 "G-ERP - BFG Shared Service" at bounding box center [237, 166] width 164 height 14
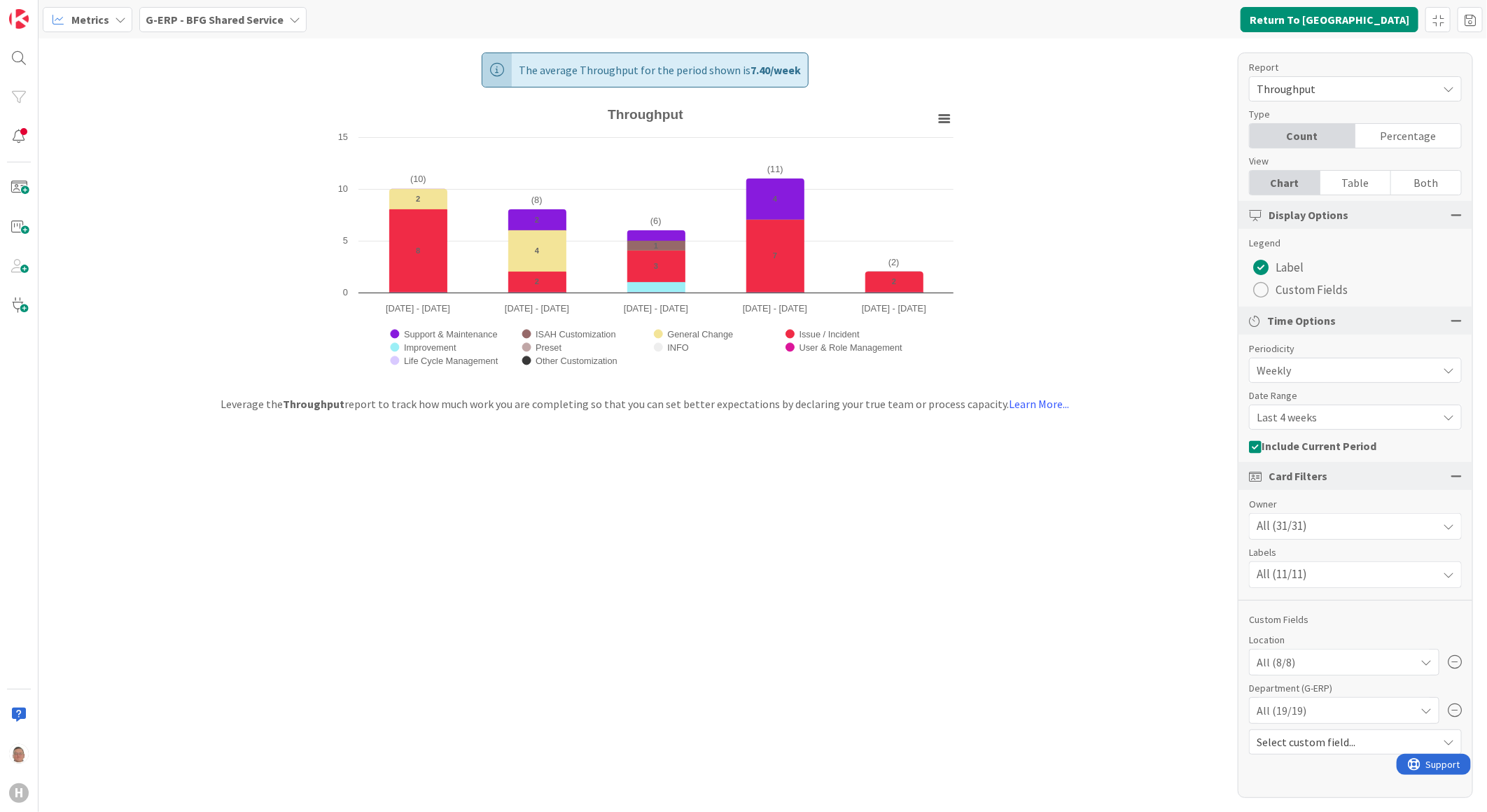
click at [1176, 417] on span "Last 4 weeks" at bounding box center [1343, 417] width 173 height 20
click at [1176, 501] on span "Last 13 weeks" at bounding box center [1363, 502] width 176 height 21
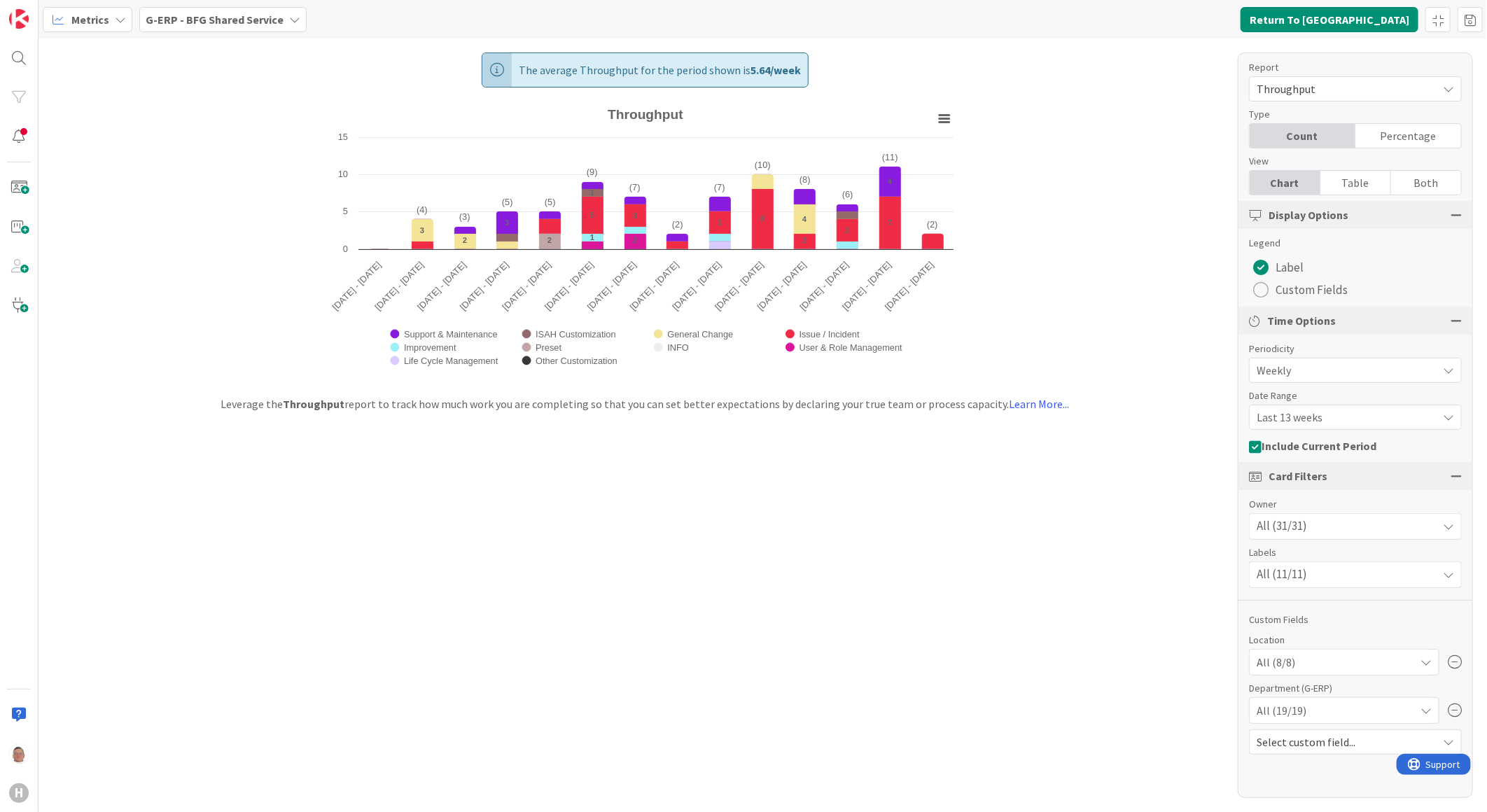
click at [291, 17] on icon at bounding box center [295, 20] width 11 height 11
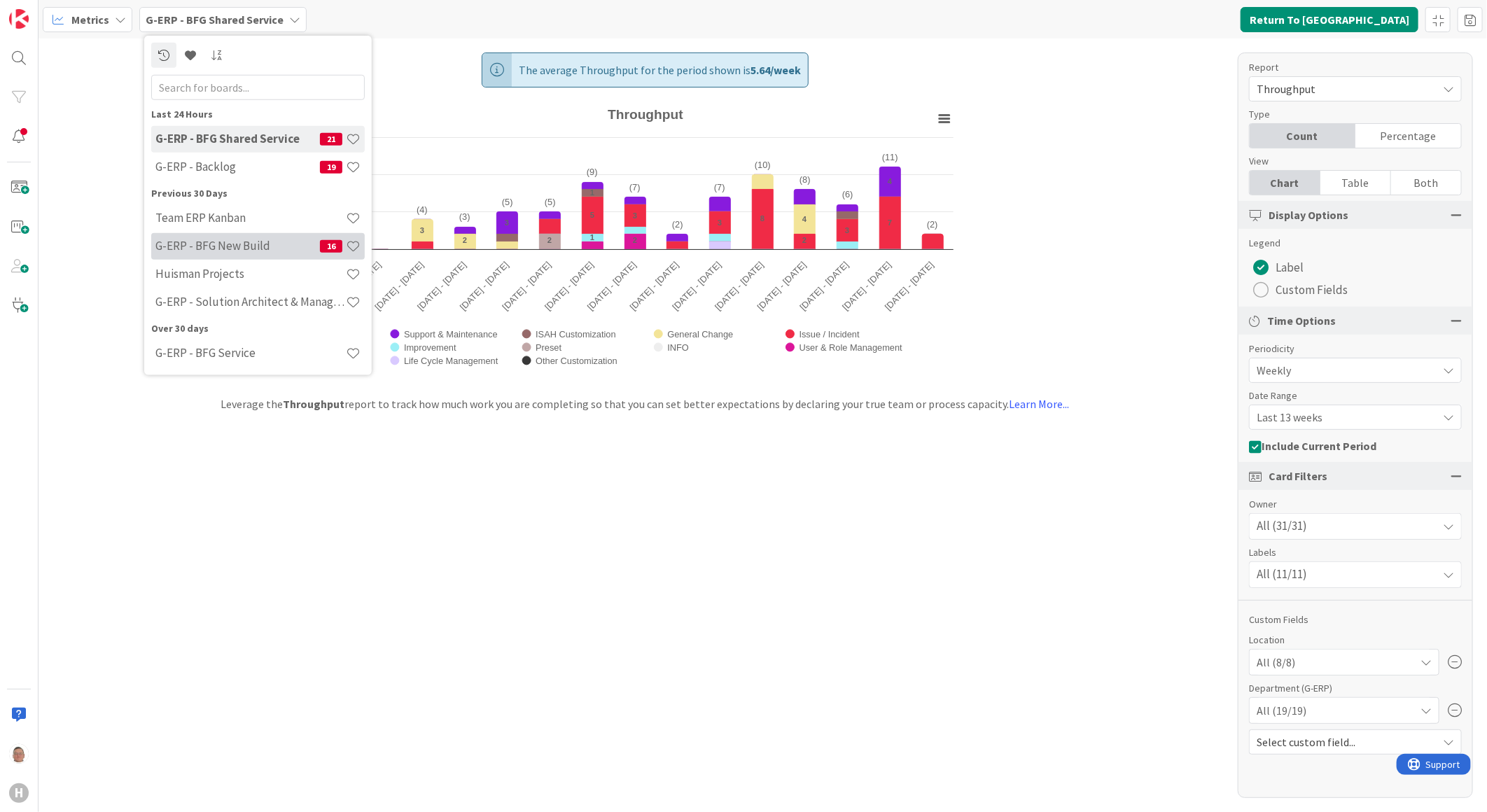
click at [237, 235] on div "G-ERP - BFG New Build 16" at bounding box center [258, 246] width 214 height 27
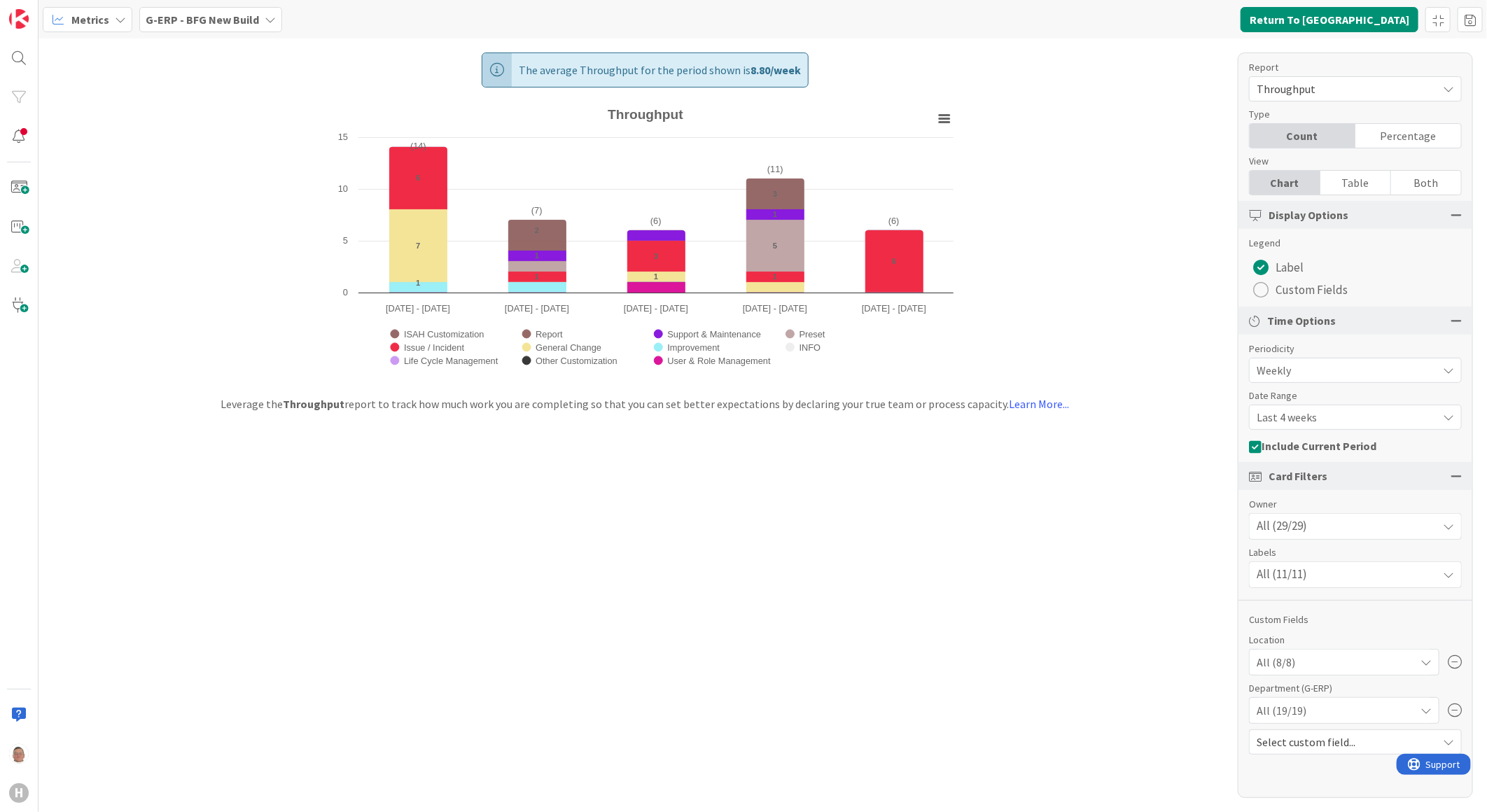
click at [1176, 421] on span "Last 4 weeks" at bounding box center [1343, 417] width 173 height 20
click at [1176, 497] on span "Last 13 weeks" at bounding box center [1363, 502] width 176 height 21
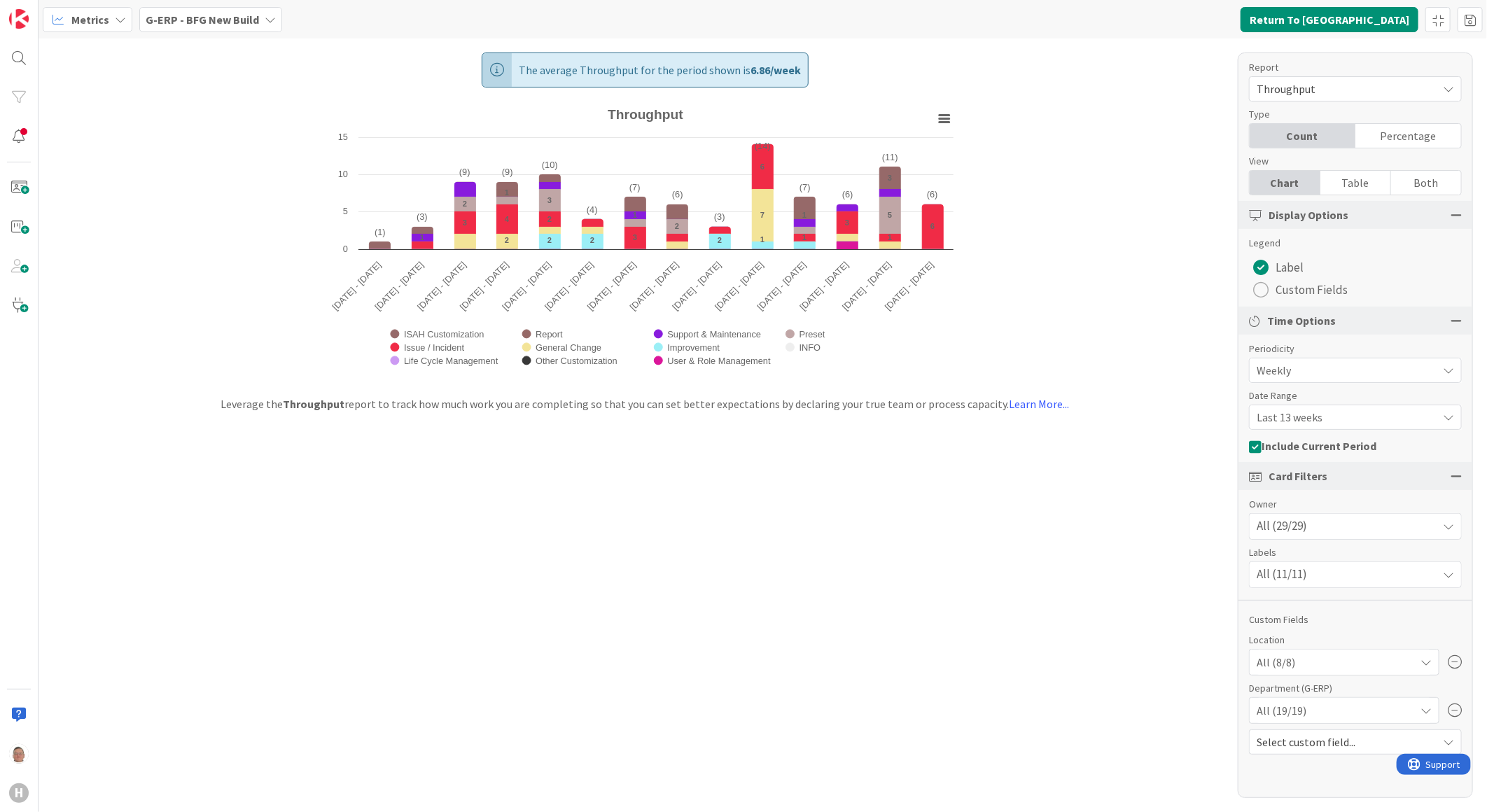
click at [270, 18] on icon at bounding box center [270, 20] width 11 height 11
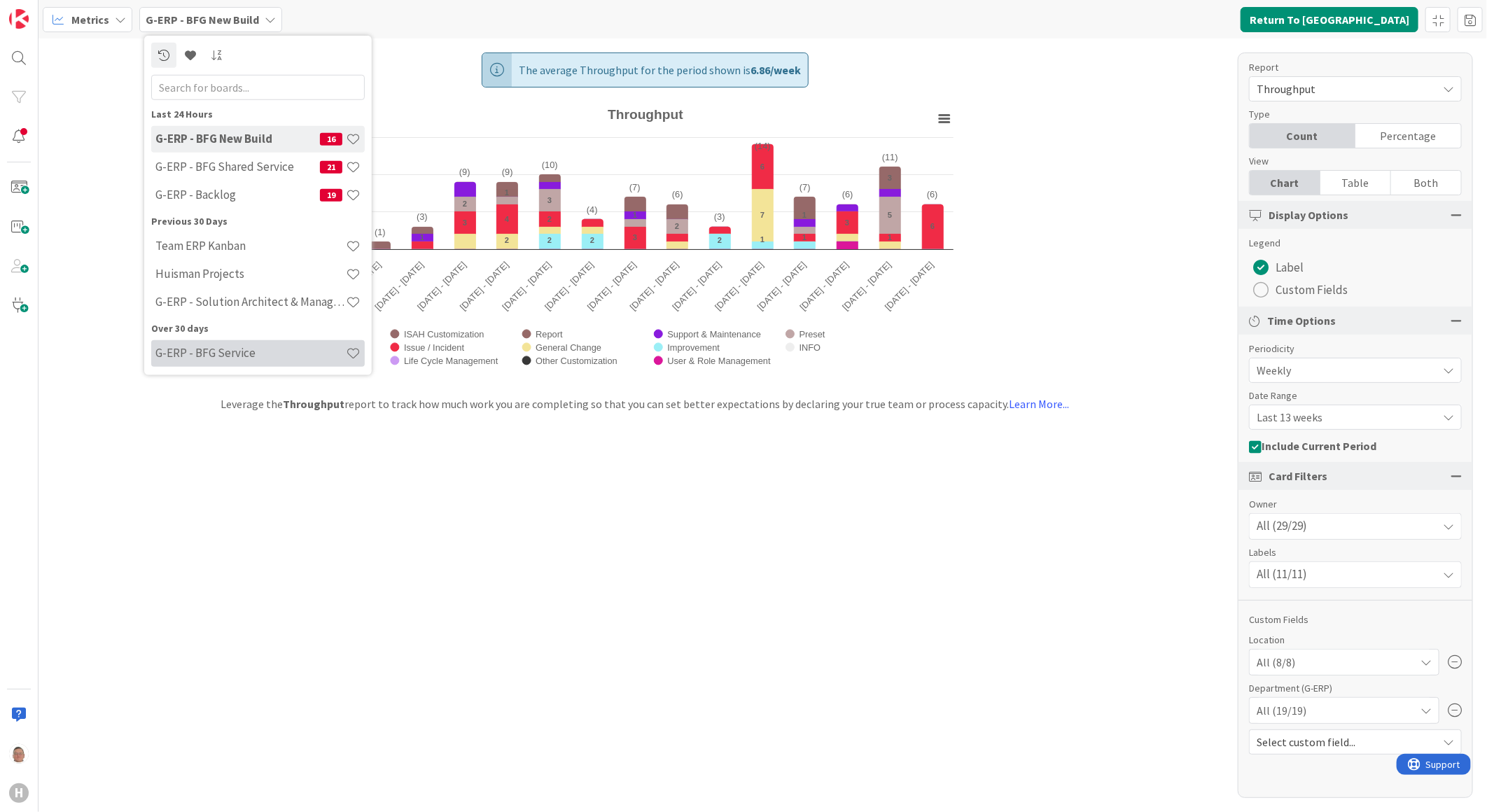
click at [214, 354] on h4 "G-ERP - BFG Service" at bounding box center [250, 353] width 190 height 14
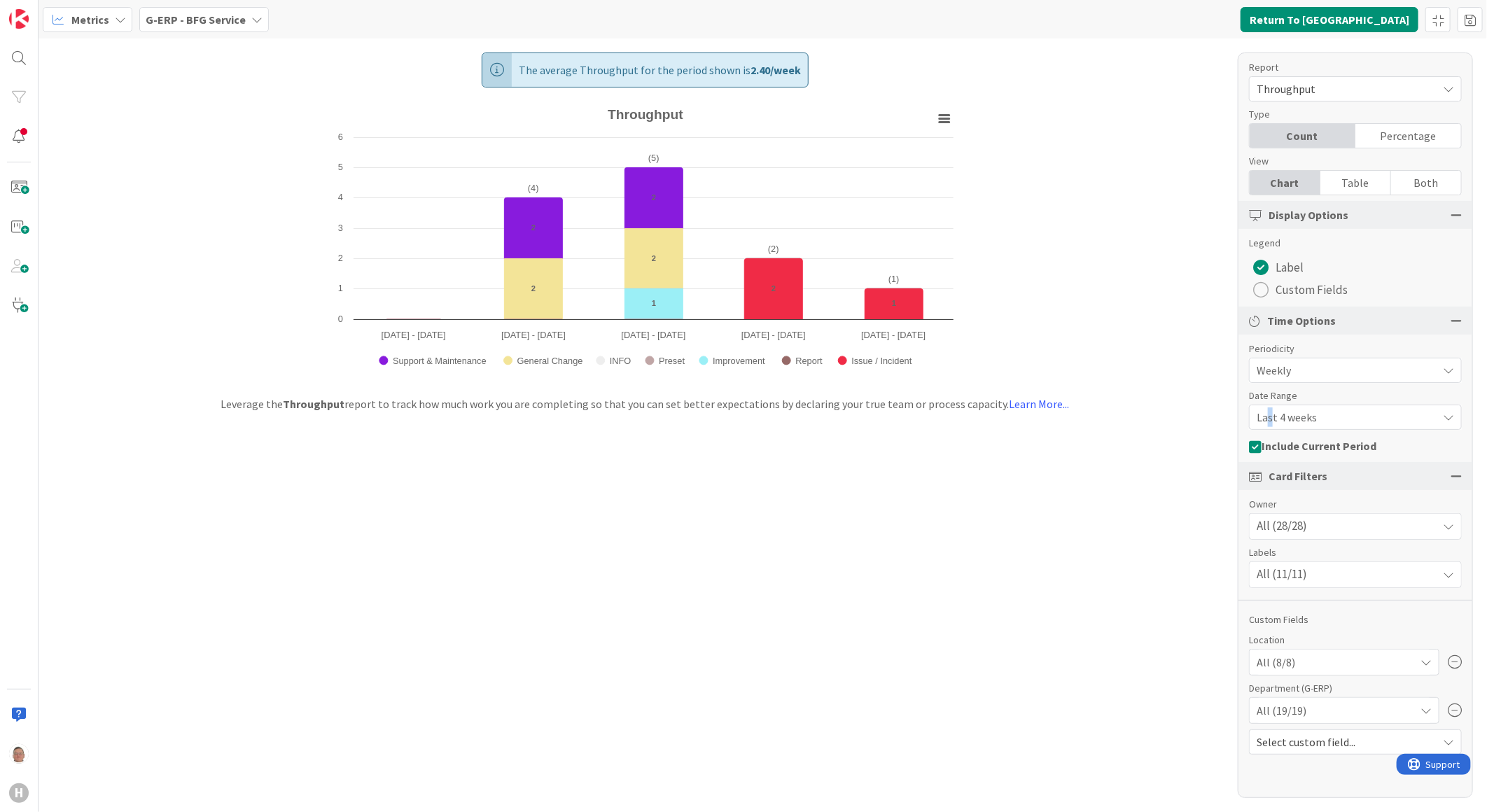
click at [1176, 415] on span "Last 4 weeks" at bounding box center [1343, 417] width 173 height 20
drag, startPoint x: 1271, startPoint y: 415, endPoint x: 1279, endPoint y: 499, distance: 84.4
click at [1176, 499] on span "Last 13 weeks" at bounding box center [1363, 502] width 176 height 21
